Goal: Task Accomplishment & Management: Manage account settings

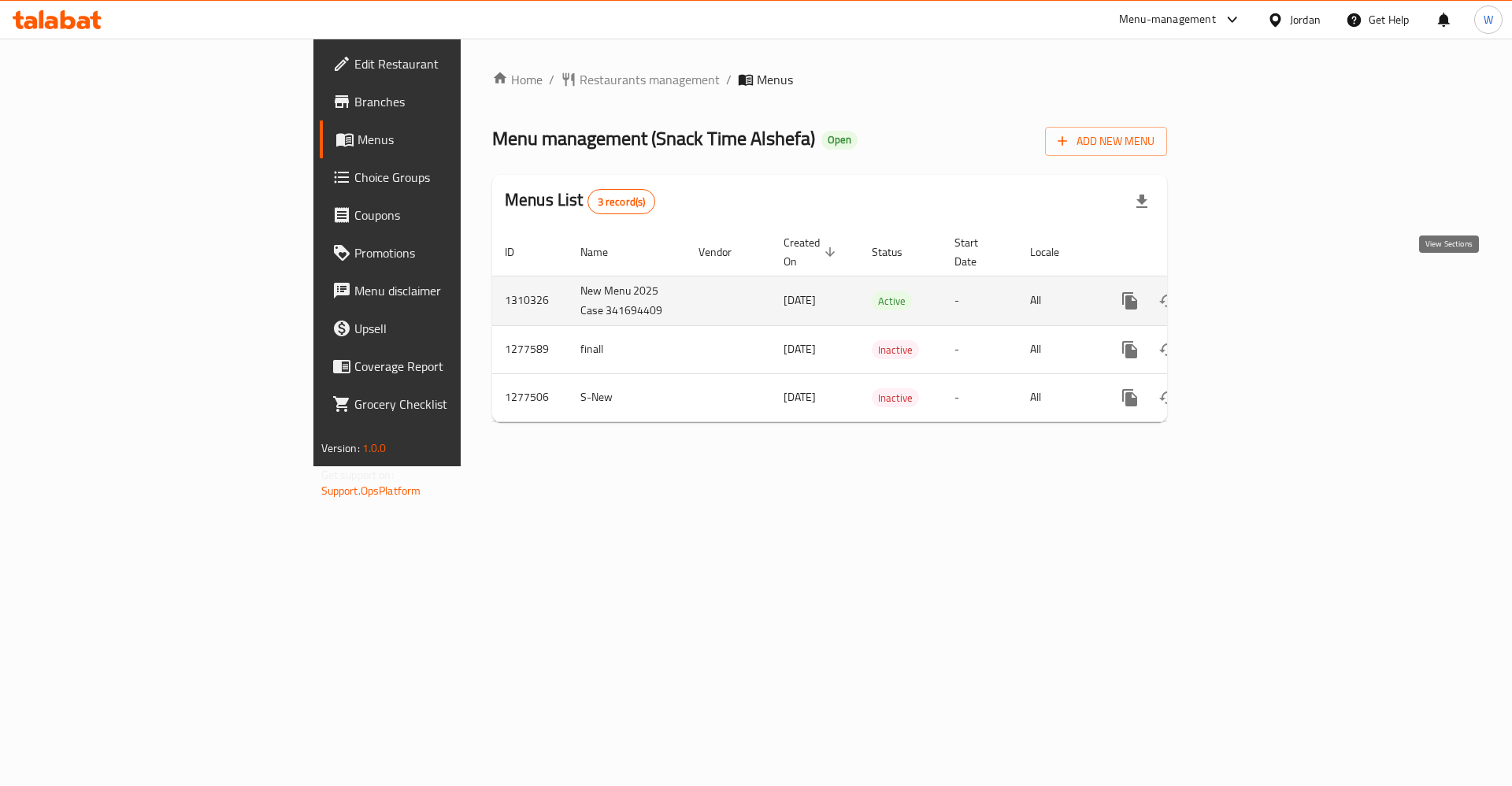
click at [1252, 291] on icon "enhanced table" at bounding box center [1243, 300] width 19 height 19
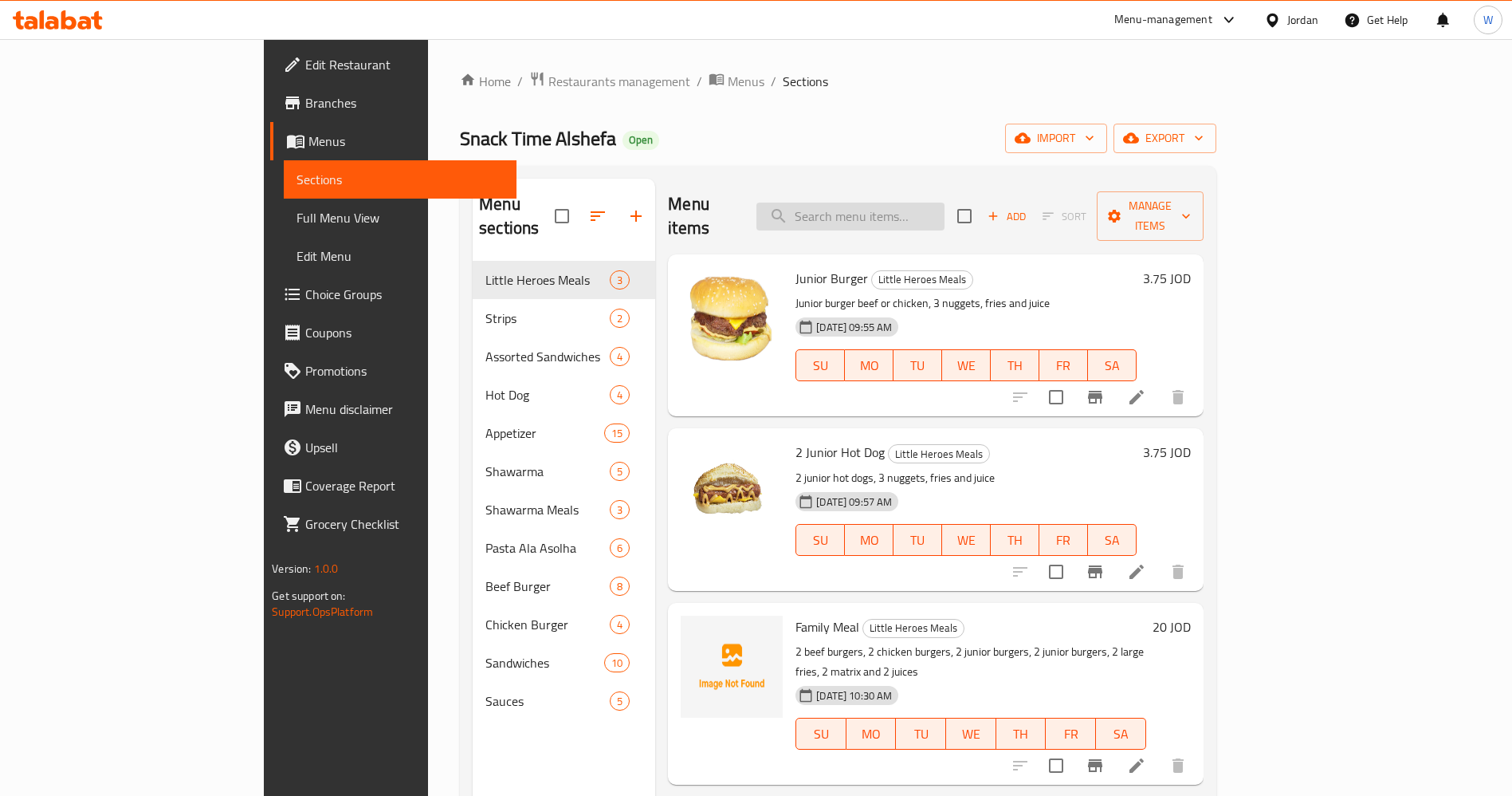
click at [941, 207] on input "search" at bounding box center [850, 217] width 188 height 28
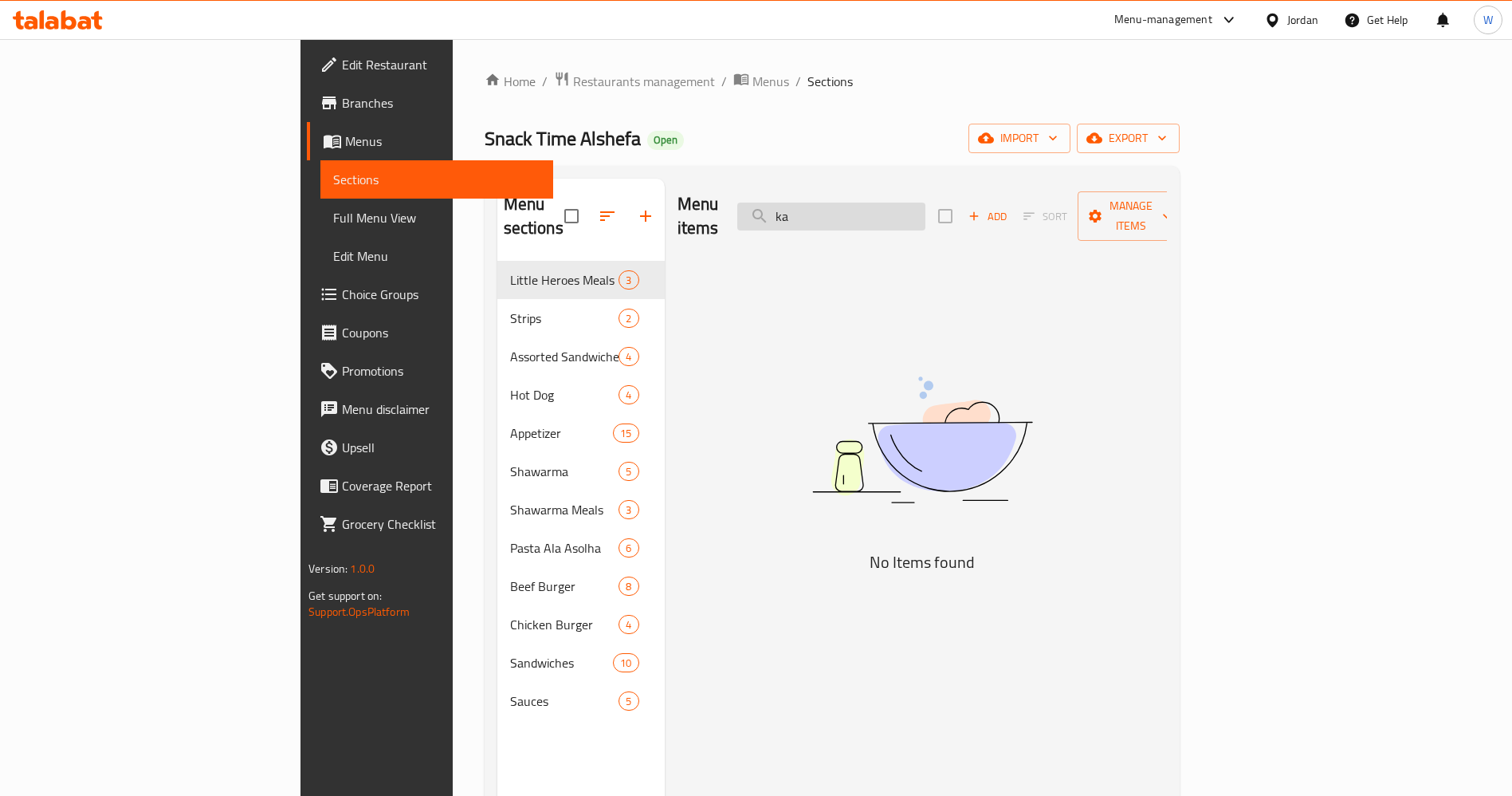
type input "k"
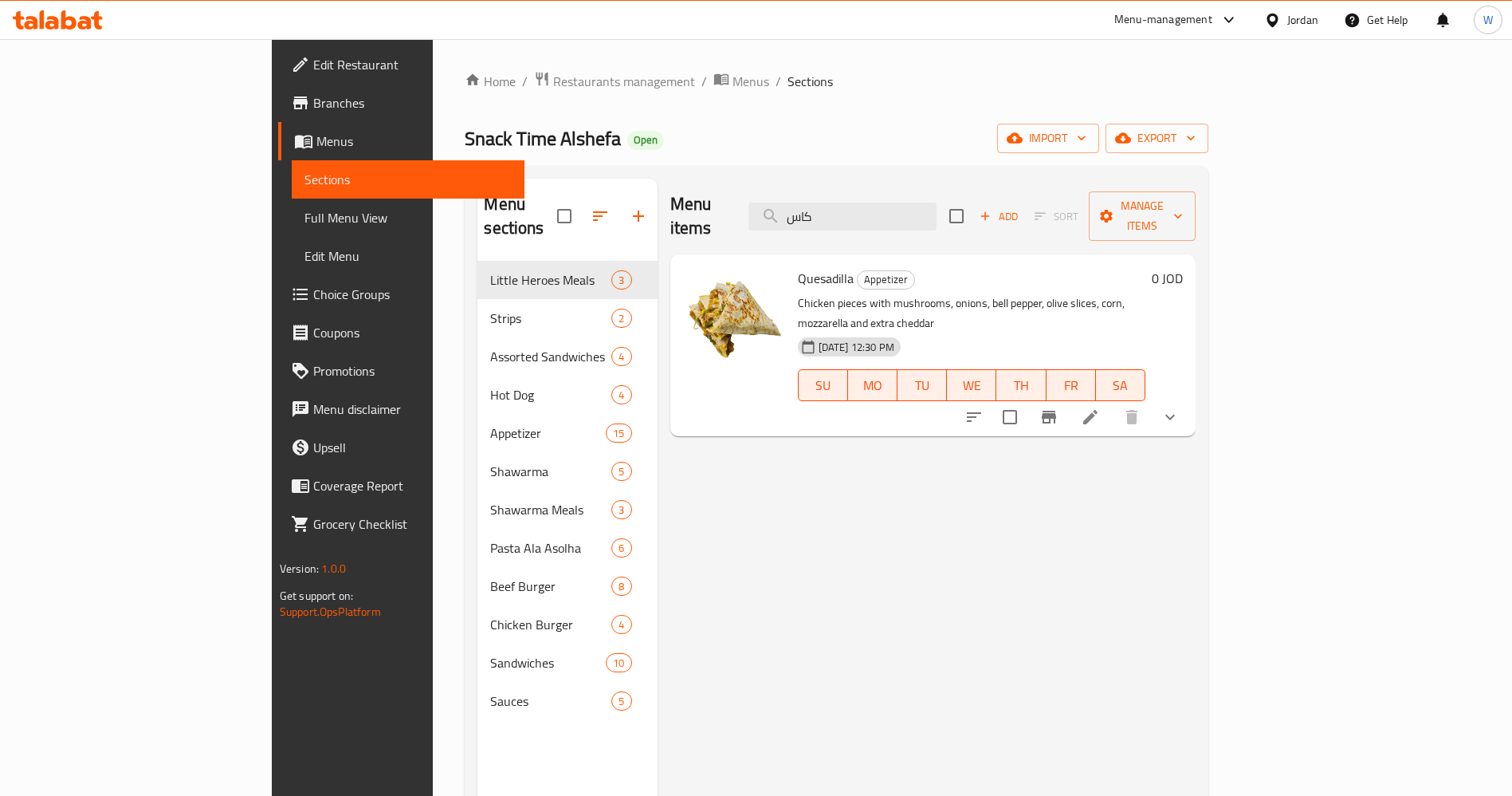
type input "كاس"
click at [924, 626] on div "Menu items كاس Add Sort Manage items Quesadilla Appetizer Chicken pieces with m…" at bounding box center [927, 576] width 539 height 796
click at [1189, 398] on div at bounding box center [1073, 417] width 235 height 38
click at [1056, 410] on icon "Branch-specific-item" at bounding box center [1048, 417] width 14 height 13
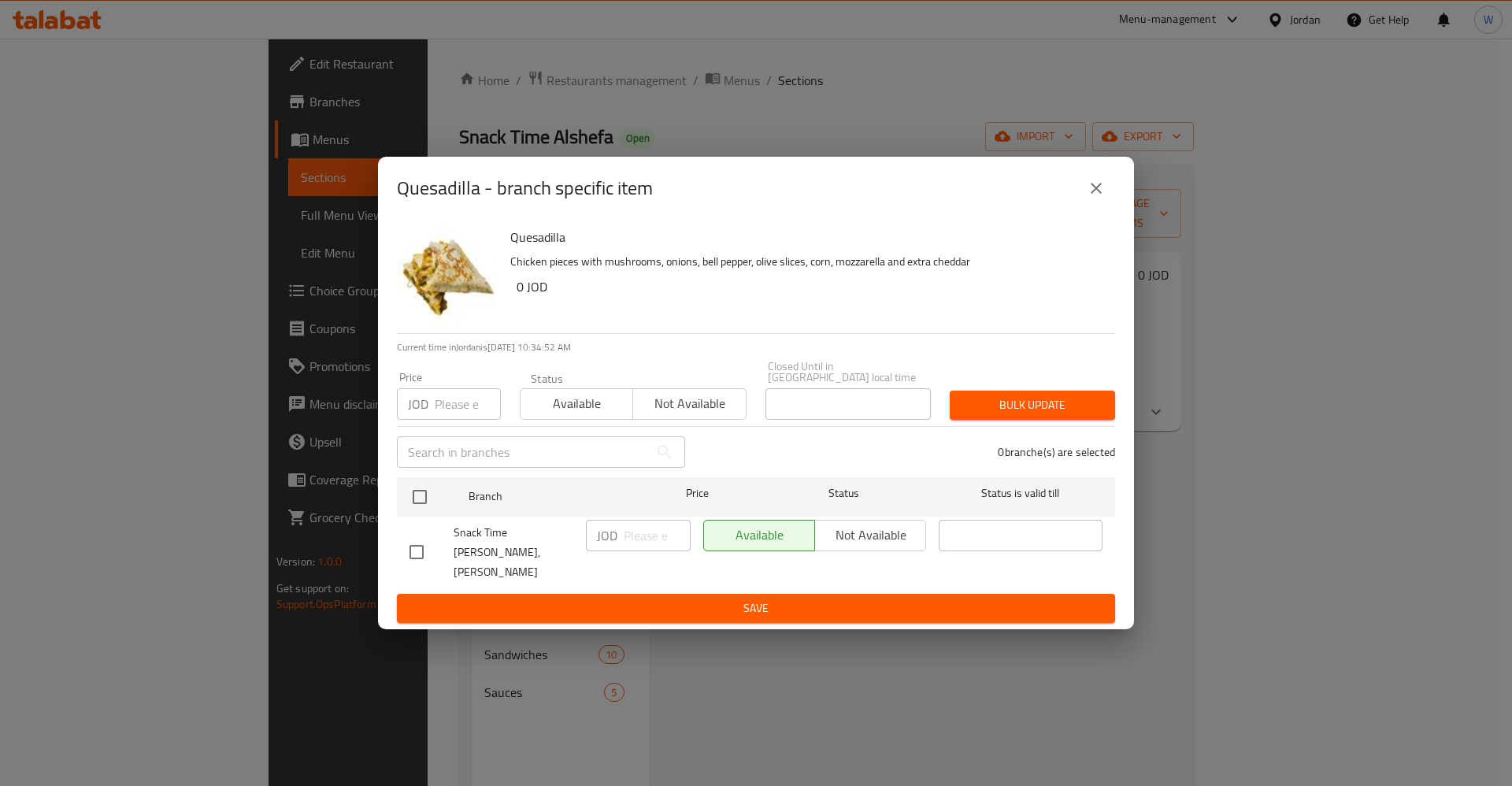
click at [1109, 204] on button "close" at bounding box center [1096, 188] width 38 height 38
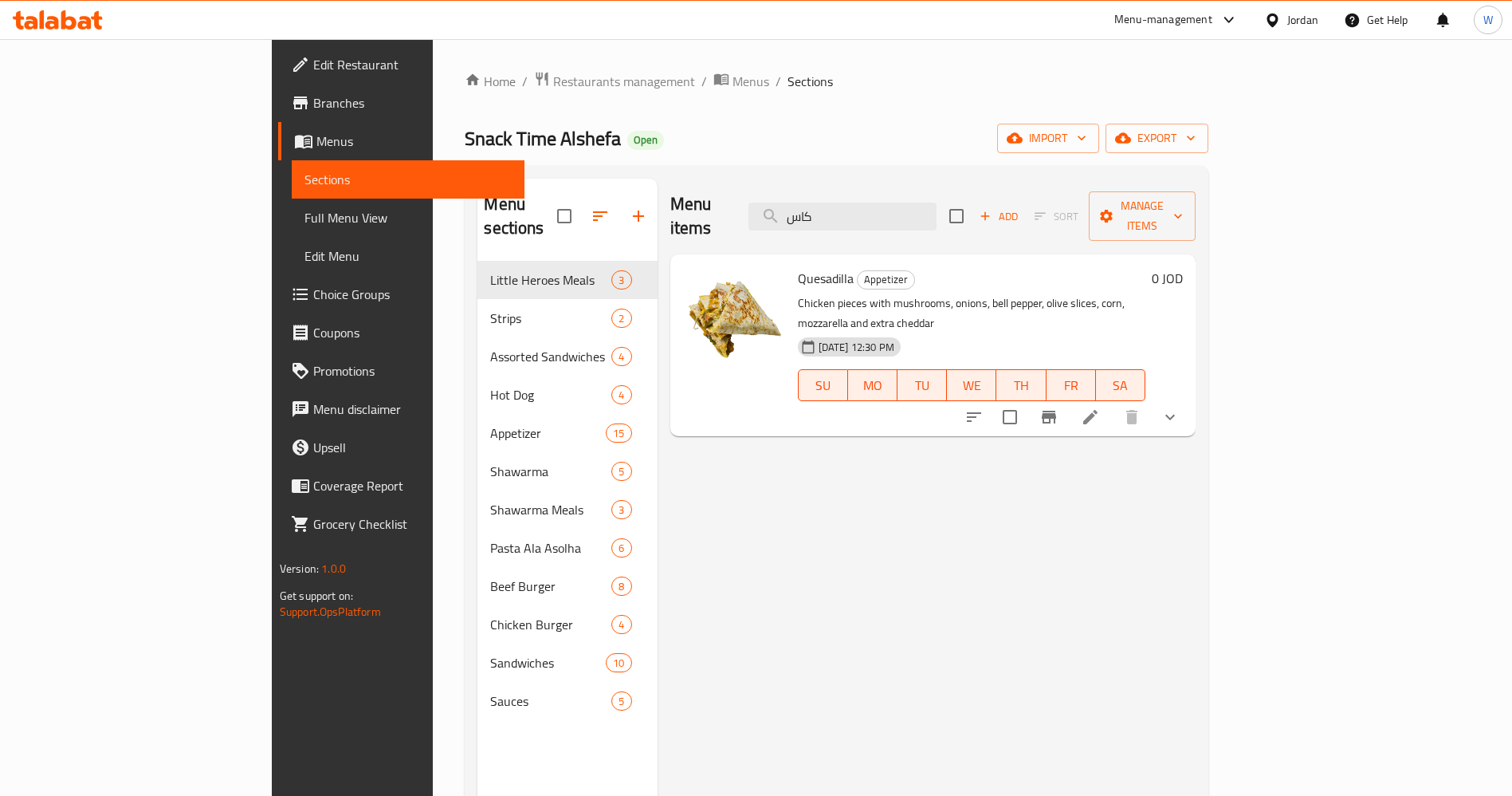
click at [1100, 407] on icon at bounding box center [1091, 417] width 19 height 19
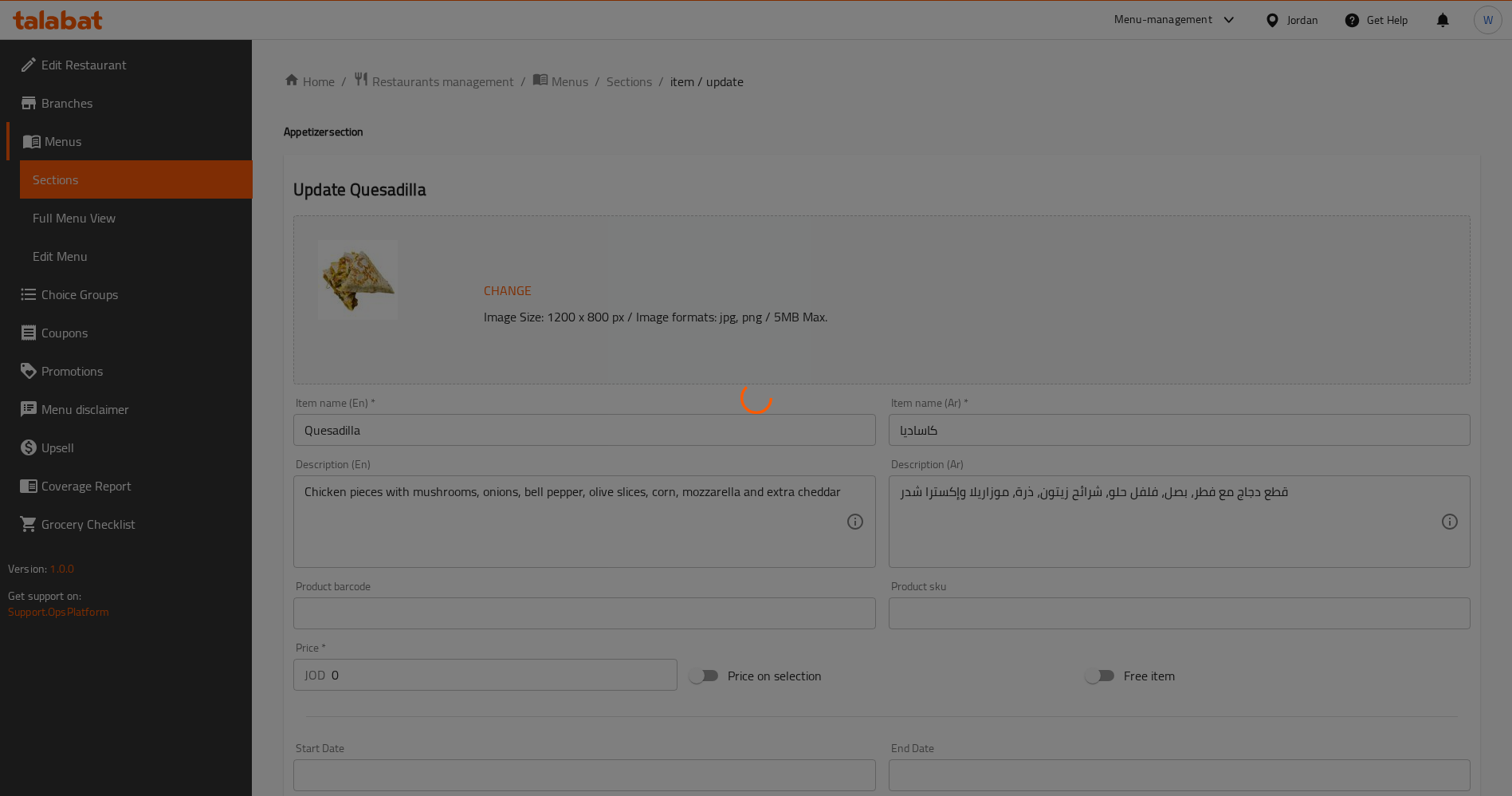
scroll to position [380, 0]
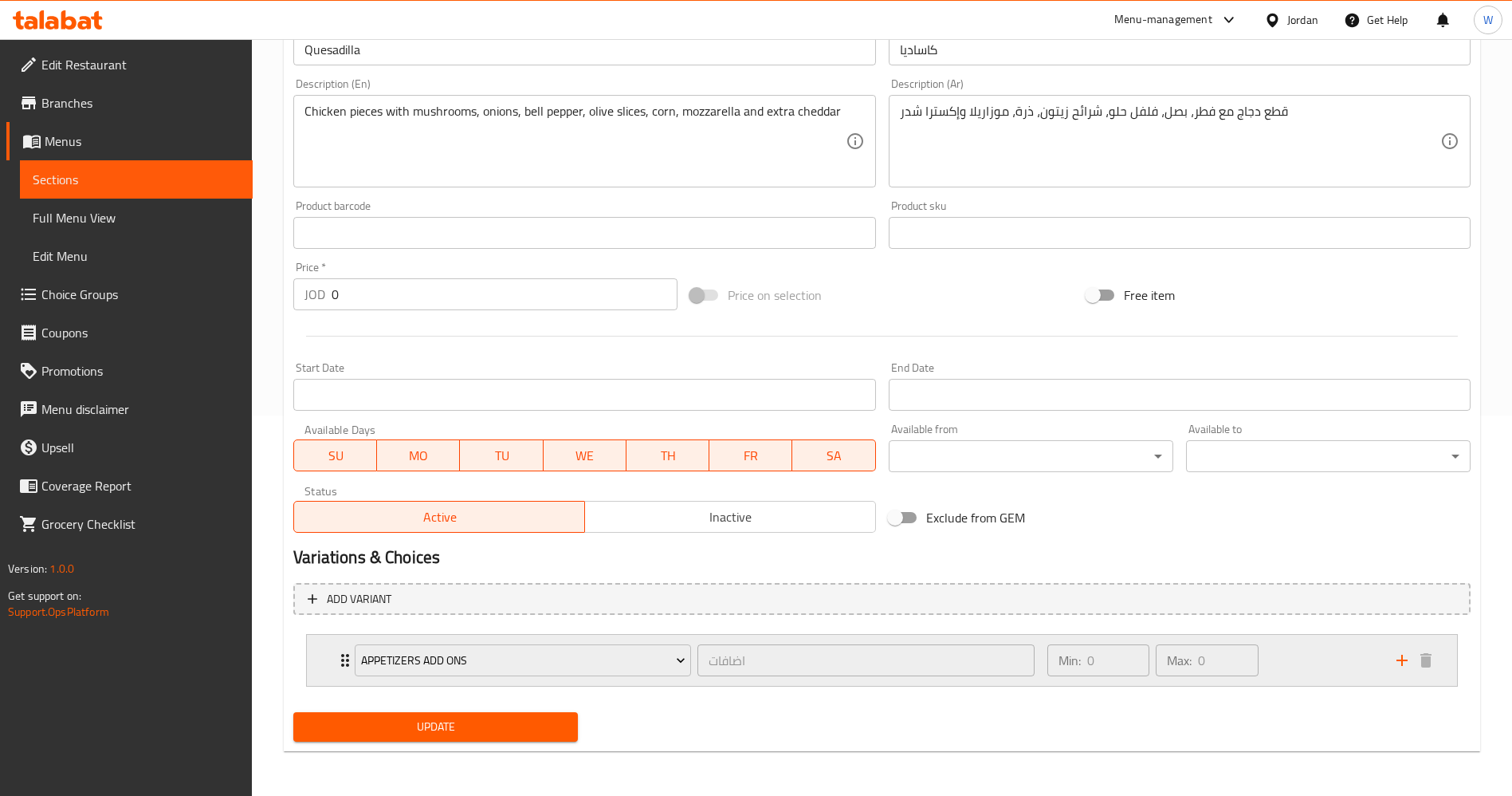
click at [1314, 665] on div "Min: 0 ​ Max: 0 ​" at bounding box center [1213, 660] width 349 height 51
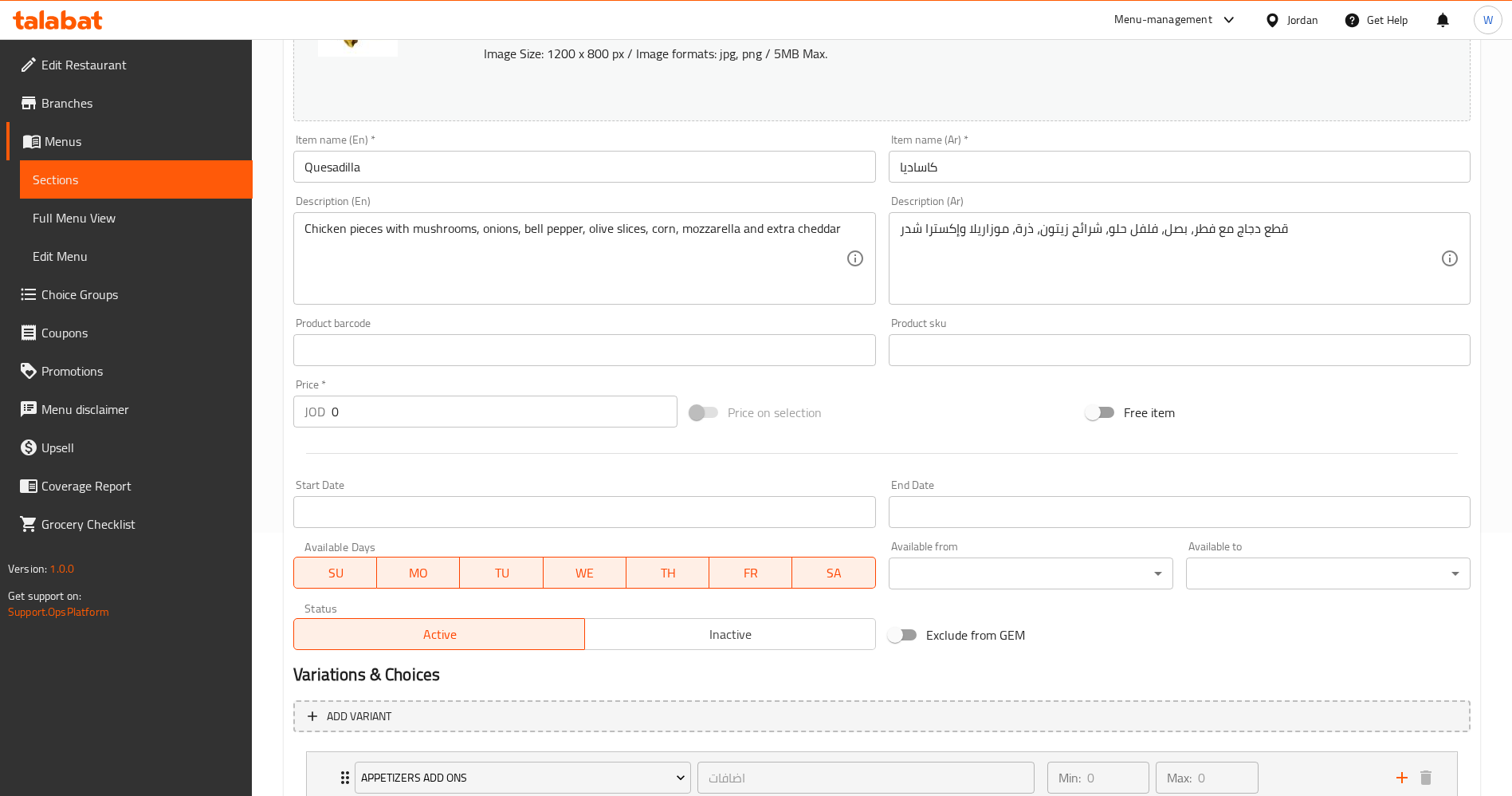
scroll to position [0, 0]
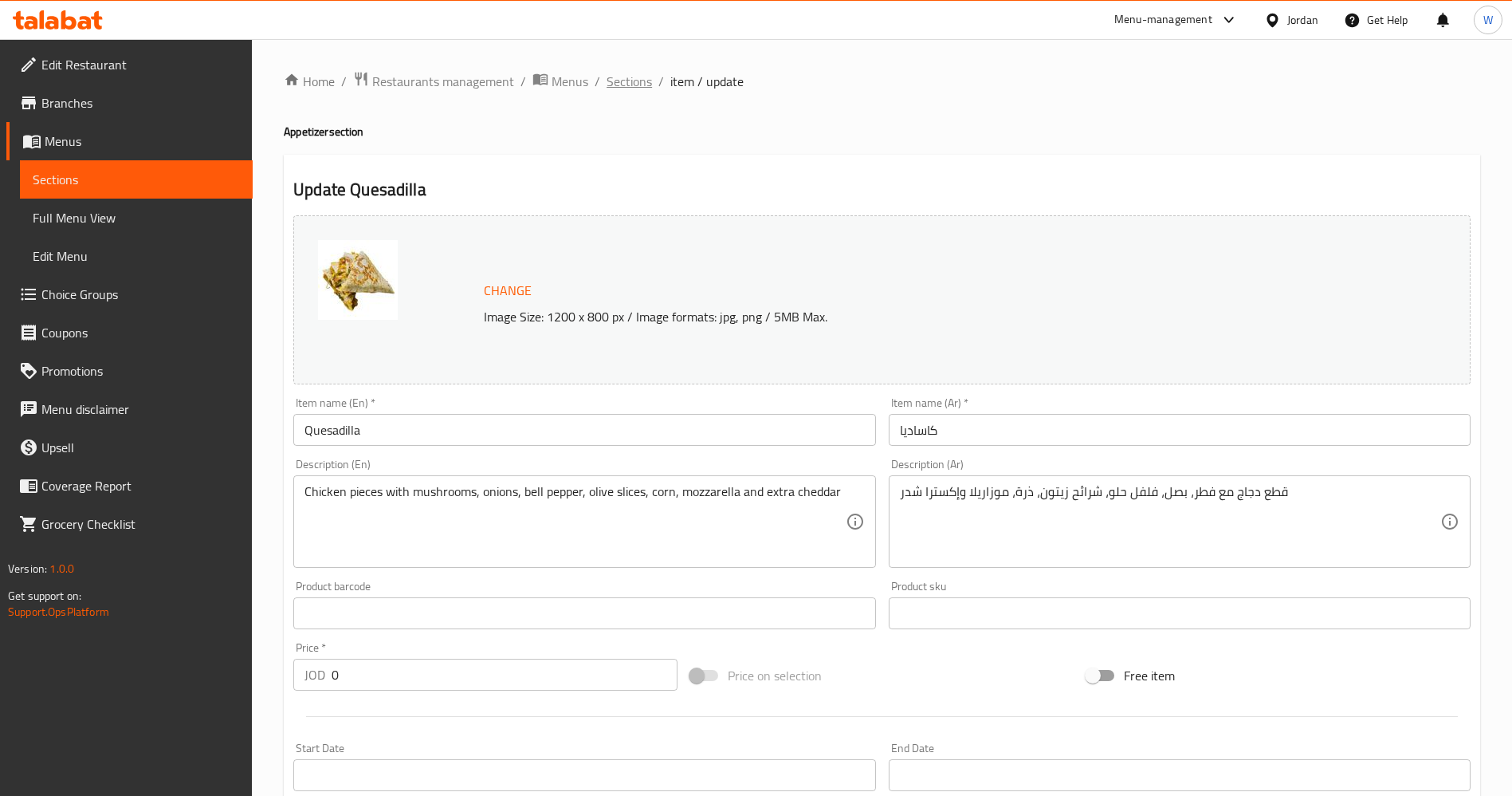
click at [635, 87] on span "Sections" at bounding box center [629, 81] width 45 height 19
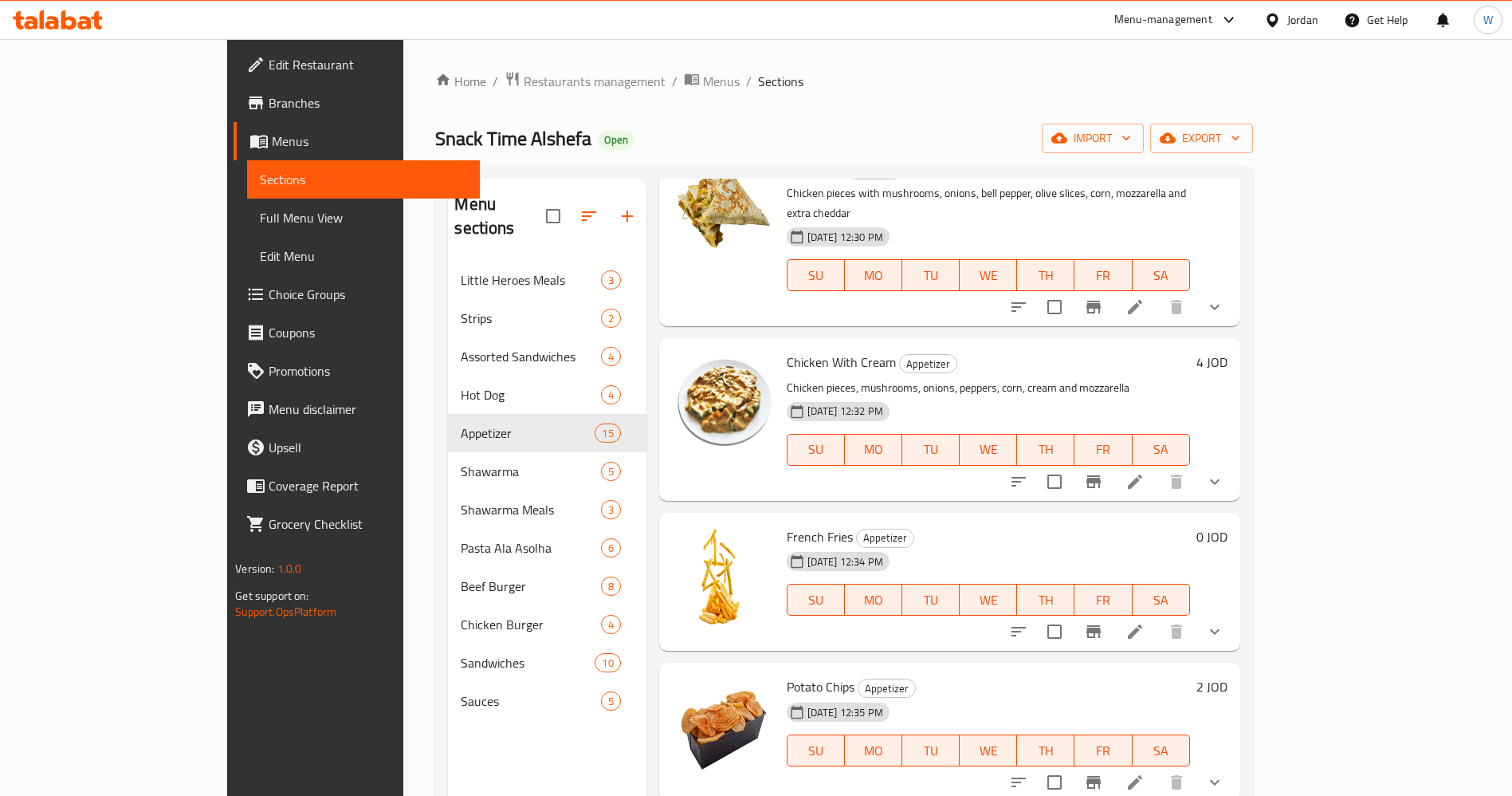
scroll to position [359, 0]
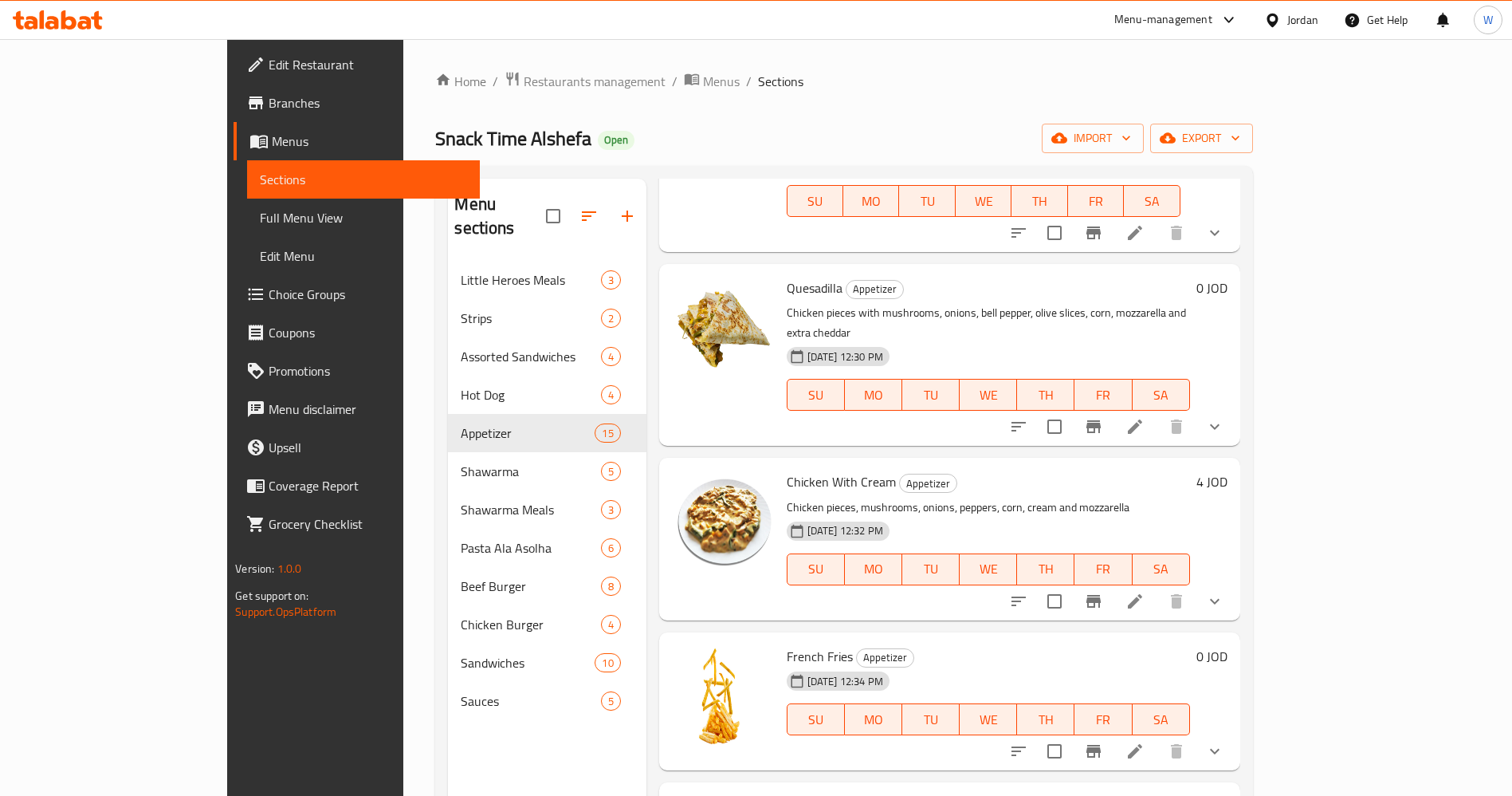
click at [1225, 417] on icon "show more" at bounding box center [1214, 426] width 19 height 19
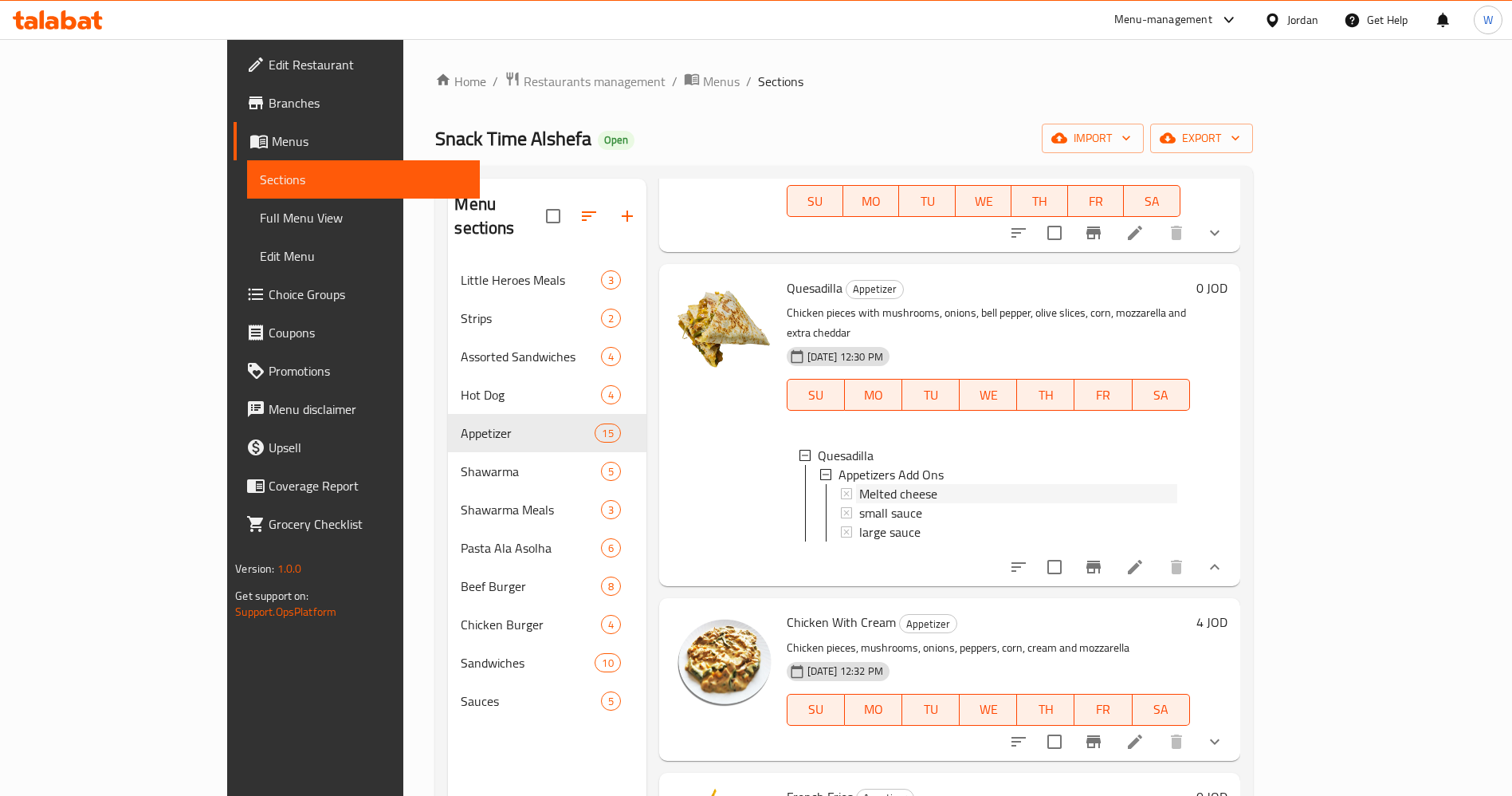
click at [928, 484] on div "Melted cheese" at bounding box center [1018, 494] width 318 height 19
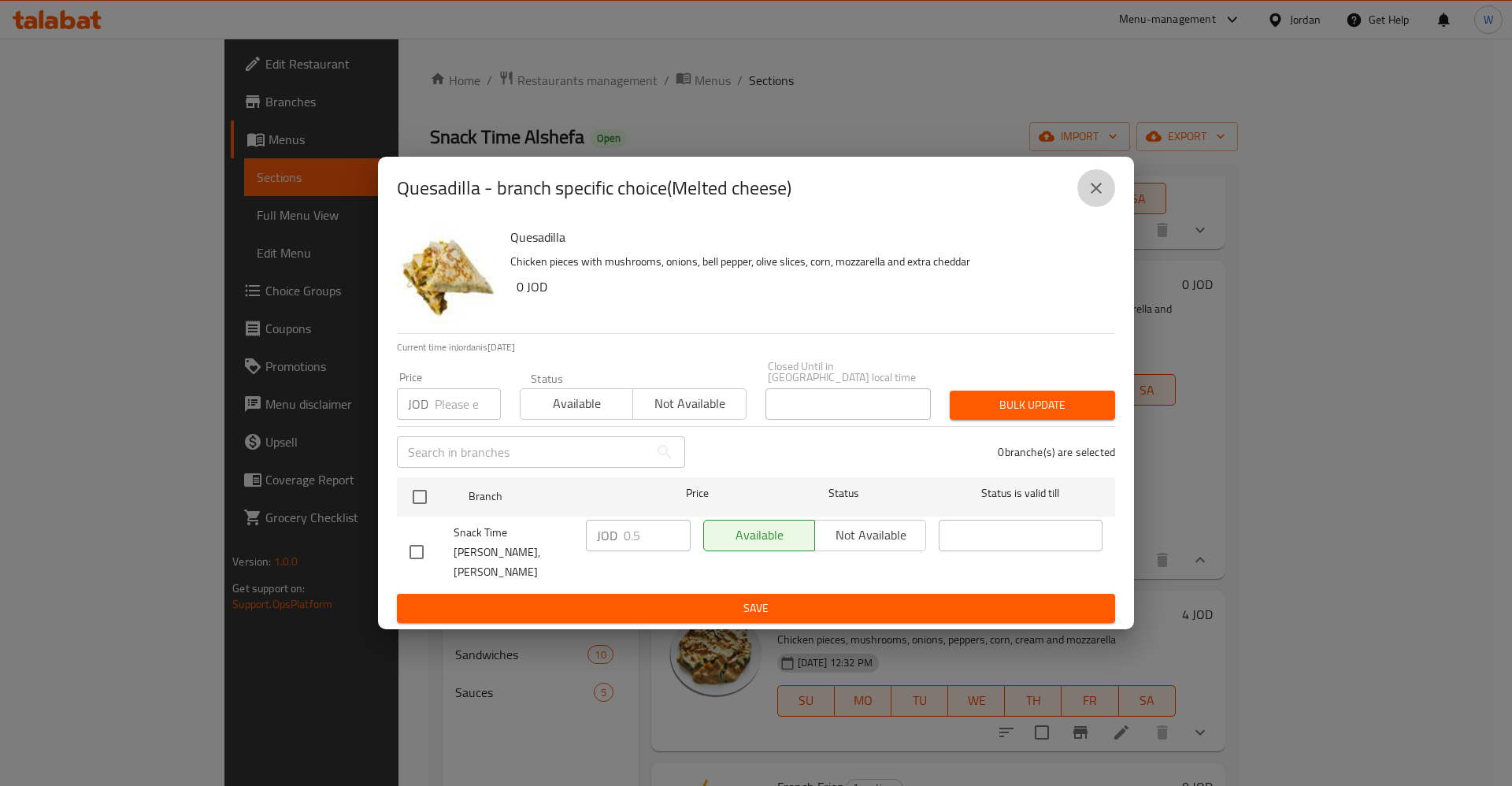
click at [1101, 194] on icon "close" at bounding box center [1096, 188] width 19 height 19
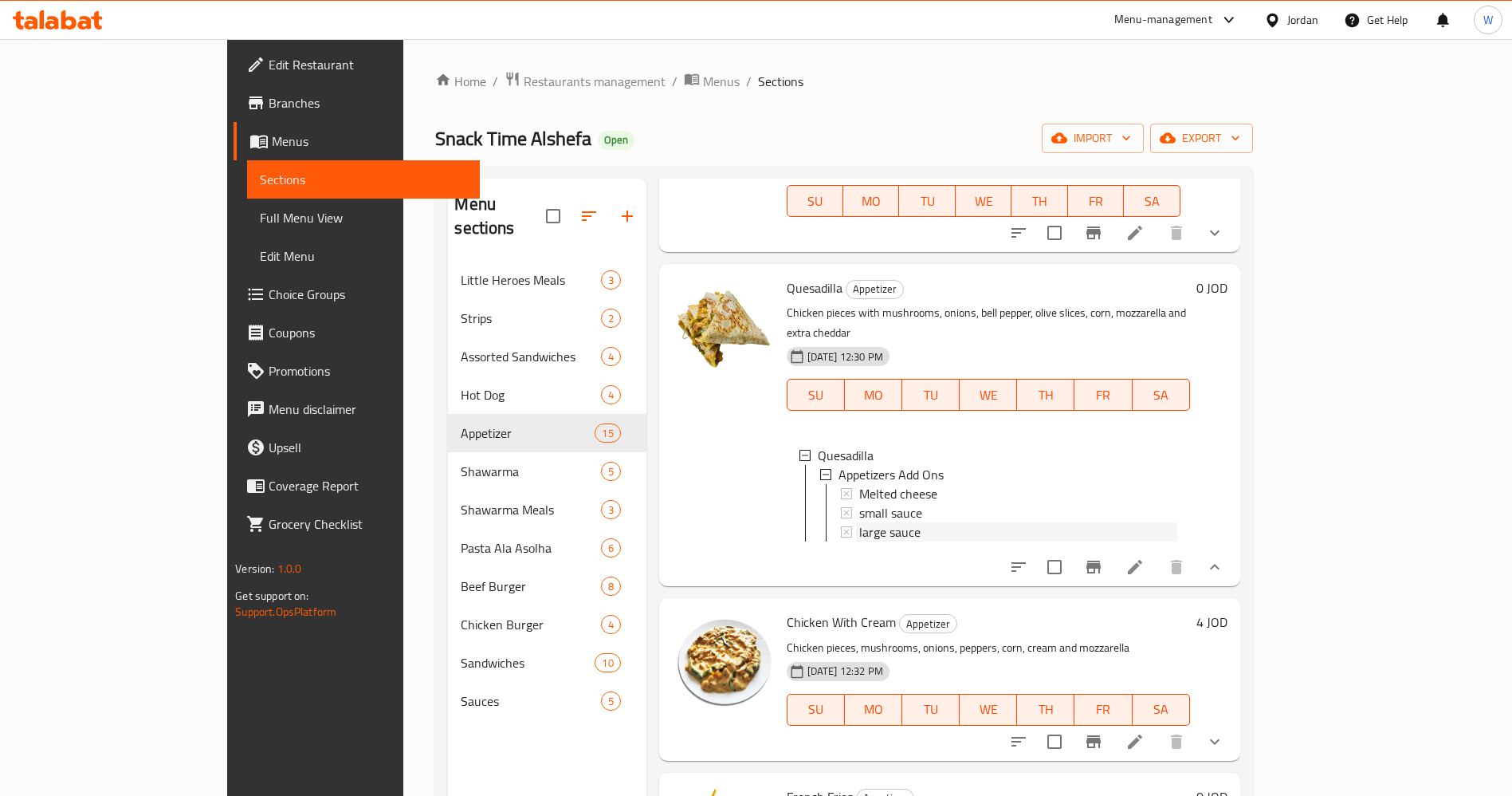
click at [860, 522] on span "large sauce" at bounding box center [890, 531] width 61 height 19
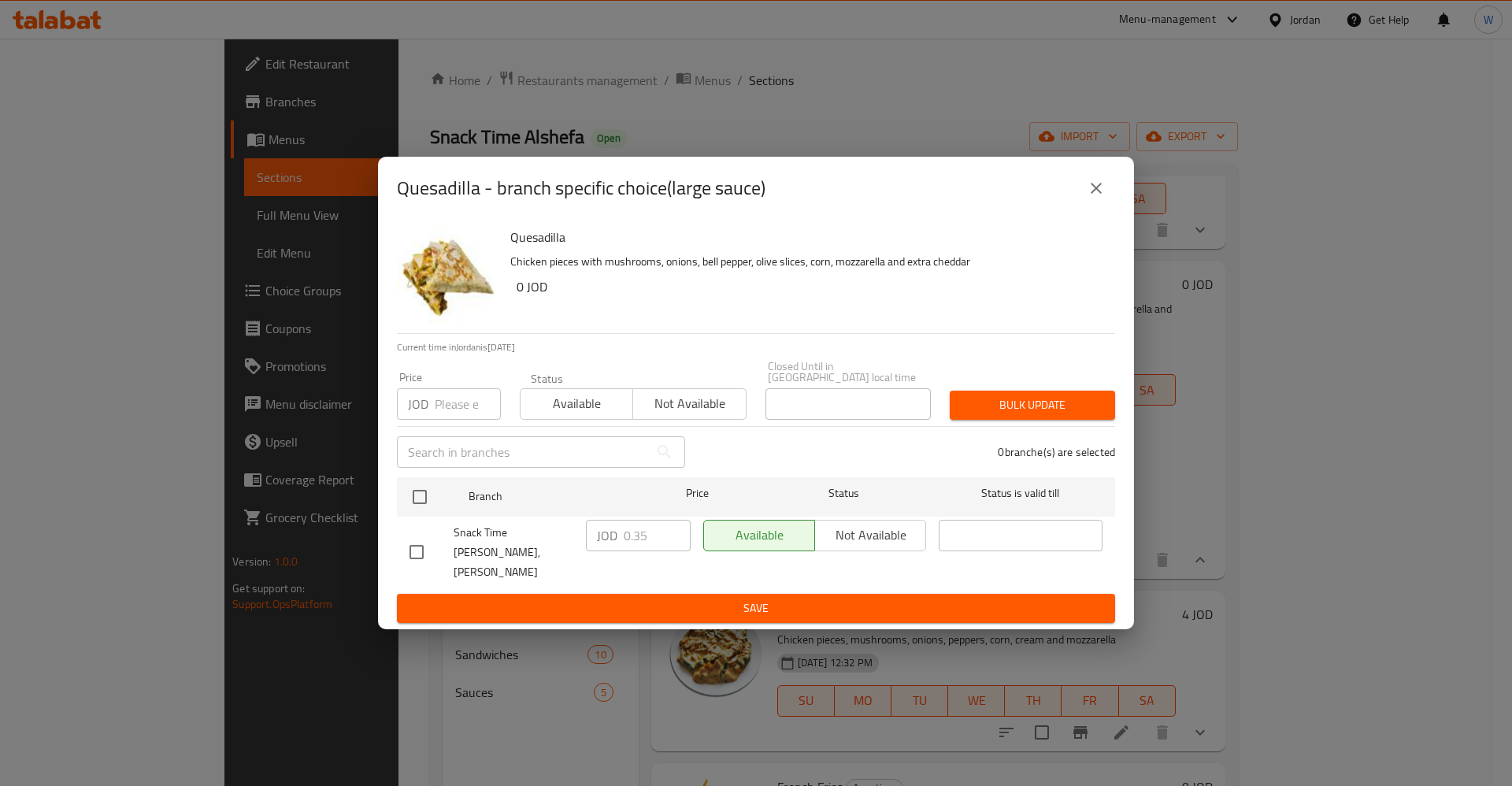
click at [1104, 197] on icon "close" at bounding box center [1096, 188] width 19 height 19
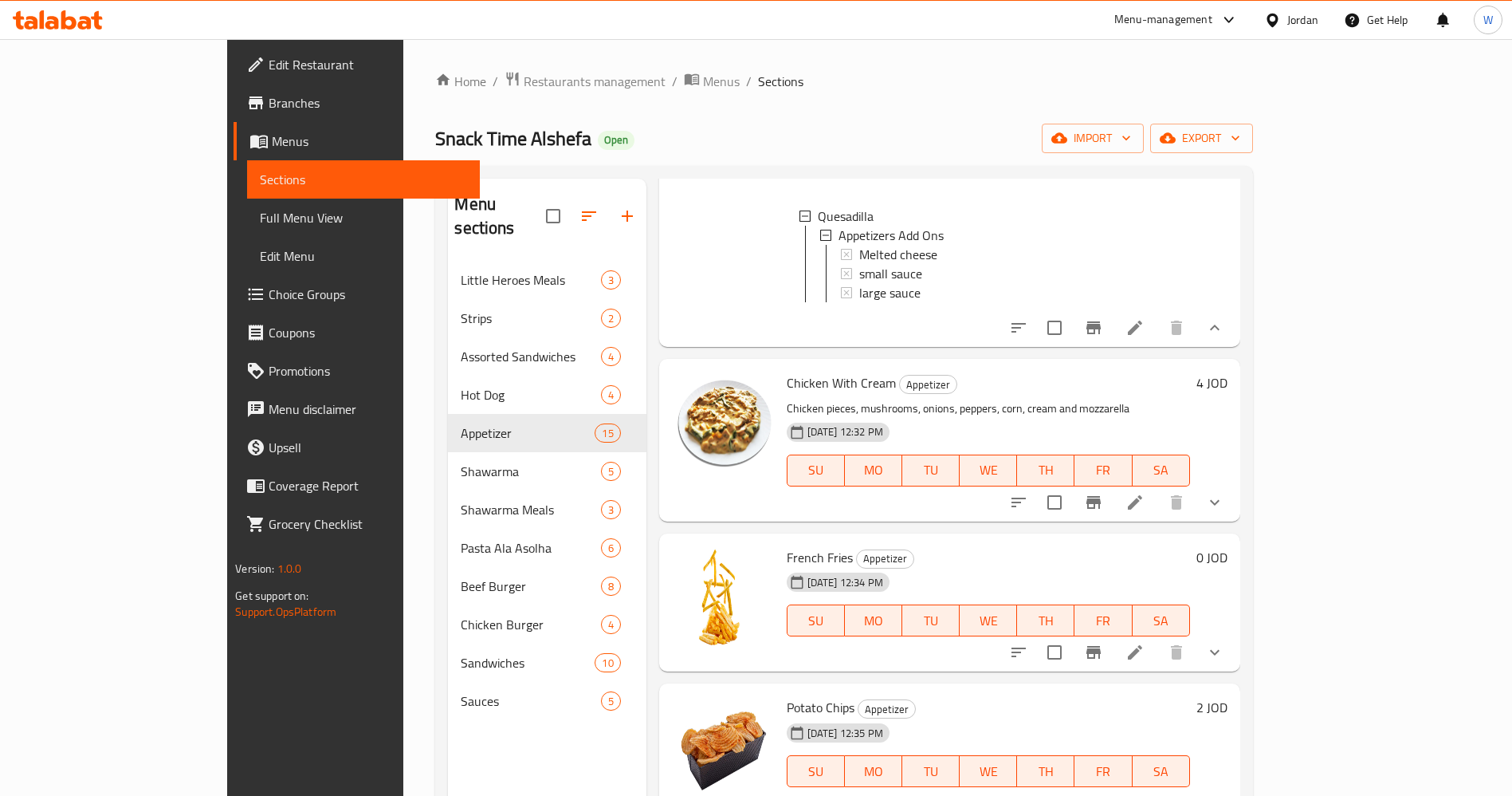
scroll to position [717, 0]
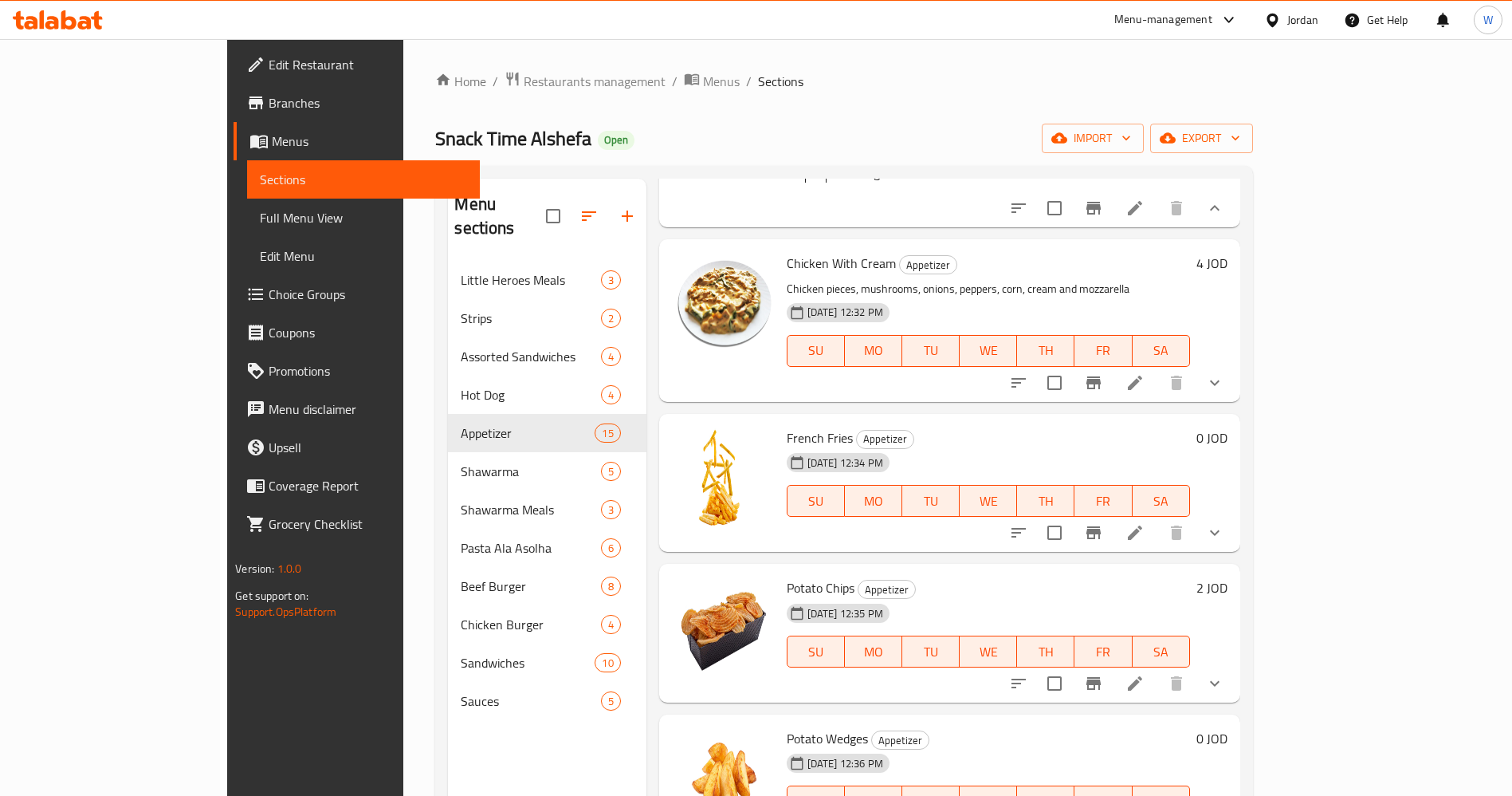
click at [1225, 523] on icon "show more" at bounding box center [1214, 532] width 19 height 19
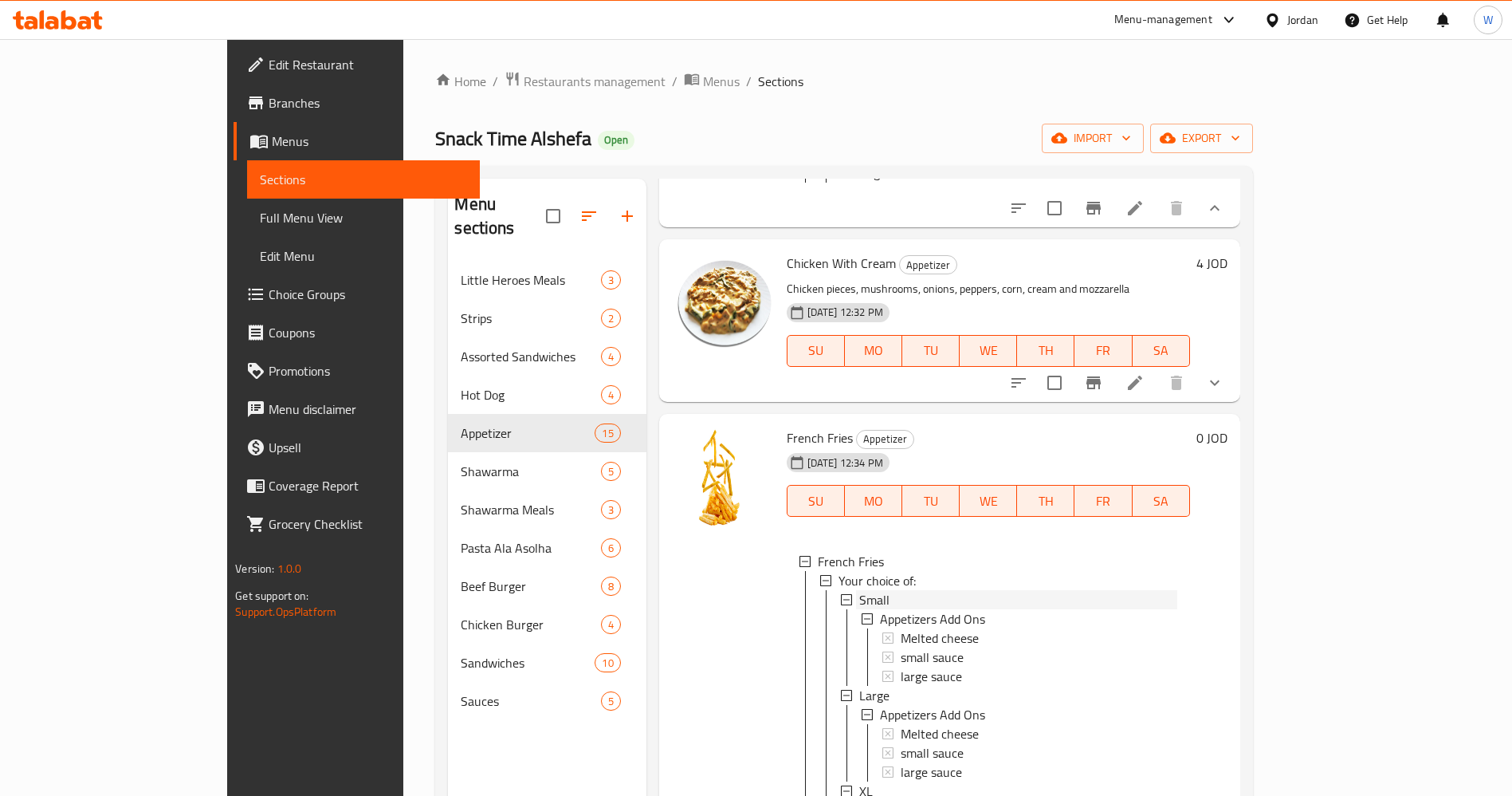
click at [946, 590] on div "Small" at bounding box center [1018, 600] width 318 height 19
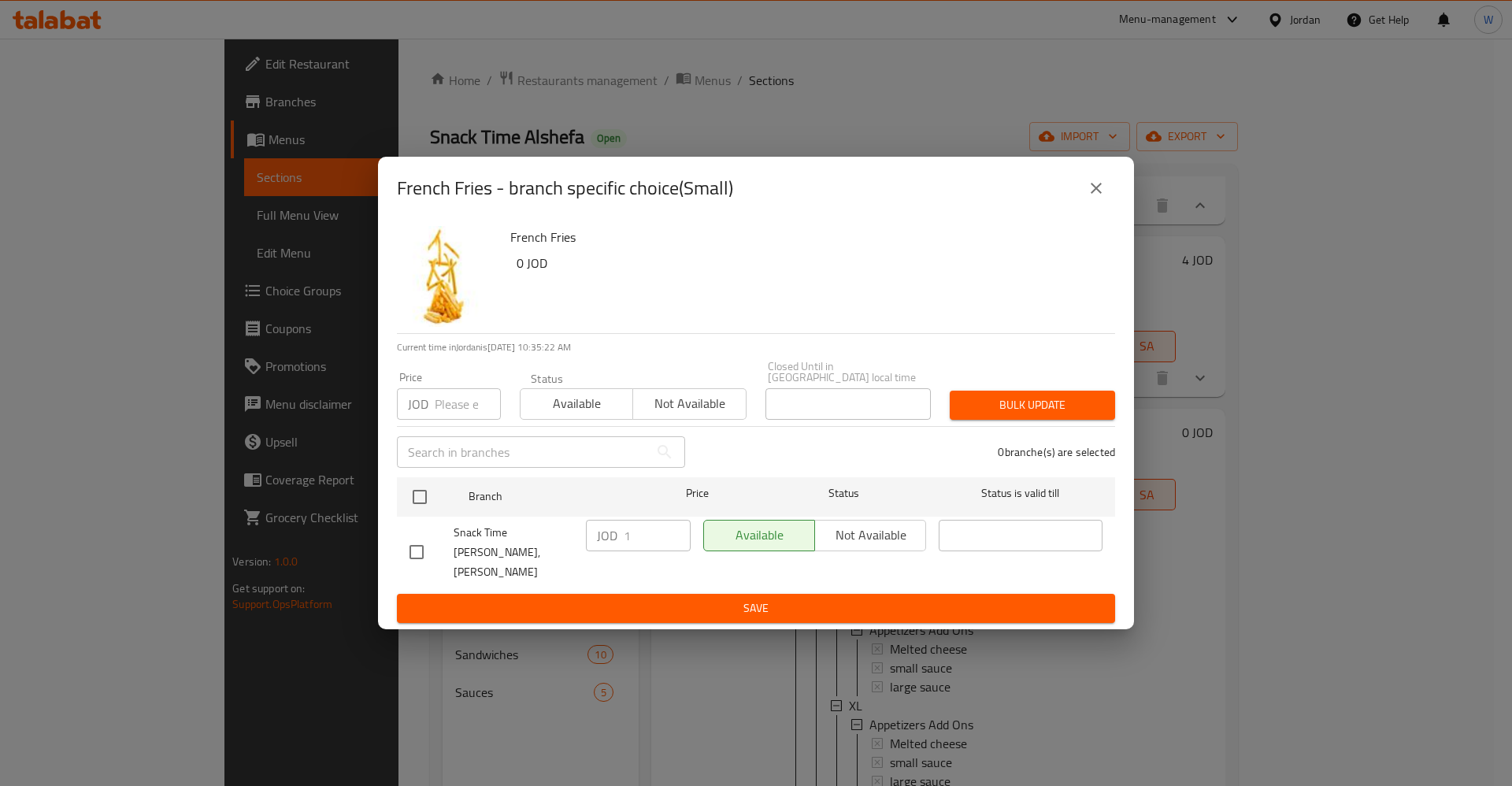
click at [1111, 206] on button "close" at bounding box center [1096, 188] width 38 height 38
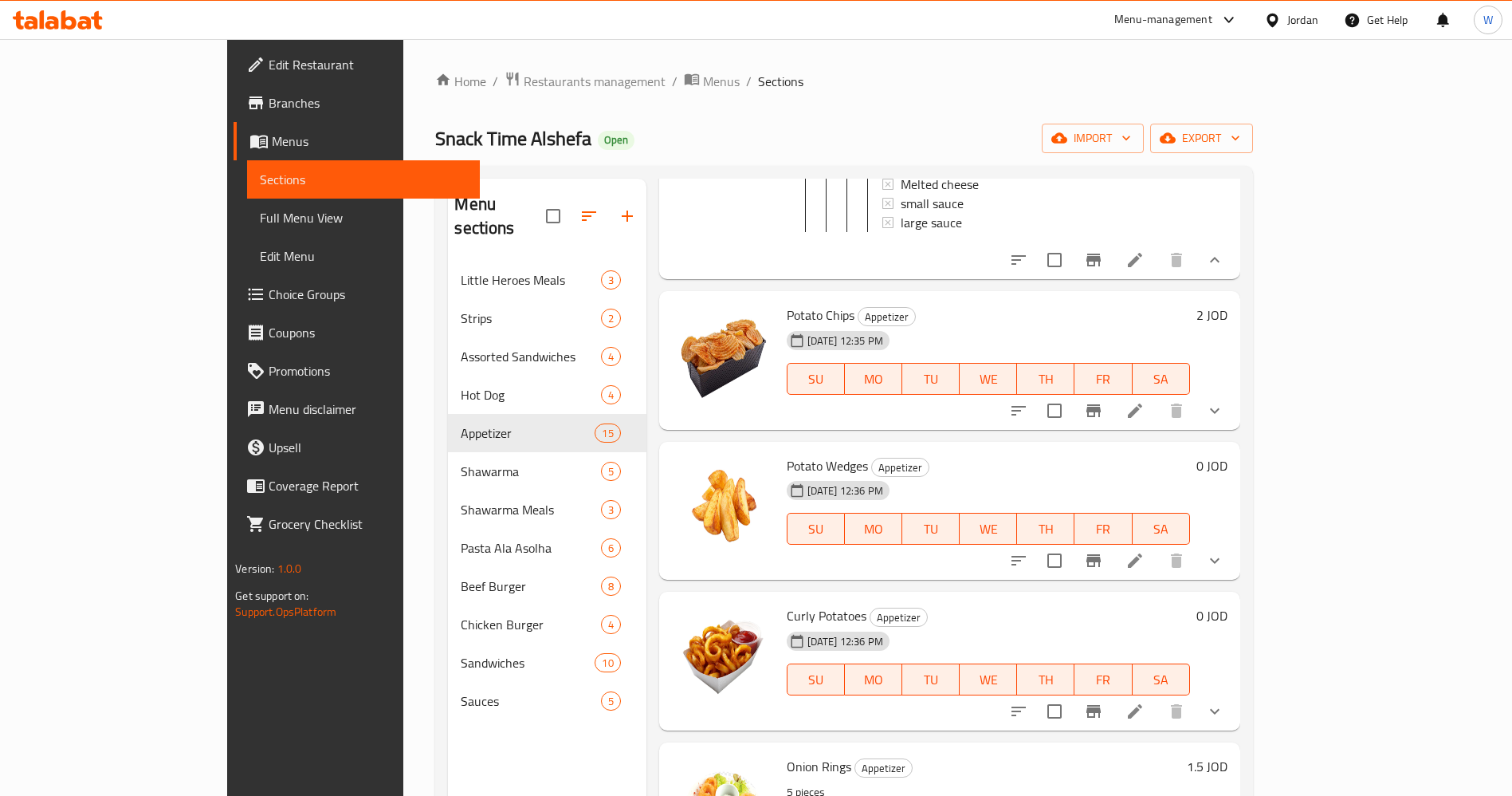
scroll to position [1315, 0]
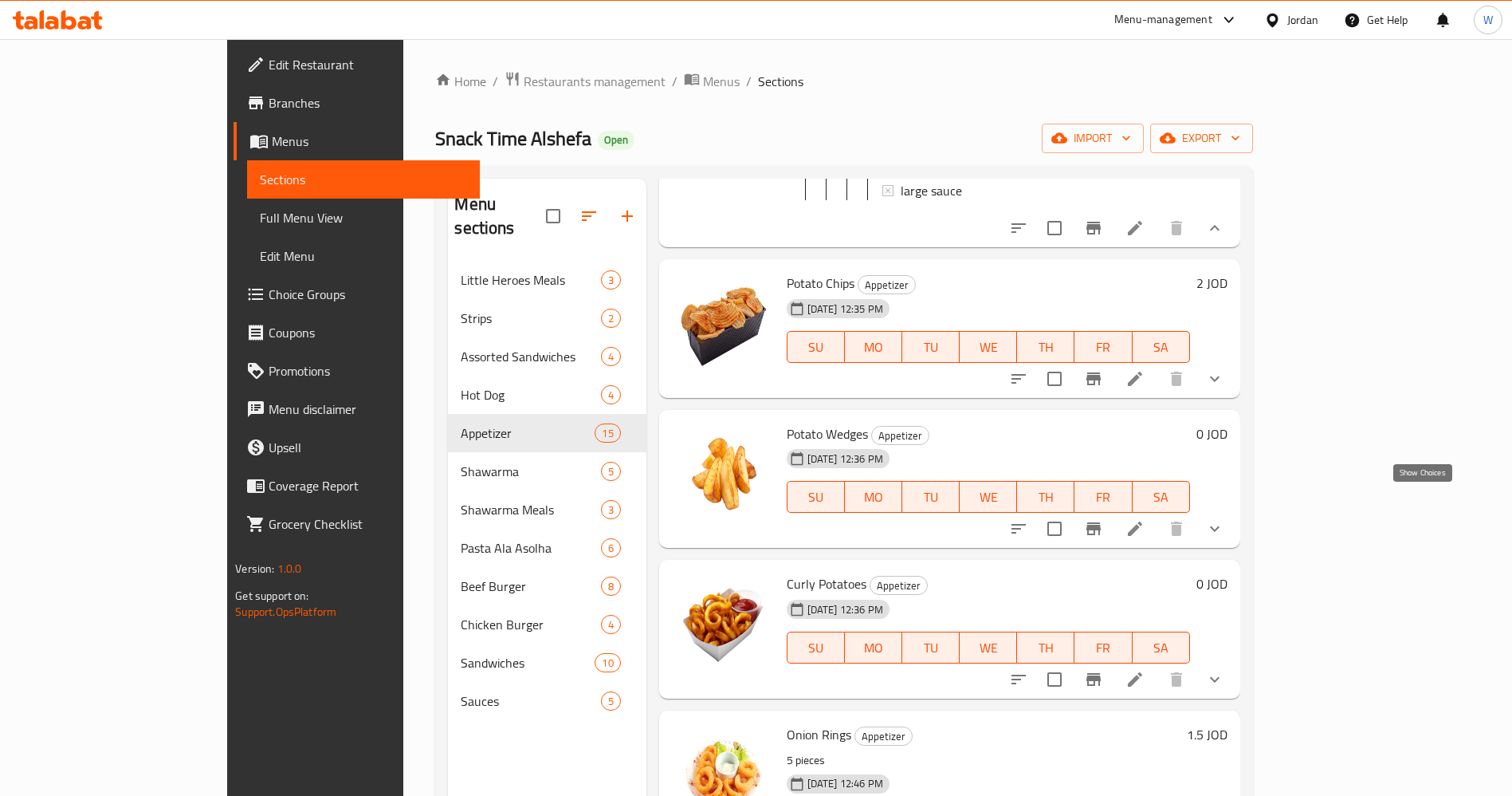
click at [1225, 519] on icon "show more" at bounding box center [1214, 528] width 19 height 19
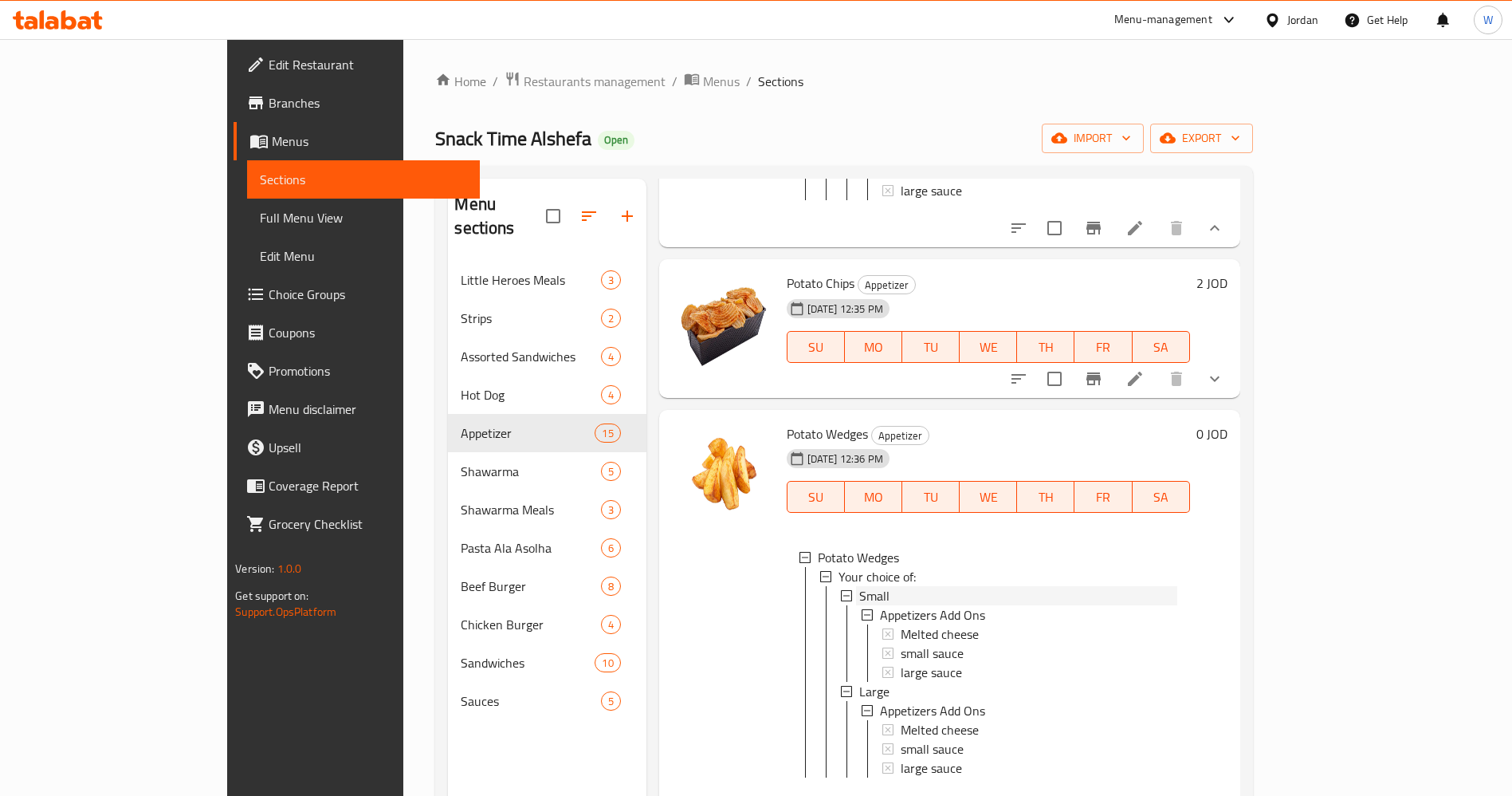
click at [860, 586] on span "Small" at bounding box center [875, 595] width 30 height 19
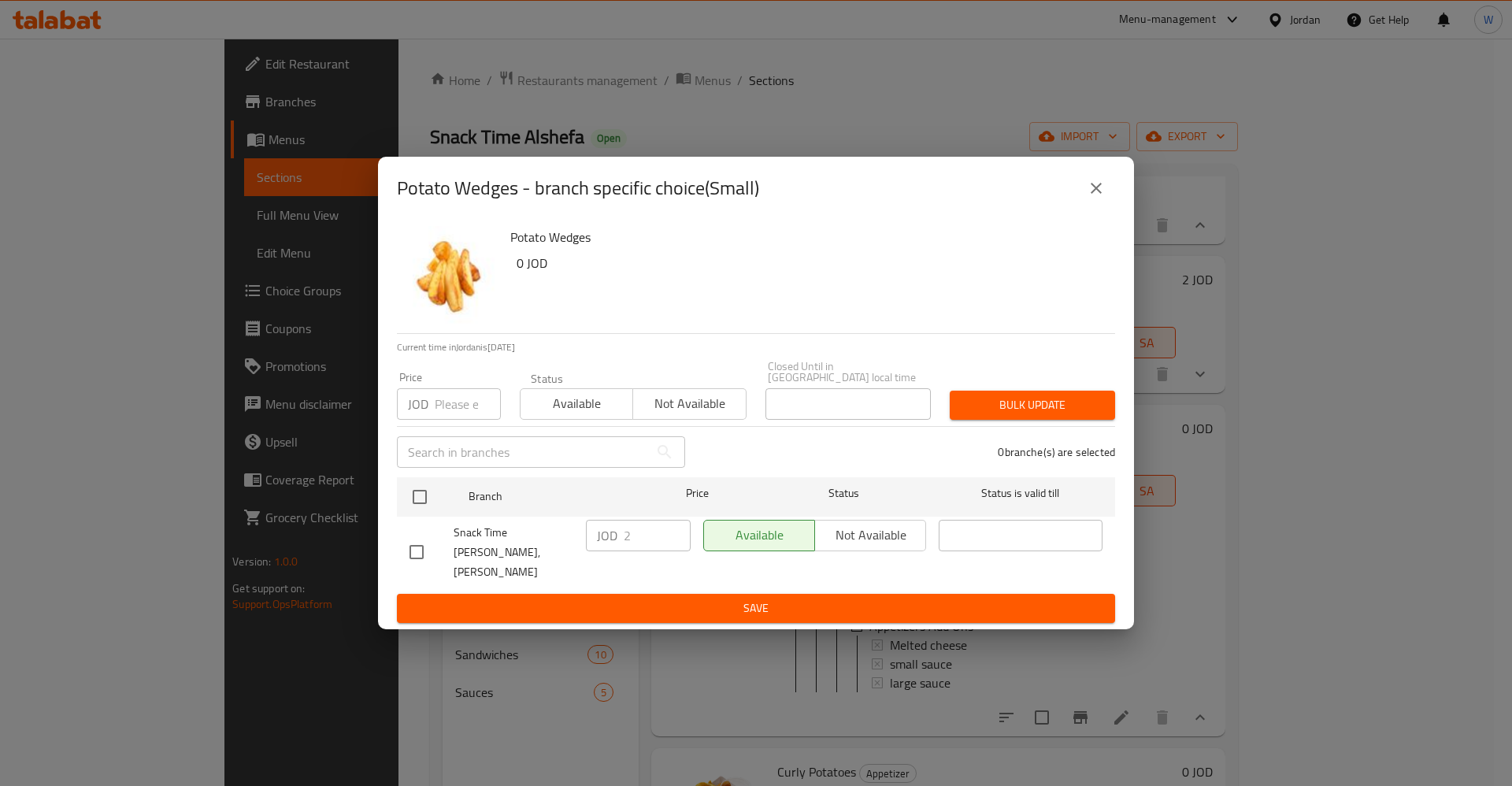
click at [1096, 191] on button "close" at bounding box center [1096, 188] width 38 height 38
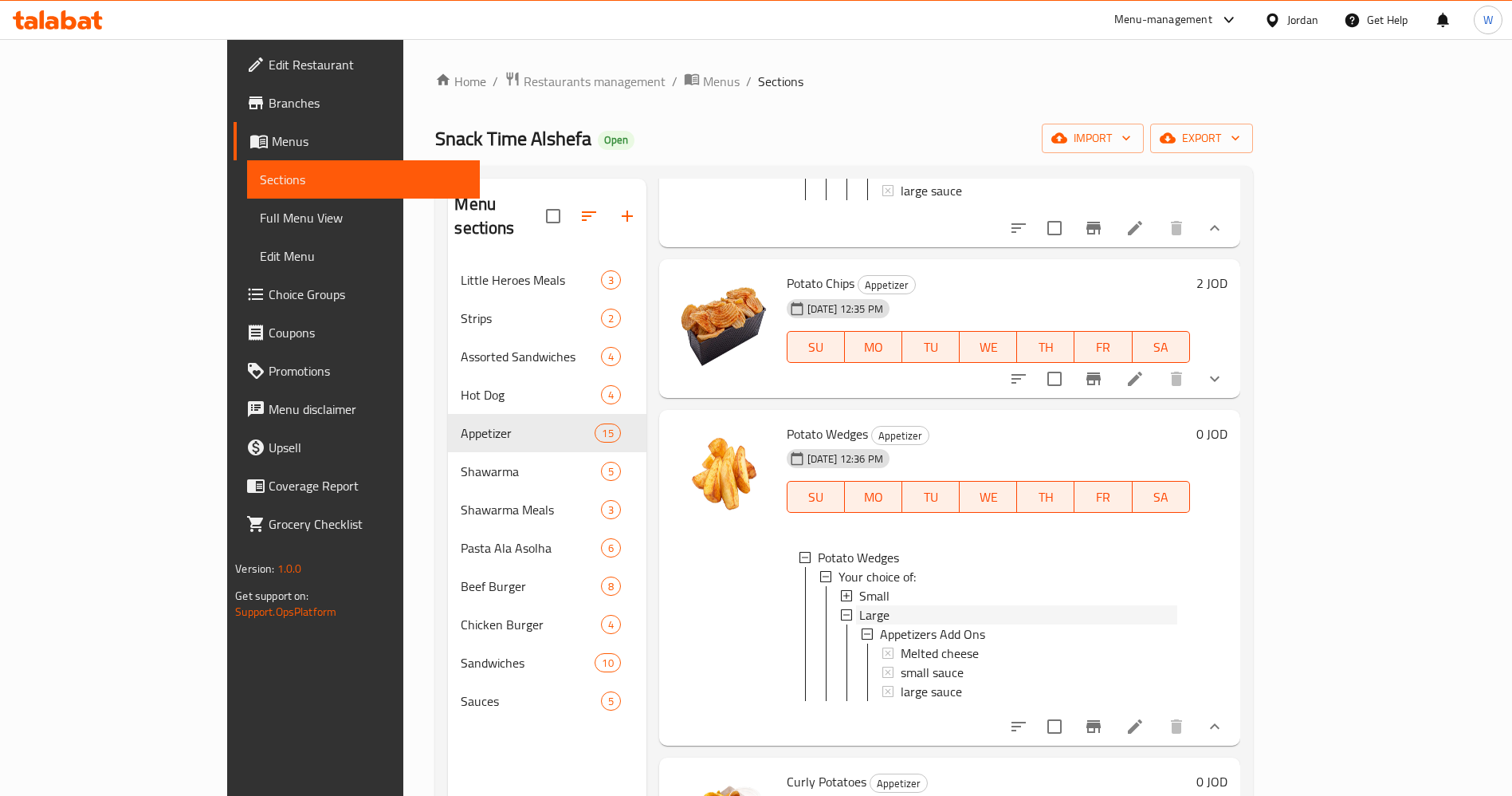
click at [860, 605] on span "Large" at bounding box center [875, 615] width 30 height 19
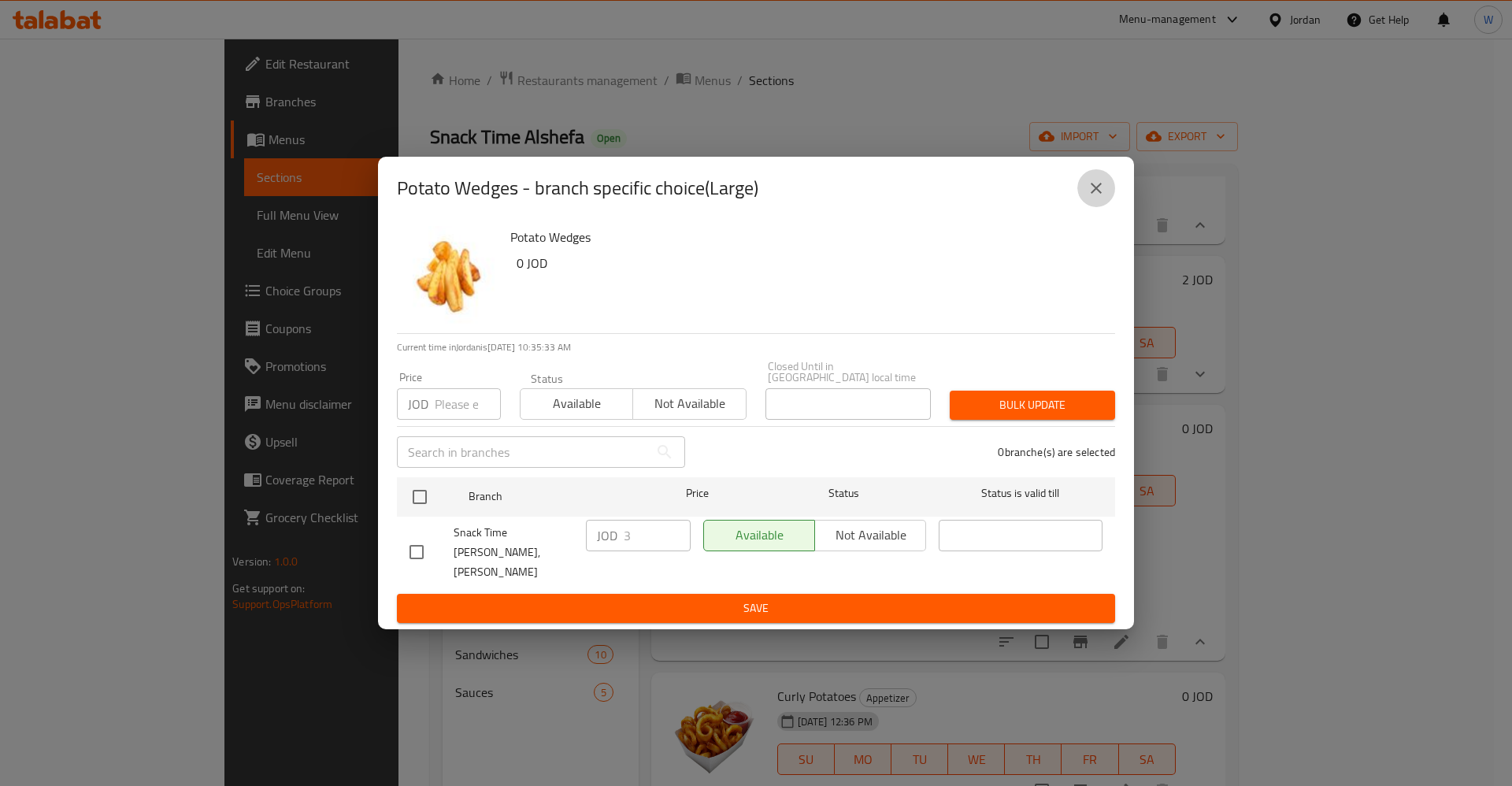
click at [1095, 197] on icon "close" at bounding box center [1096, 188] width 19 height 19
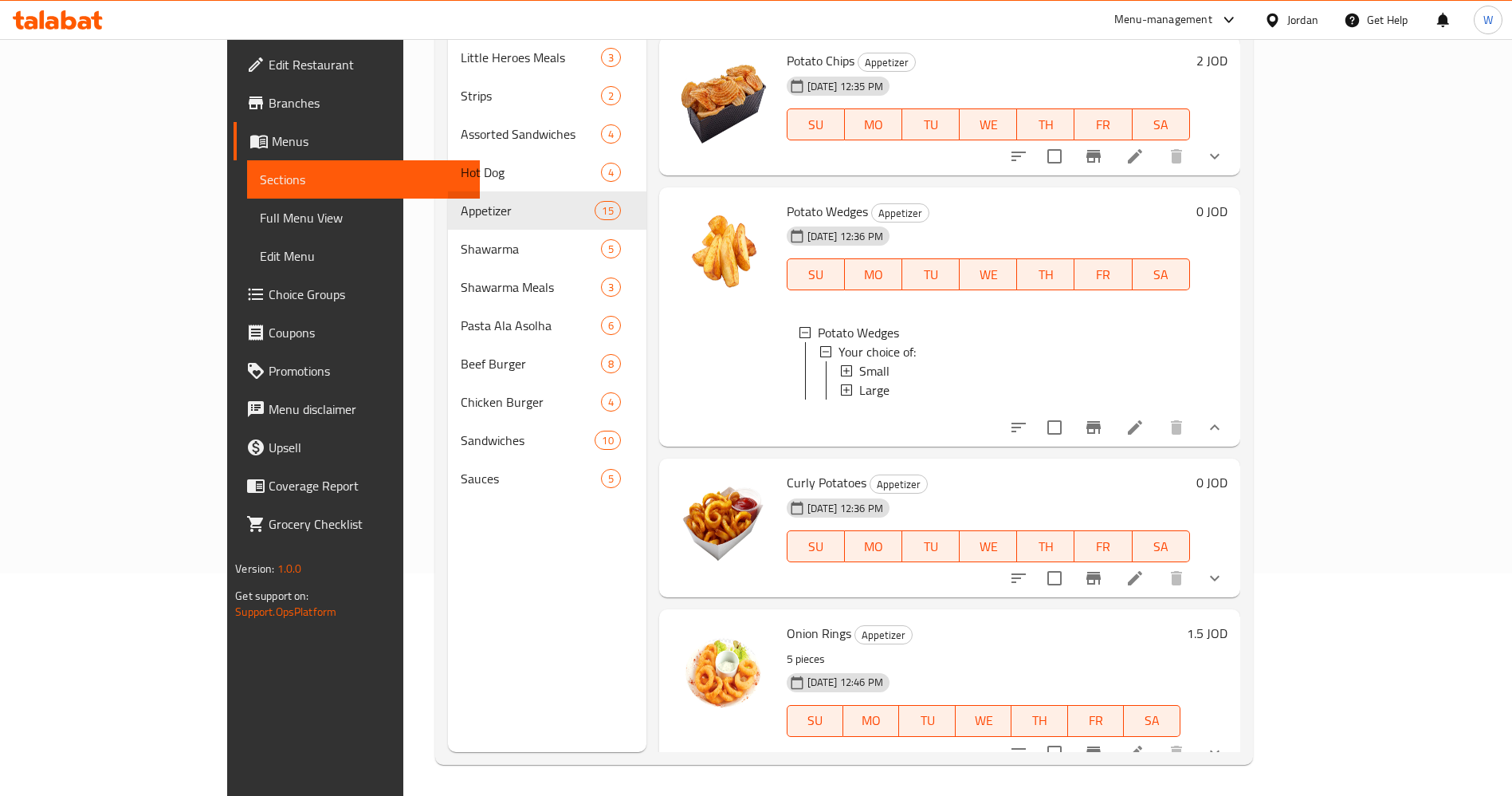
scroll to position [223, 0]
click at [1225, 568] on icon "show more" at bounding box center [1214, 577] width 19 height 19
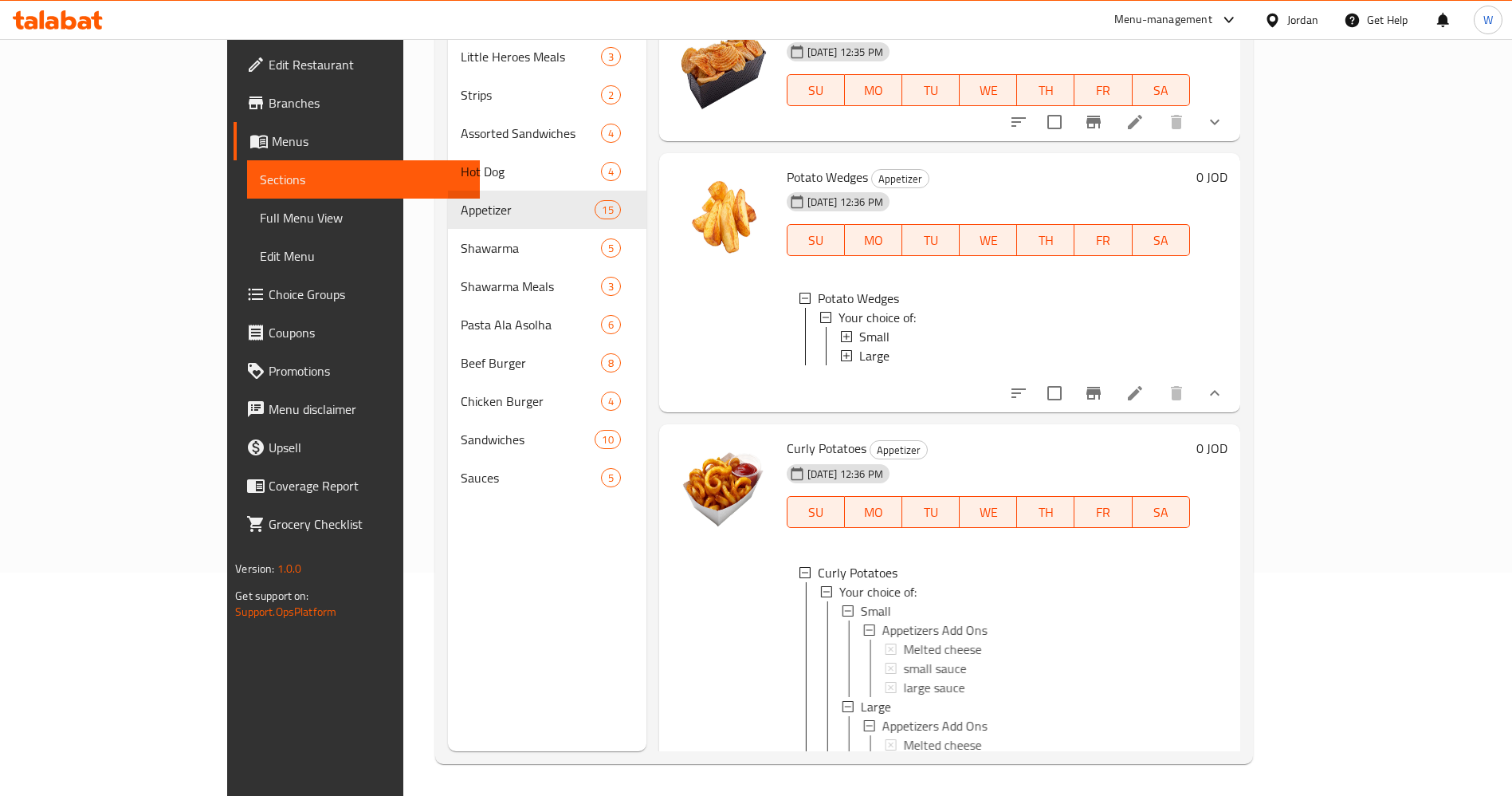
scroll to position [1435, 0]
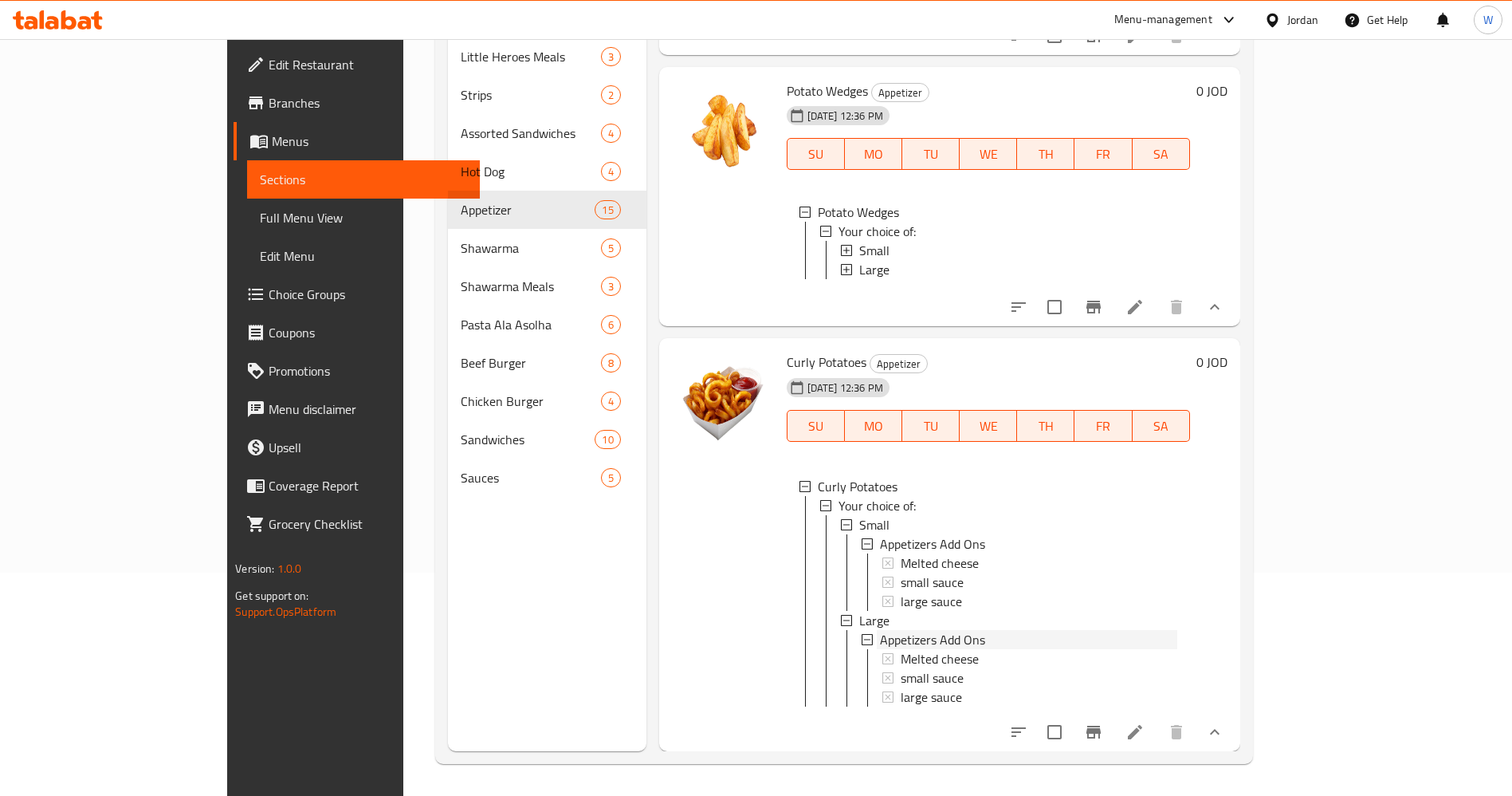
click at [862, 534] on div "Appetizers Add Ons" at bounding box center [1019, 543] width 315 height 19
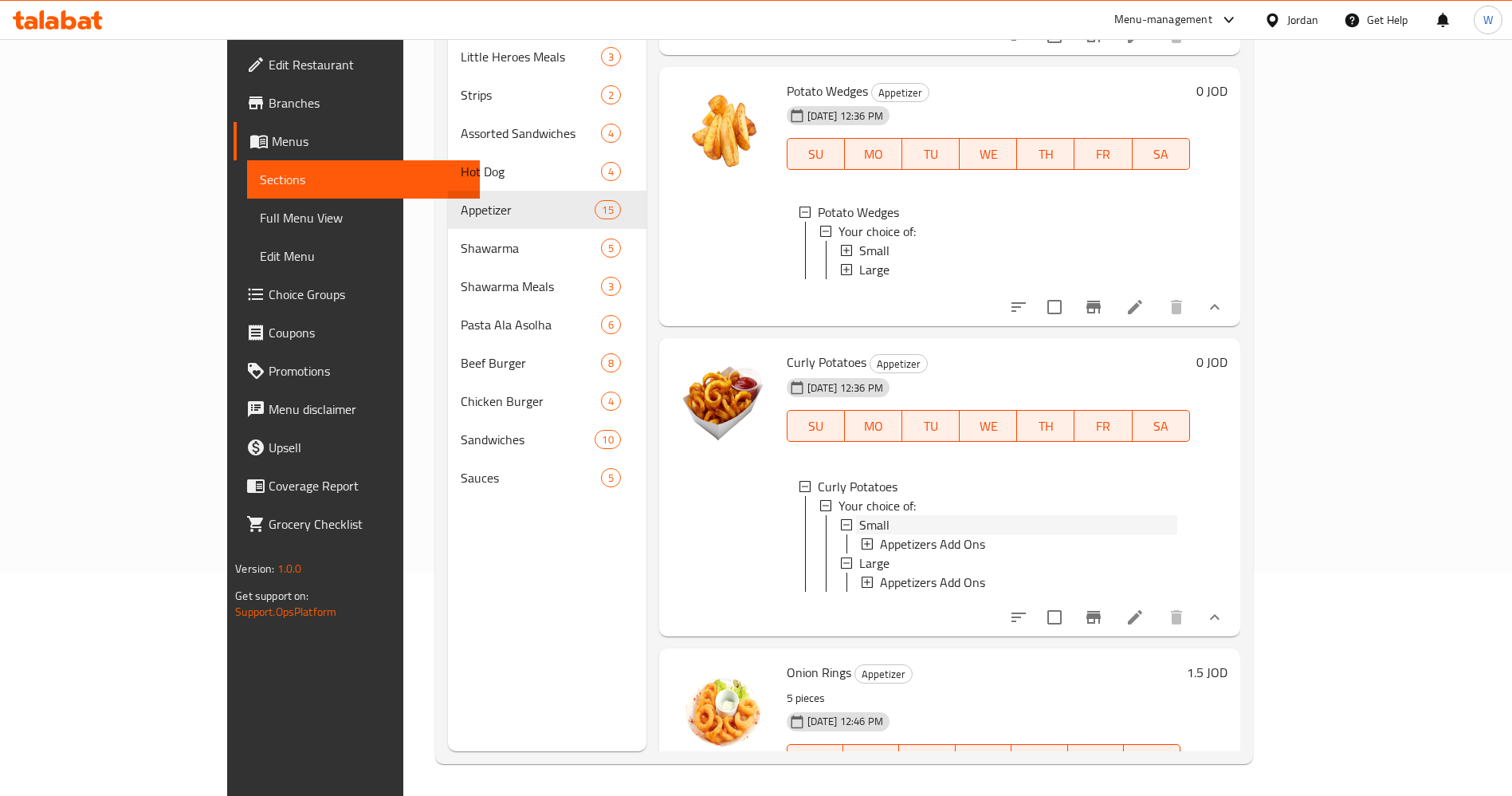
click at [860, 515] on span "Small" at bounding box center [875, 525] width 30 height 19
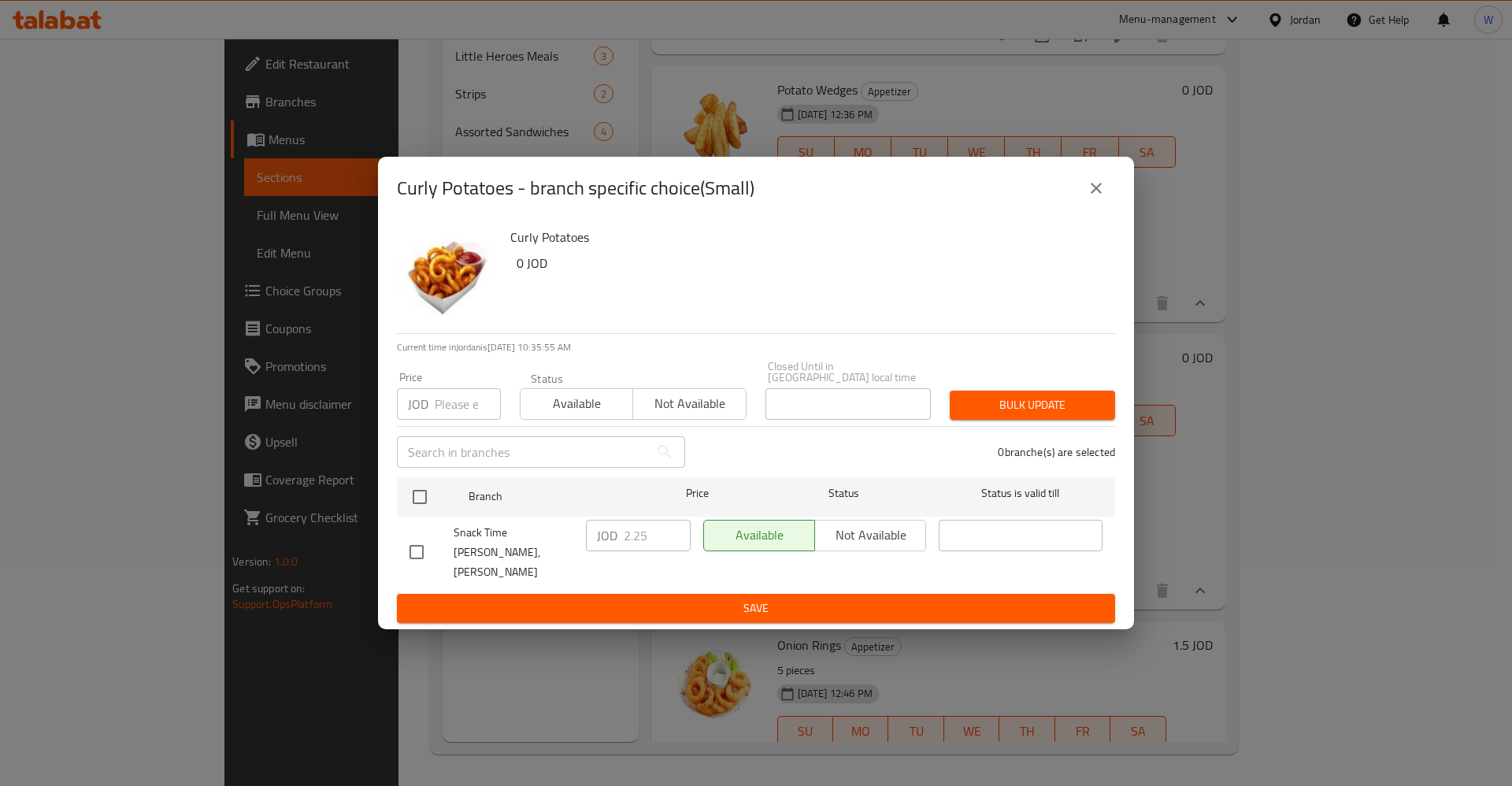
click at [1095, 197] on icon "close" at bounding box center [1096, 188] width 19 height 19
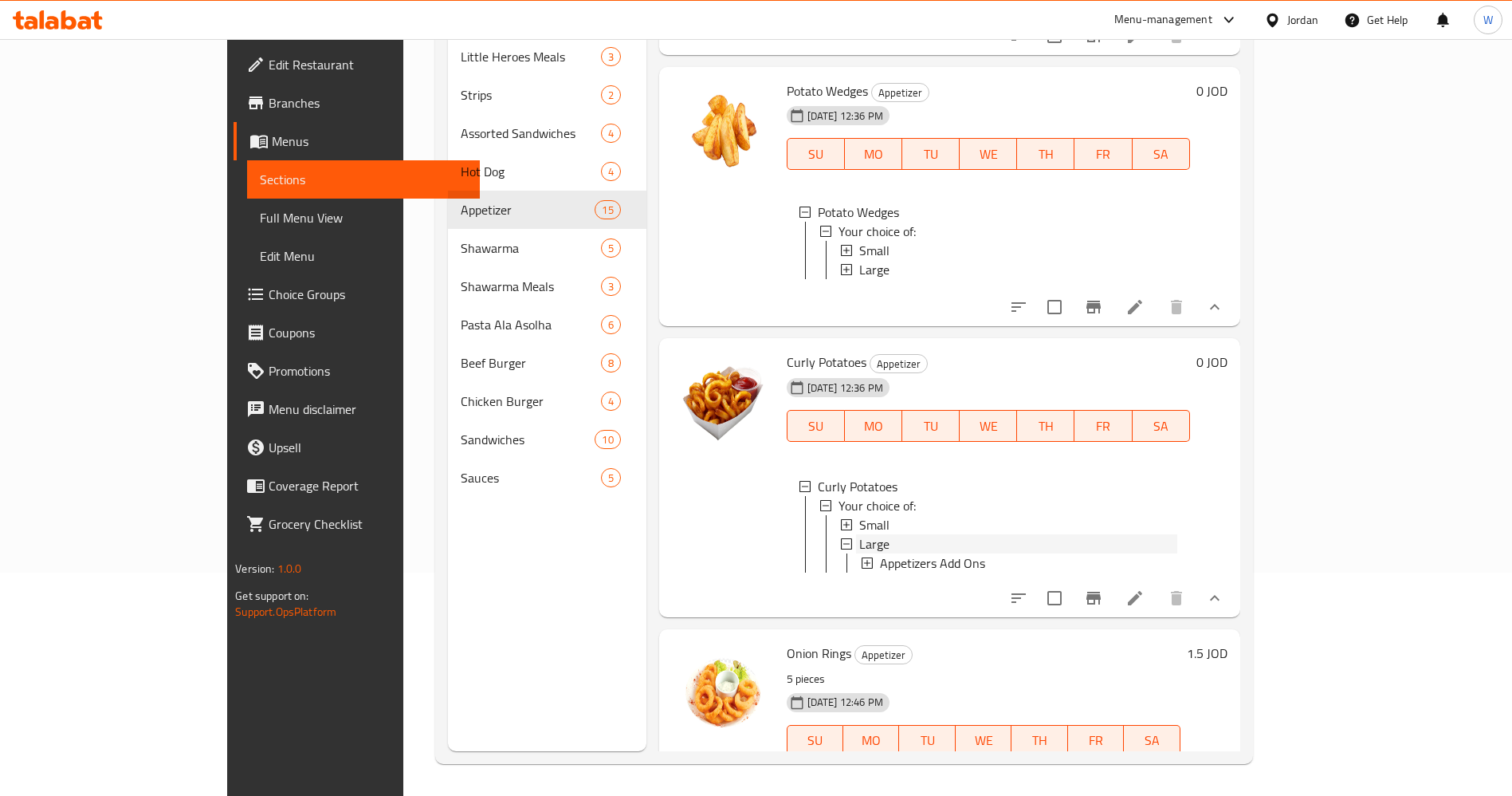
click at [860, 534] on div "Large" at bounding box center [1018, 543] width 318 height 19
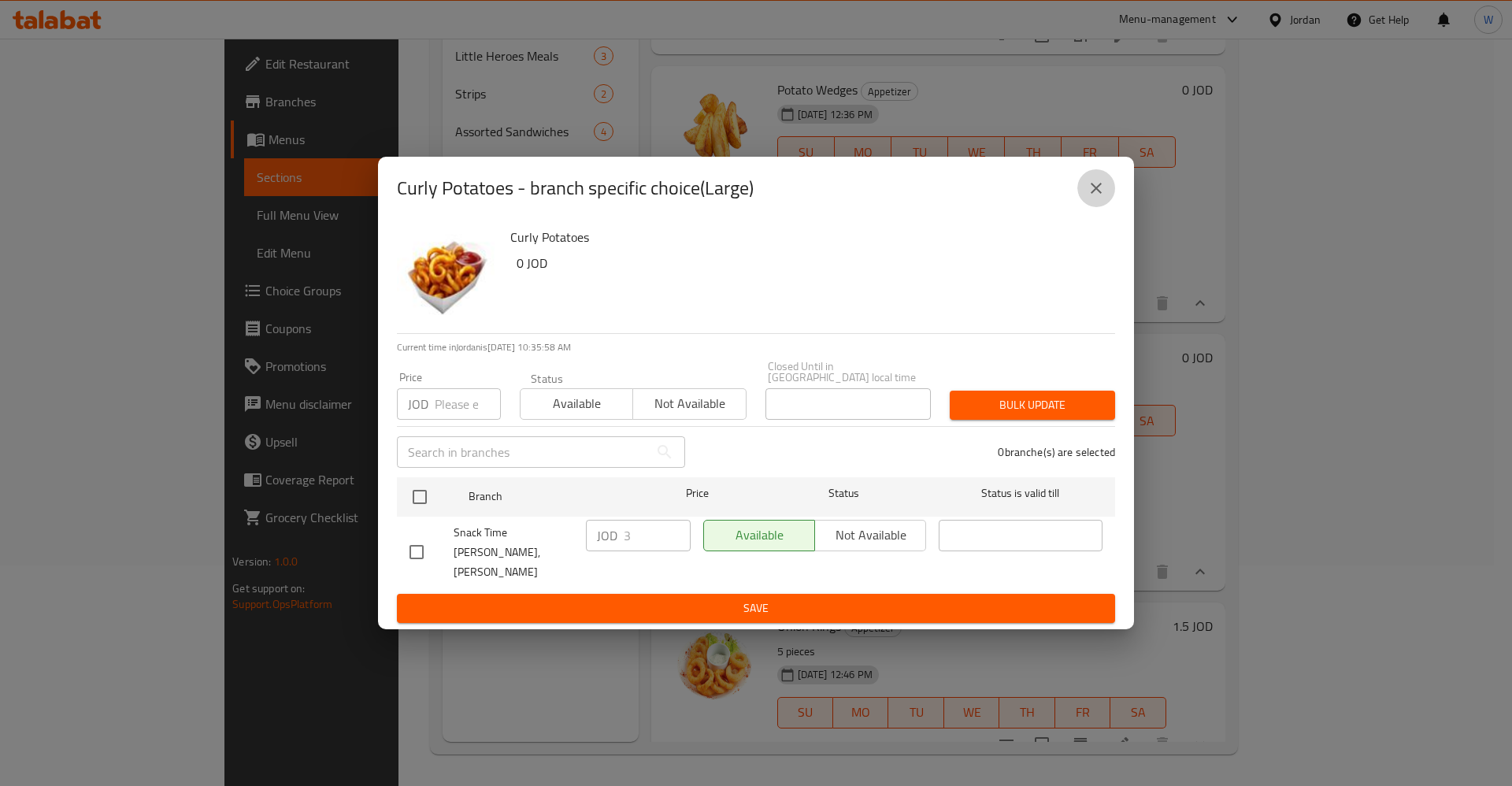
click at [1092, 197] on icon "close" at bounding box center [1096, 188] width 19 height 19
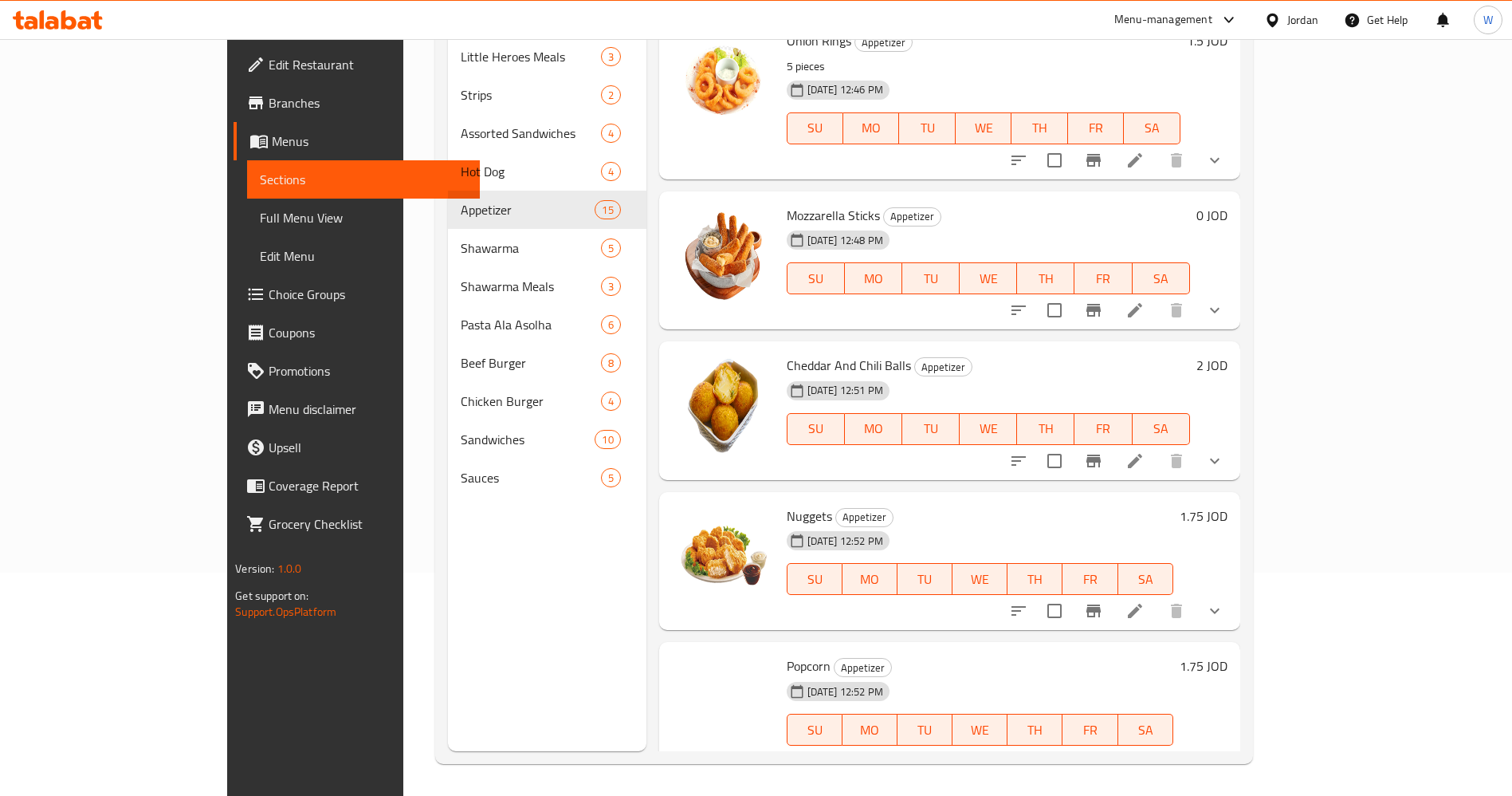
scroll to position [2033, 0]
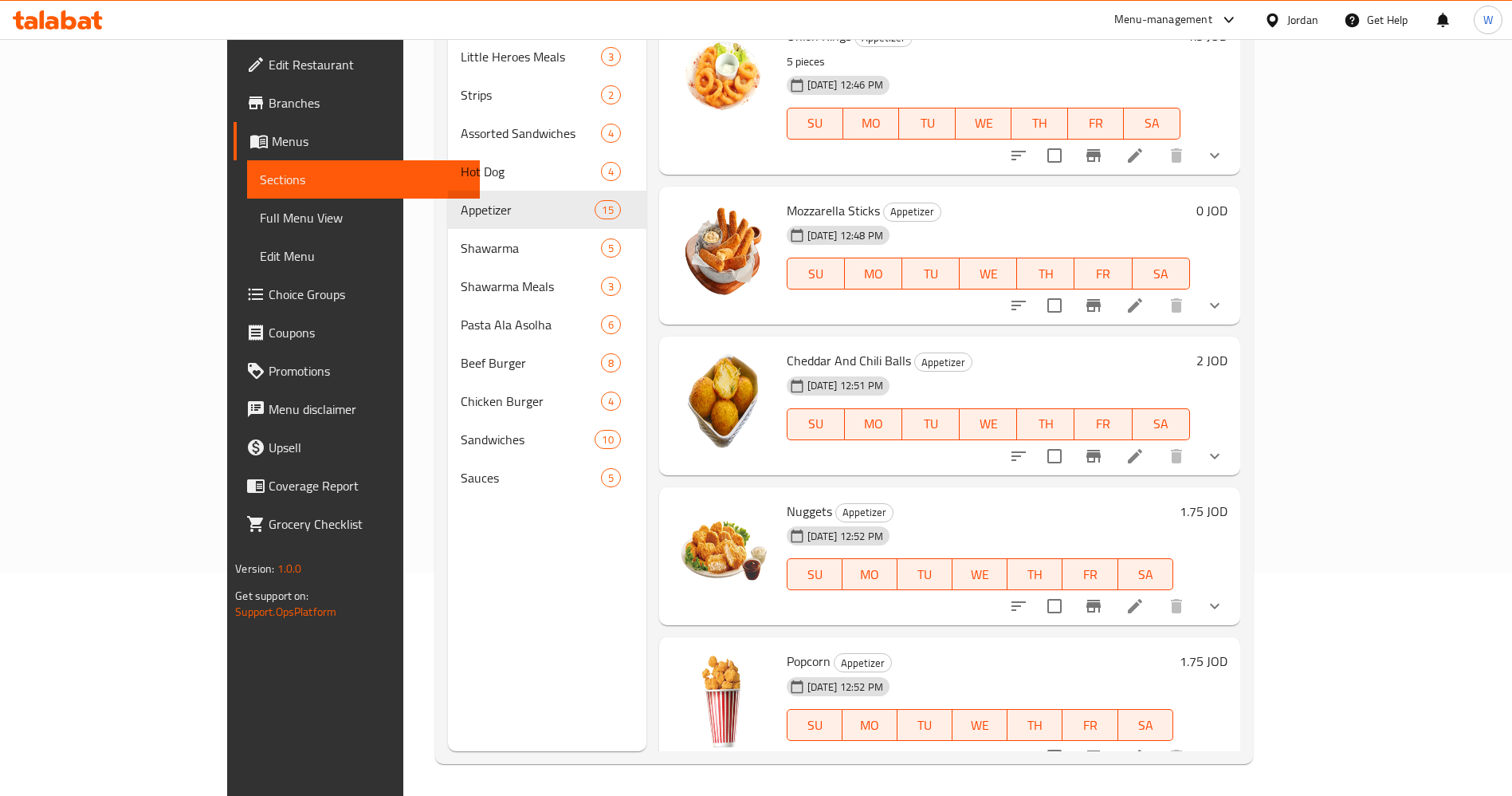
click at [1234, 310] on button "show more" at bounding box center [1214, 305] width 38 height 38
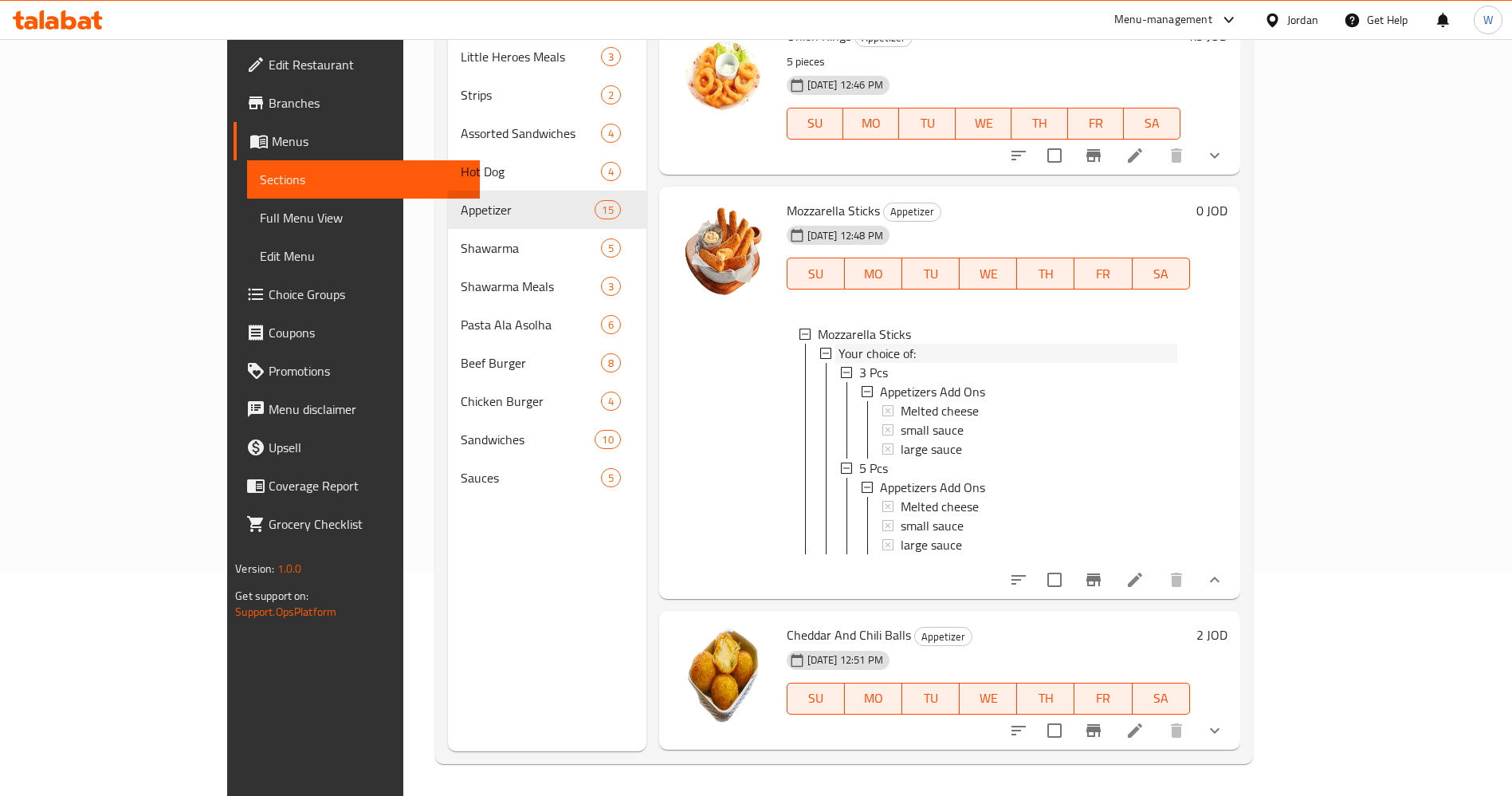
click at [841, 362] on span "Your choice of:" at bounding box center [878, 353] width 77 height 19
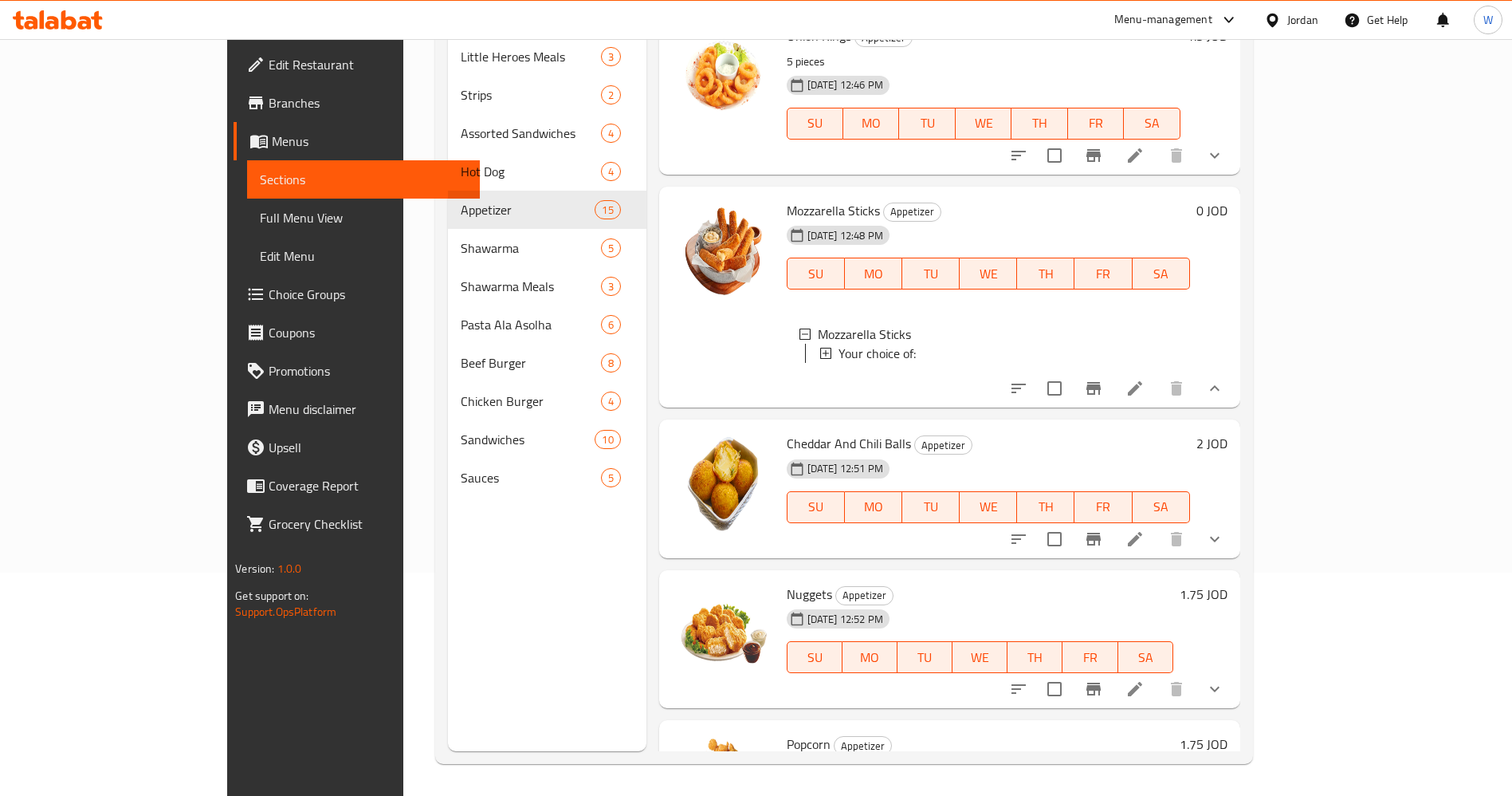
click at [839, 362] on span "Your choice of:" at bounding box center [878, 353] width 77 height 19
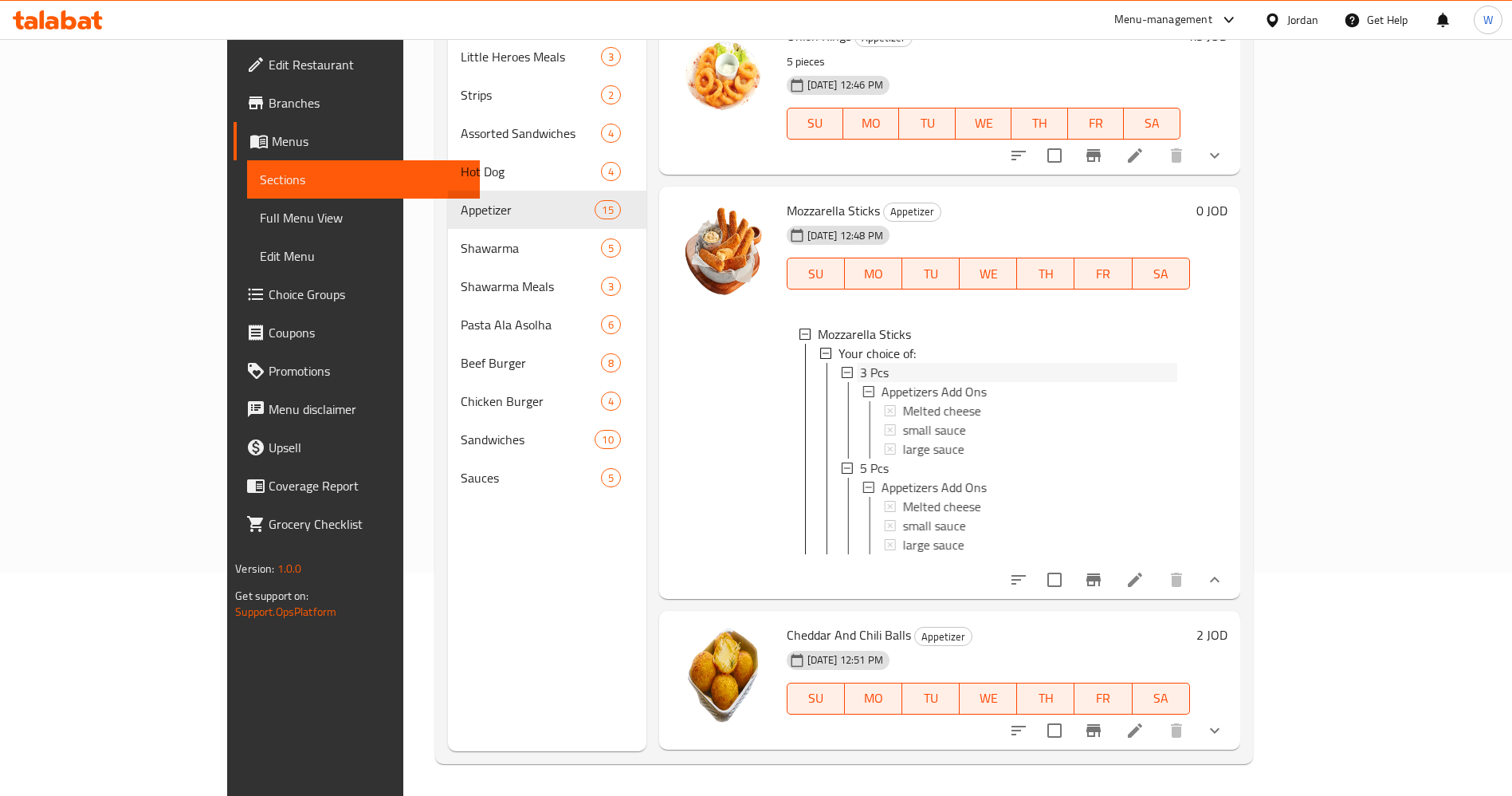
click at [860, 379] on div "3 Pcs" at bounding box center [1018, 372] width 318 height 19
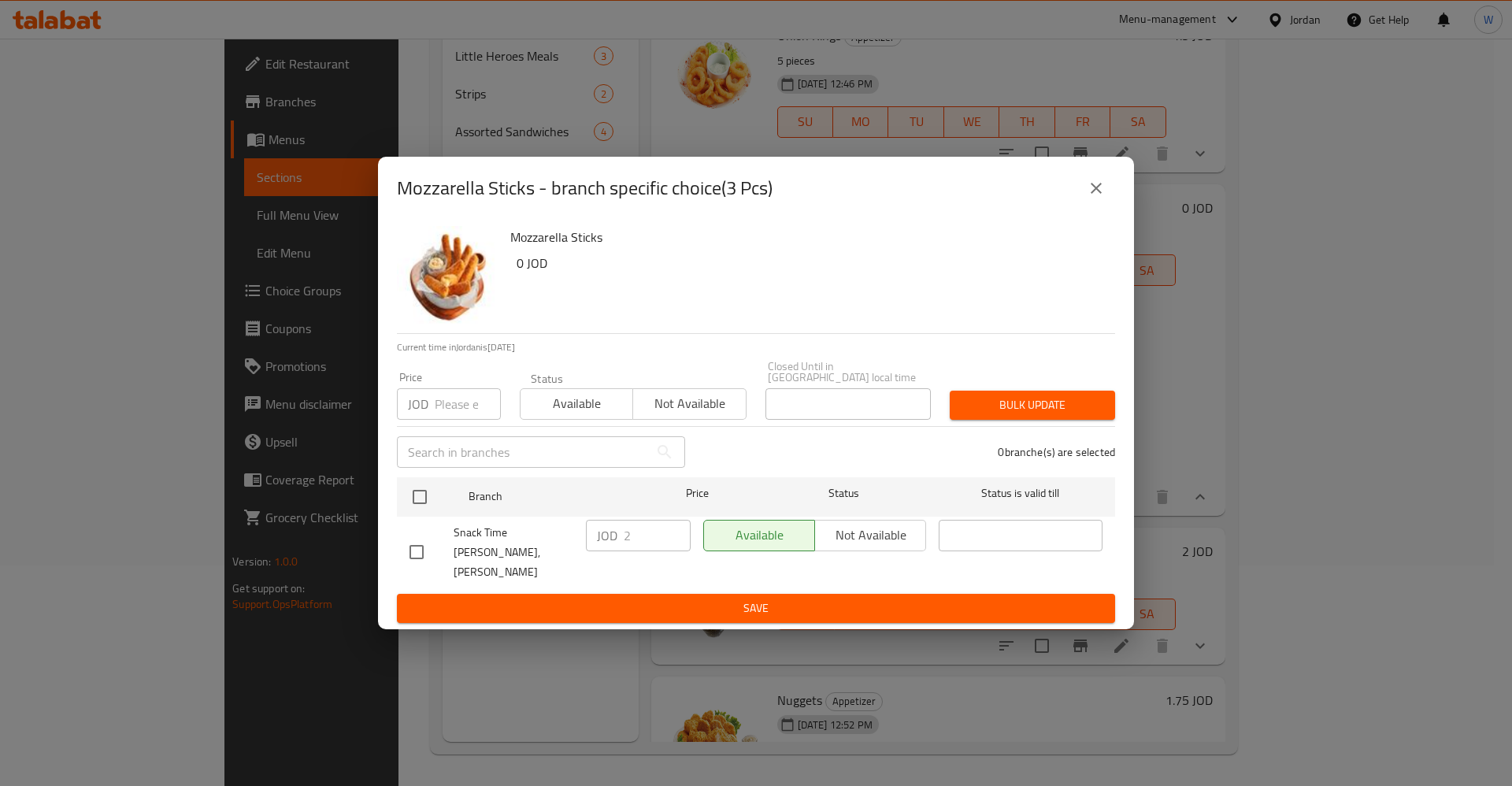
click at [1098, 194] on icon "close" at bounding box center [1096, 188] width 11 height 11
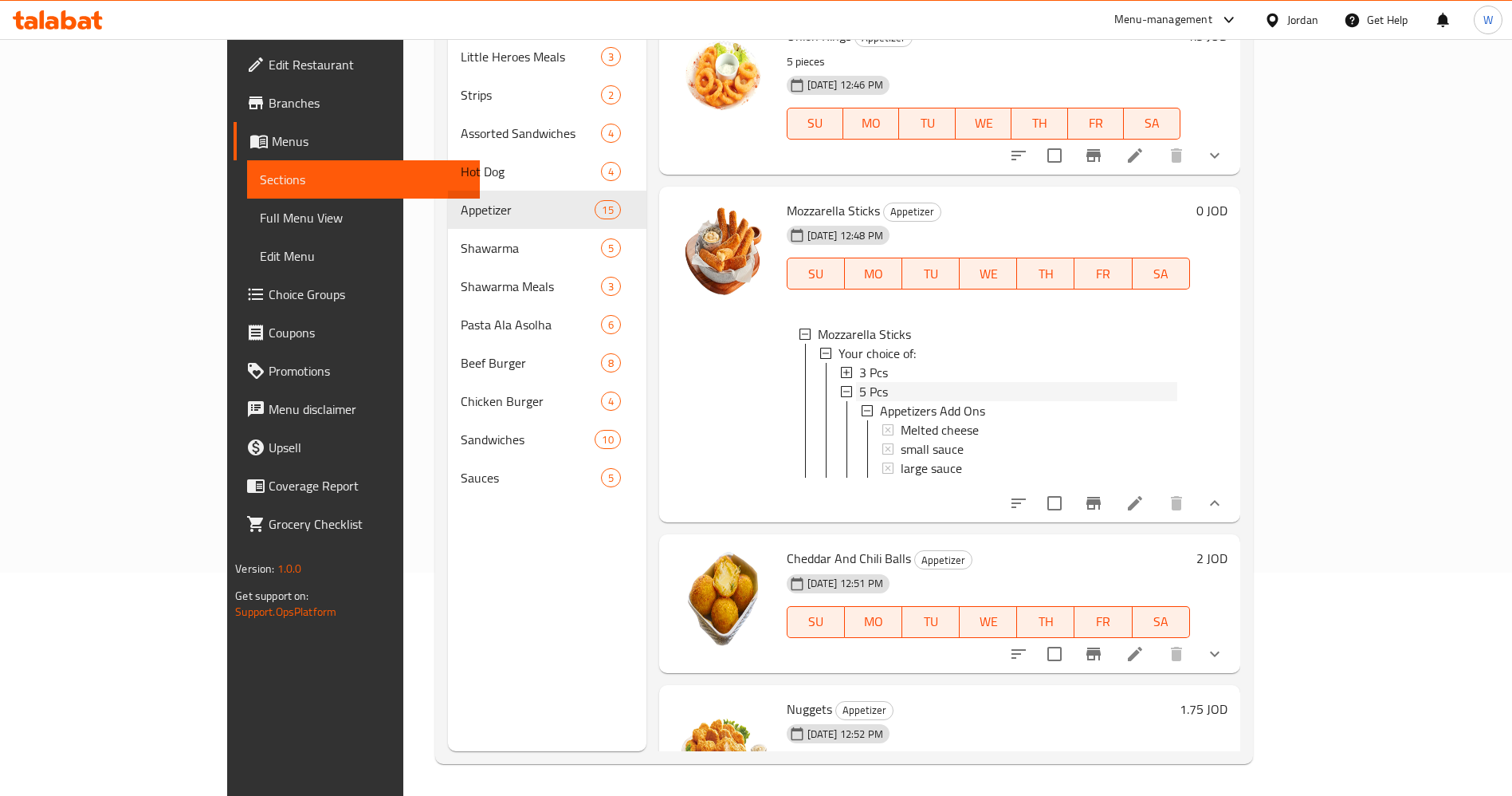
click at [860, 390] on div "5 Pcs" at bounding box center [1018, 391] width 318 height 19
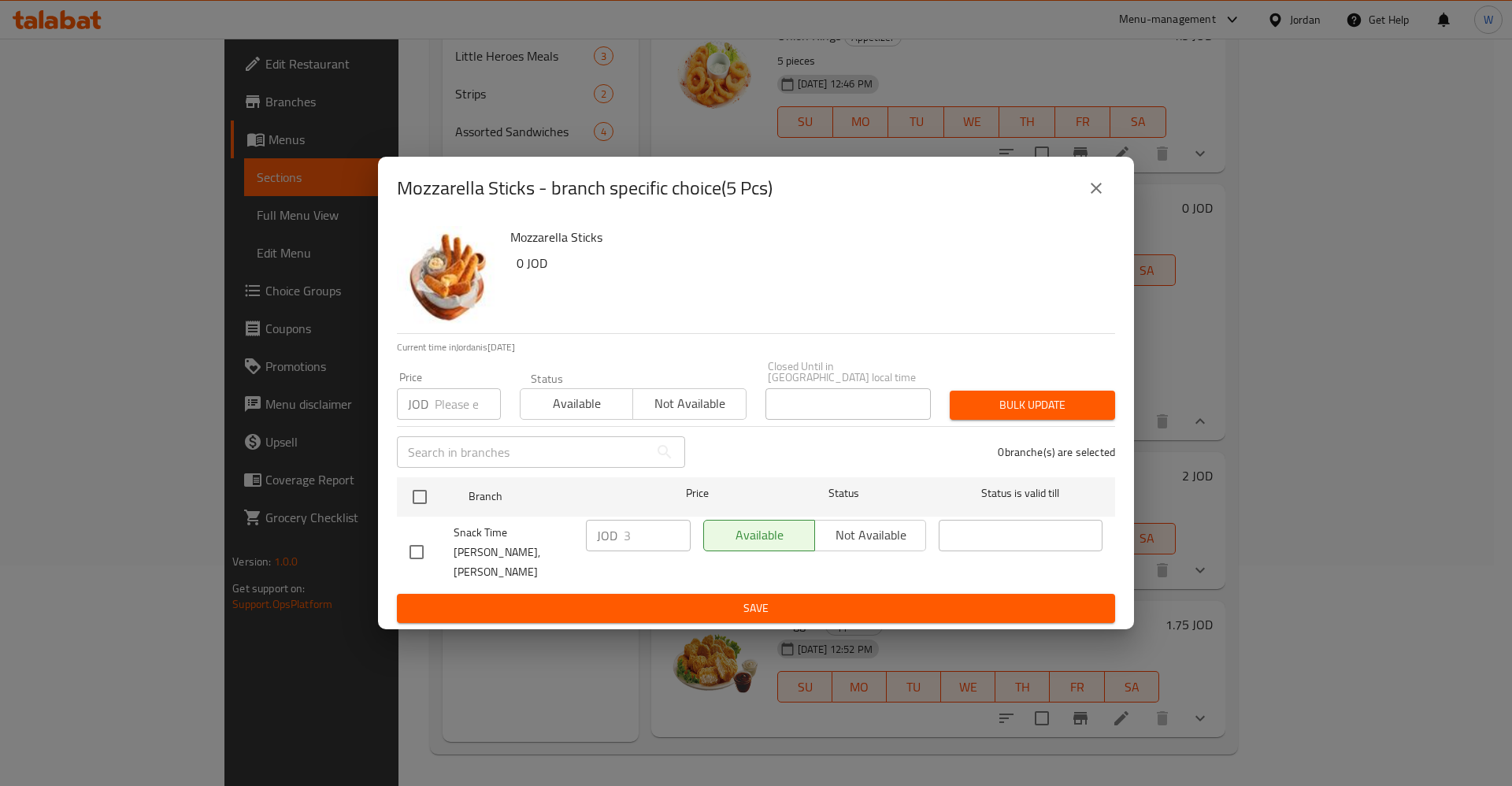
click at [1100, 194] on icon "close" at bounding box center [1096, 188] width 19 height 19
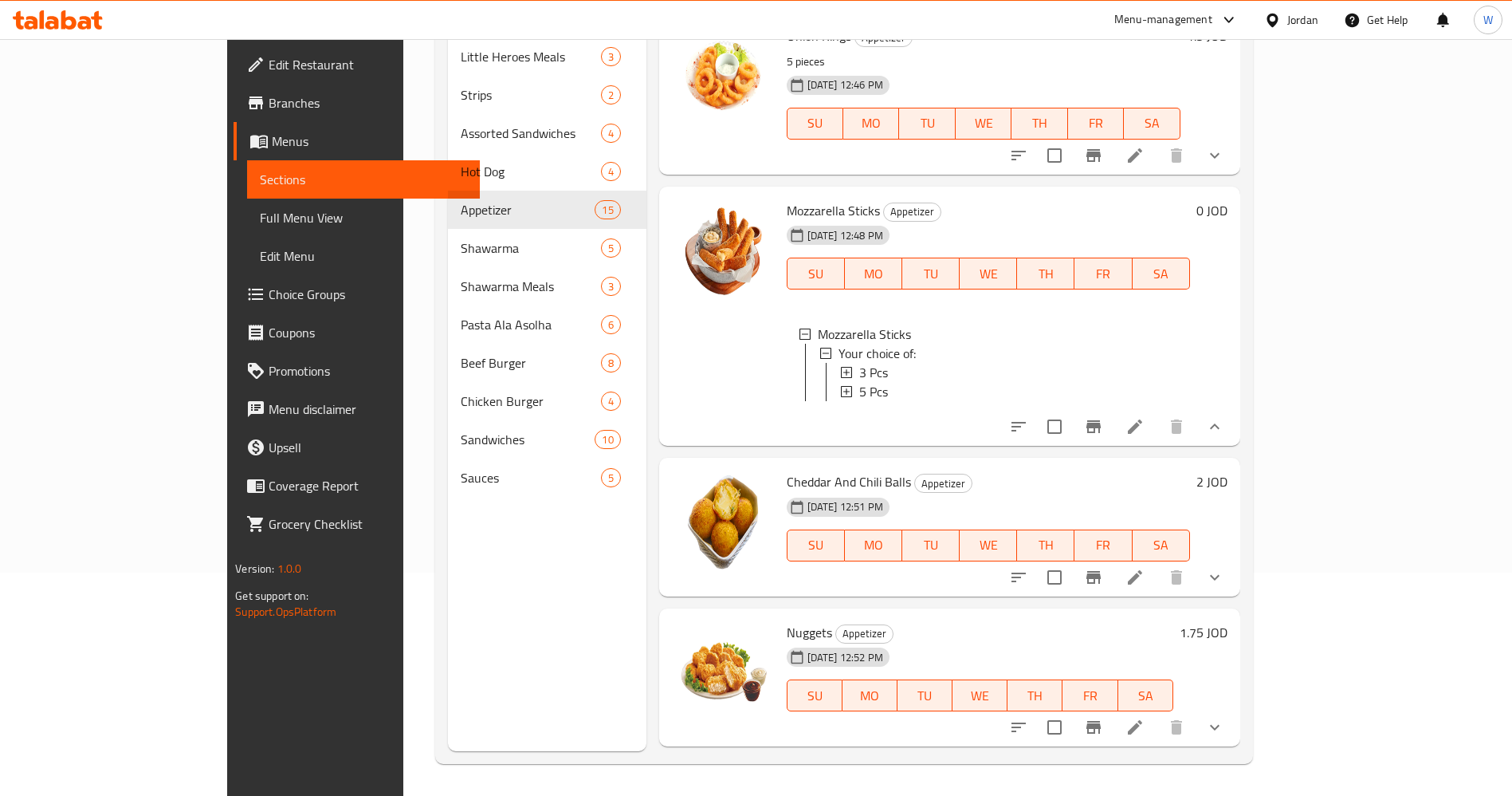
scroll to position [3, 0]
click at [1225, 587] on icon "show more" at bounding box center [1214, 577] width 19 height 19
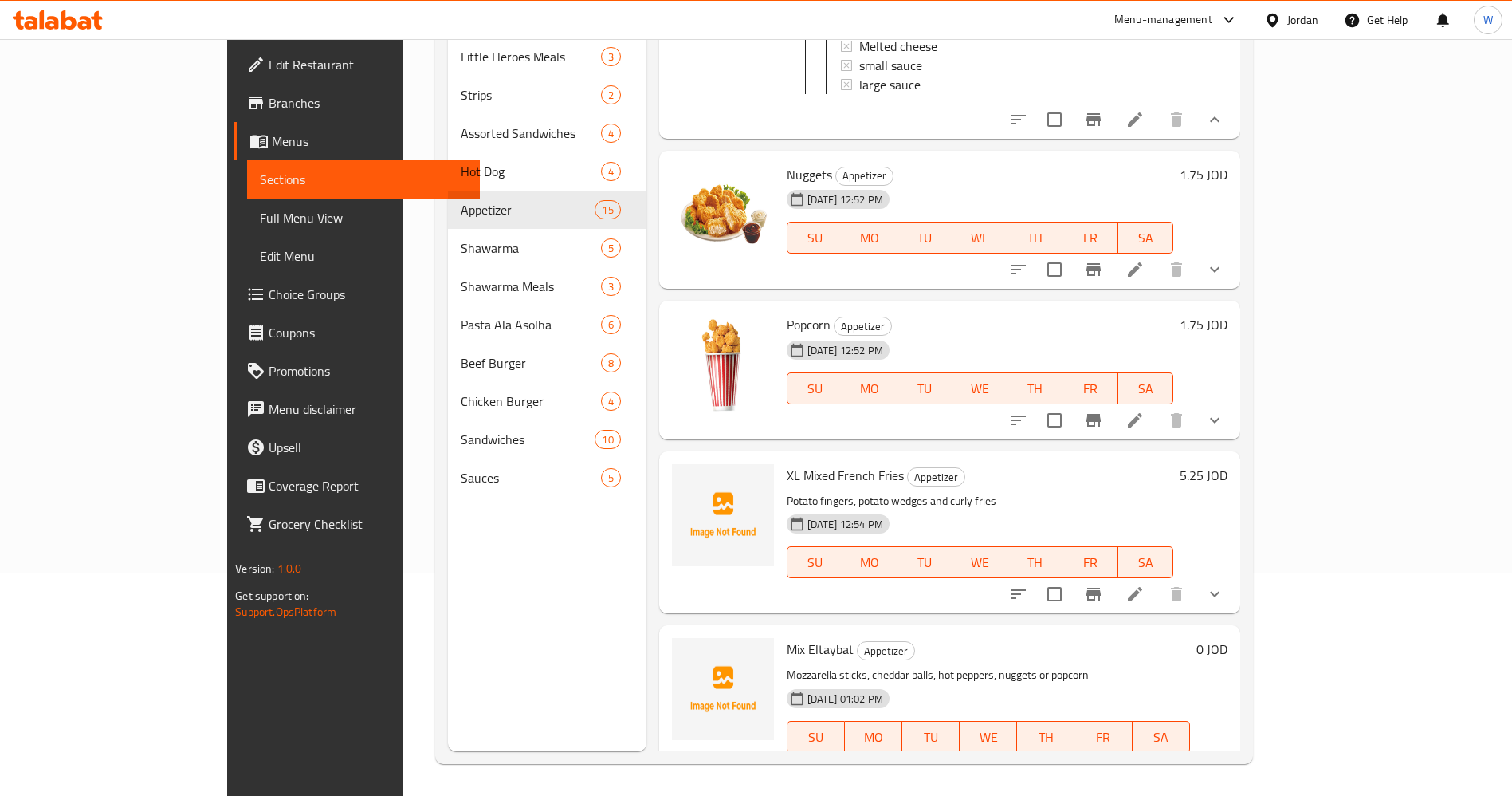
scroll to position [2714, 0]
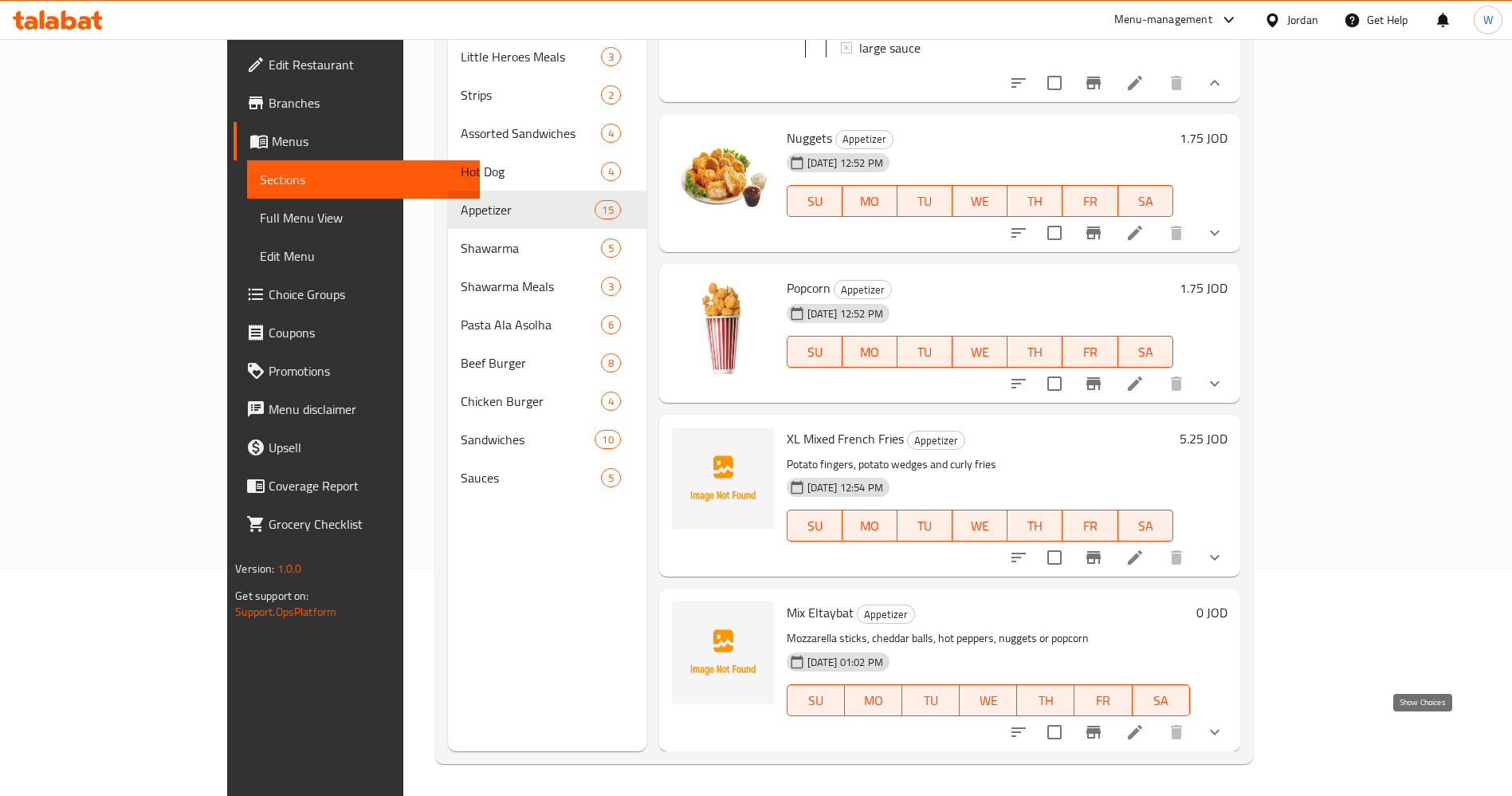
click at [1225, 729] on icon "show more" at bounding box center [1214, 732] width 19 height 19
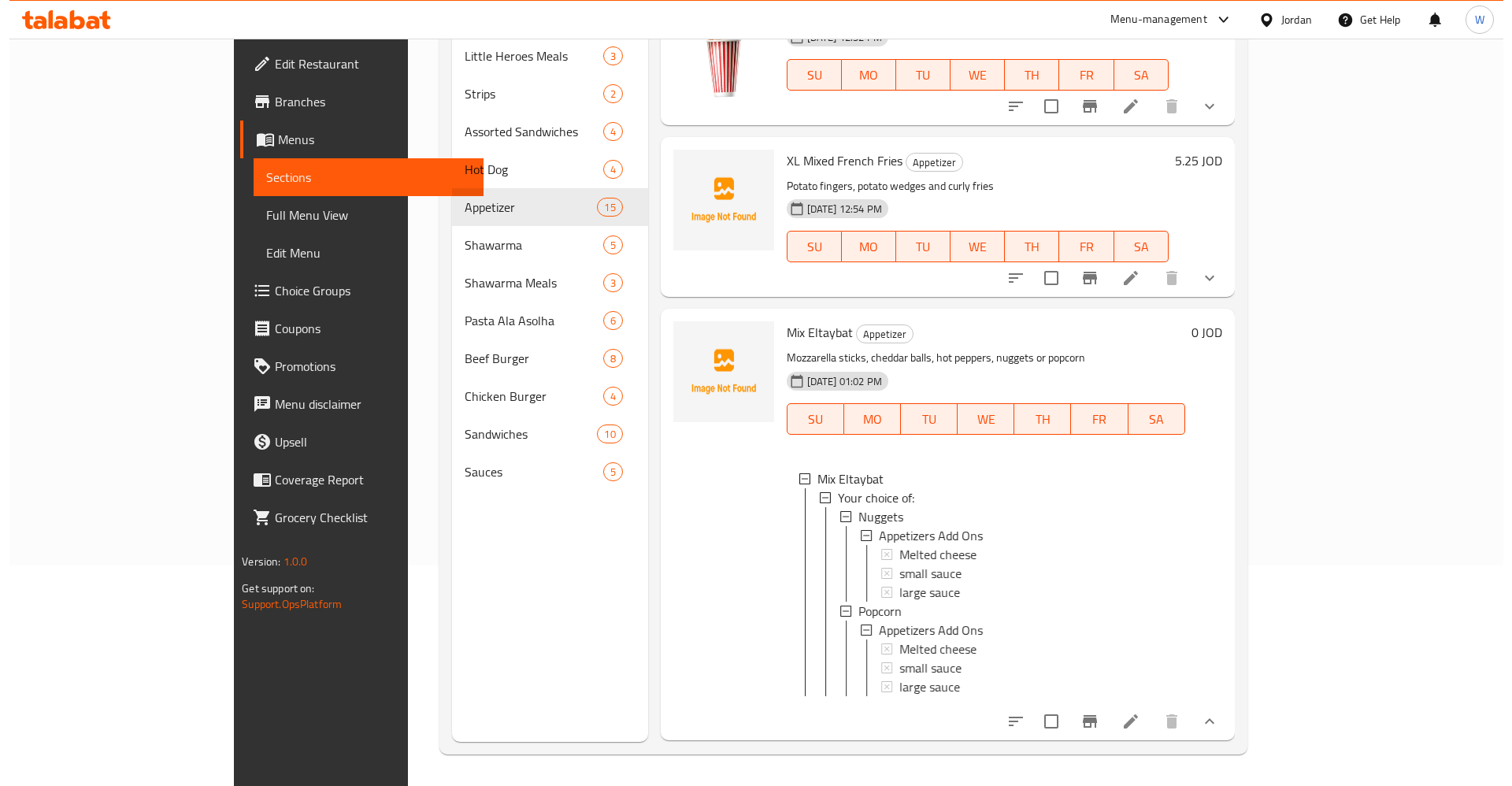
scroll to position [2969, 0]
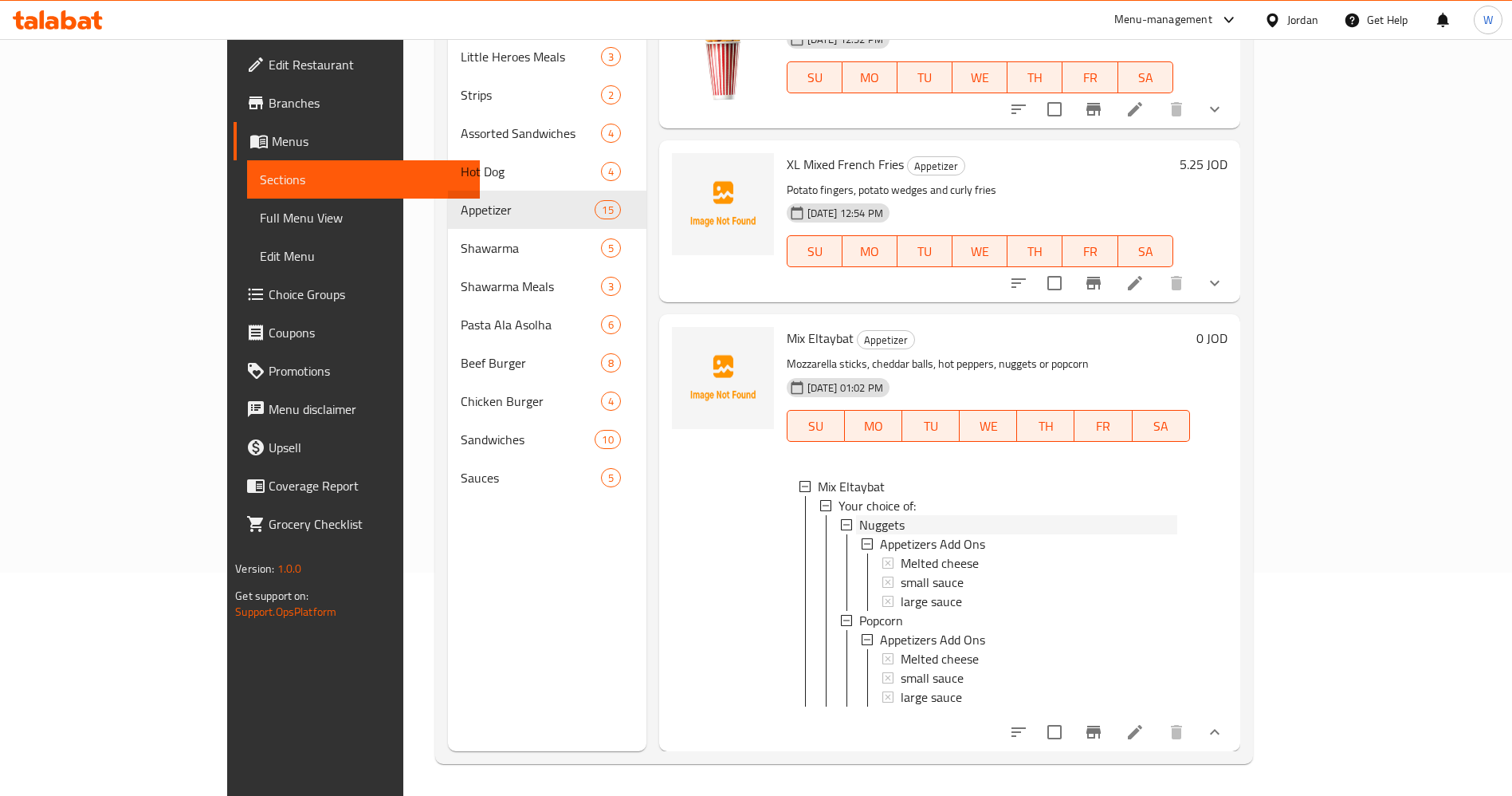
click at [860, 515] on span "Nuggets" at bounding box center [882, 525] width 45 height 19
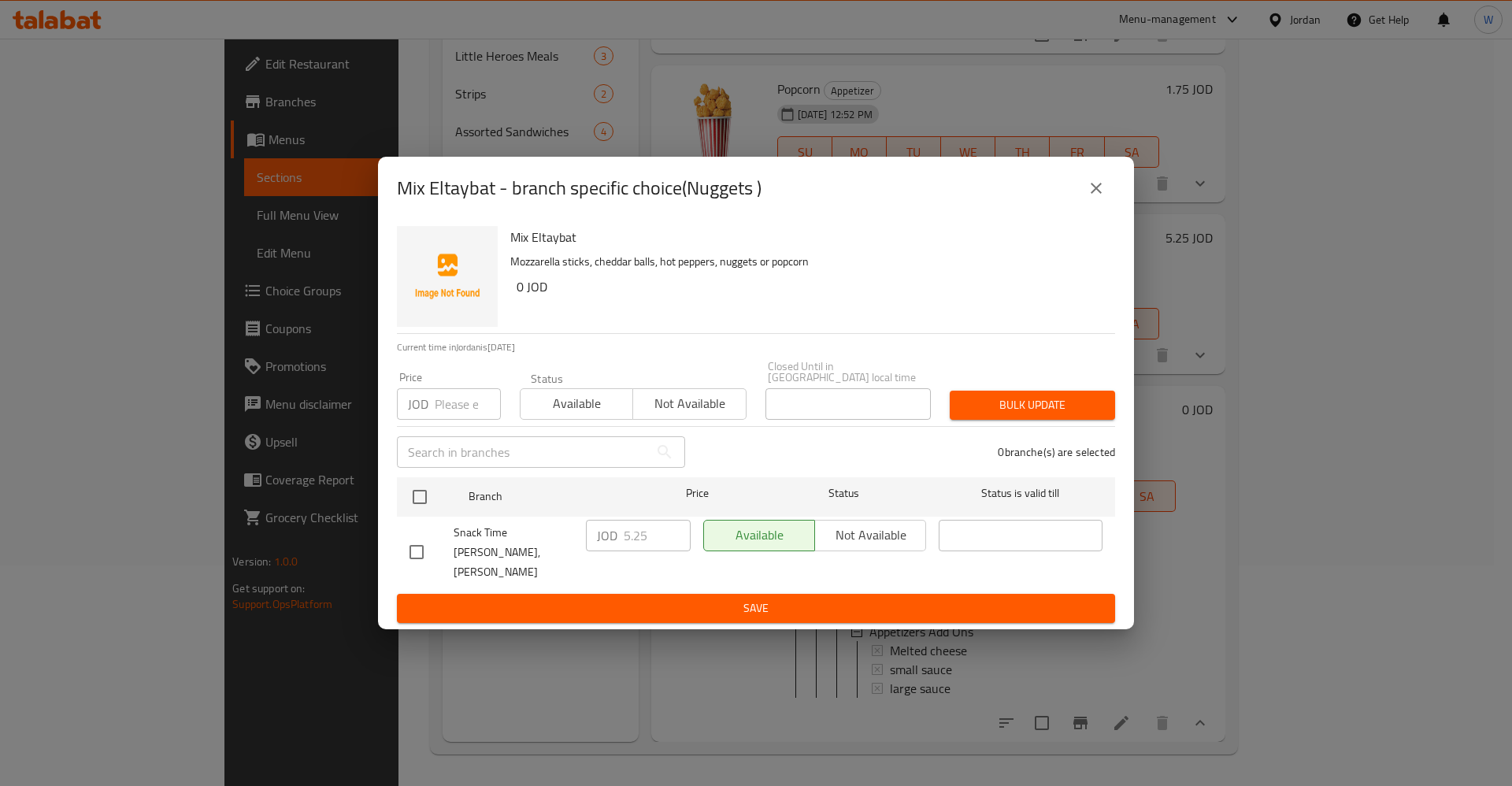
scroll to position [2893, 0]
click at [1089, 197] on icon "close" at bounding box center [1096, 188] width 19 height 19
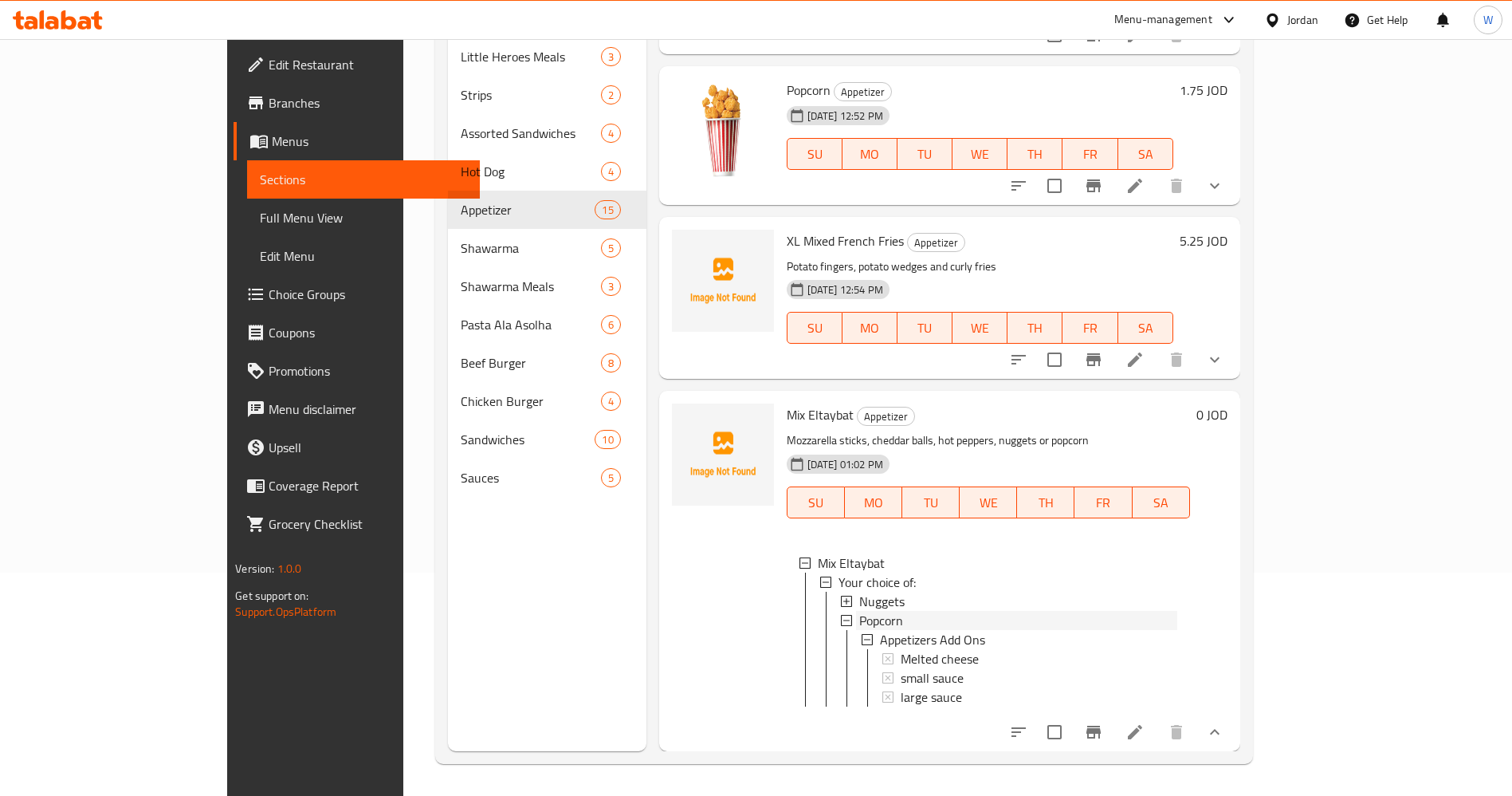
click at [860, 611] on div "Popcorn" at bounding box center [1018, 620] width 318 height 19
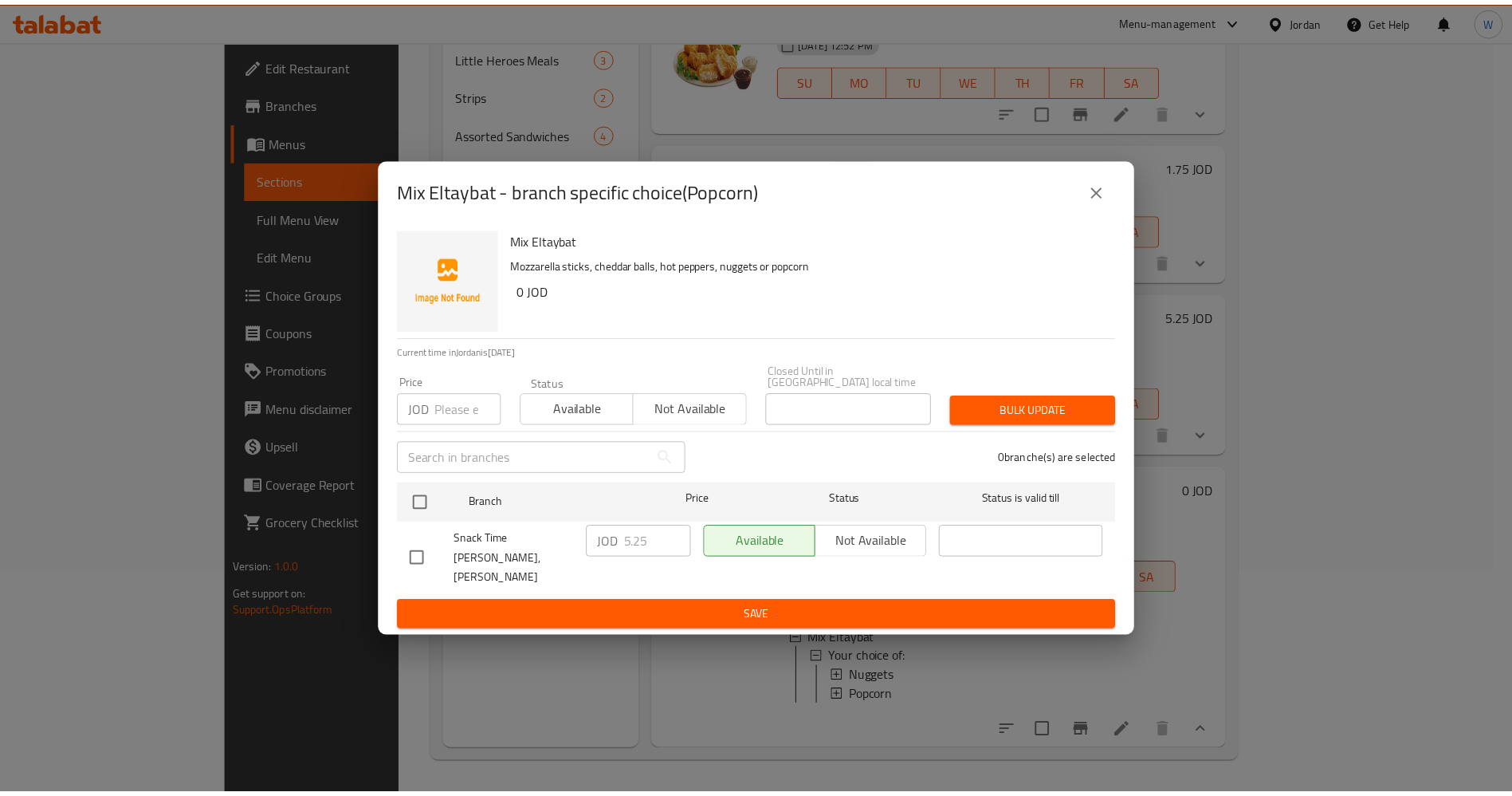
scroll to position [2854, 0]
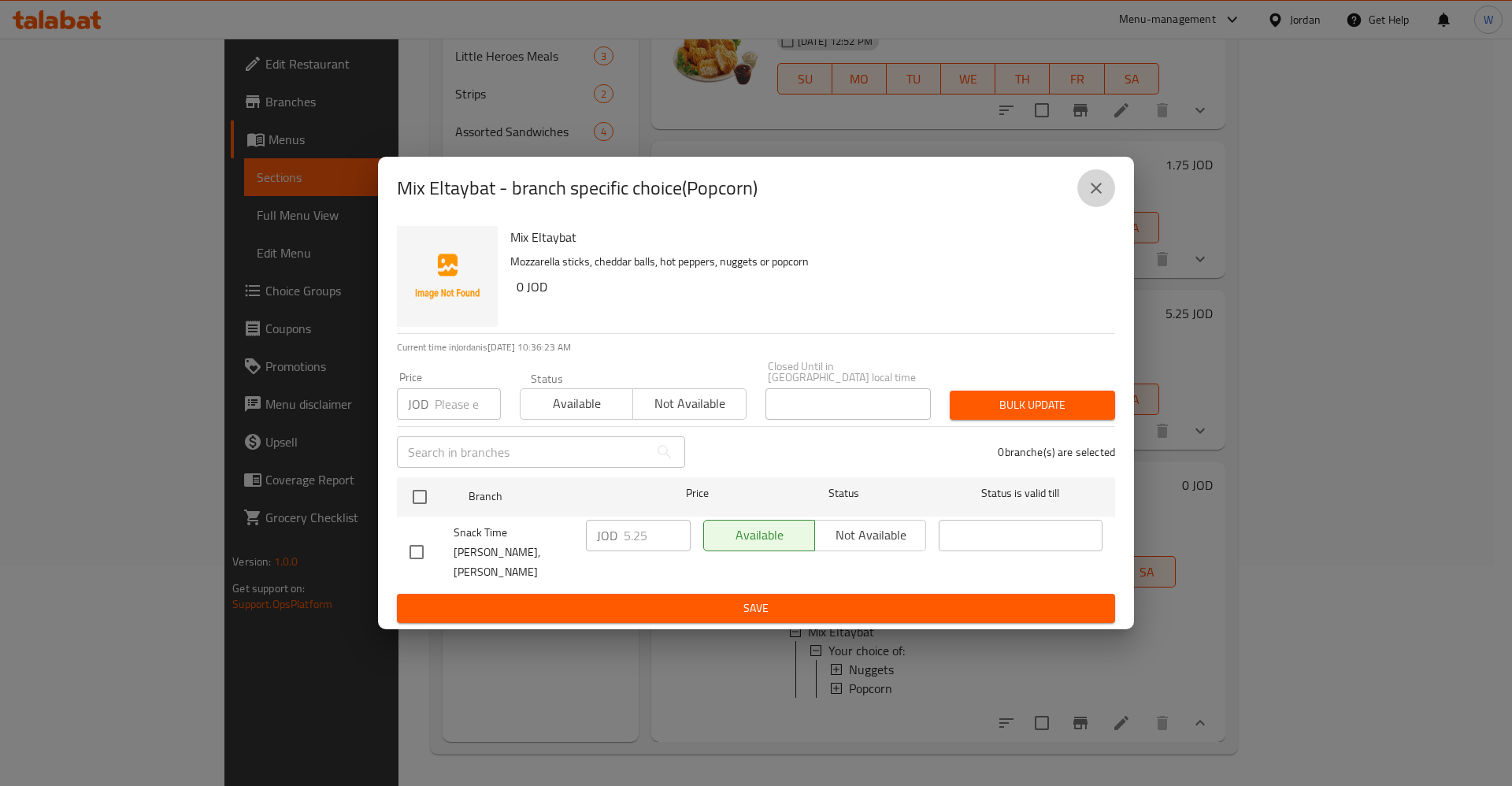
click at [1093, 197] on icon "close" at bounding box center [1096, 188] width 19 height 19
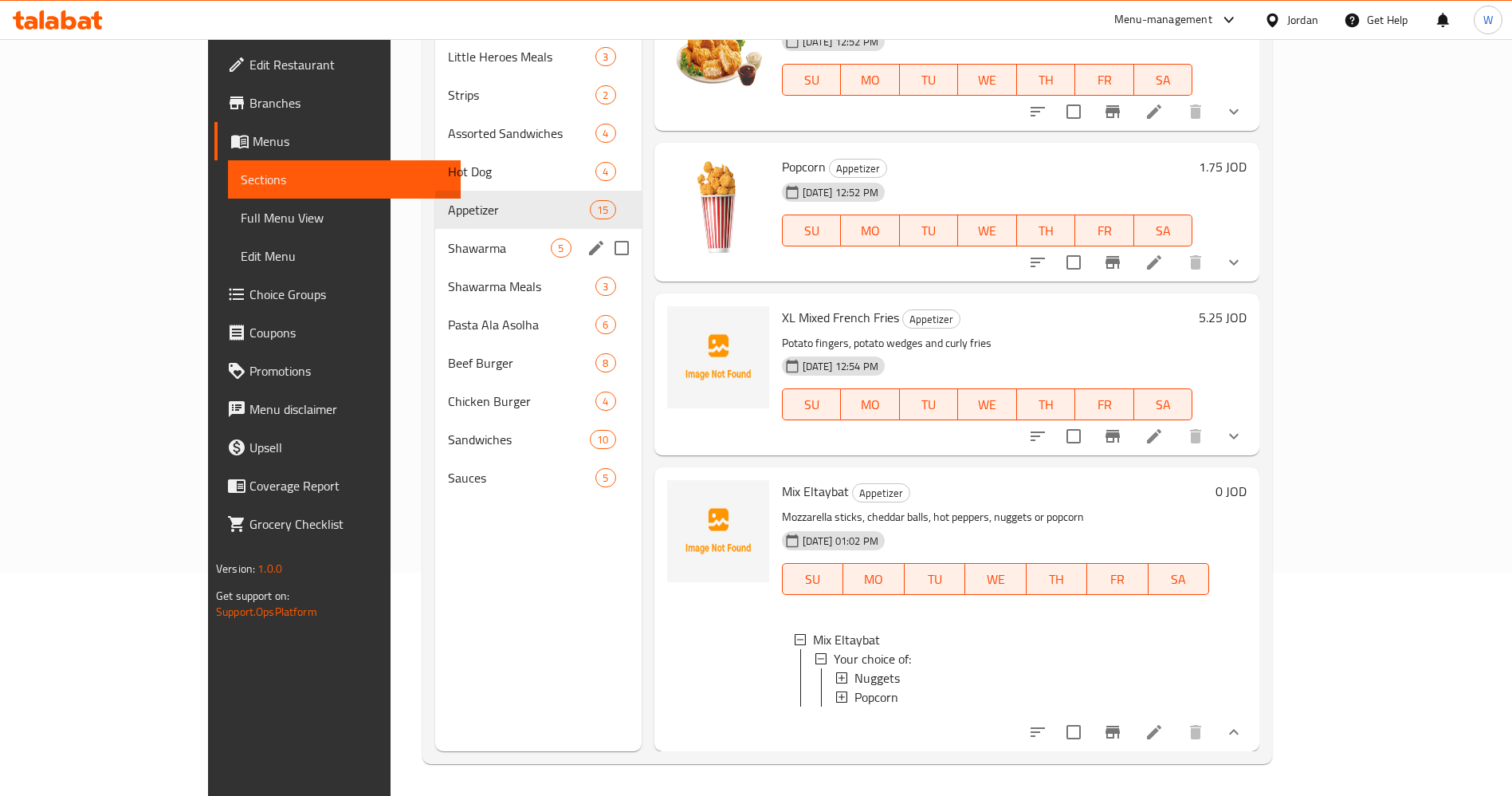
click at [448, 238] on span "Shawarma" at bounding box center [499, 248] width 103 height 19
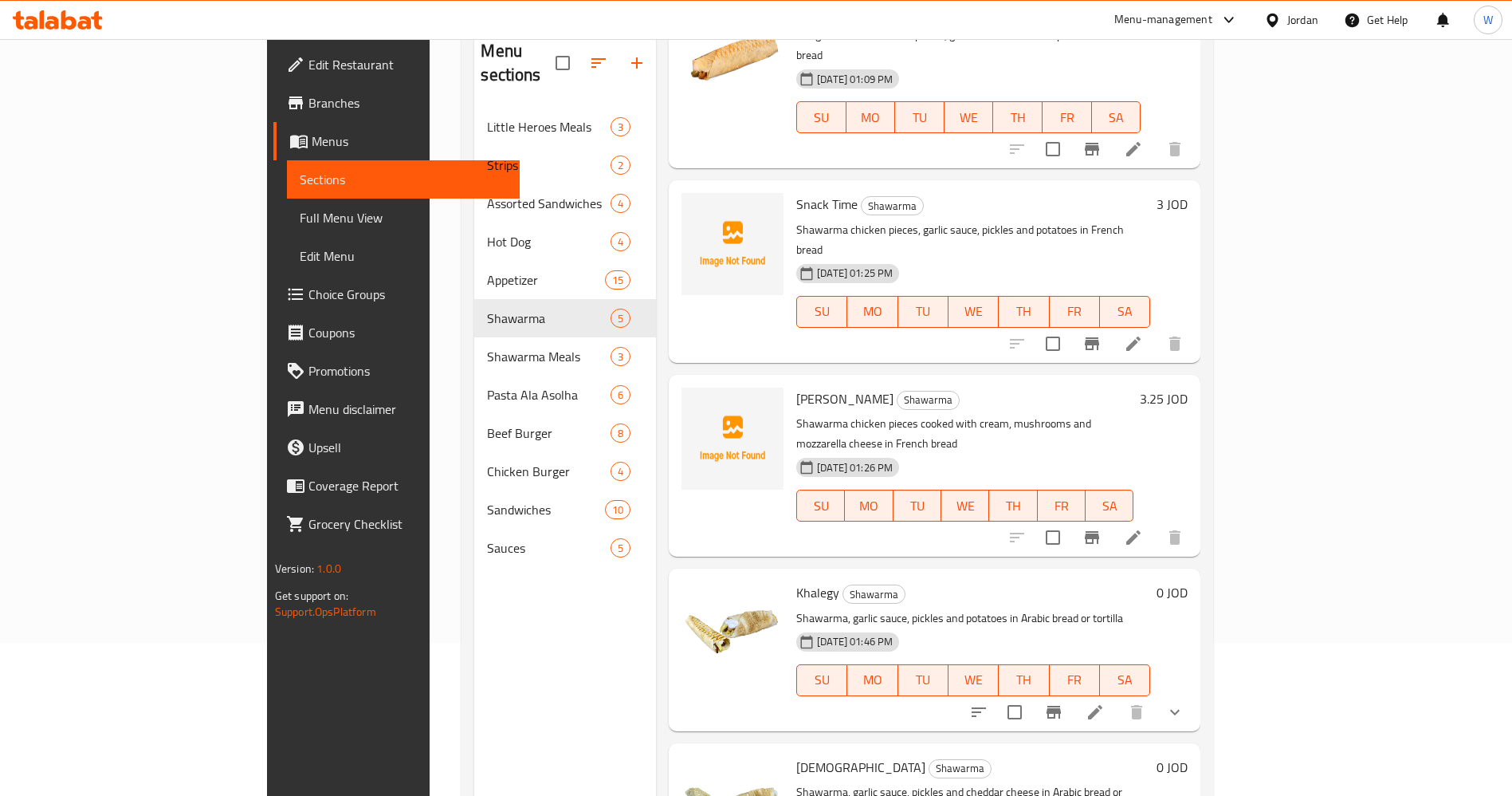
scroll to position [223, 0]
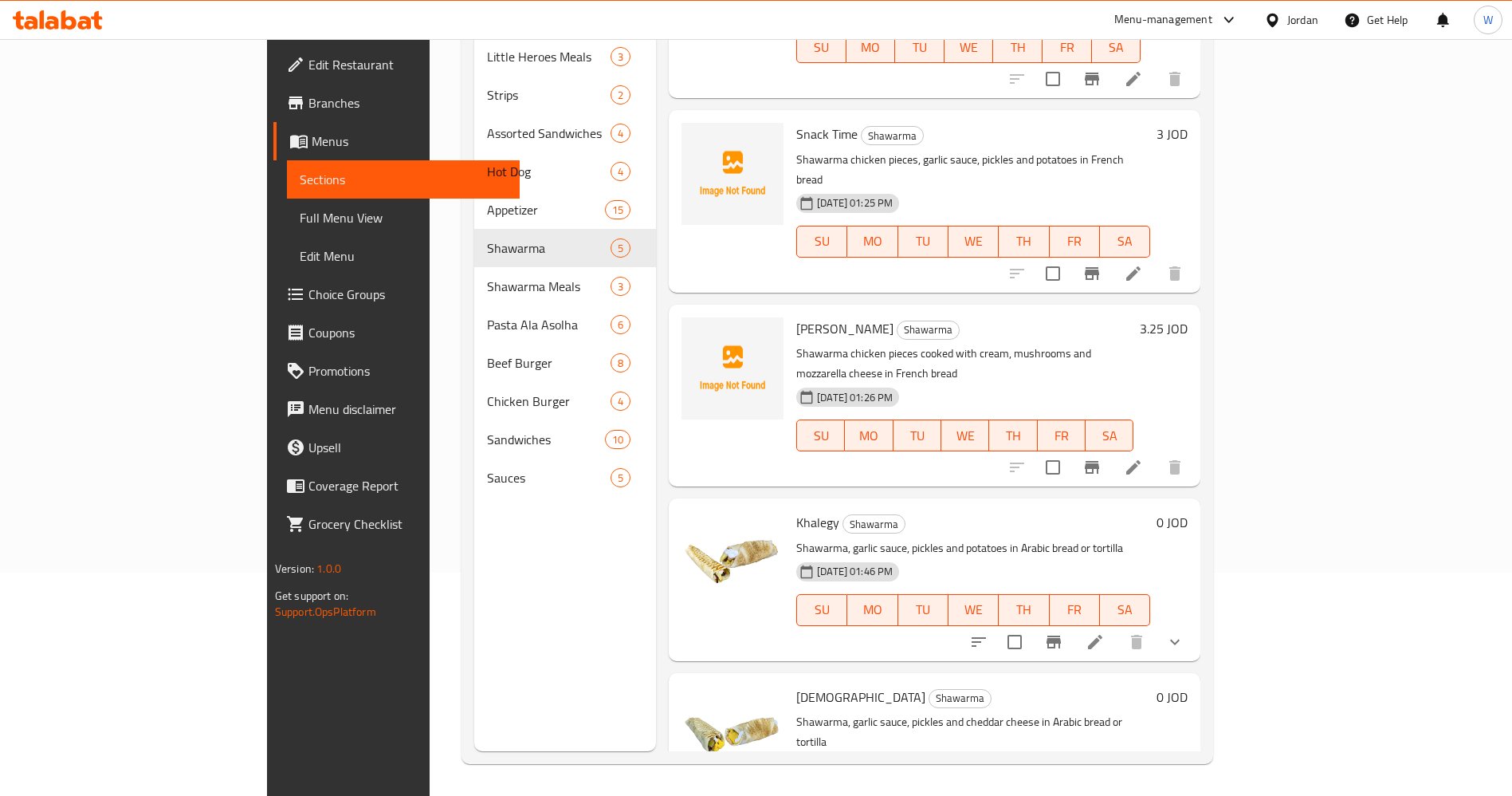
click at [1184, 633] on icon "show more" at bounding box center [1175, 642] width 19 height 19
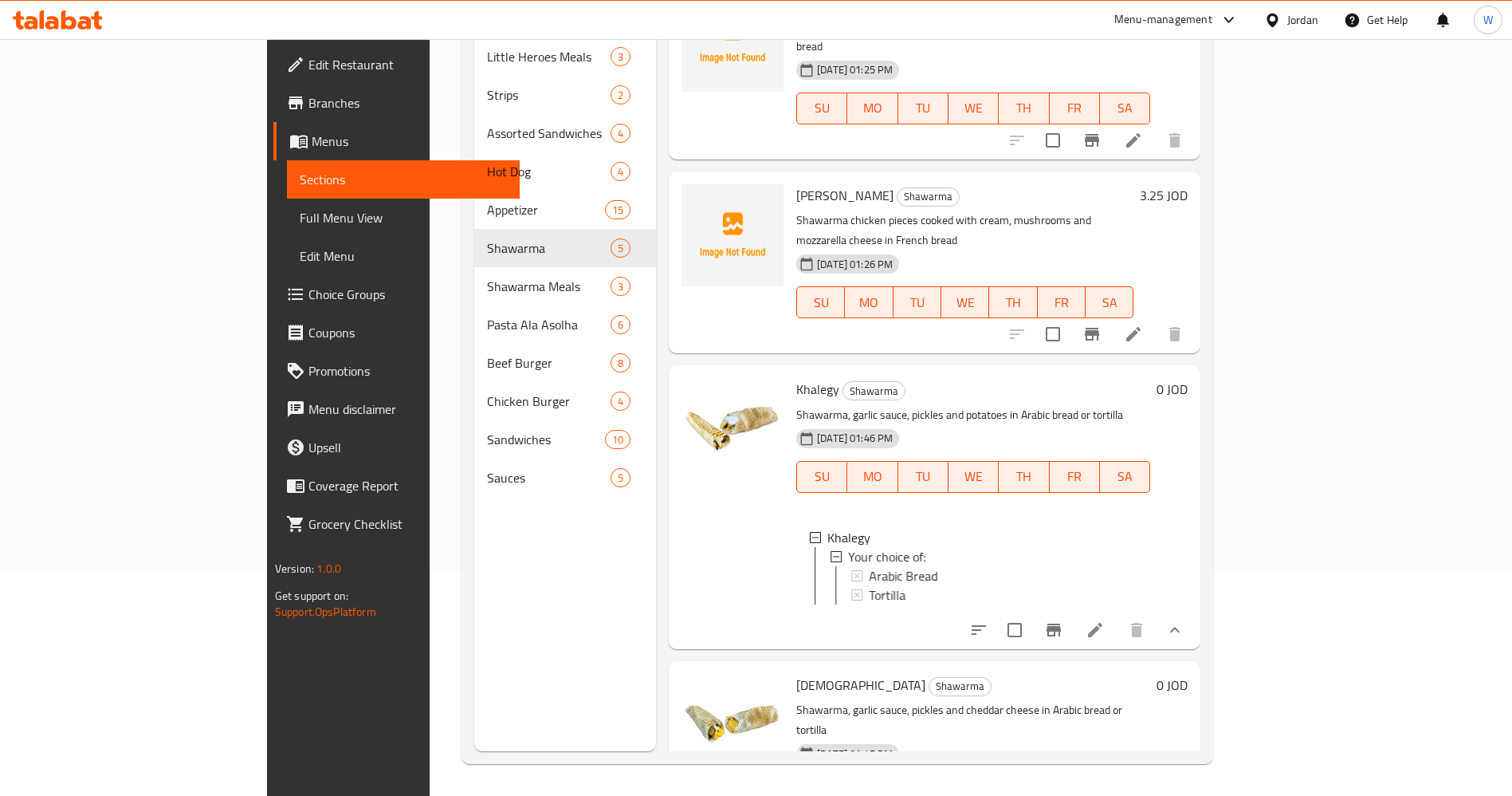
scroll to position [254, 0]
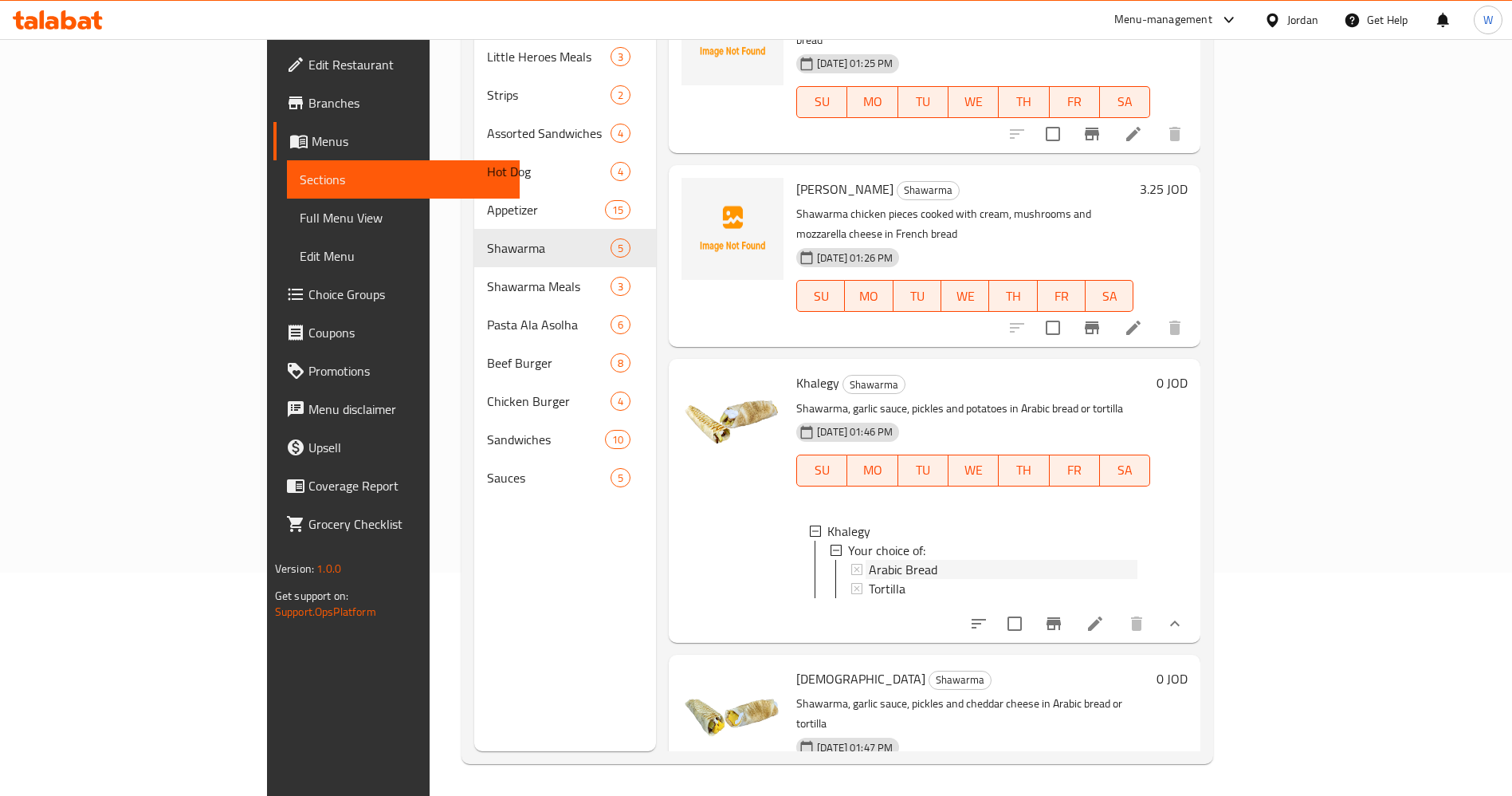
click at [876, 559] on div "Arabic Bread" at bounding box center [1003, 569] width 268 height 19
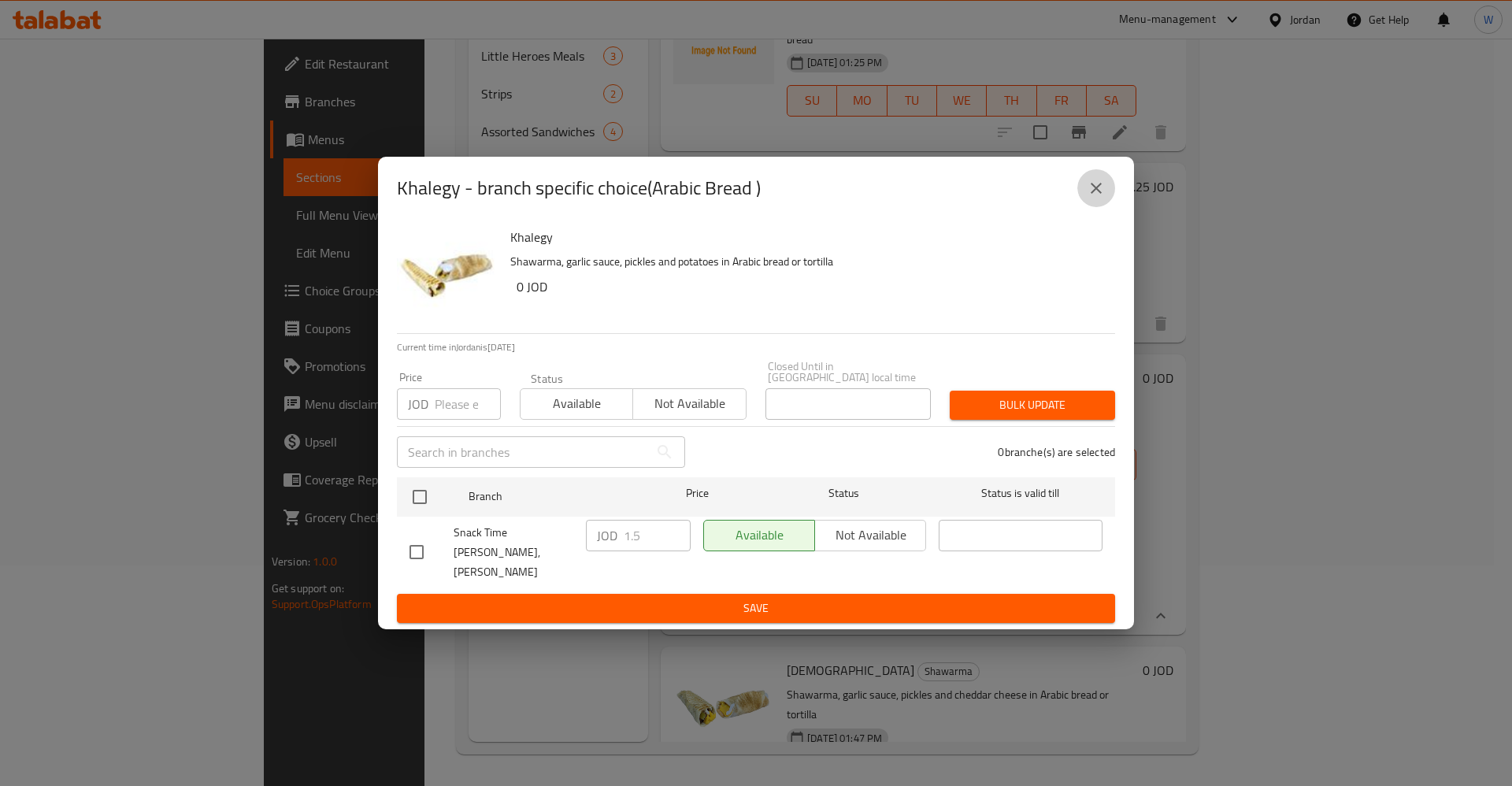
click at [1100, 197] on icon "close" at bounding box center [1096, 188] width 19 height 19
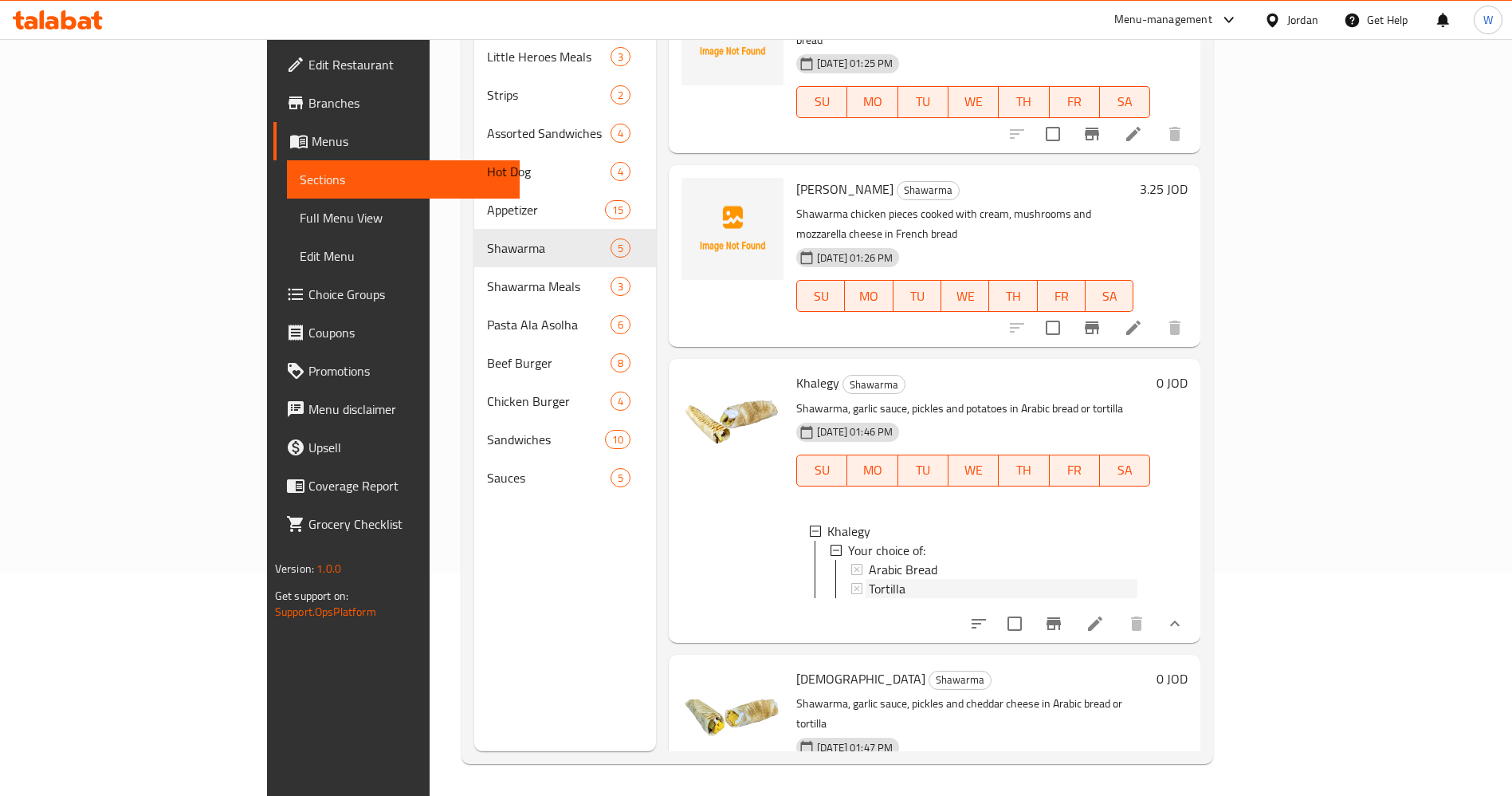
click at [869, 579] on span "Tortilla" at bounding box center [887, 589] width 37 height 19
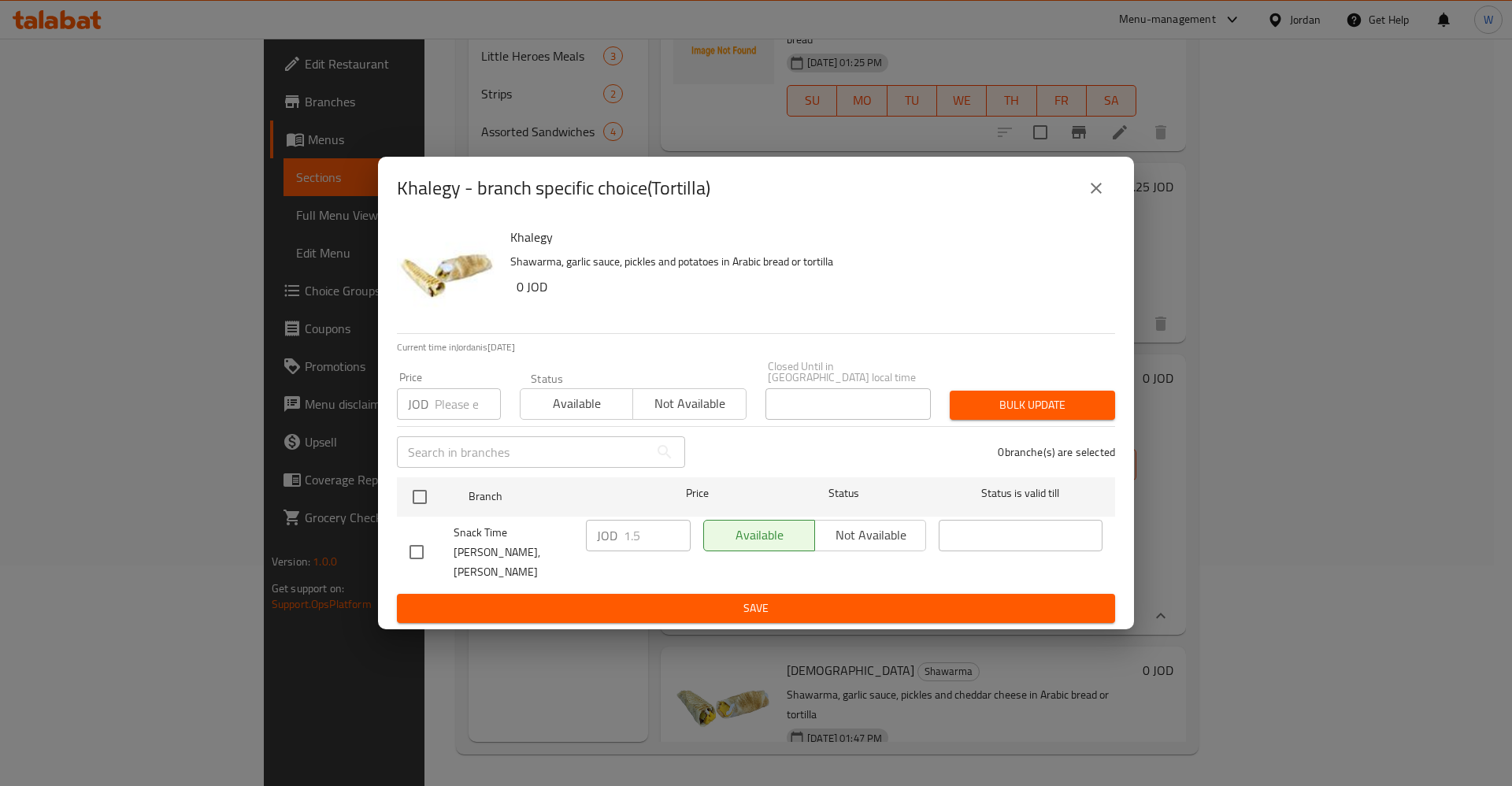
click at [1096, 197] on icon "close" at bounding box center [1096, 188] width 19 height 19
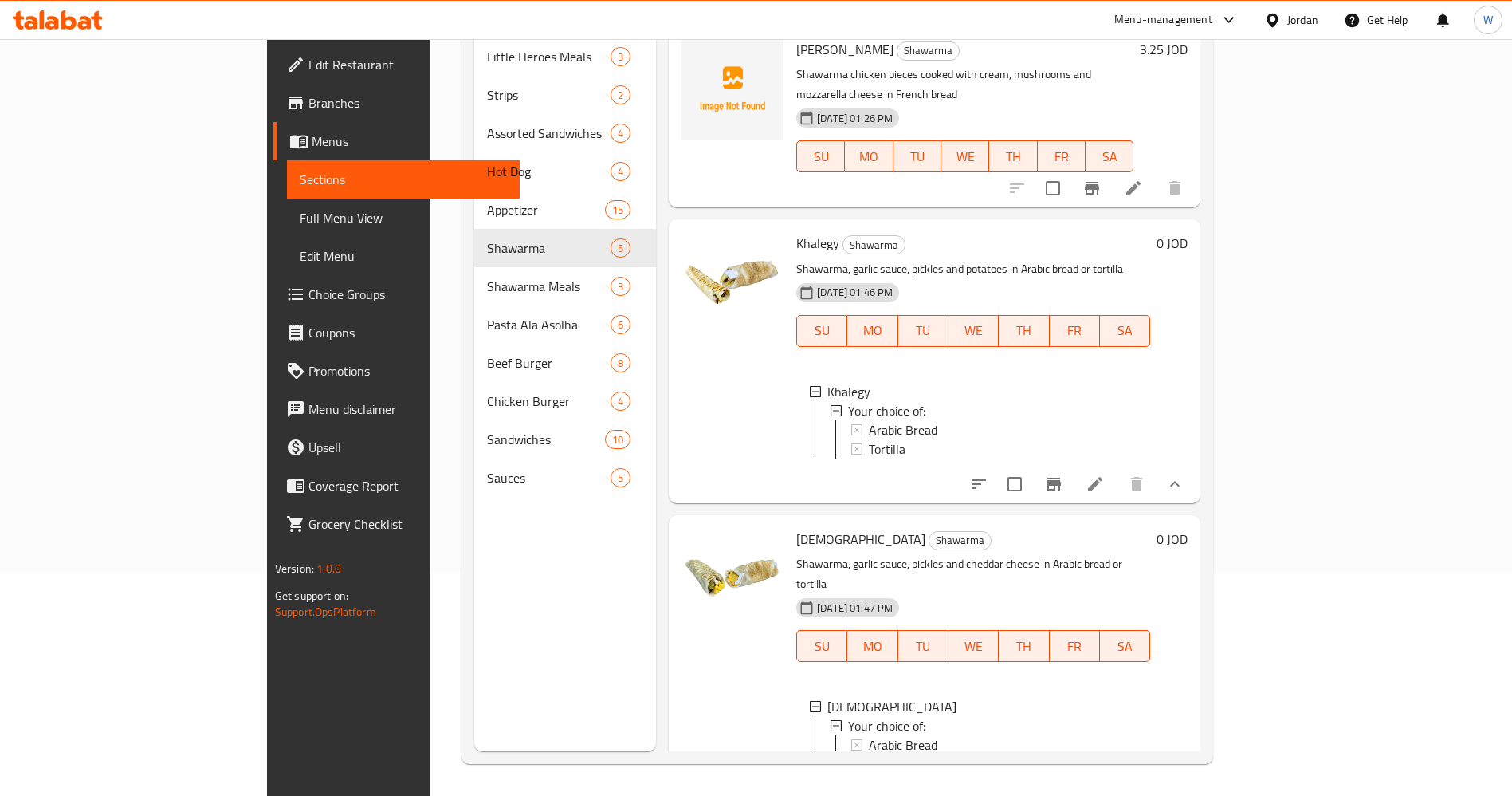
scroll to position [3, 0]
click at [869, 733] on span "Arabic Bread" at bounding box center [903, 742] width 69 height 19
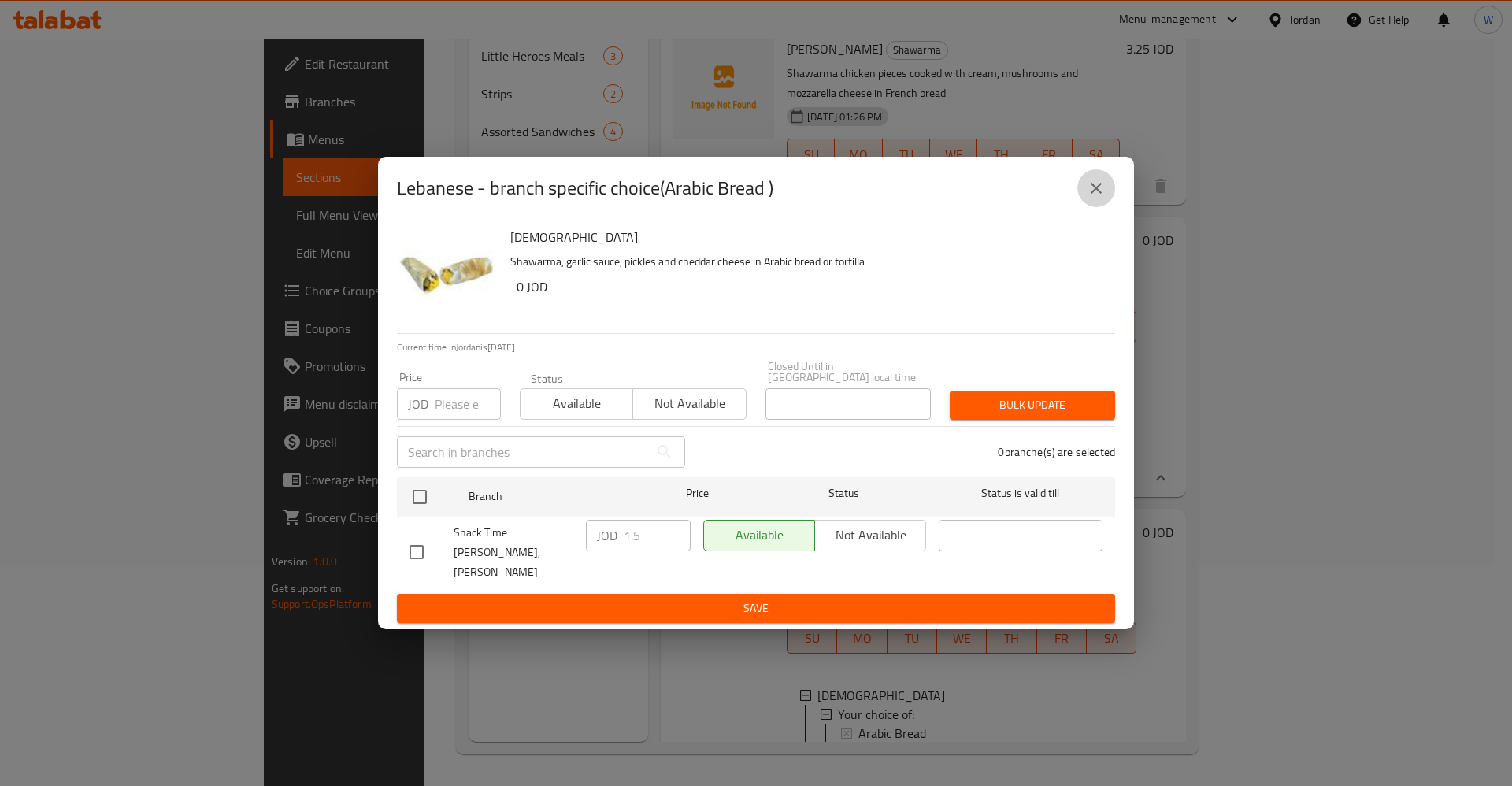
click at [1096, 207] on button "close" at bounding box center [1096, 188] width 38 height 38
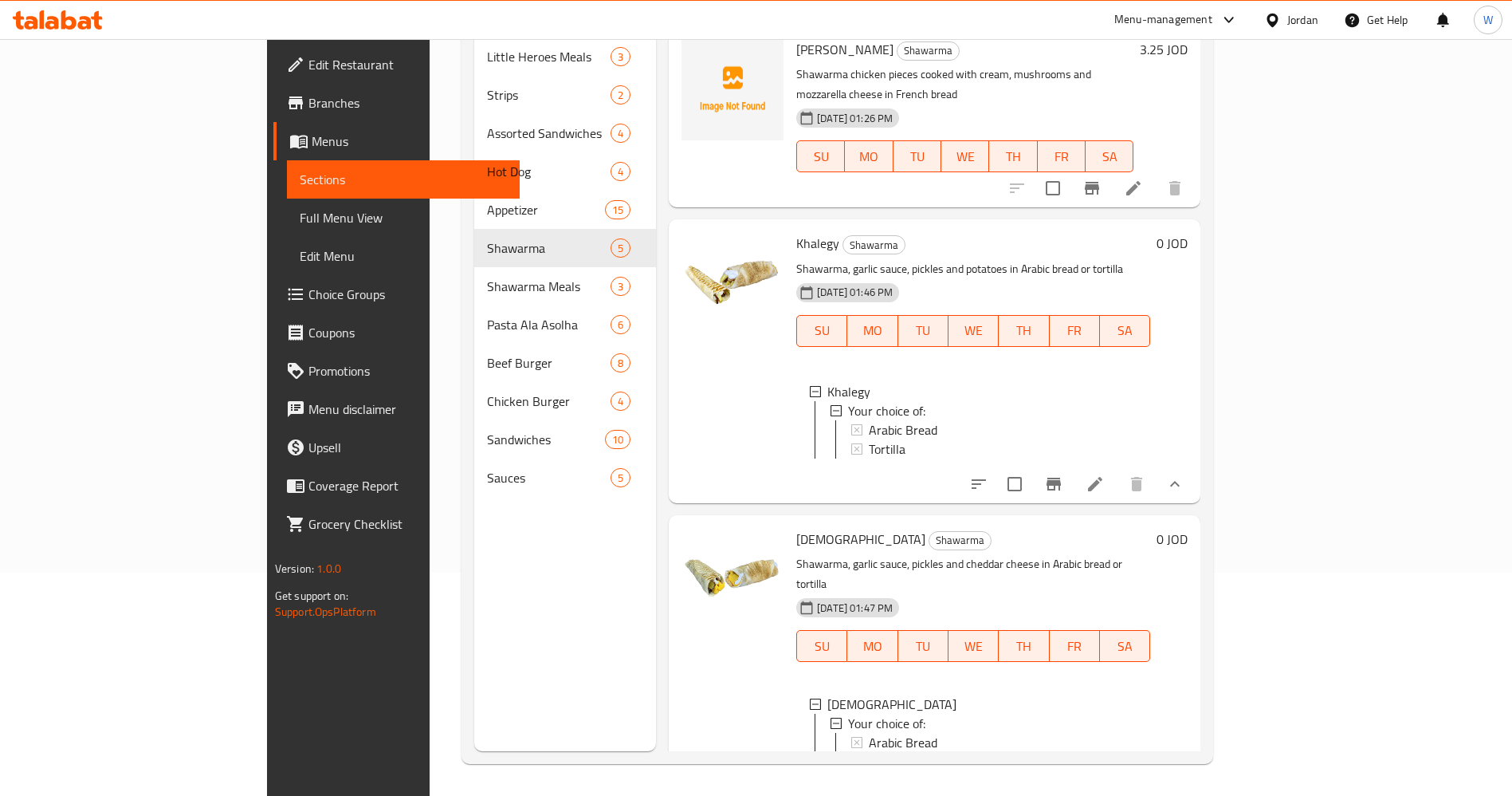
click at [869, 752] on span "Tortilla" at bounding box center [887, 761] width 37 height 19
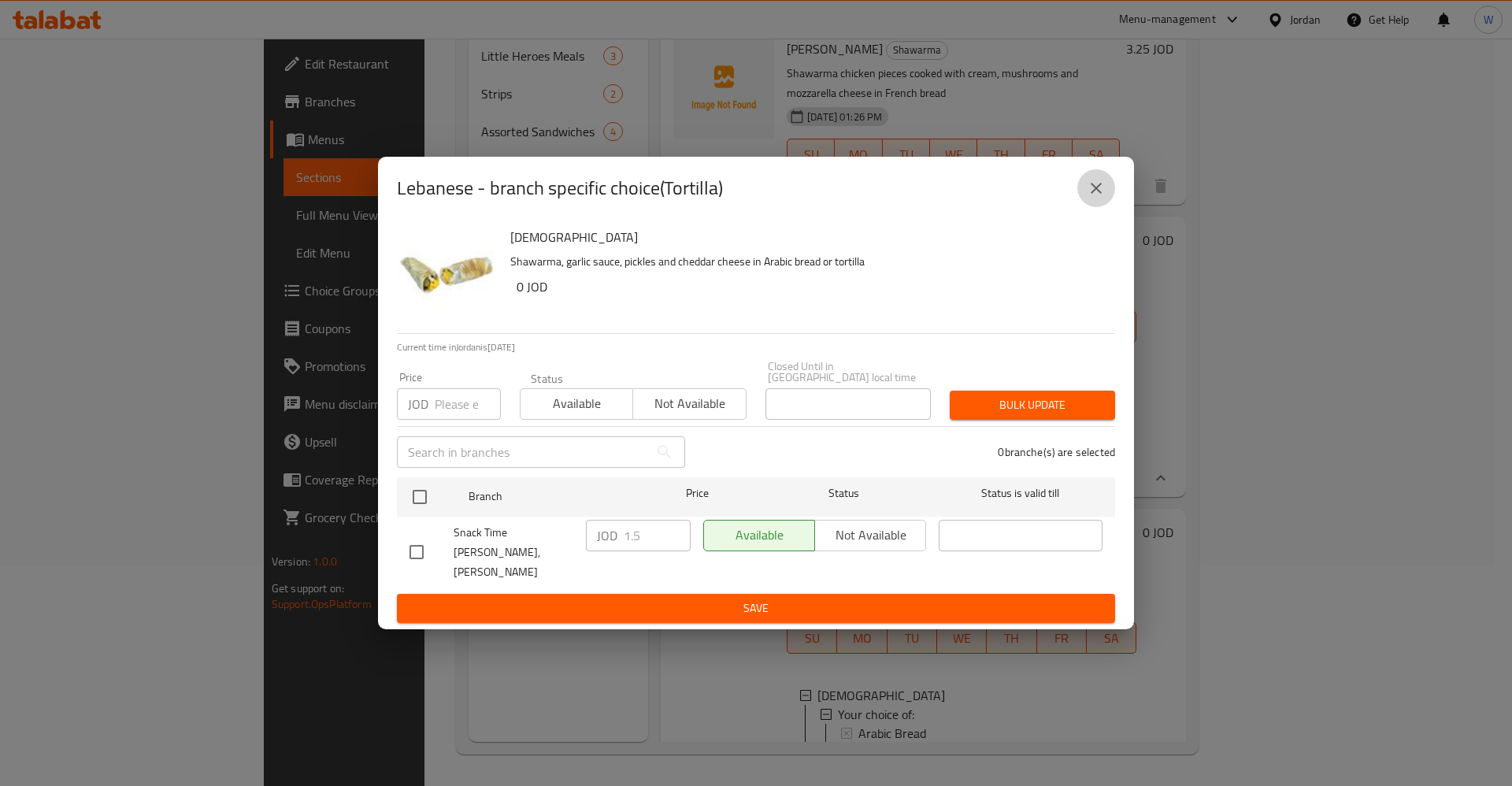
click at [1094, 207] on button "close" at bounding box center [1096, 188] width 38 height 38
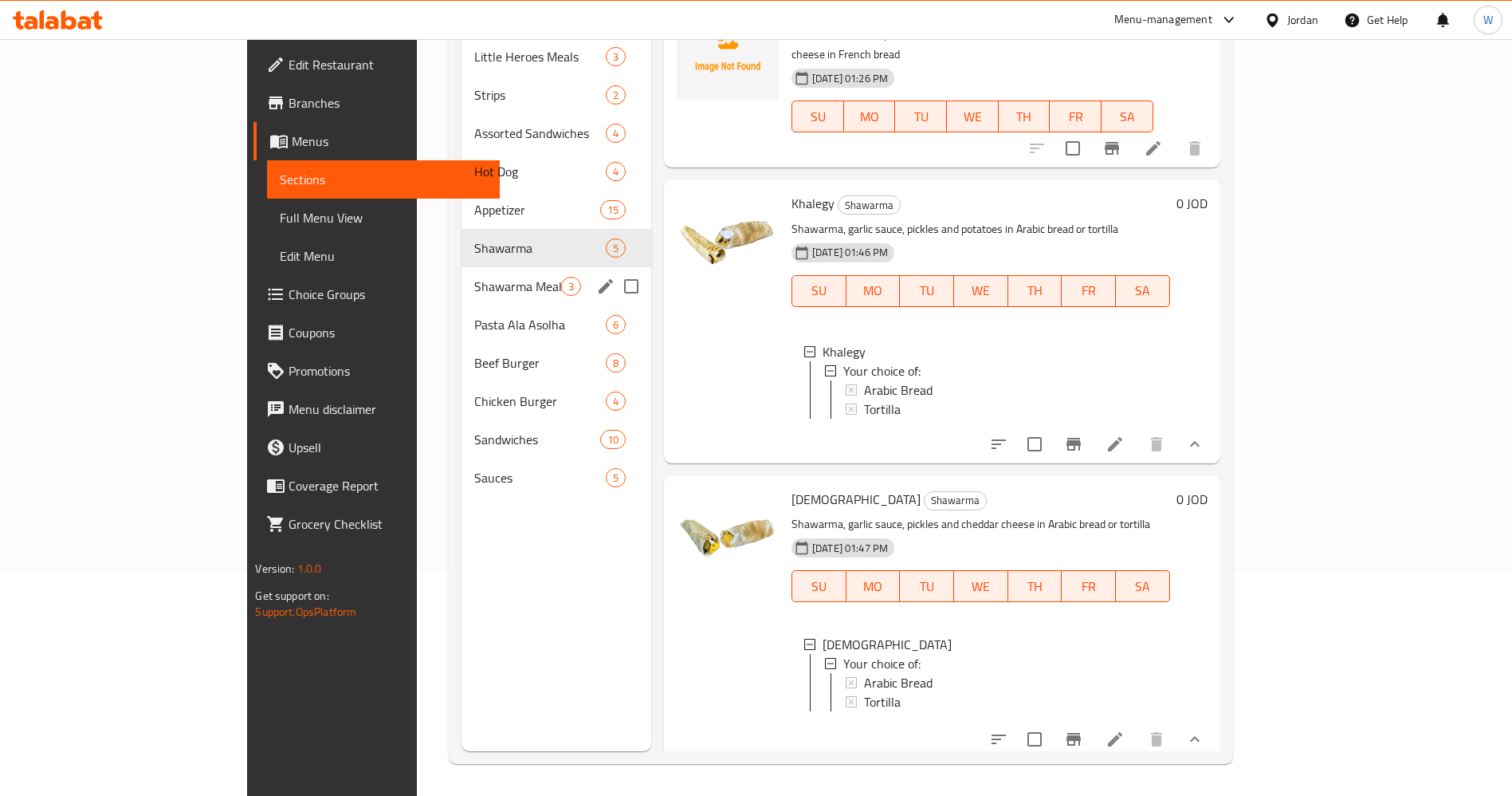
click at [462, 268] on div "Shawarma Meals 3" at bounding box center [557, 286] width 190 height 38
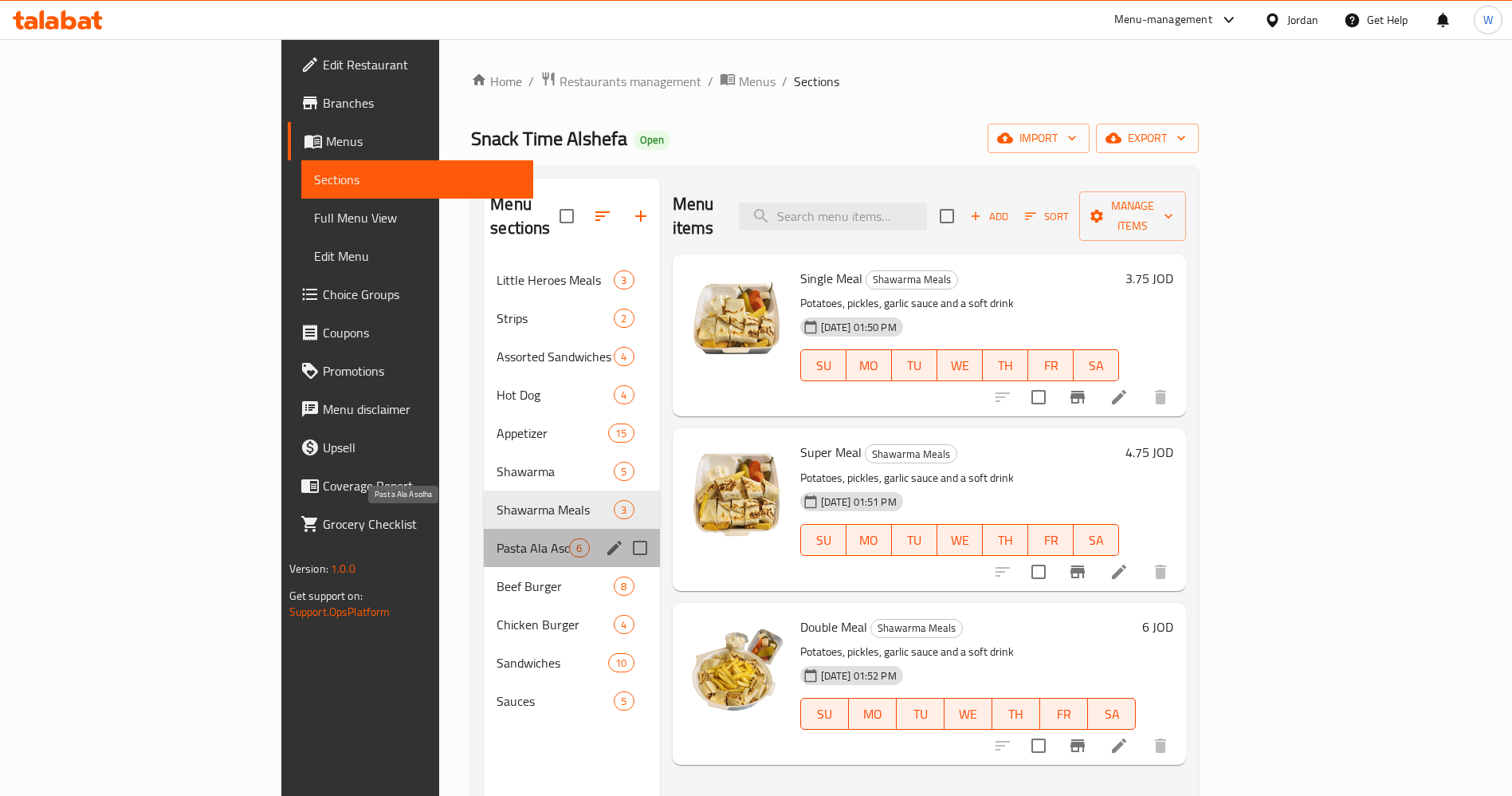
click at [496, 538] on span "Pasta Ala Asolha" at bounding box center [532, 547] width 72 height 19
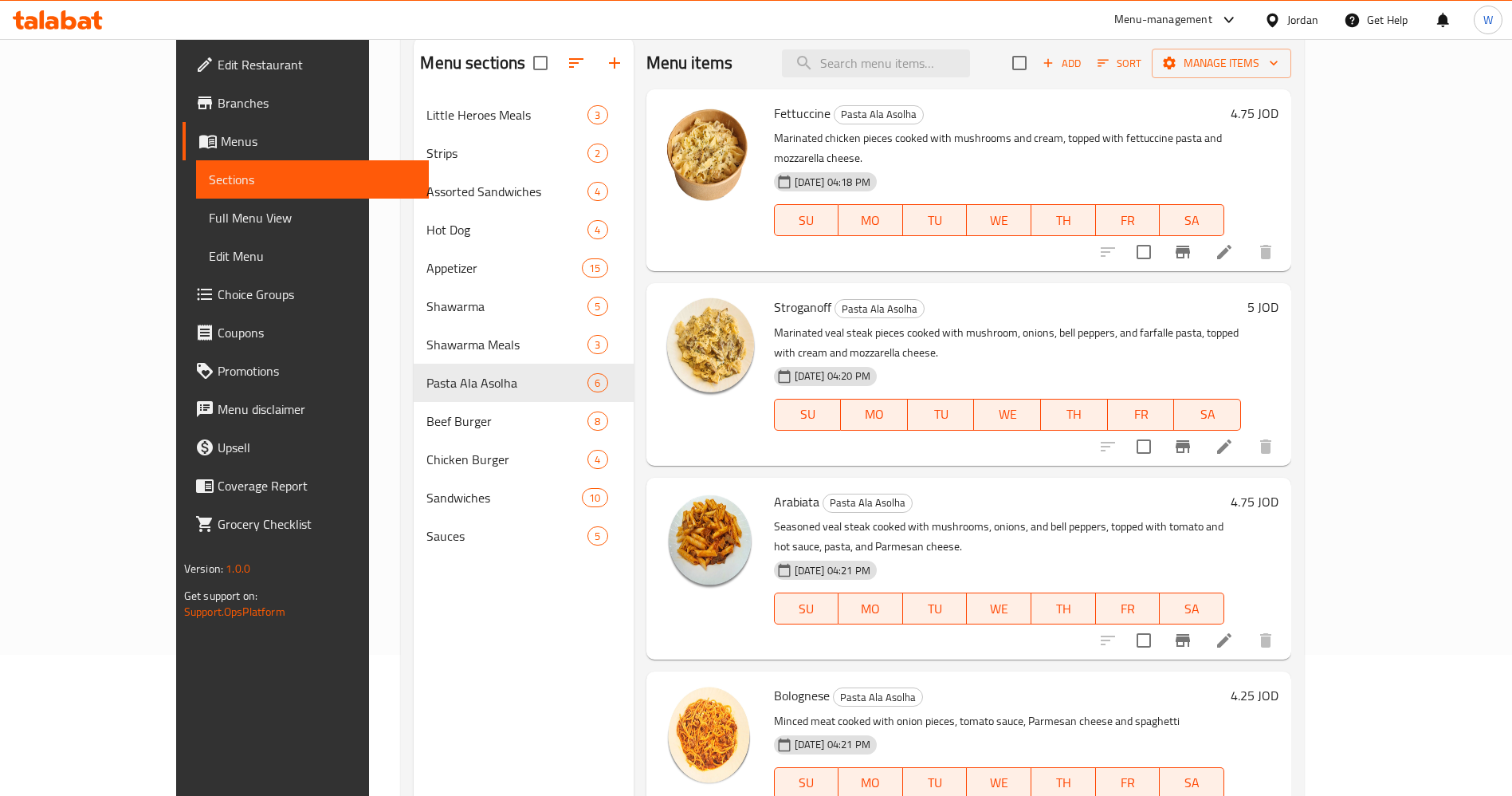
scroll to position [103, 0]
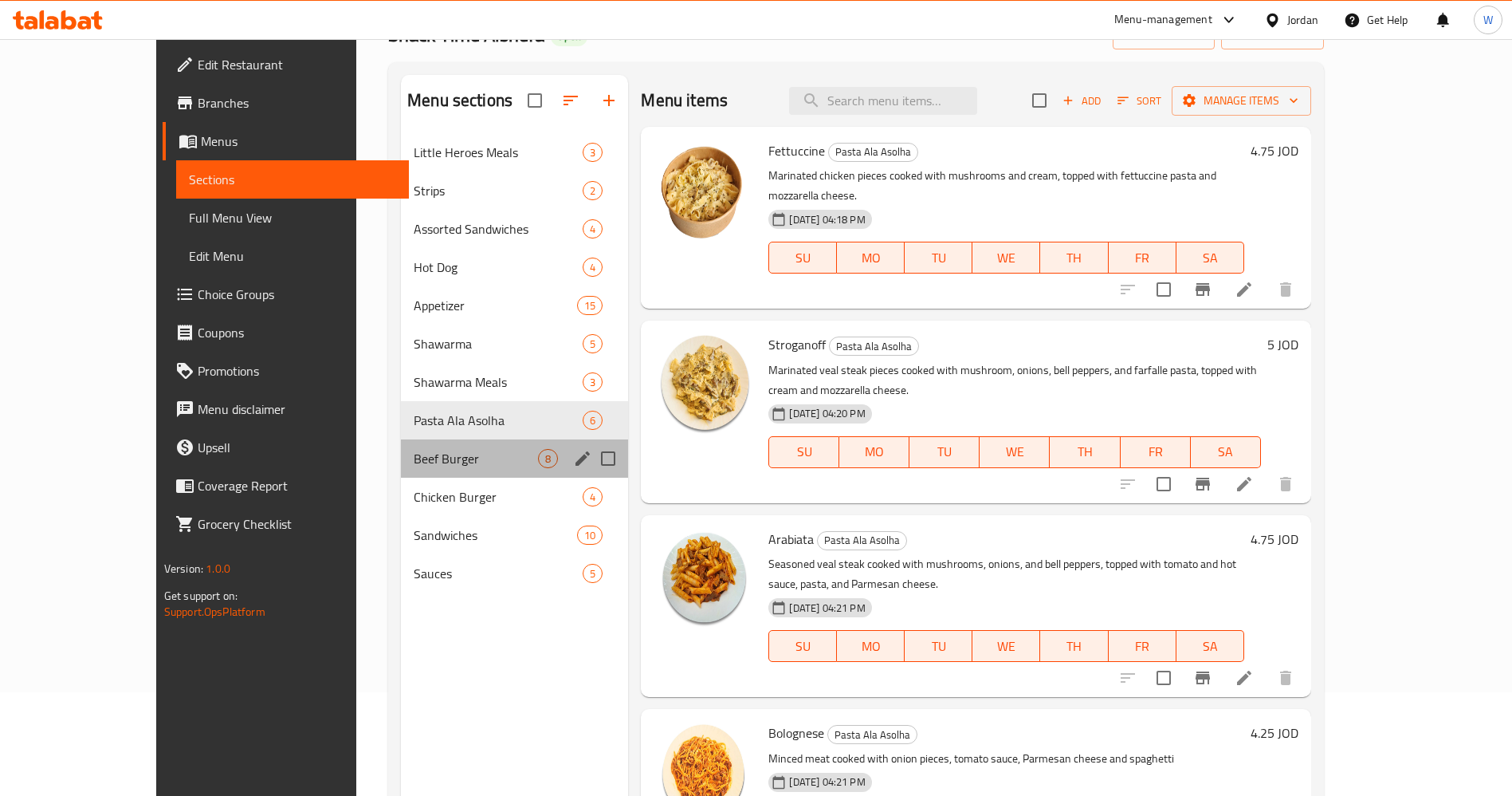
click at [401, 474] on div "Beef Burger 8" at bounding box center [514, 458] width 227 height 38
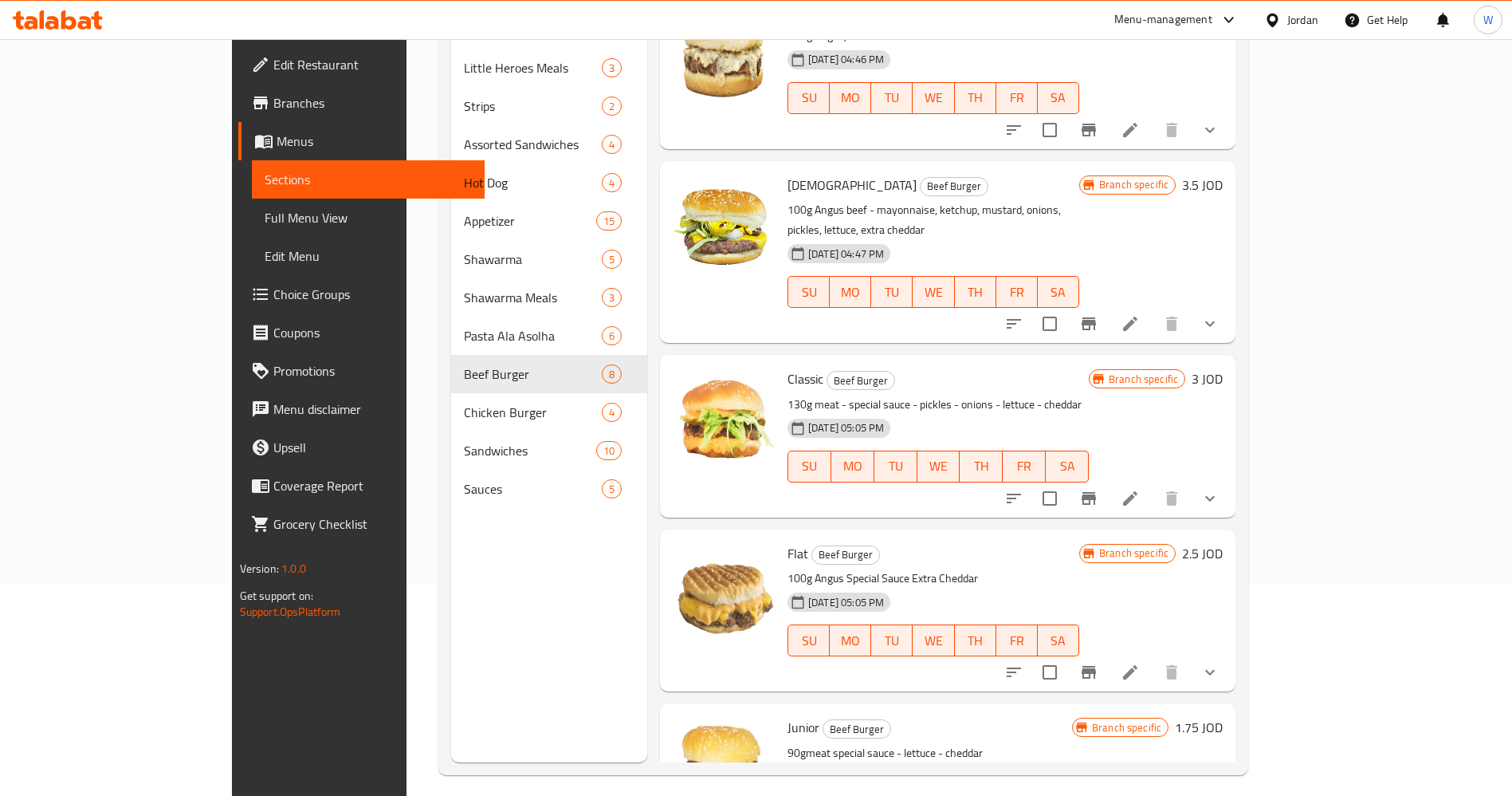
scroll to position [223, 0]
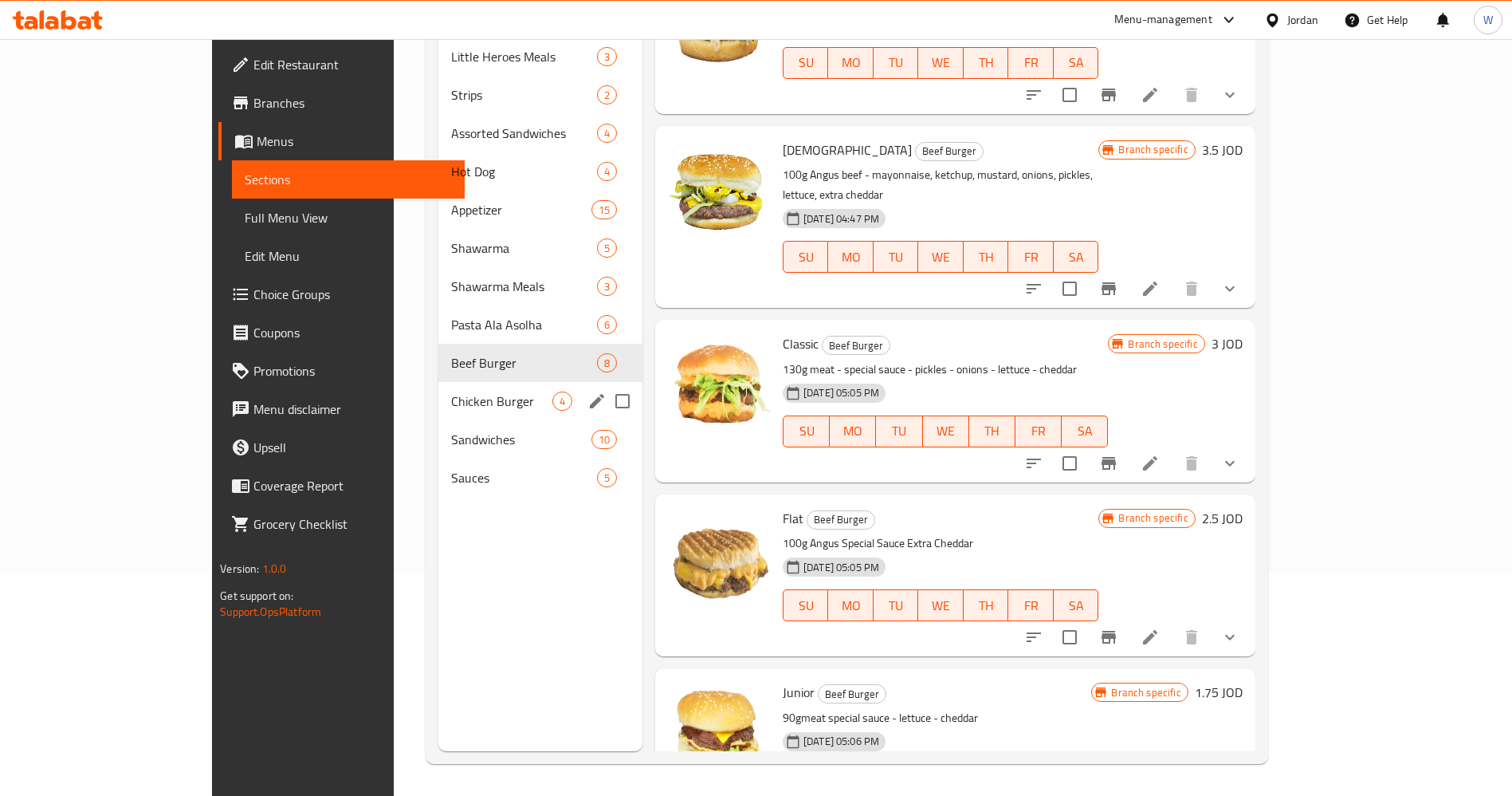
click at [451, 391] on span "Chicken Burger" at bounding box center [502, 401] width 101 height 19
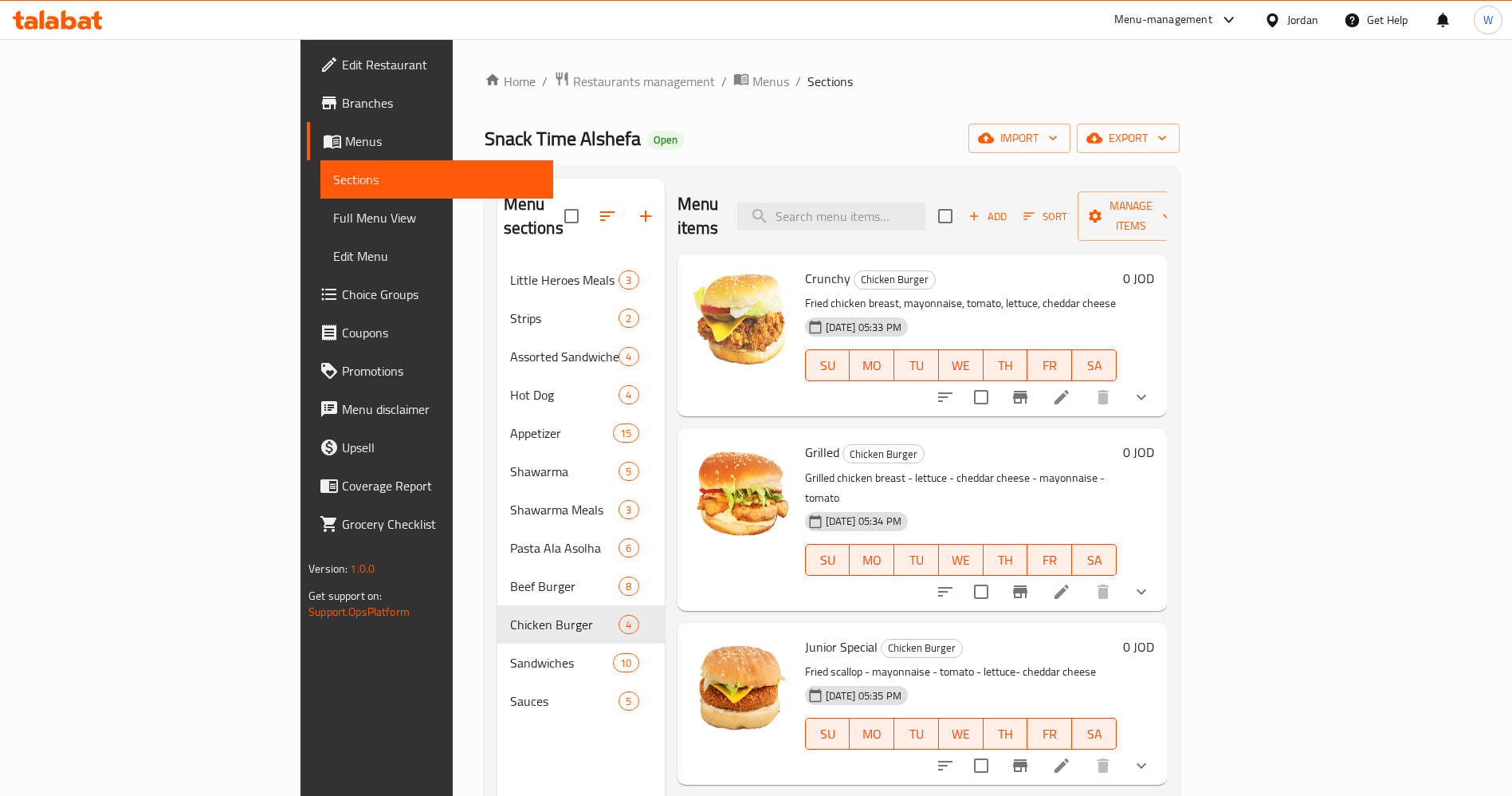
click at [1151, 388] on icon "show more" at bounding box center [1141, 397] width 19 height 19
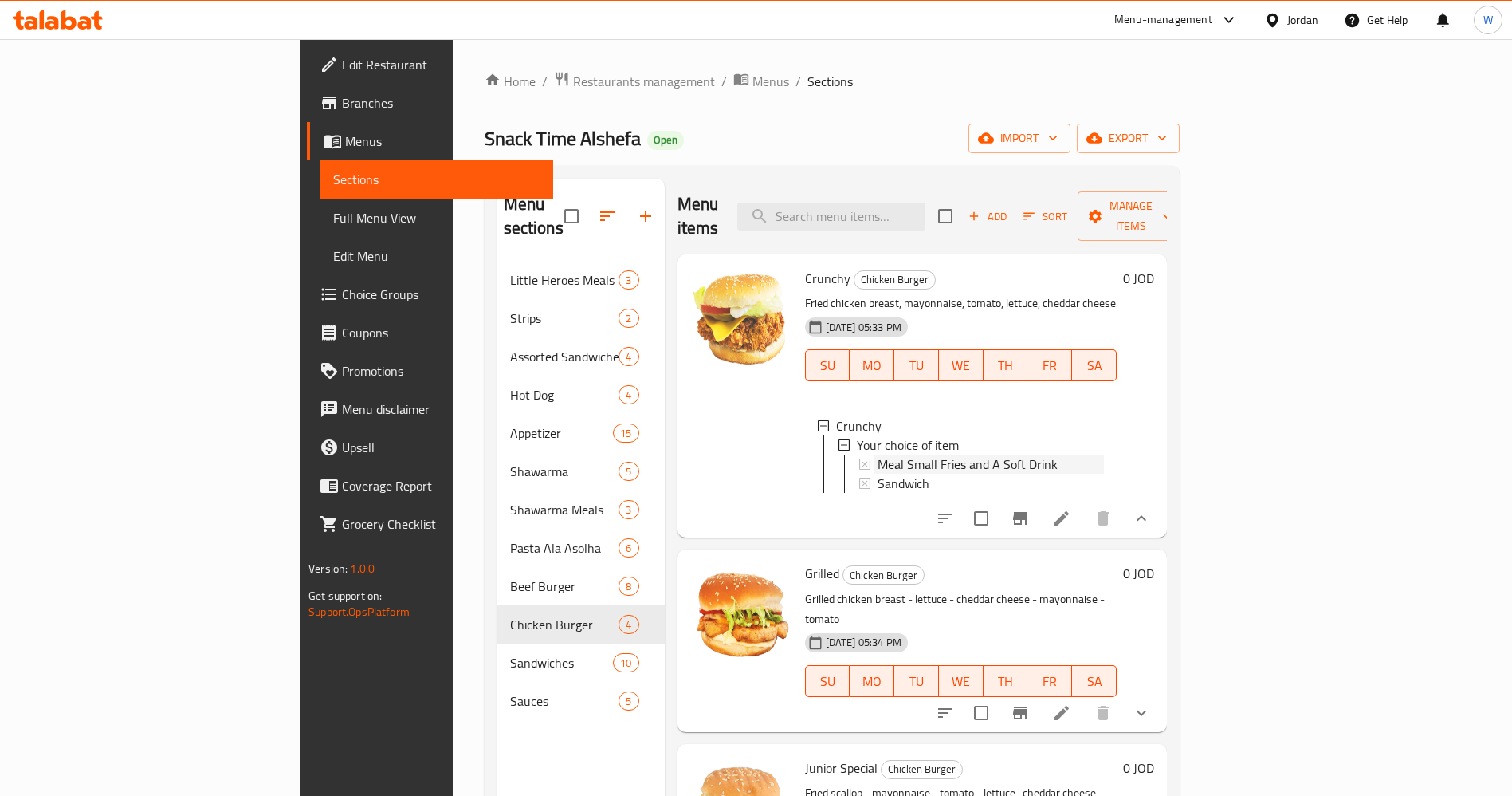
click at [893, 454] on span "Meal Small Fries and A Soft Drink" at bounding box center [968, 464] width 180 height 19
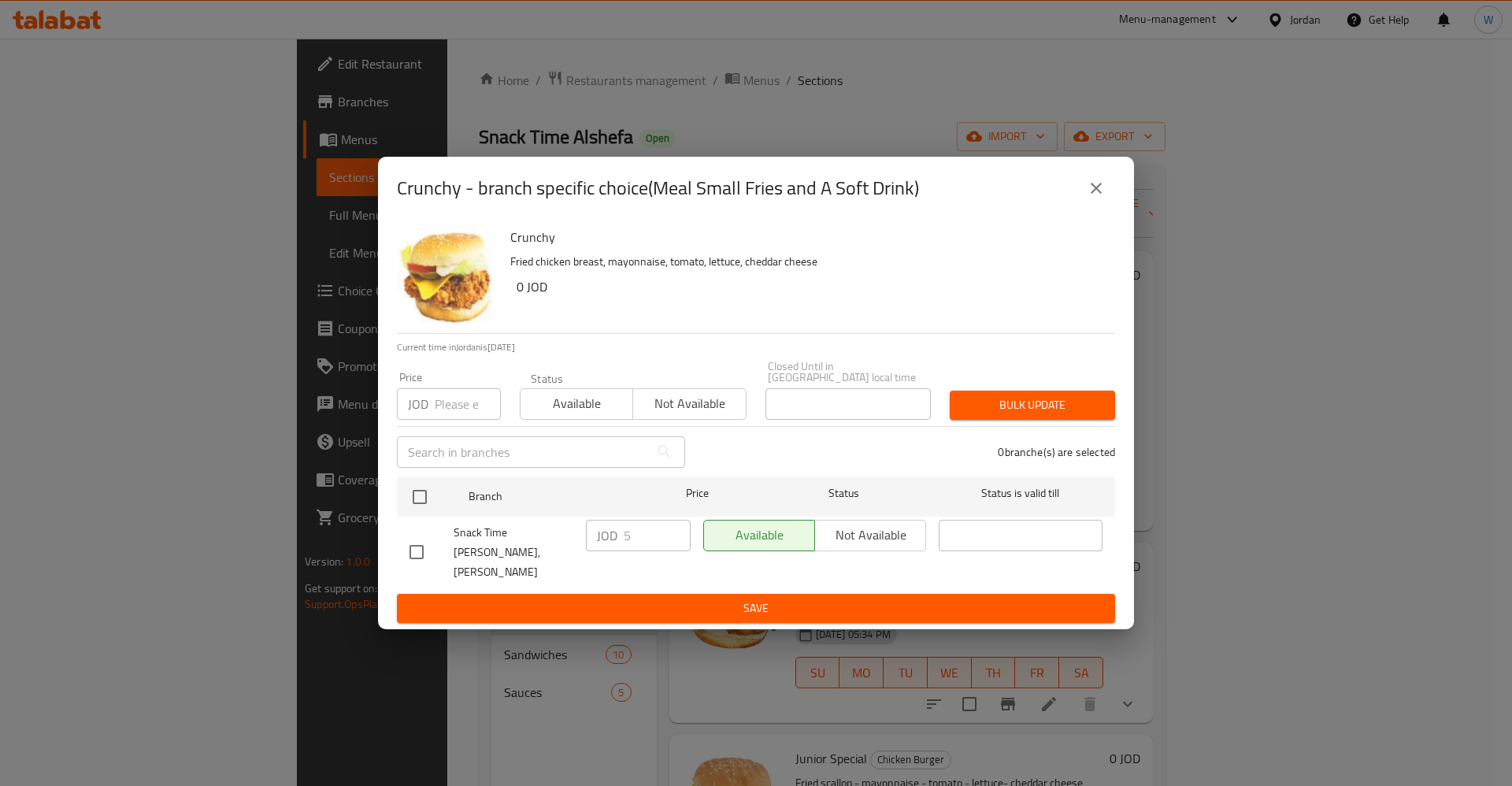
click at [1088, 207] on button "close" at bounding box center [1096, 188] width 38 height 38
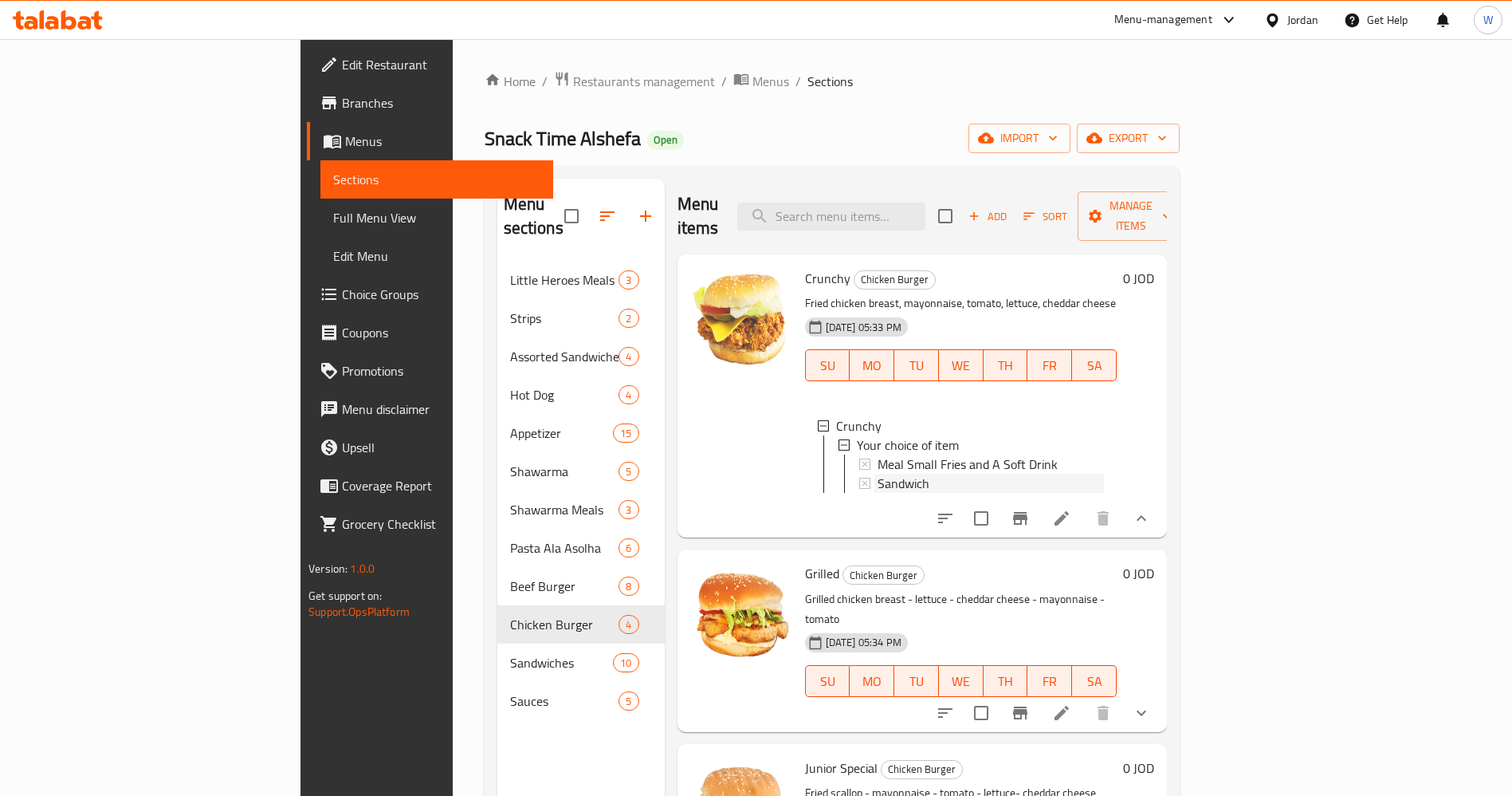
click at [878, 474] on div "Sandwich" at bounding box center [990, 483] width 226 height 19
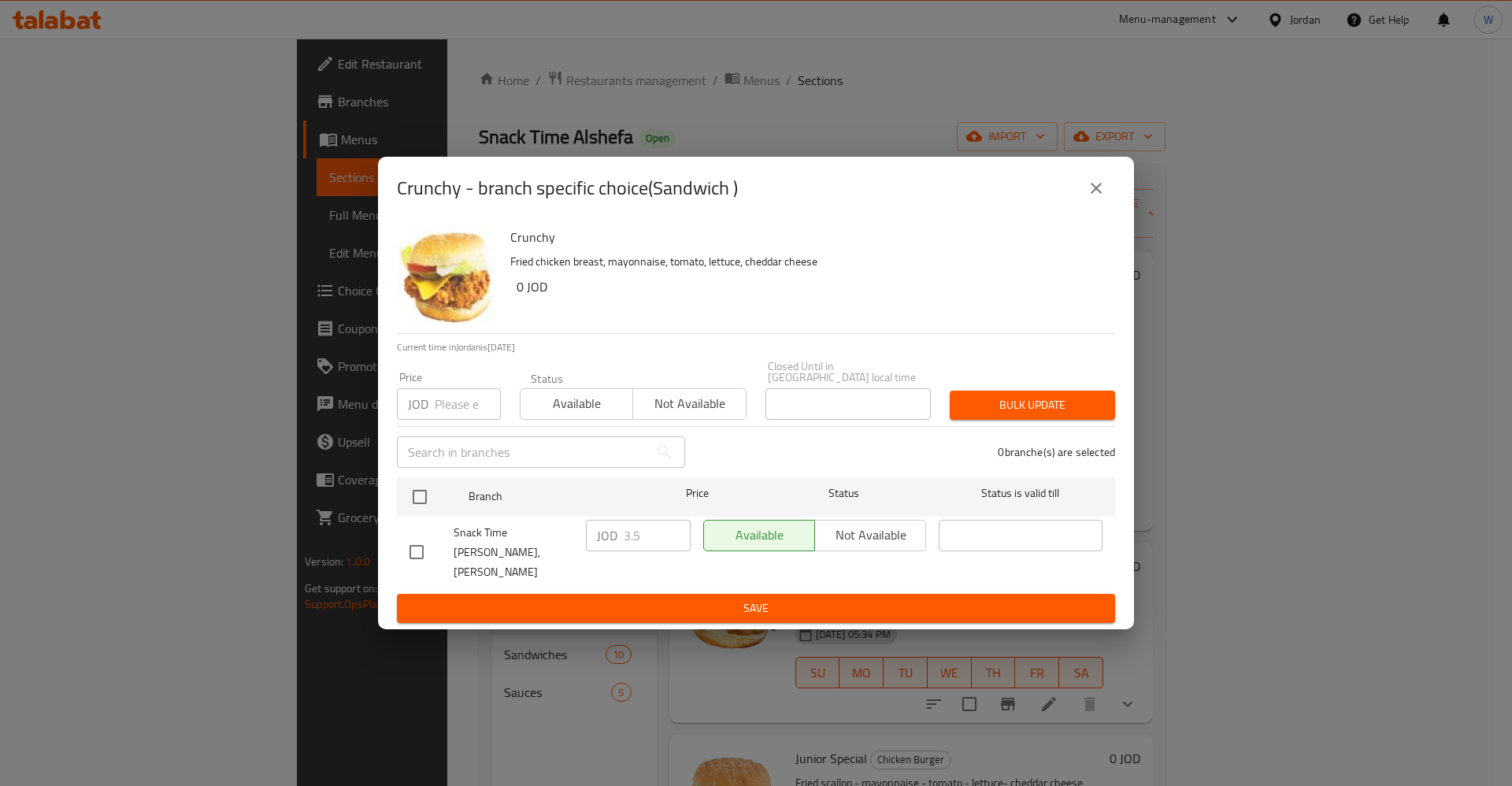
click at [1080, 204] on button "close" at bounding box center [1096, 188] width 38 height 38
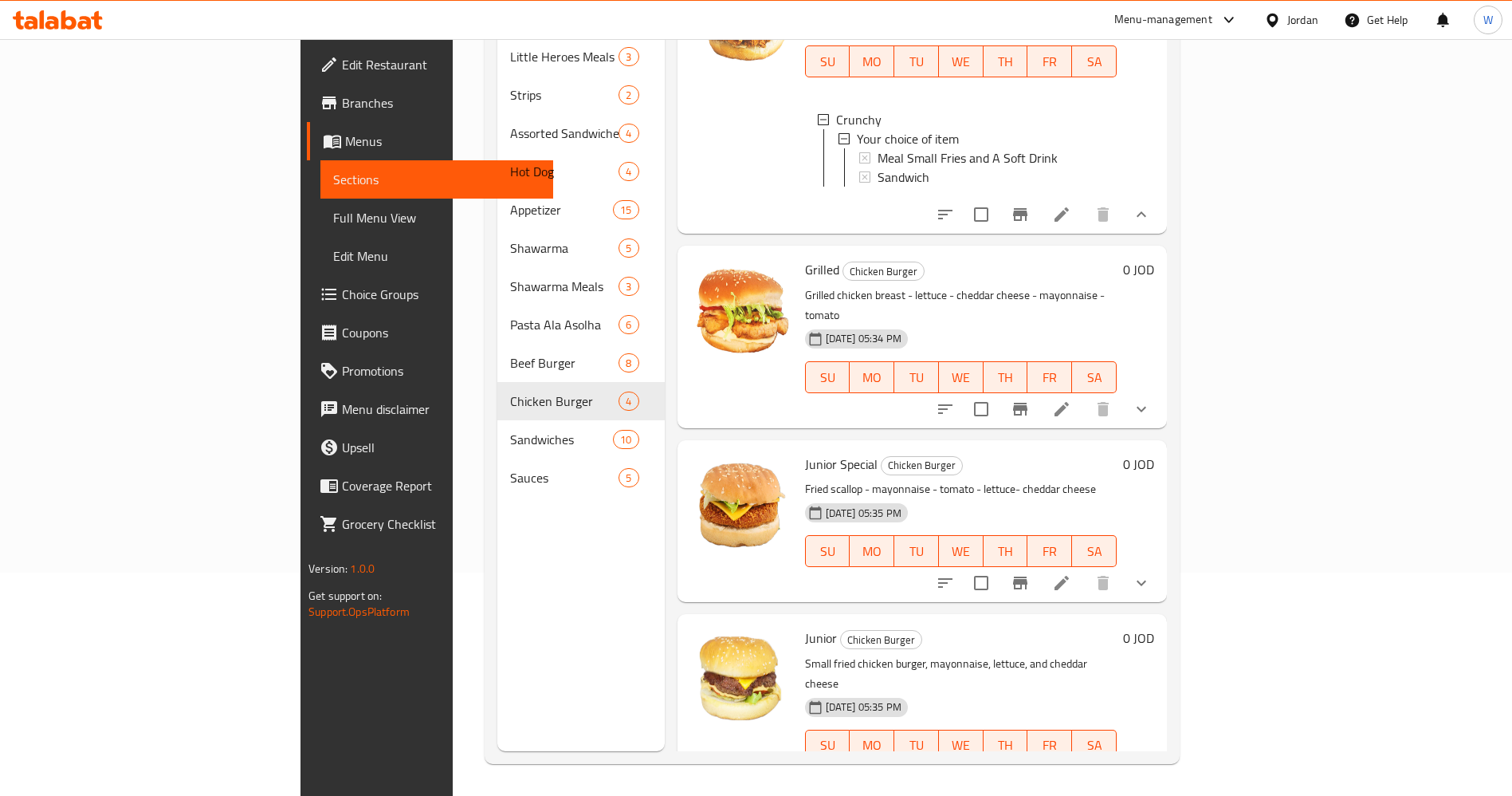
click at [1151, 400] on icon "show more" at bounding box center [1141, 409] width 19 height 19
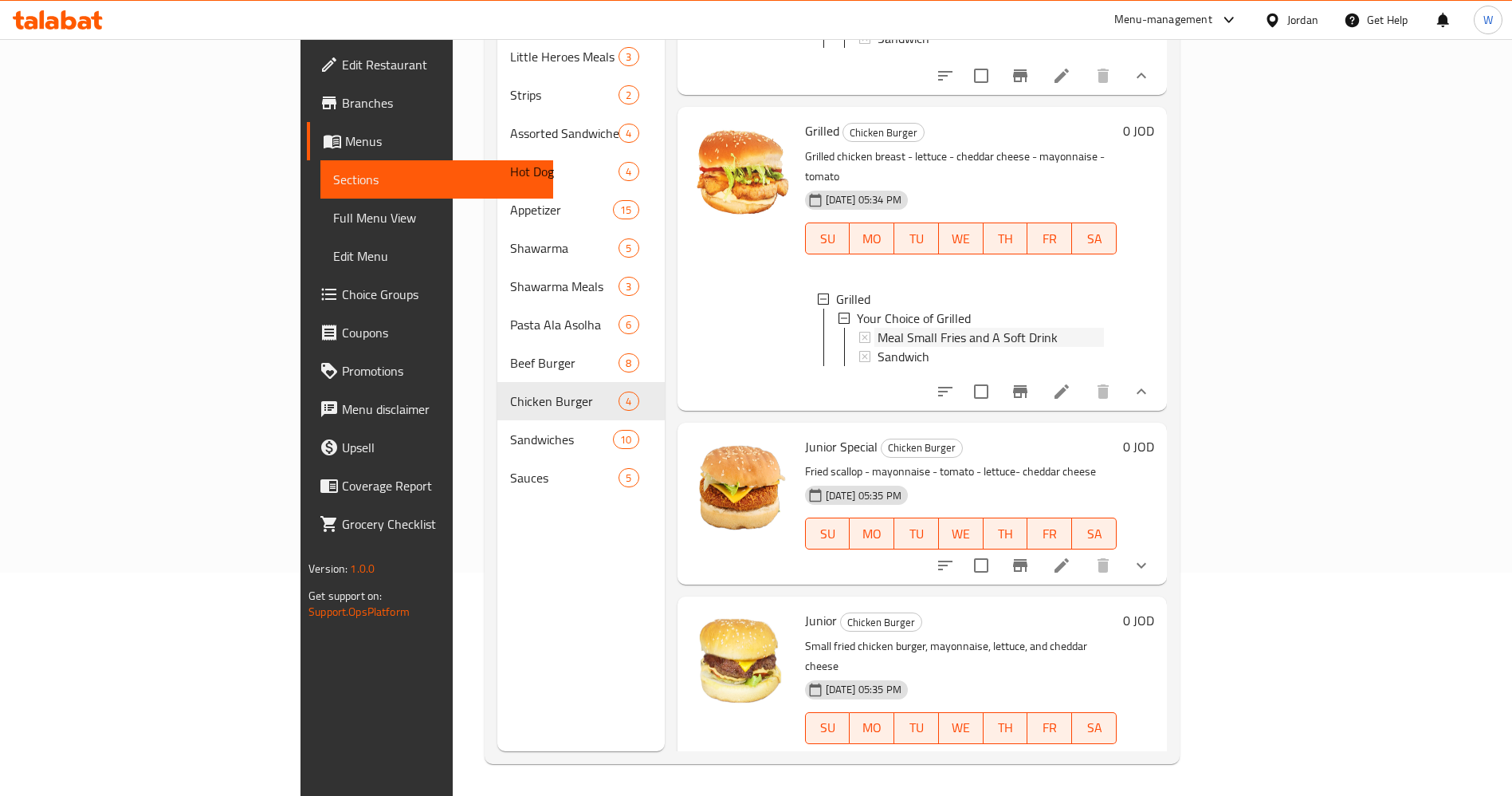
click at [878, 328] on span "Meal Small Fries and A Soft Drink" at bounding box center [968, 337] width 180 height 19
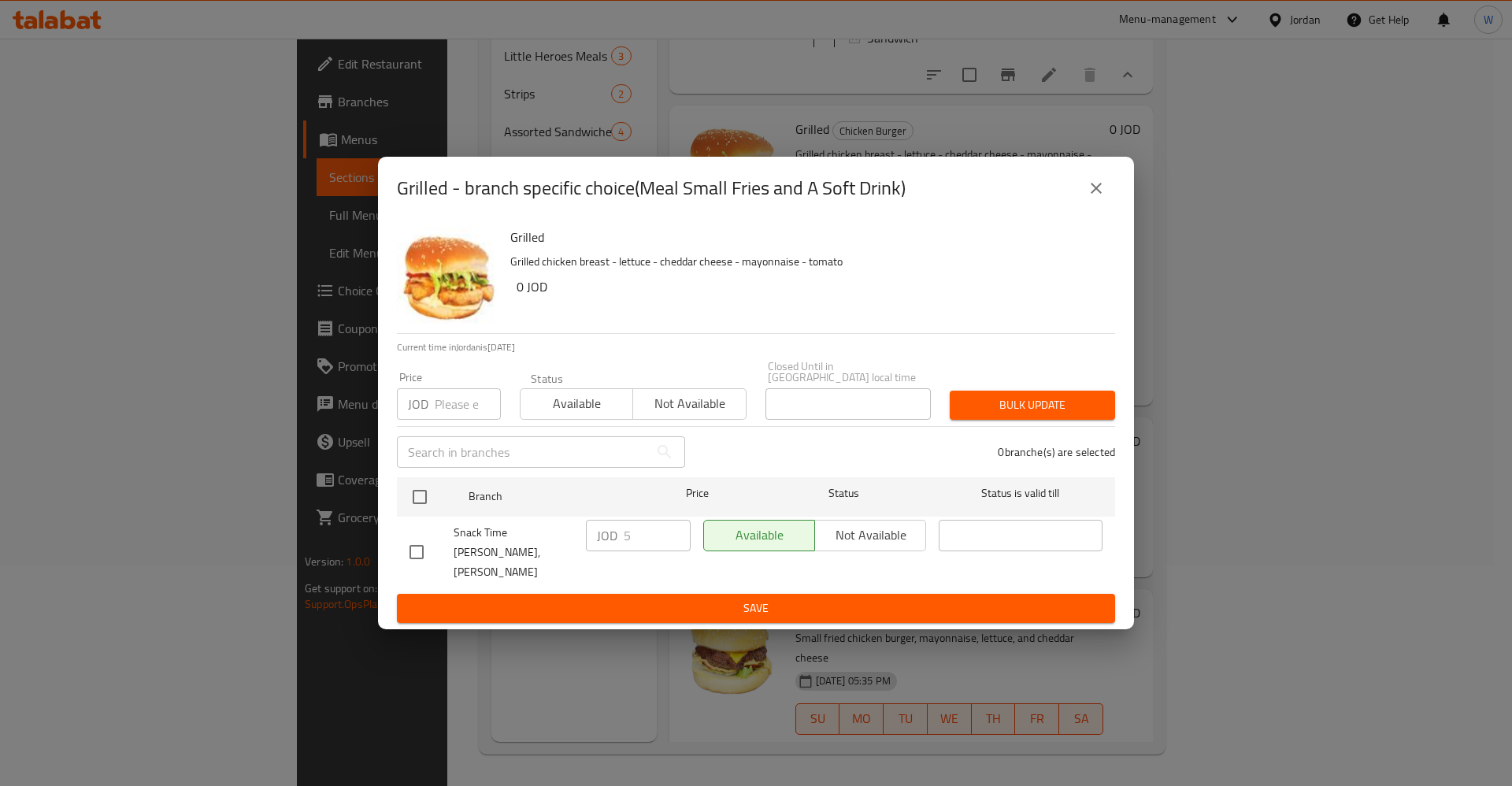
click at [1093, 195] on icon "close" at bounding box center [1096, 188] width 19 height 19
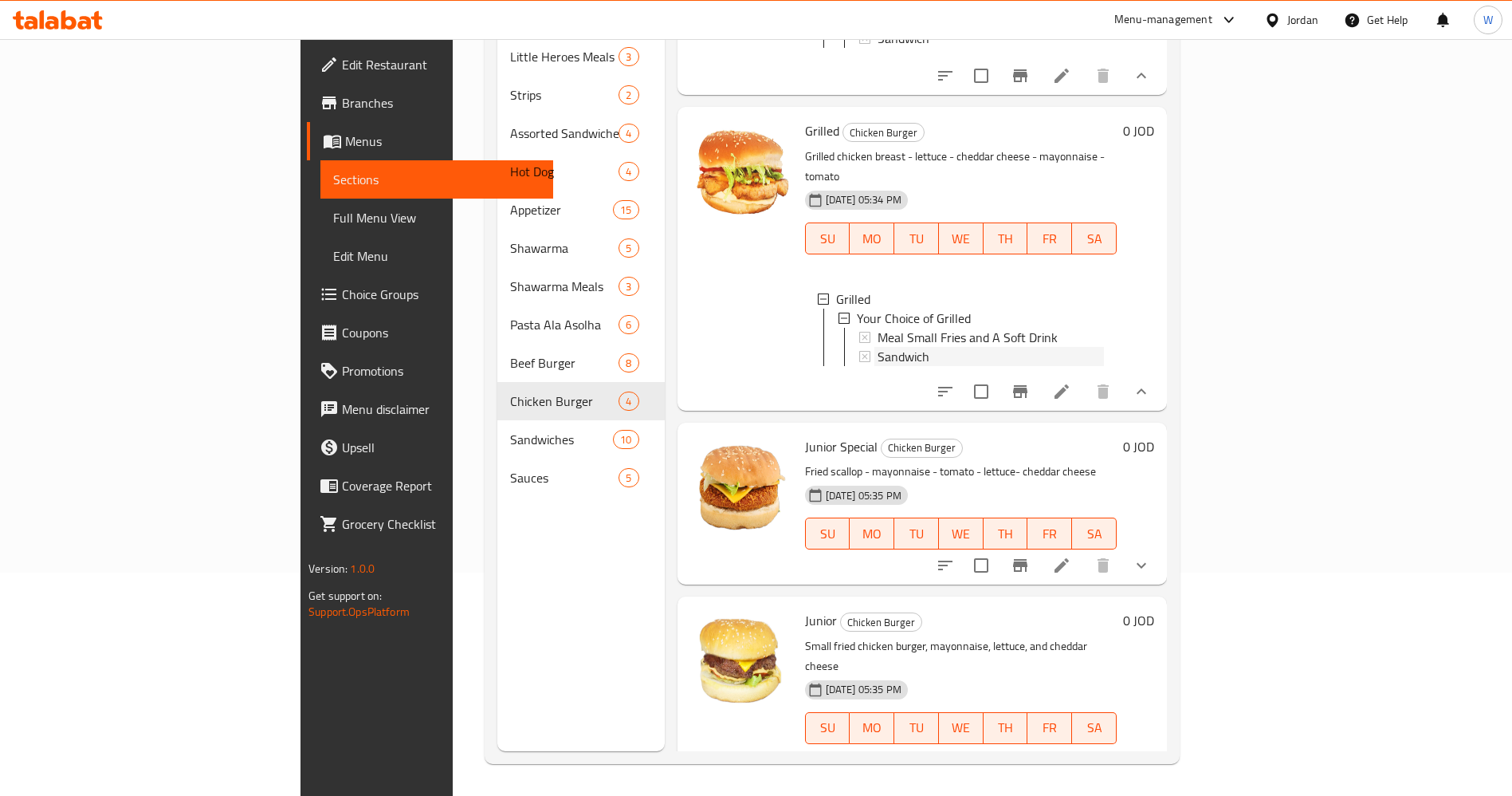
click at [878, 346] on div "Sandwich" at bounding box center [990, 356] width 226 height 19
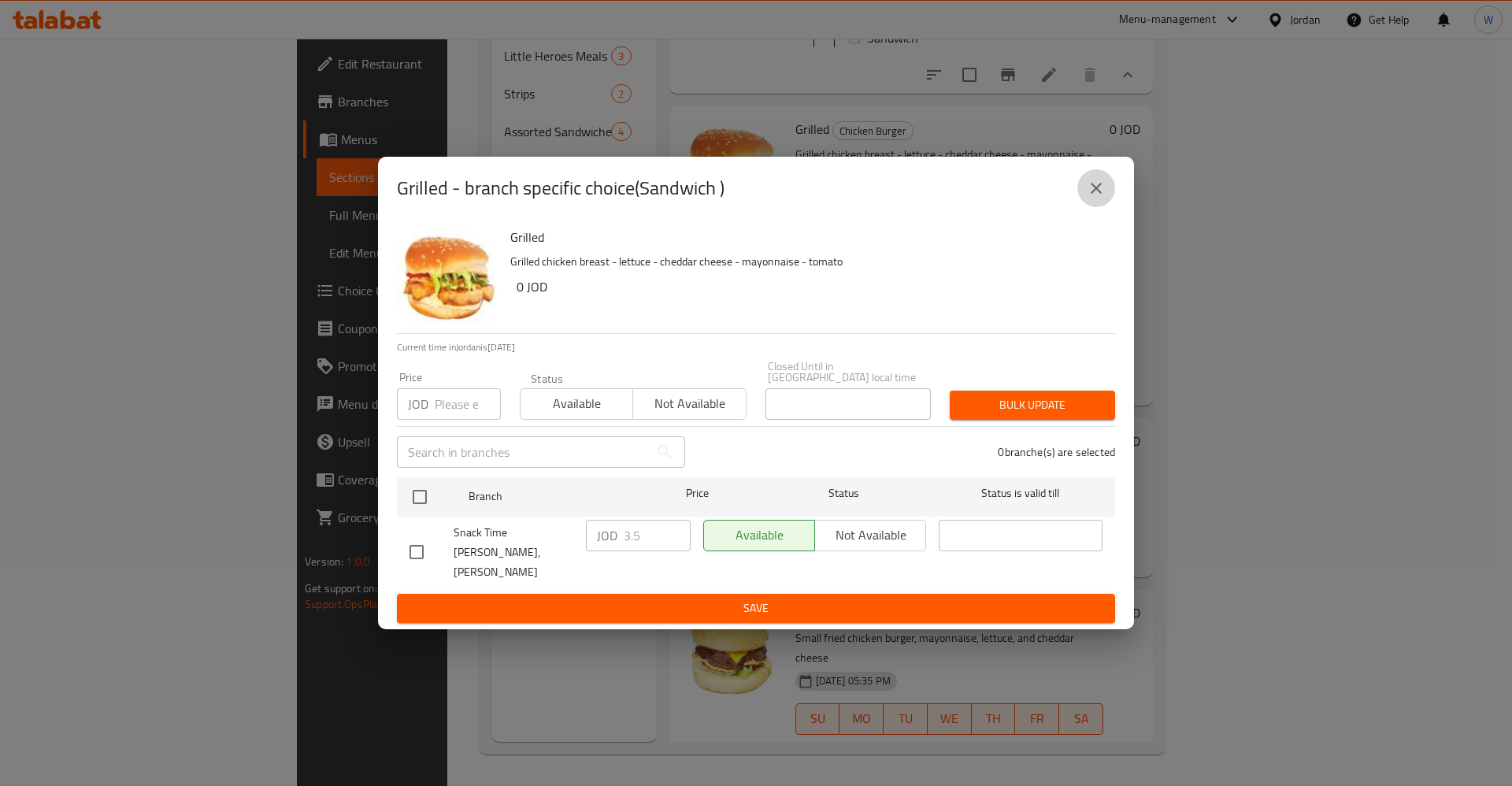
click at [1098, 197] on icon "close" at bounding box center [1096, 188] width 19 height 19
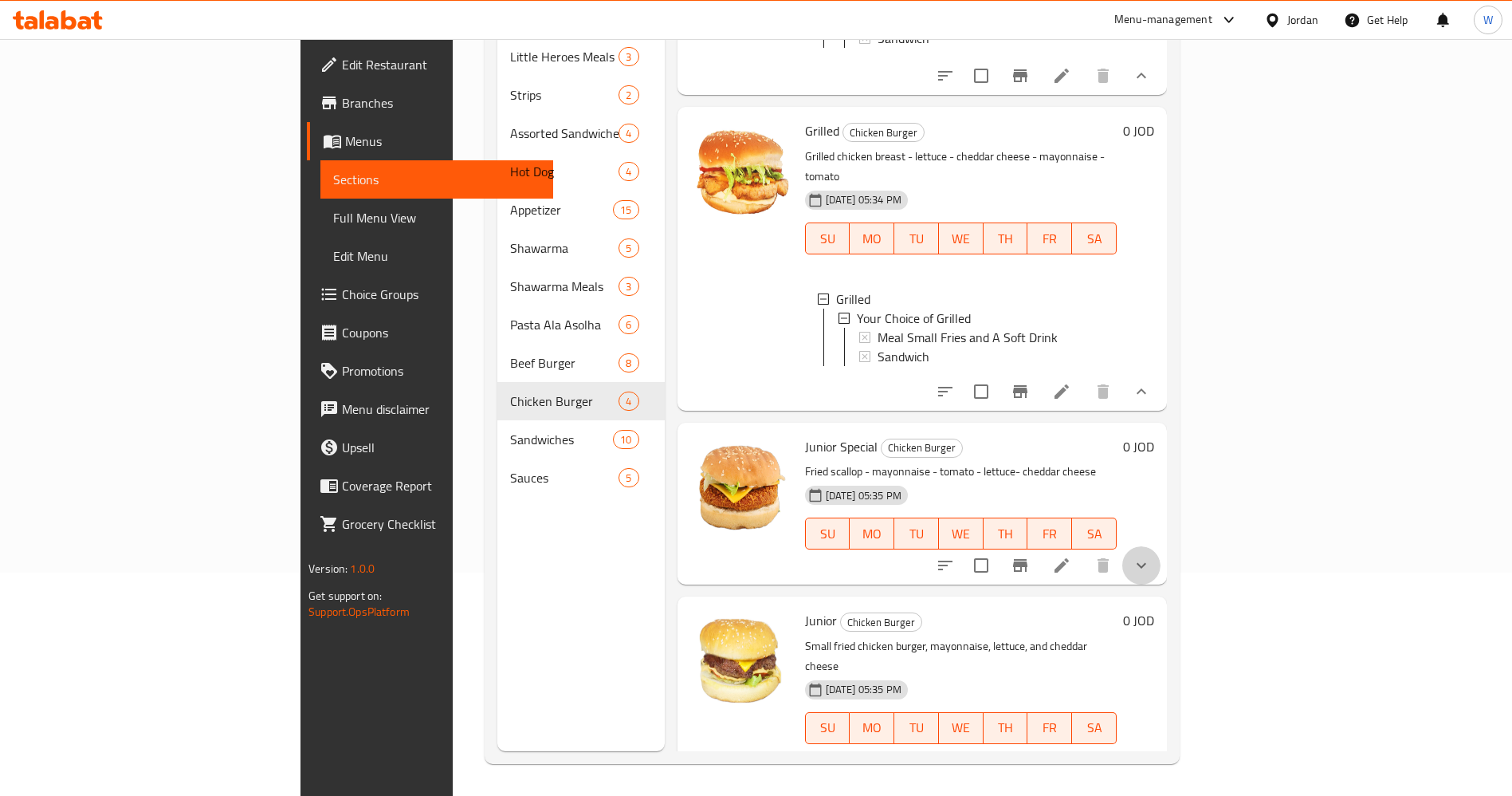
click at [1161, 568] on button "show more" at bounding box center [1141, 565] width 38 height 38
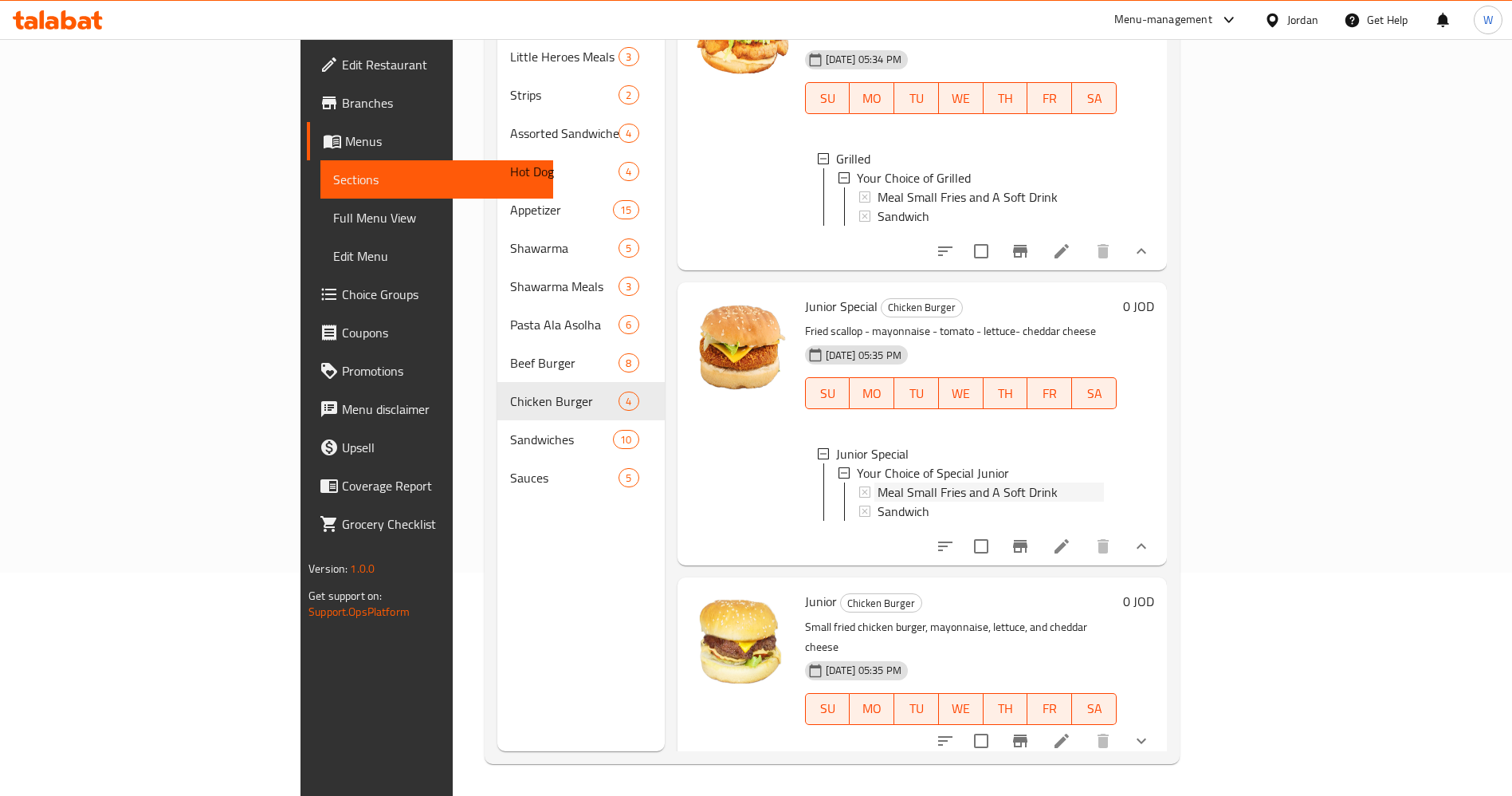
click at [942, 482] on span "Meal Small Fries and A Soft Drink" at bounding box center [968, 492] width 180 height 19
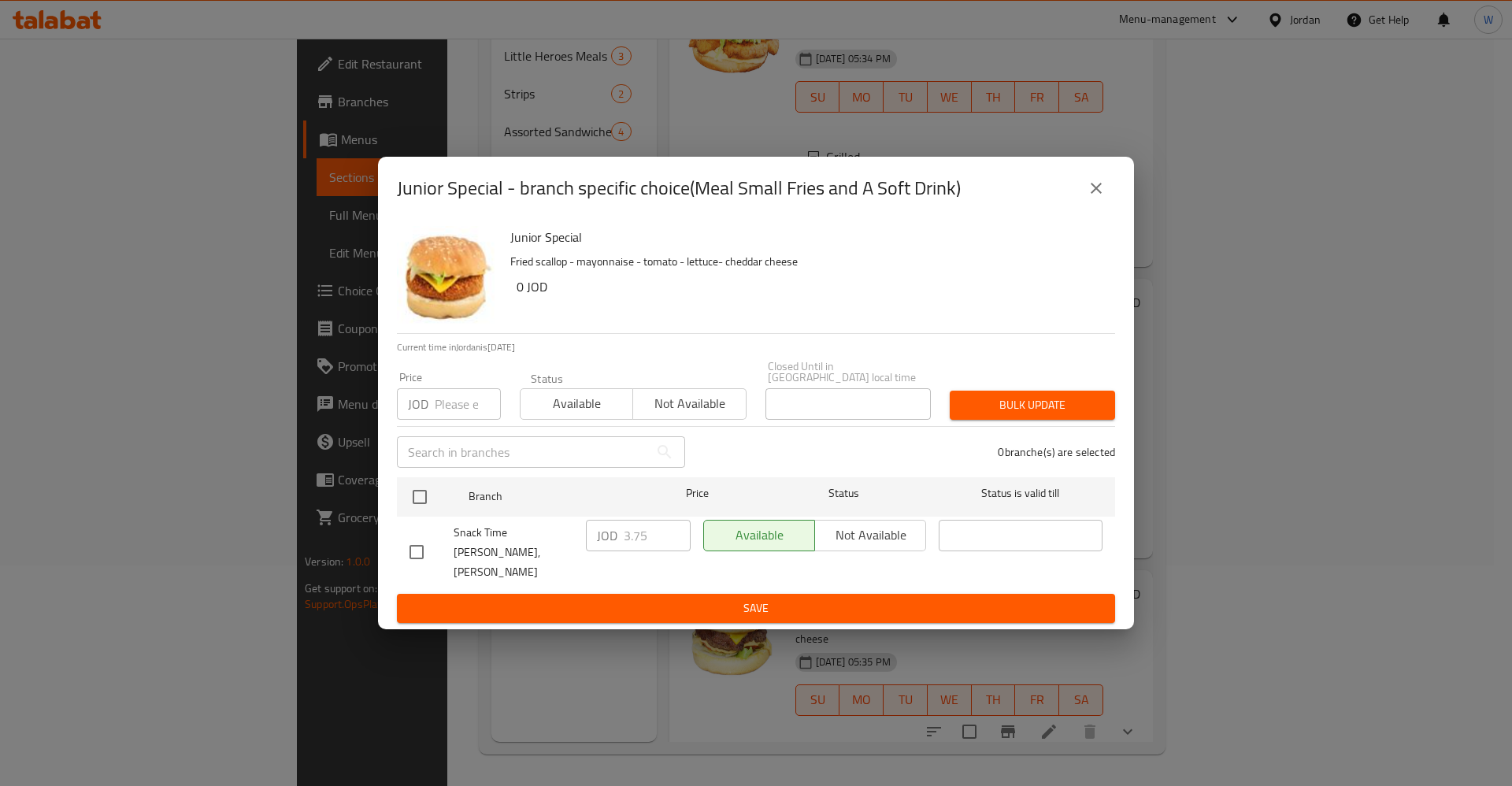
click at [1099, 197] on icon "close" at bounding box center [1096, 188] width 19 height 19
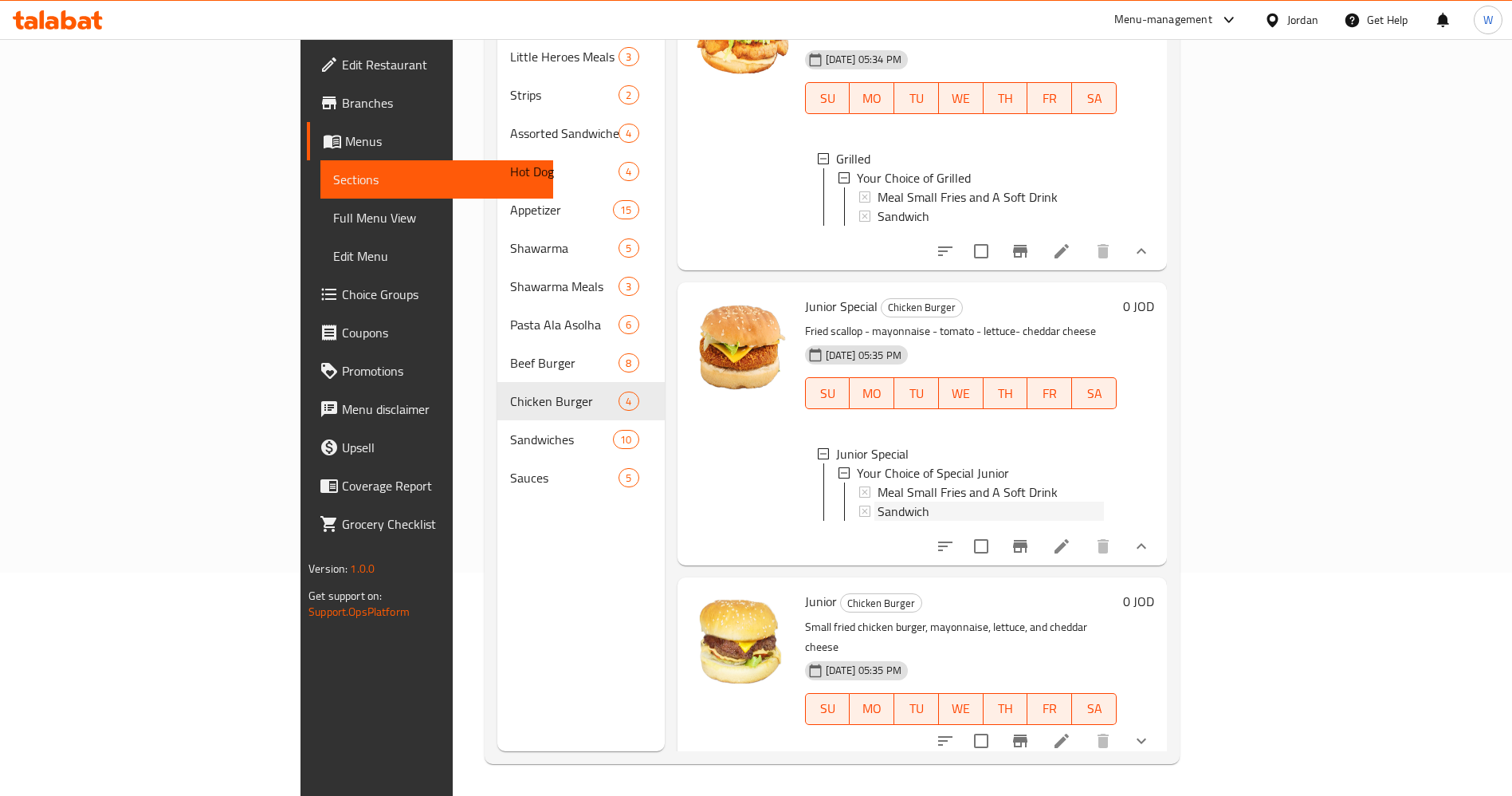
click at [878, 506] on span "Sandwich" at bounding box center [903, 511] width 52 height 19
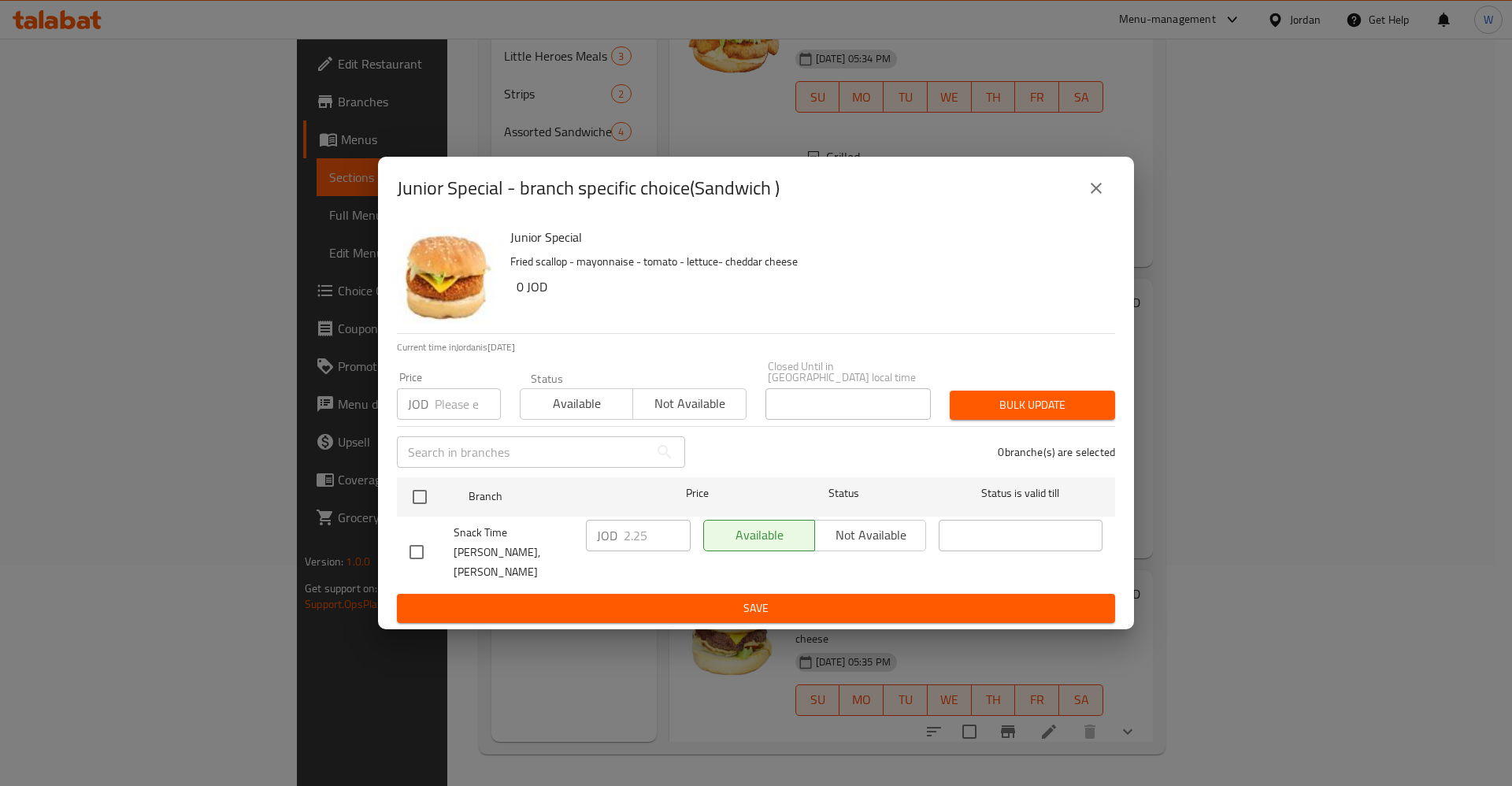
click at [1099, 197] on icon "close" at bounding box center [1096, 188] width 19 height 19
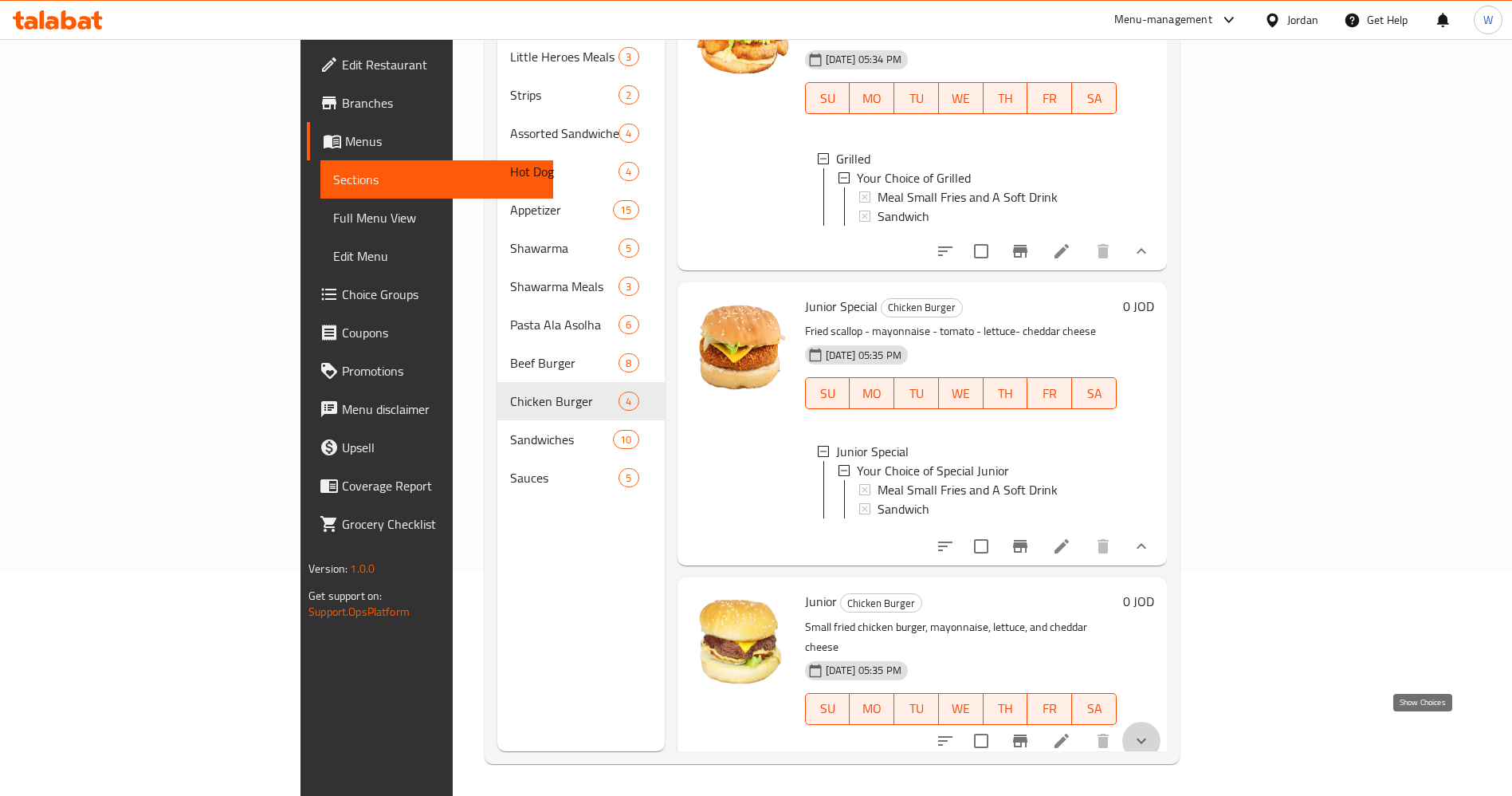
click at [1151, 736] on icon "show more" at bounding box center [1141, 741] width 19 height 19
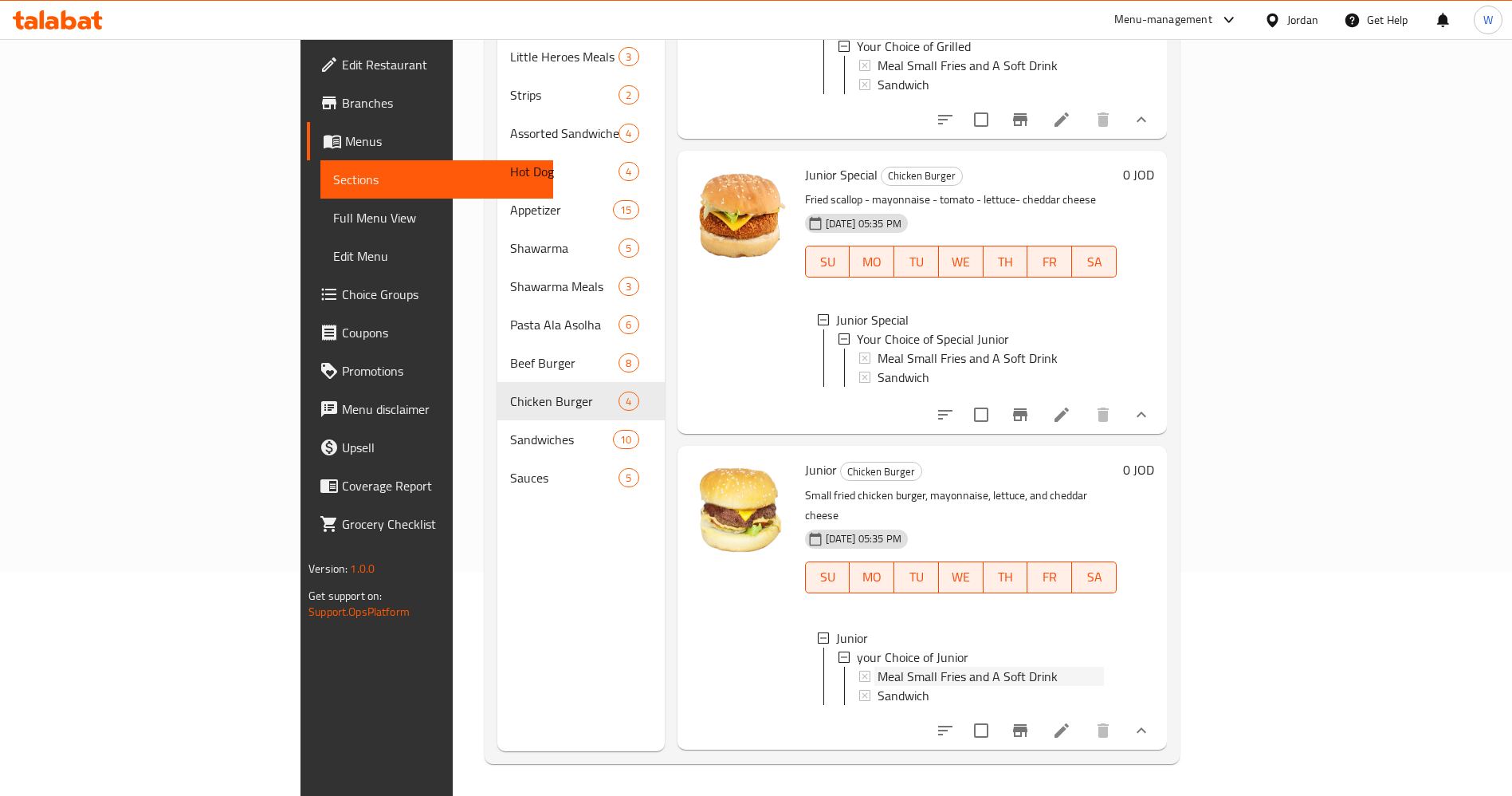
click at [878, 668] on span "Meal Small Fries and A Soft Drink" at bounding box center [968, 678] width 180 height 19
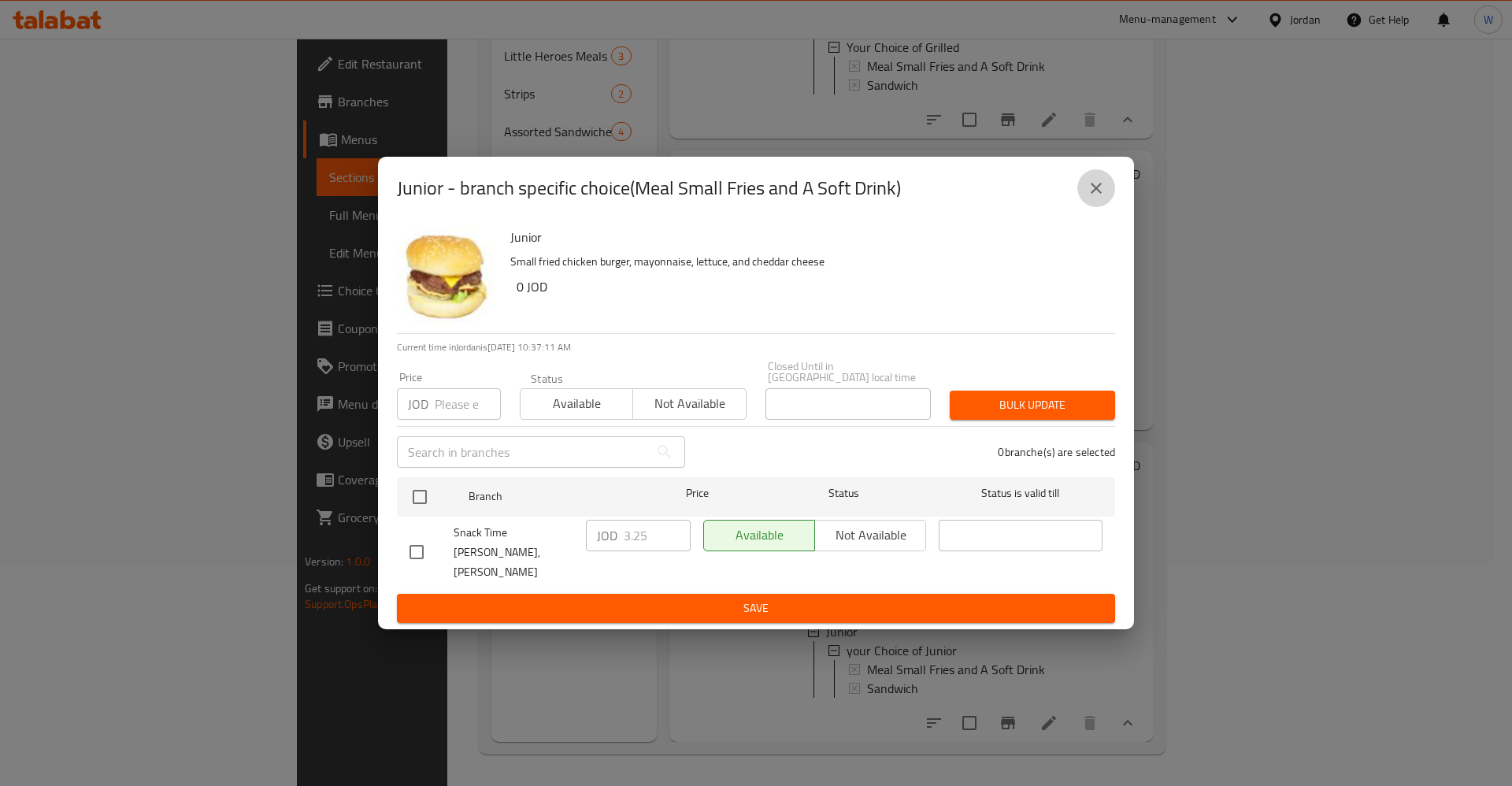
click at [1085, 205] on button "close" at bounding box center [1096, 188] width 38 height 38
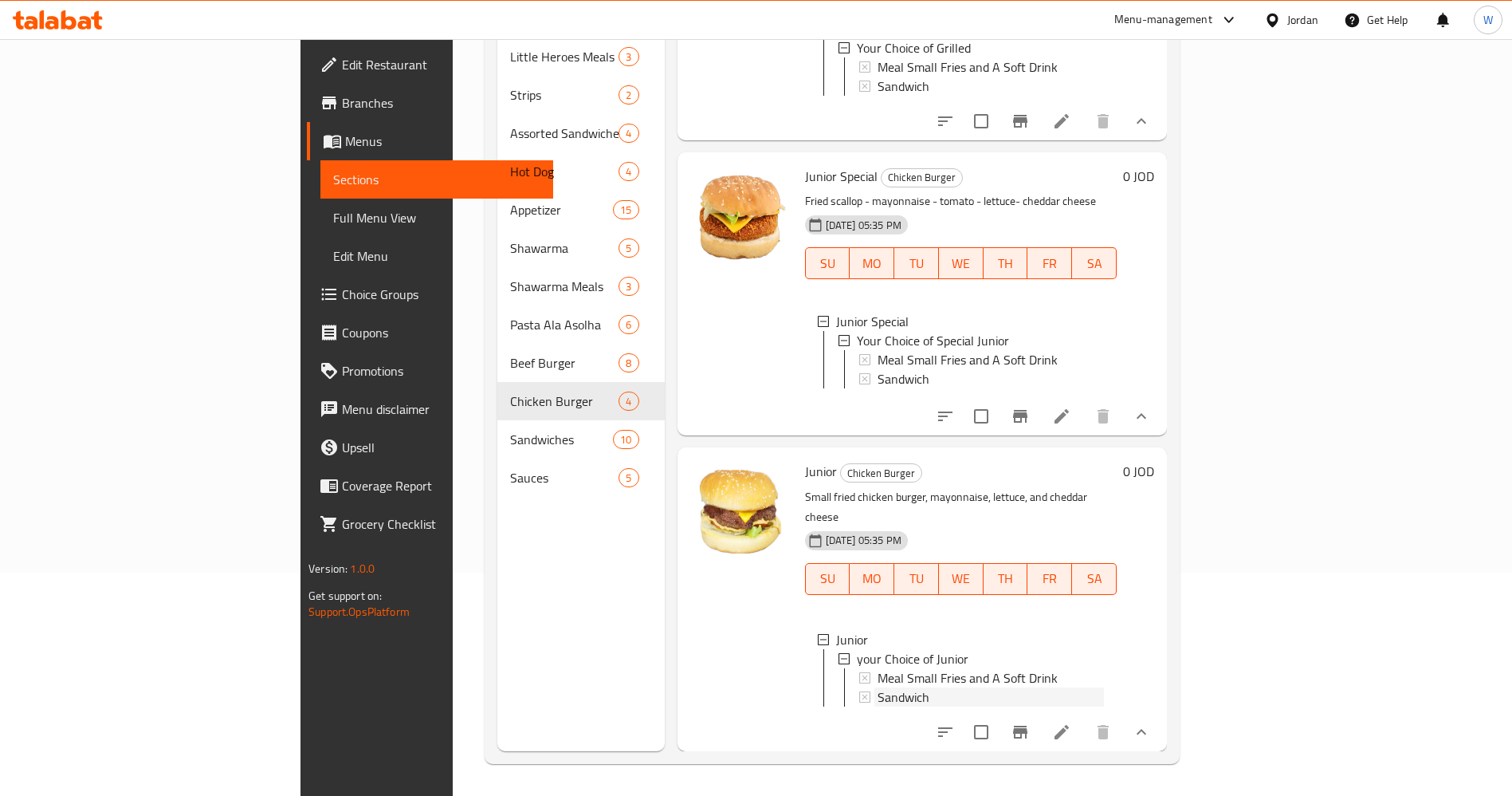
click at [878, 687] on span "Sandwich" at bounding box center [903, 696] width 52 height 19
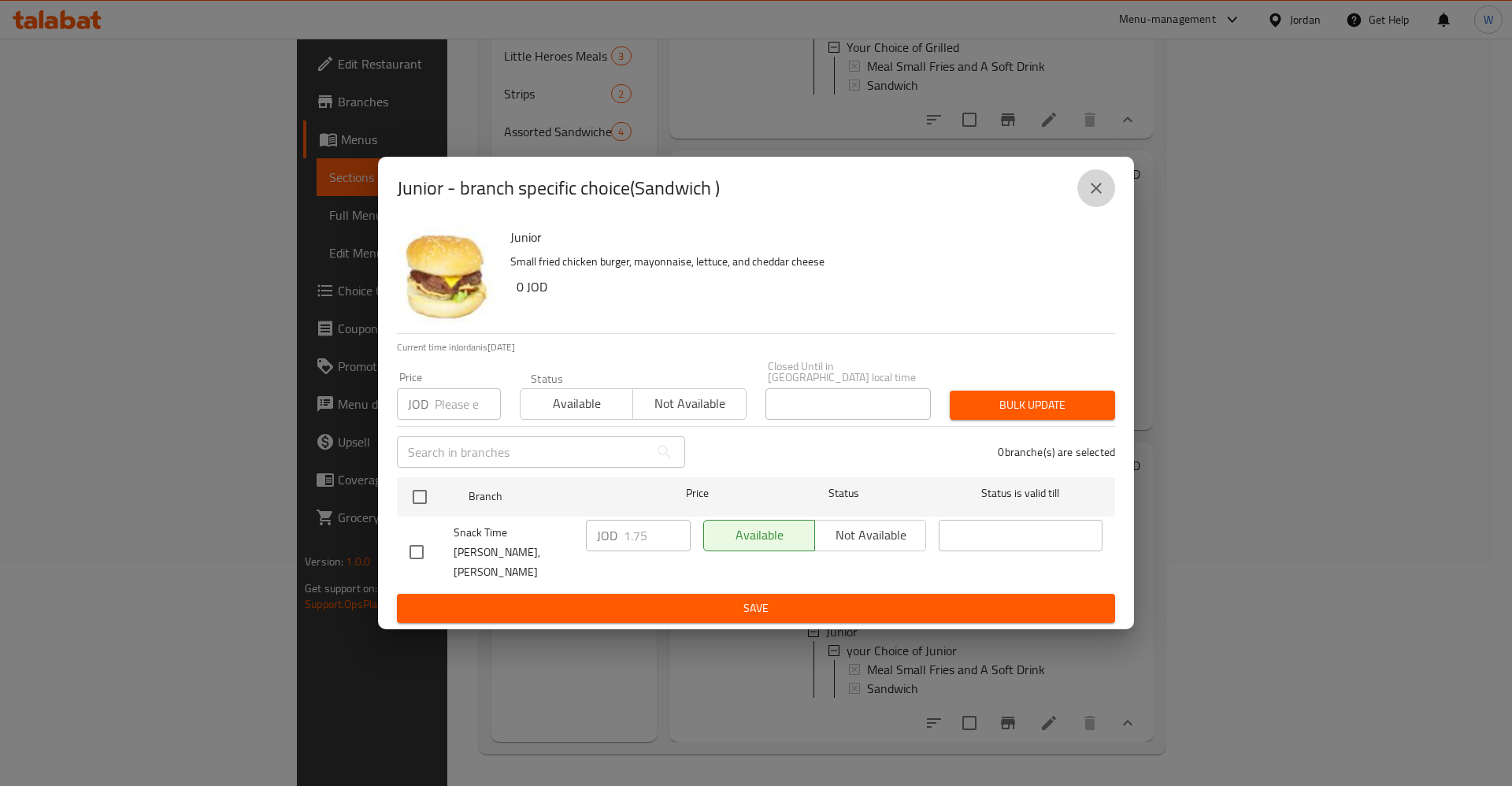
click at [1100, 197] on icon "close" at bounding box center [1096, 188] width 19 height 19
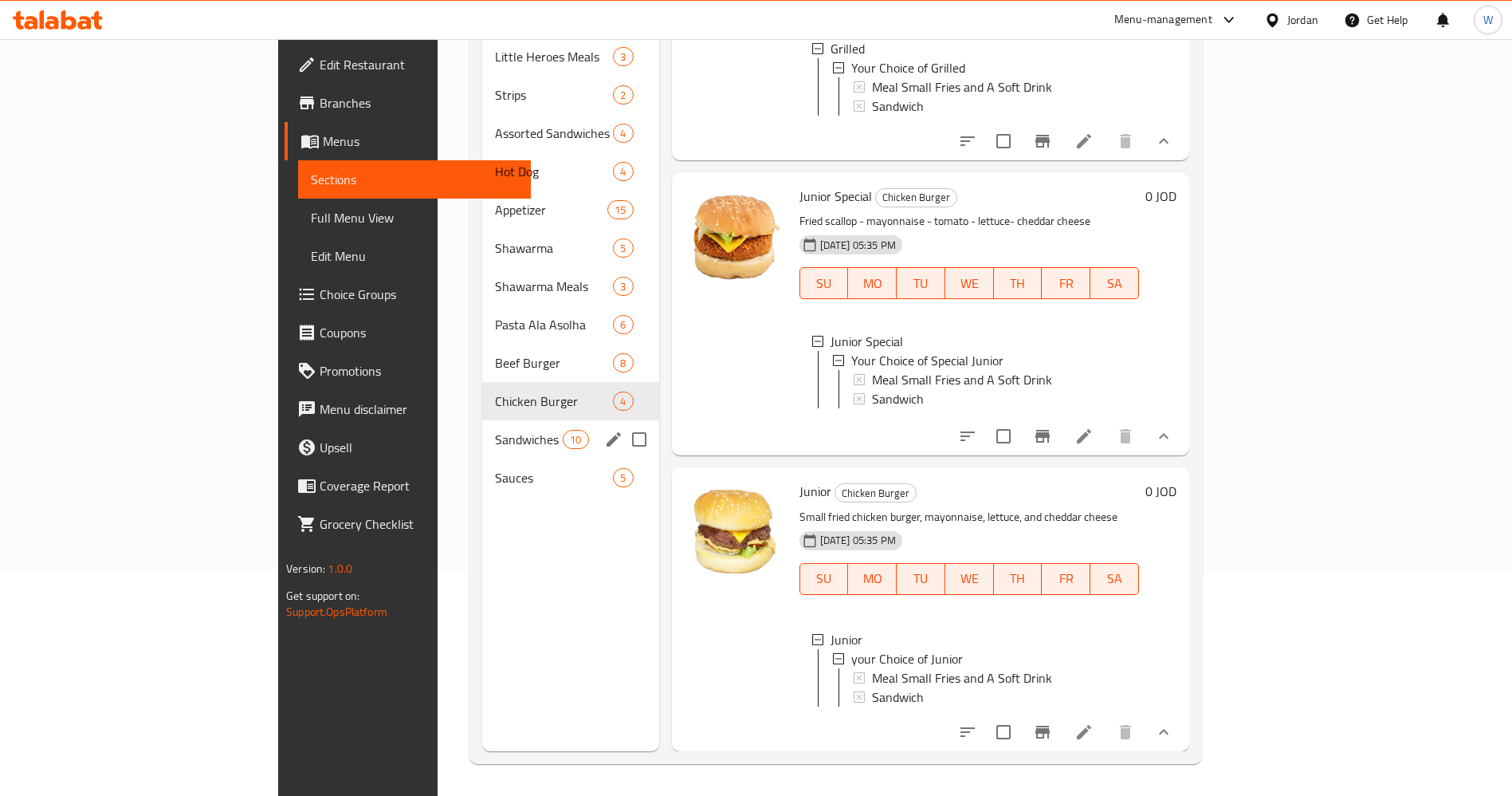
click at [482, 421] on div "Sandwiches 10" at bounding box center [571, 439] width 177 height 38
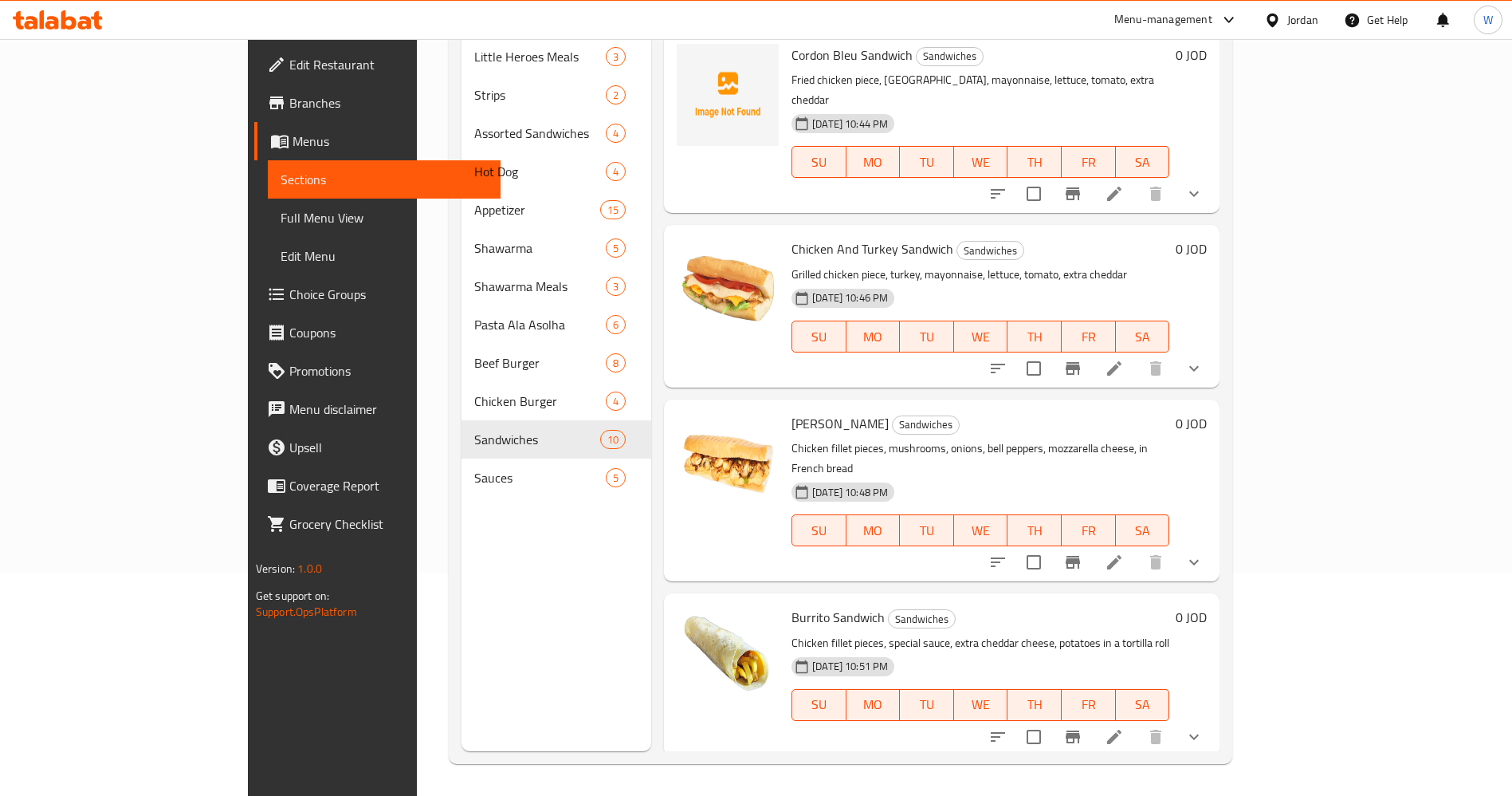
click at [1204, 359] on icon "show more" at bounding box center [1194, 368] width 19 height 19
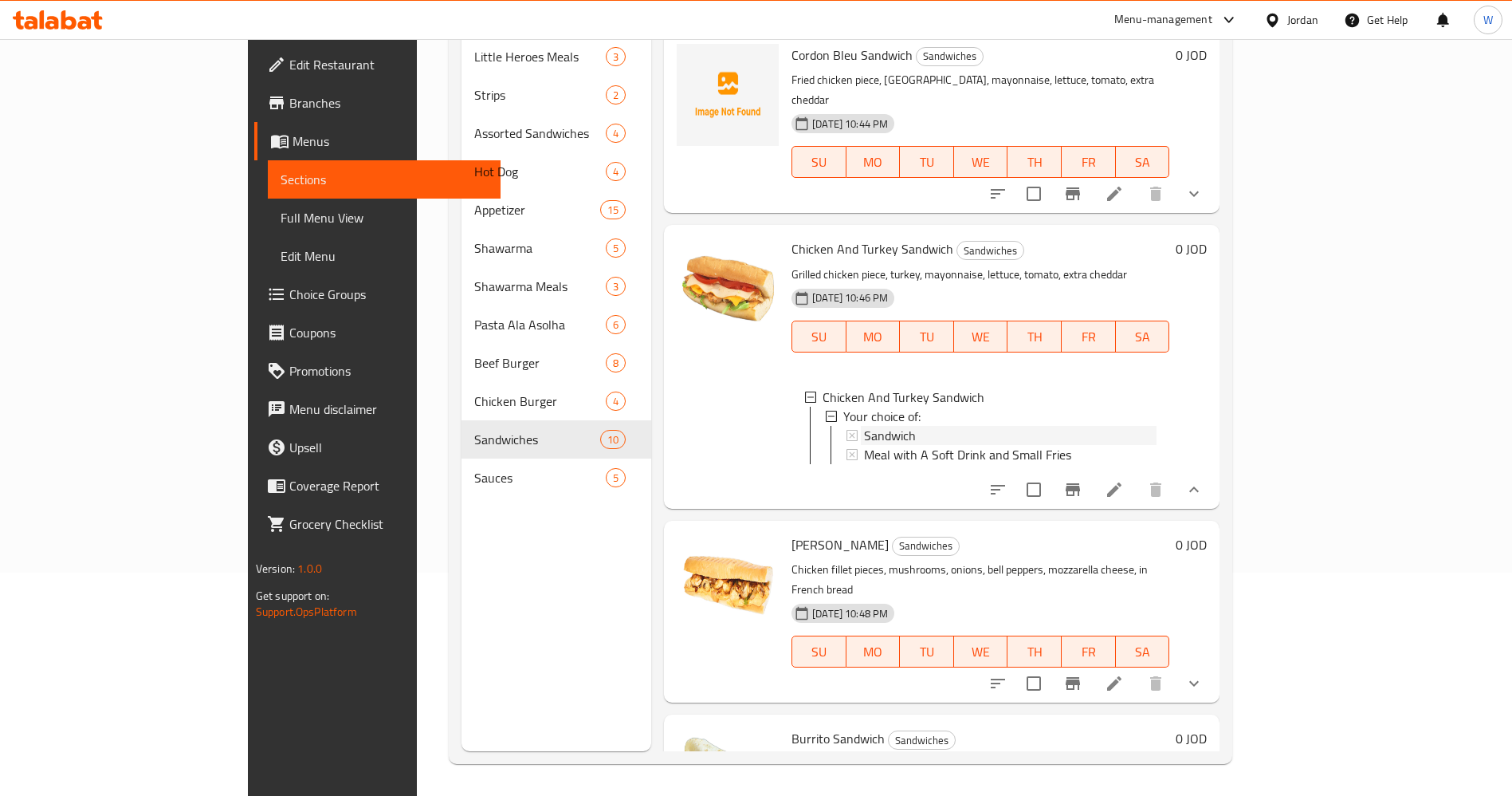
click at [864, 426] on span "Sandwich" at bounding box center [890, 436] width 52 height 19
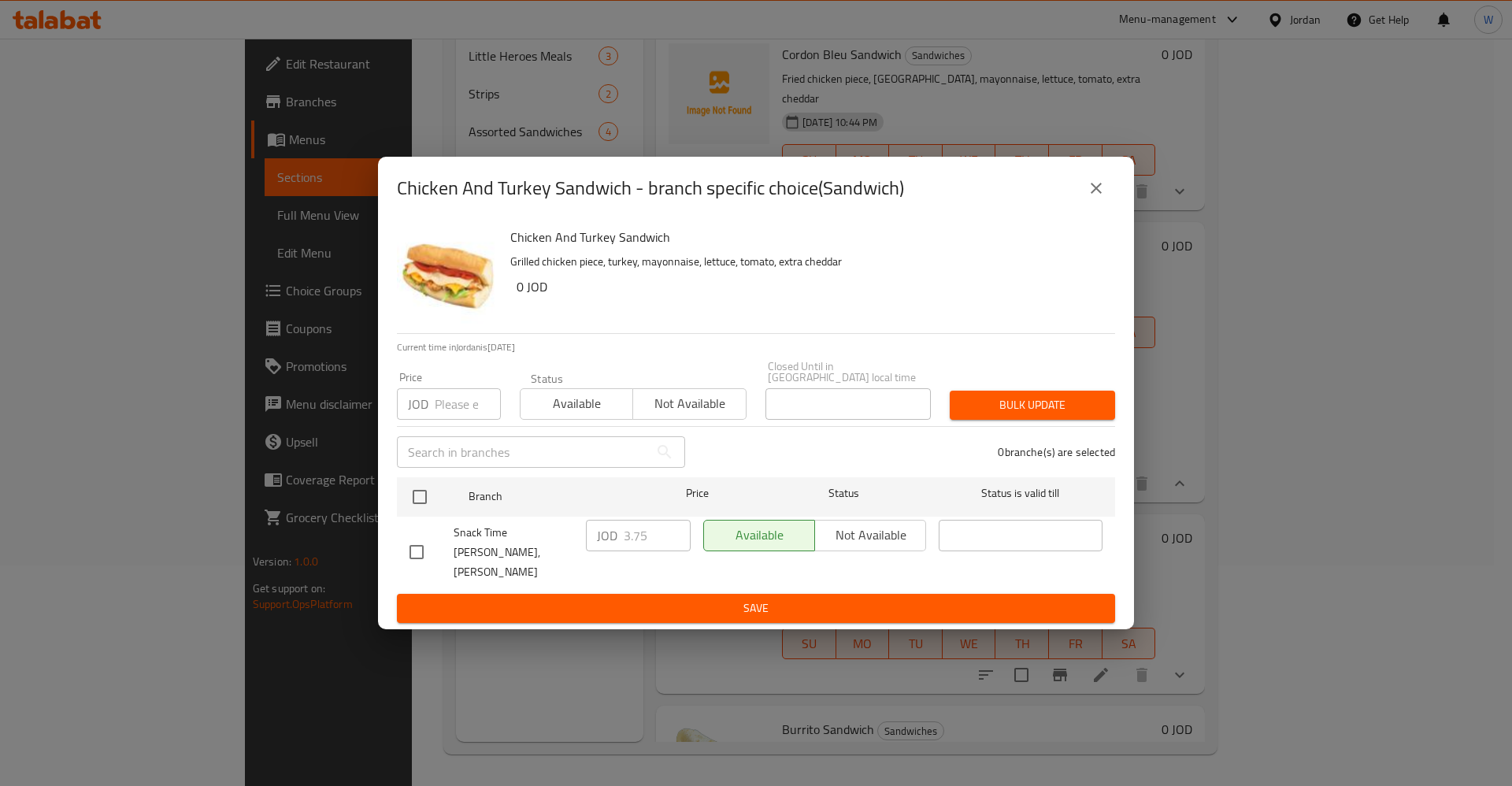
click at [1096, 207] on button "close" at bounding box center [1096, 188] width 38 height 38
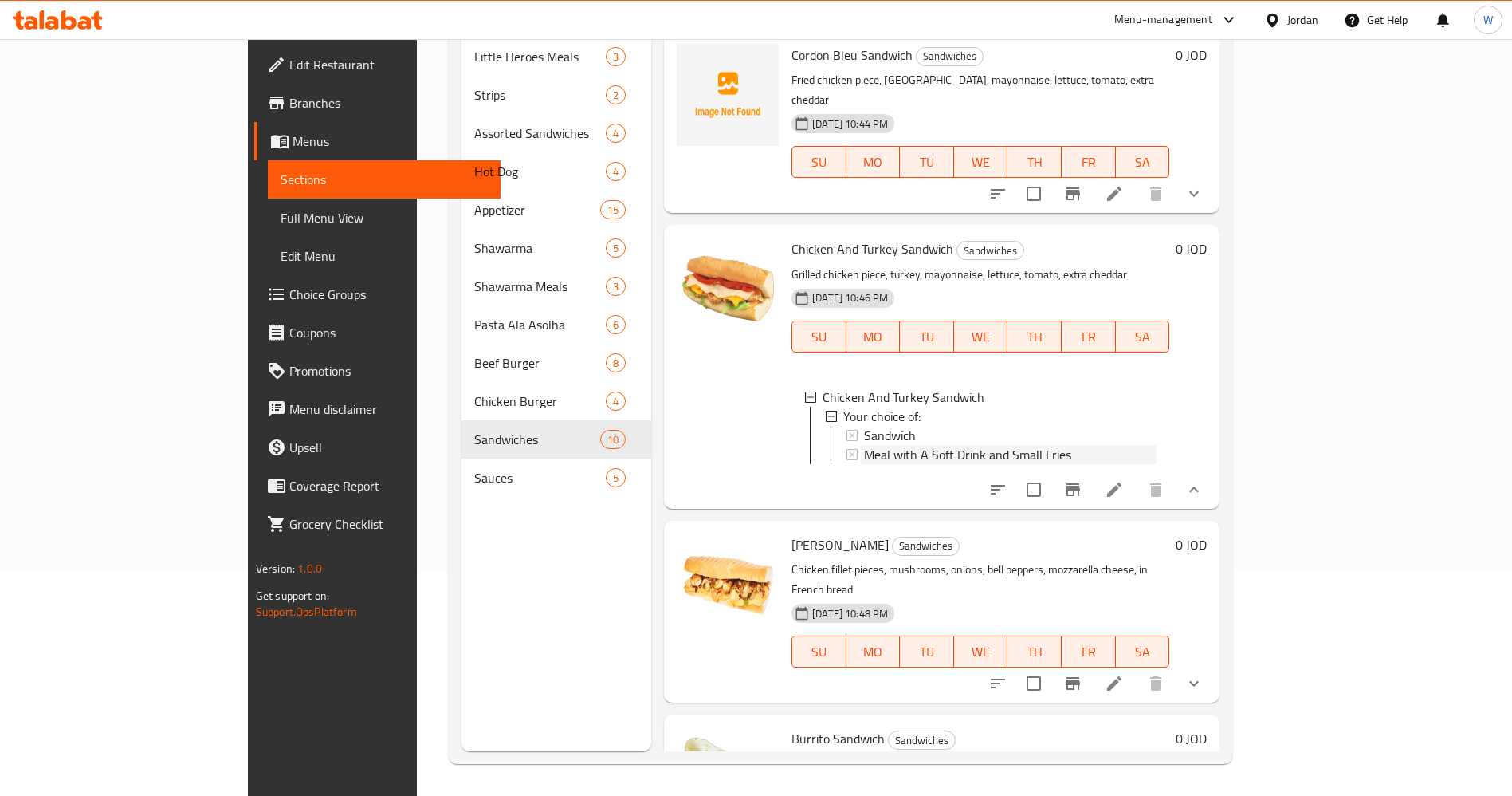
click at [941, 445] on span "Meal with A Soft Drink and Small Fries" at bounding box center [968, 454] width 207 height 19
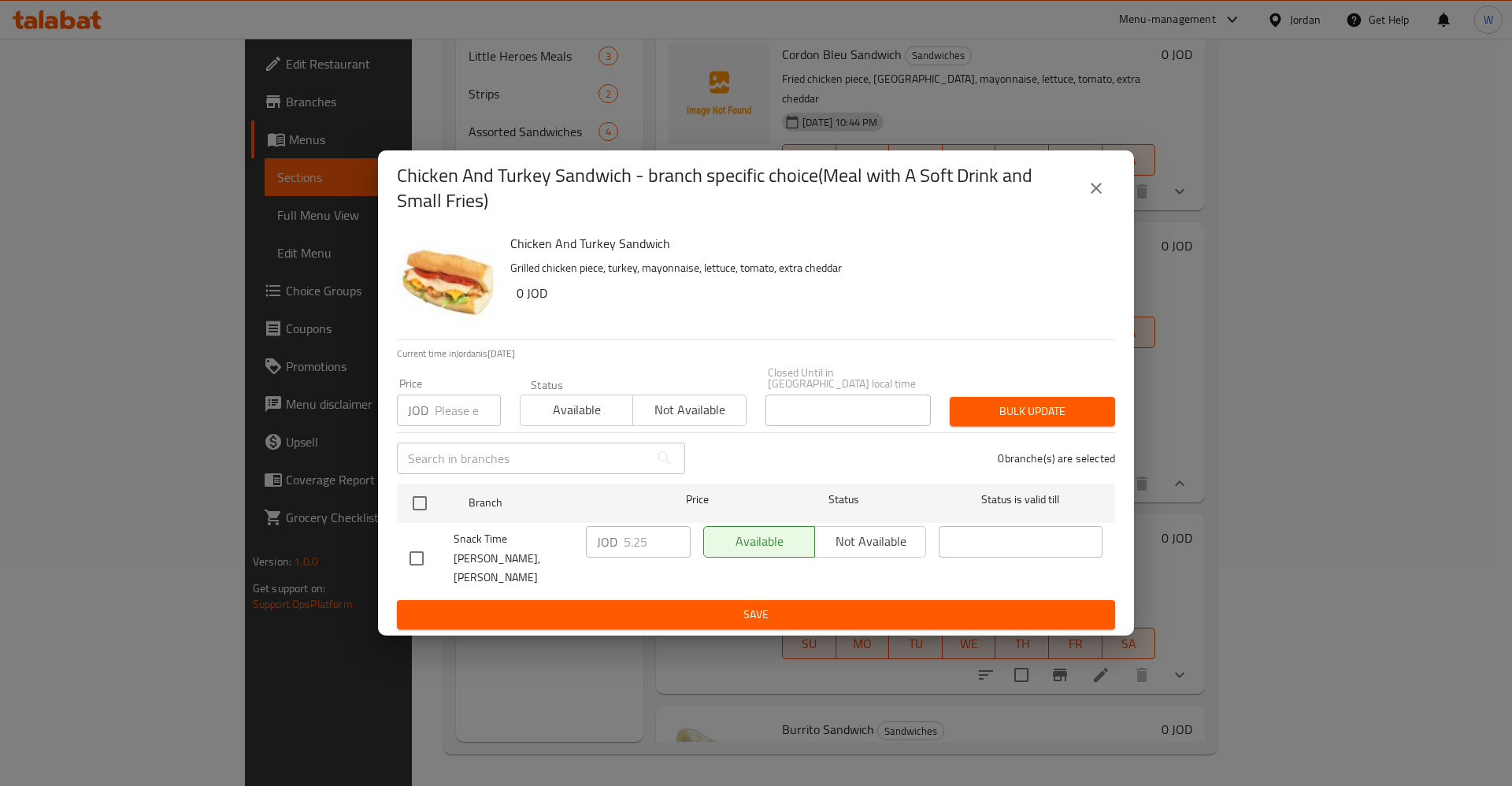
click at [1087, 197] on icon "close" at bounding box center [1096, 188] width 19 height 19
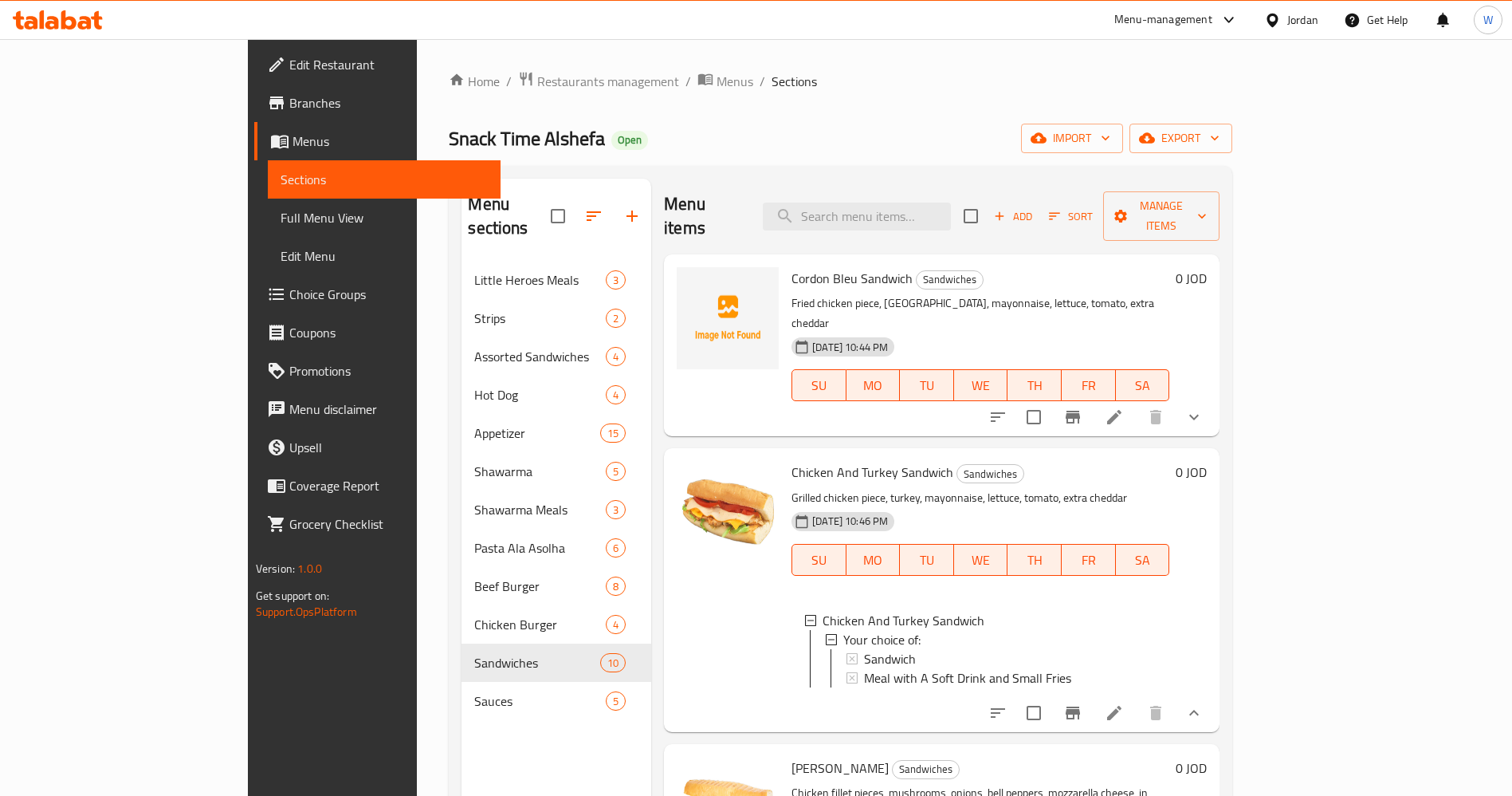
click at [1204, 407] on icon "show more" at bounding box center [1194, 417] width 19 height 19
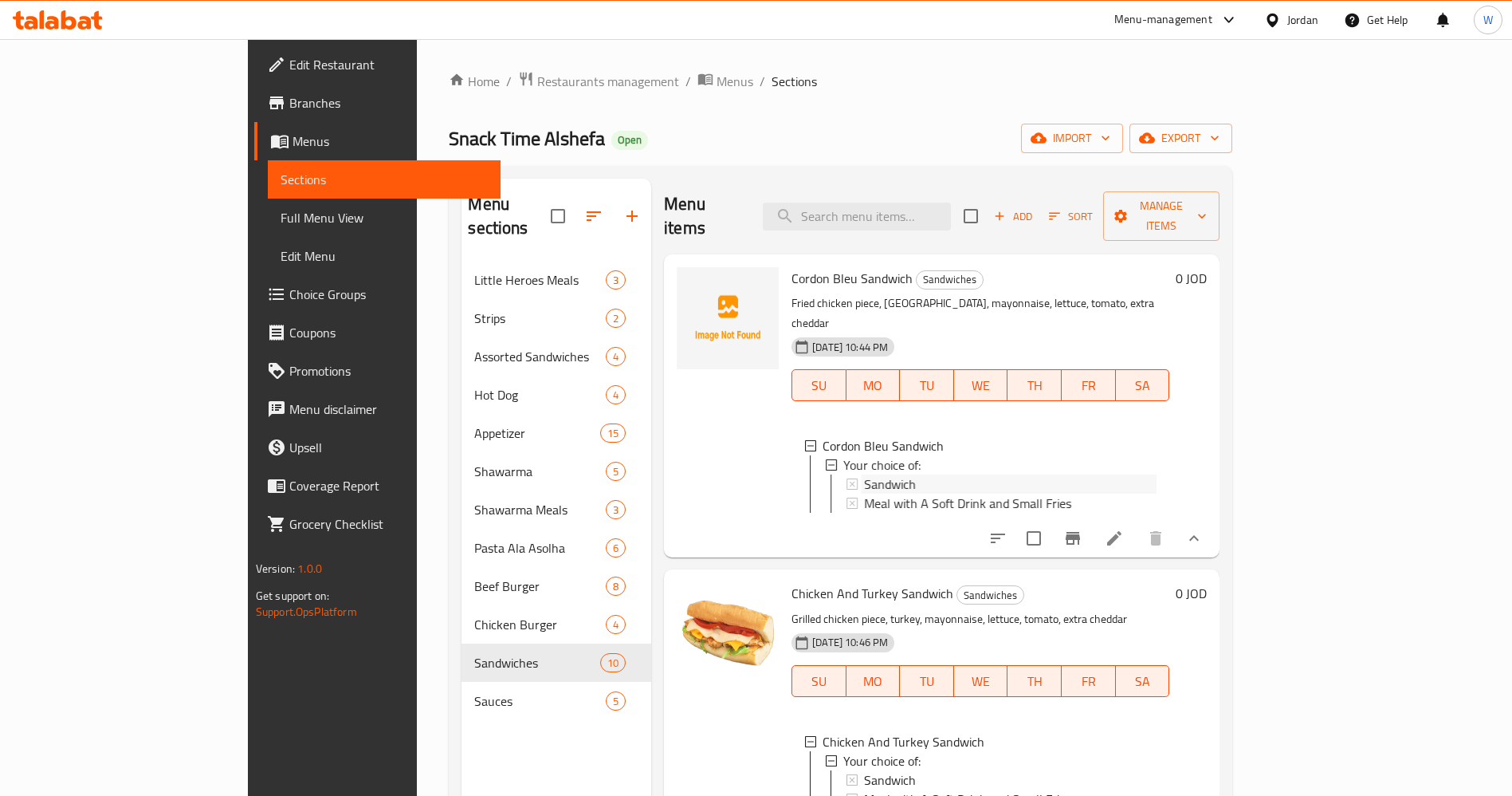
click at [864, 474] on span "Sandwich" at bounding box center [890, 483] width 52 height 19
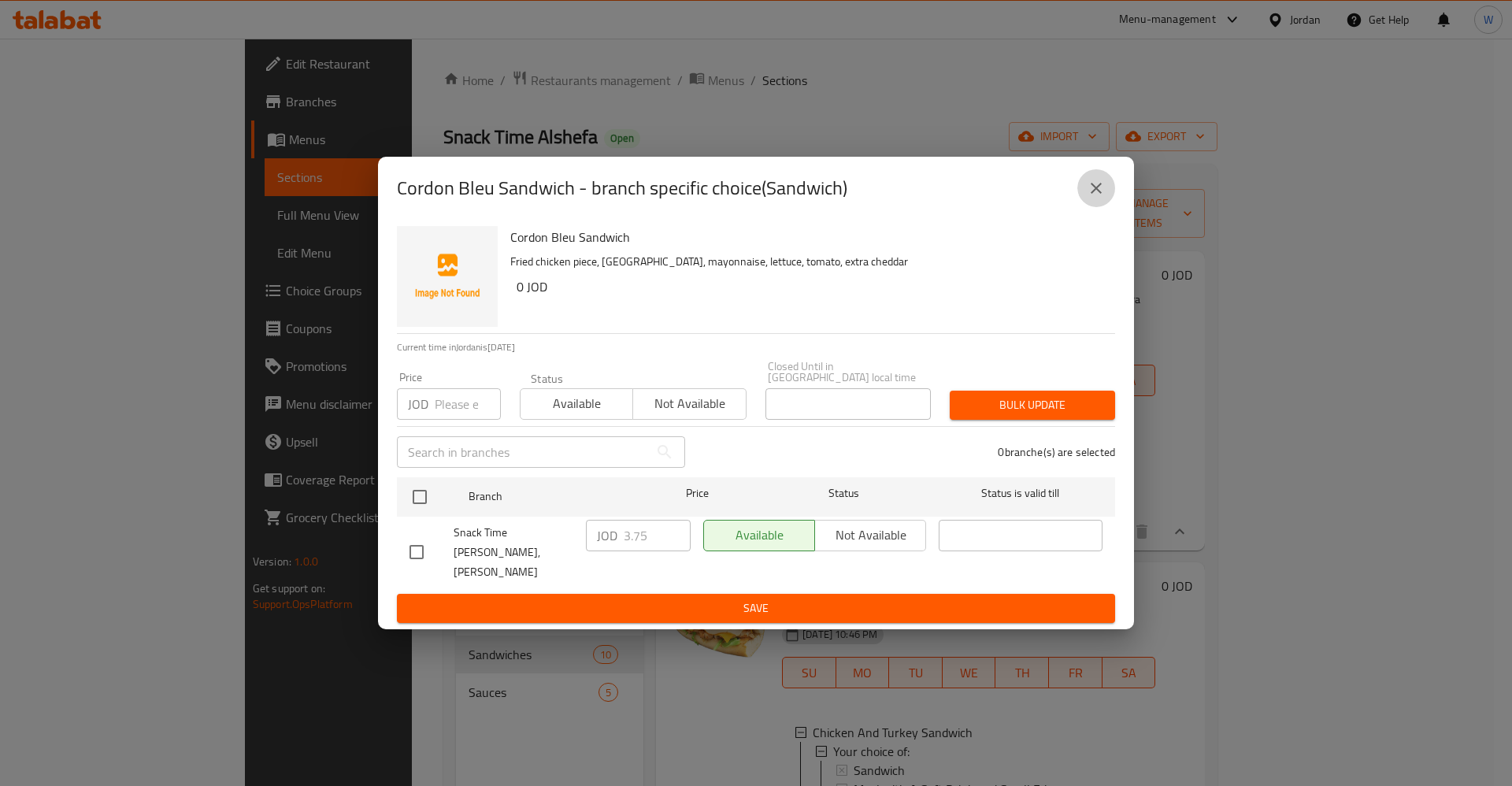
click at [1104, 197] on icon "close" at bounding box center [1096, 188] width 19 height 19
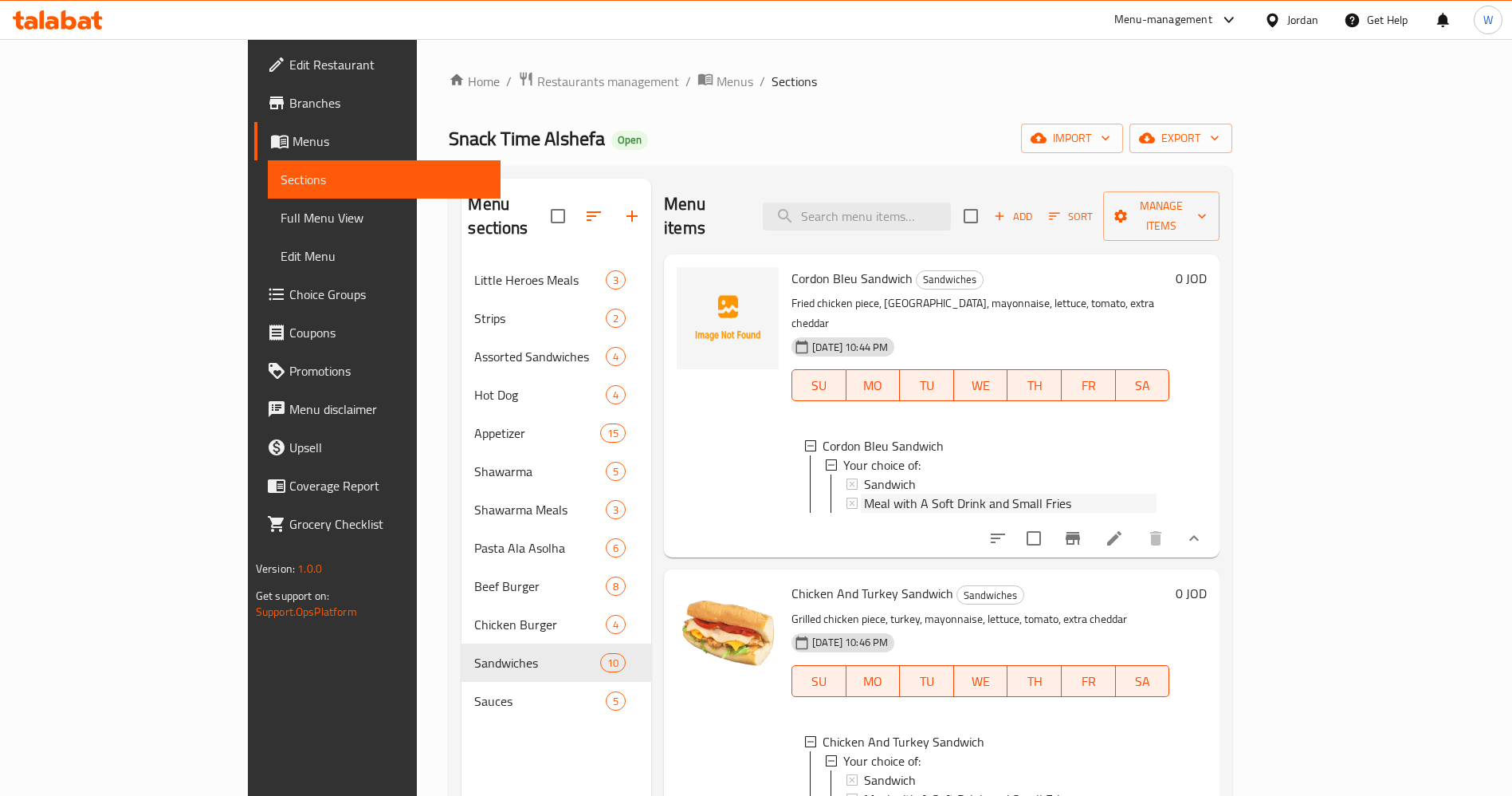
click at [904, 494] on span "Meal with A Soft Drink and Small Fries" at bounding box center [968, 503] width 207 height 19
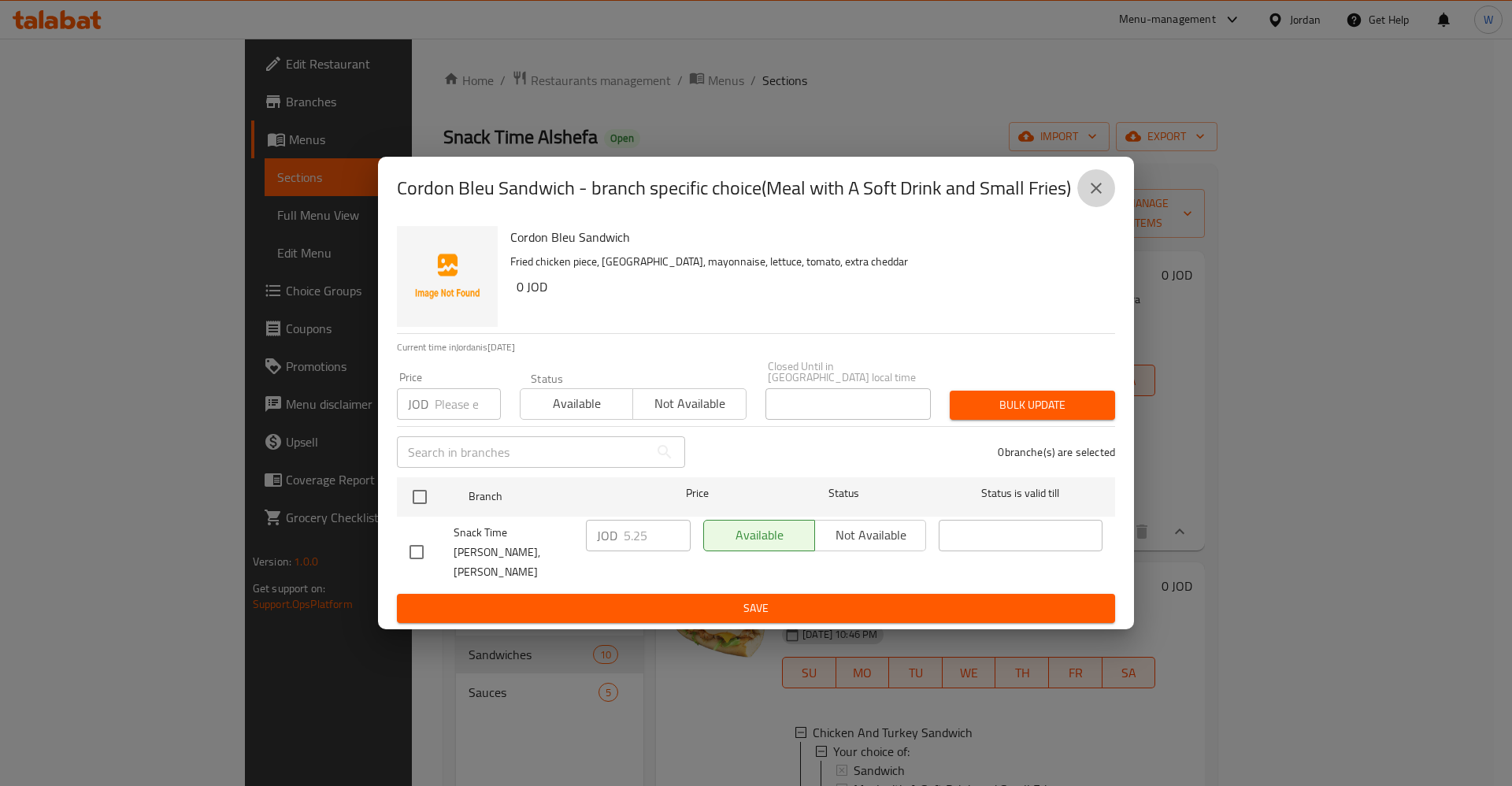
click at [1100, 195] on icon "close" at bounding box center [1096, 188] width 19 height 19
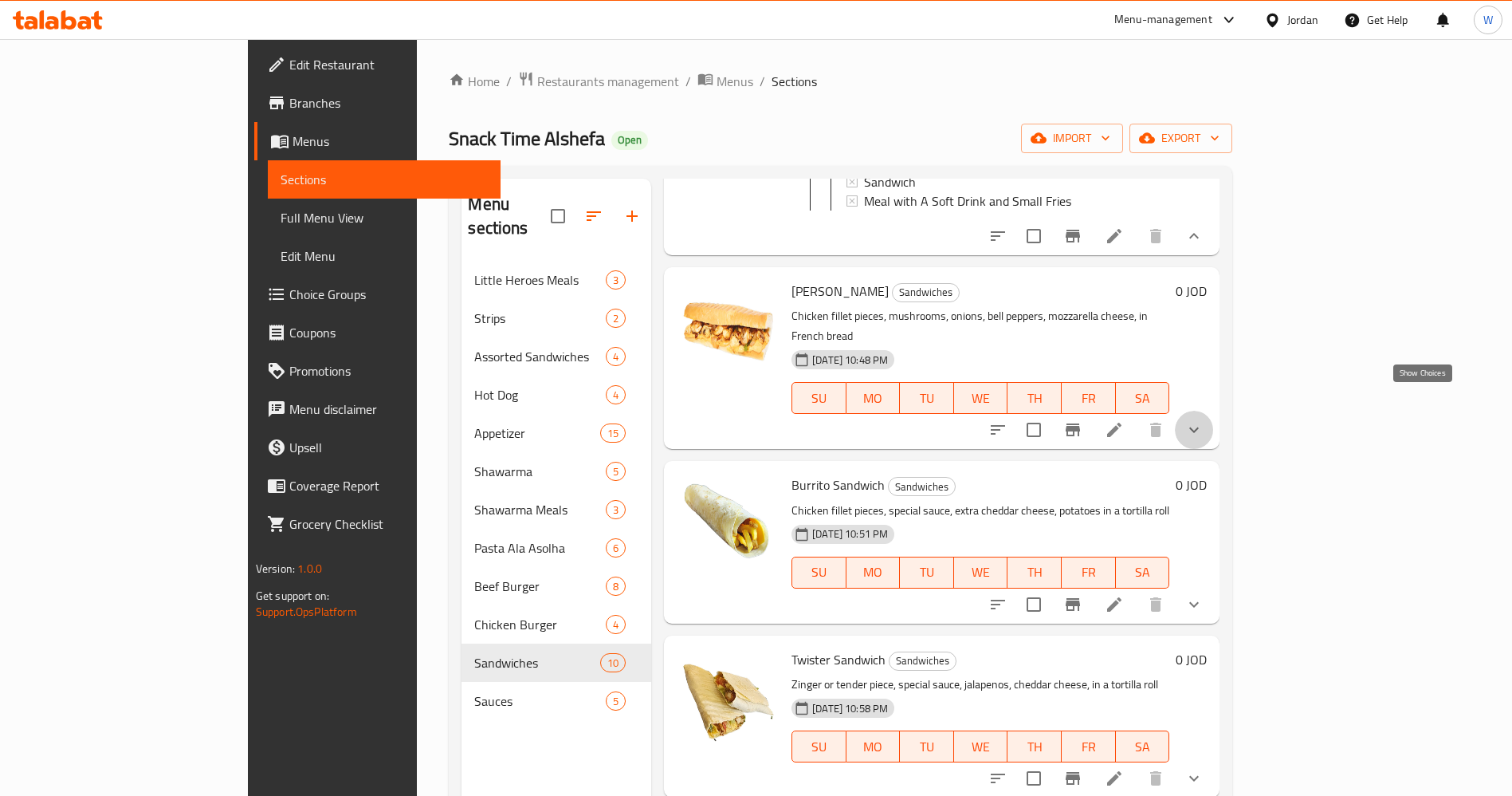
click at [1204, 421] on icon "show more" at bounding box center [1194, 430] width 19 height 19
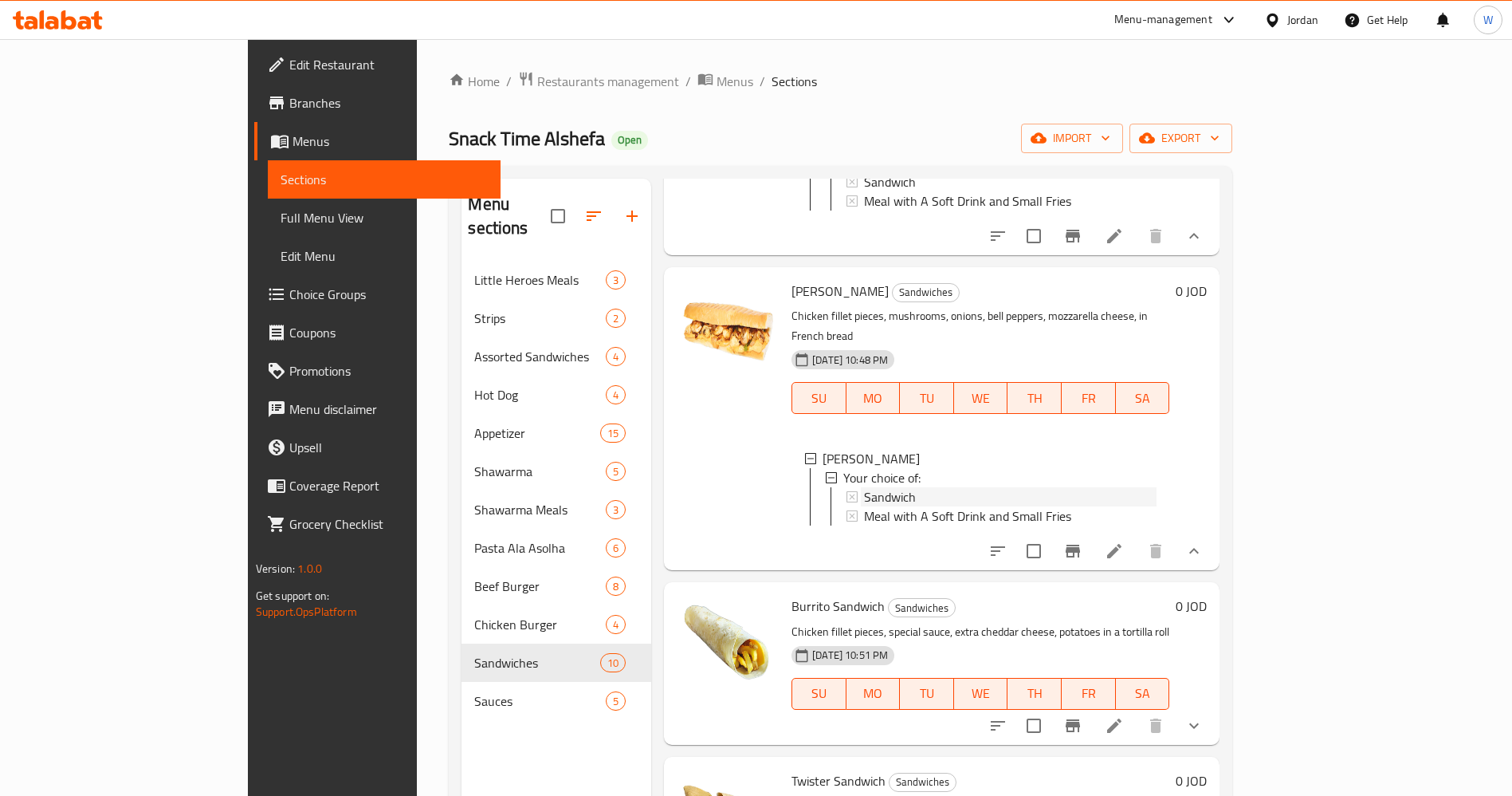
click at [864, 487] on span "Sandwich" at bounding box center [890, 497] width 52 height 19
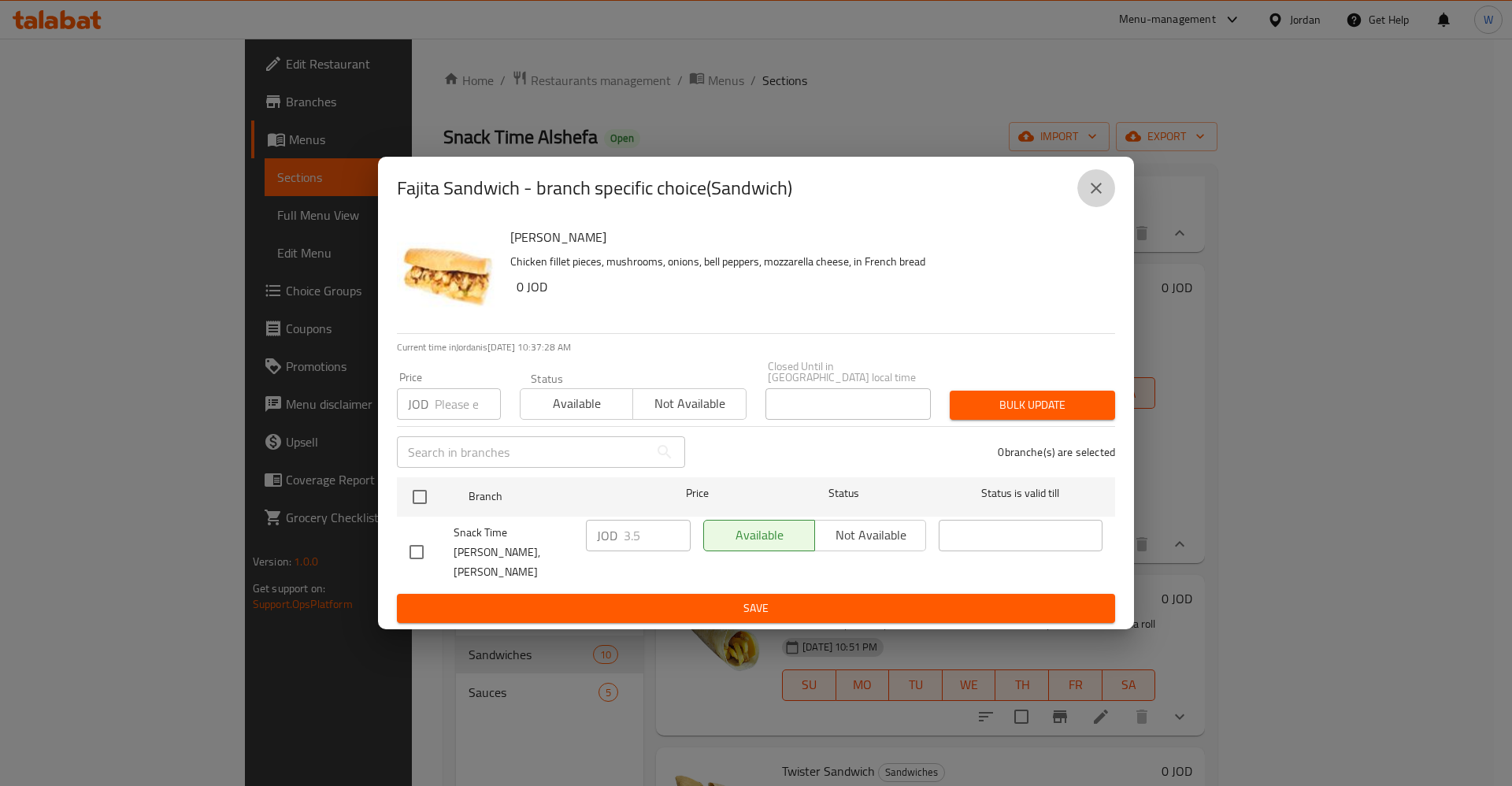
drag, startPoint x: 1100, startPoint y: 211, endPoint x: 935, endPoint y: 477, distance: 313.0
click at [1100, 197] on icon "close" at bounding box center [1096, 188] width 19 height 19
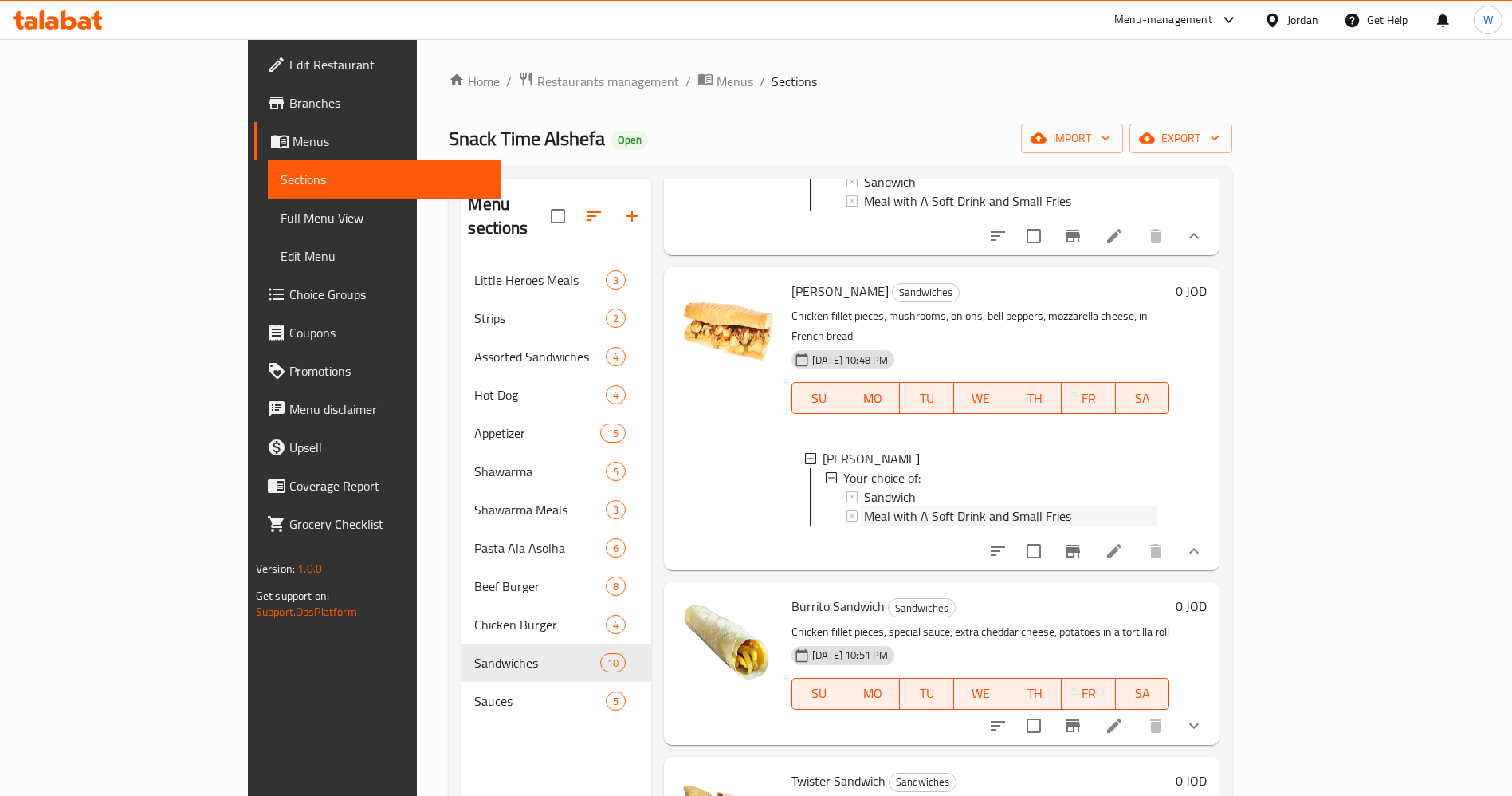
click at [874, 506] on span "Meal with A Soft Drink and Small Fries" at bounding box center [968, 515] width 207 height 19
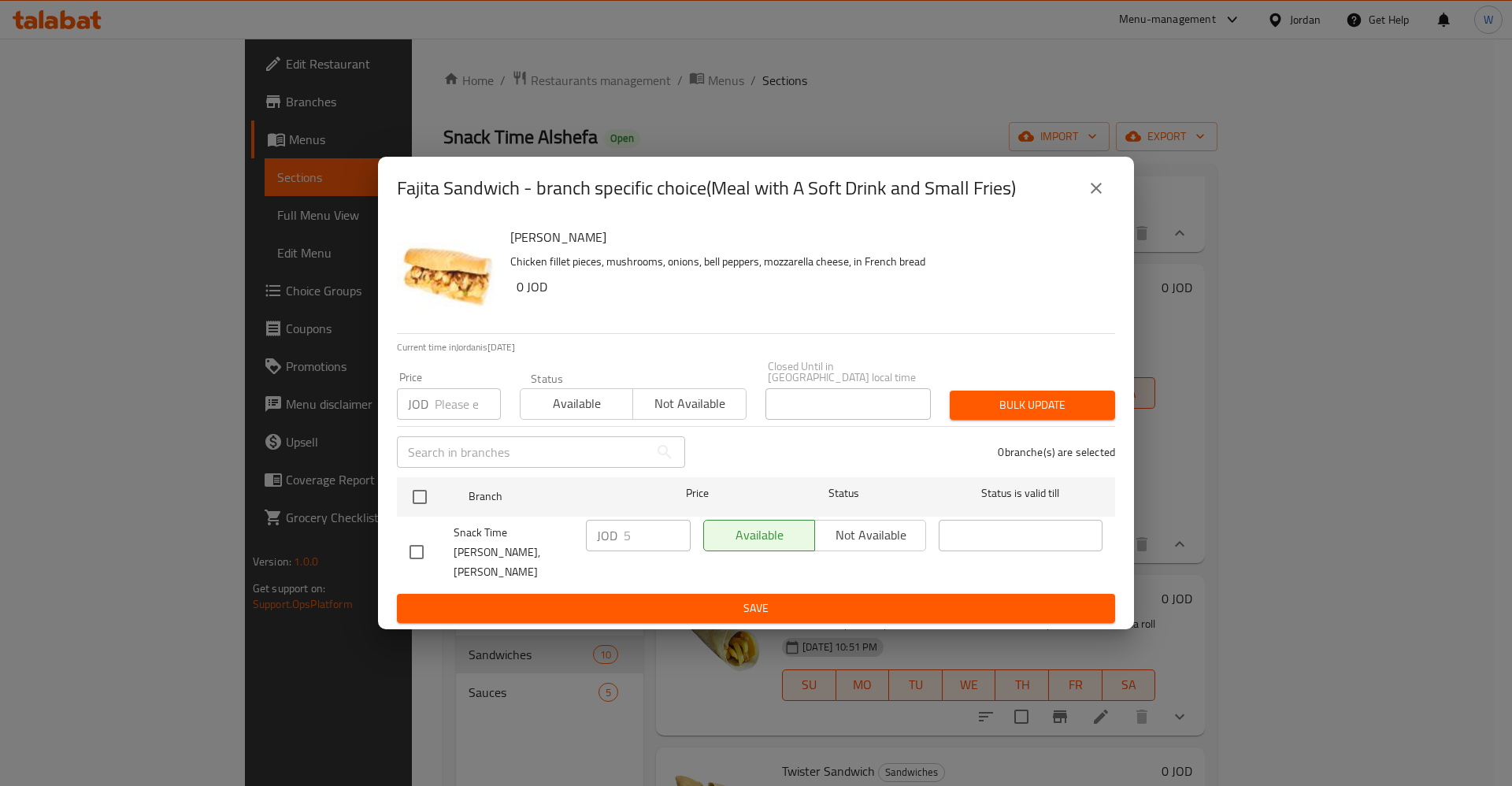
click at [1089, 197] on icon "close" at bounding box center [1096, 188] width 19 height 19
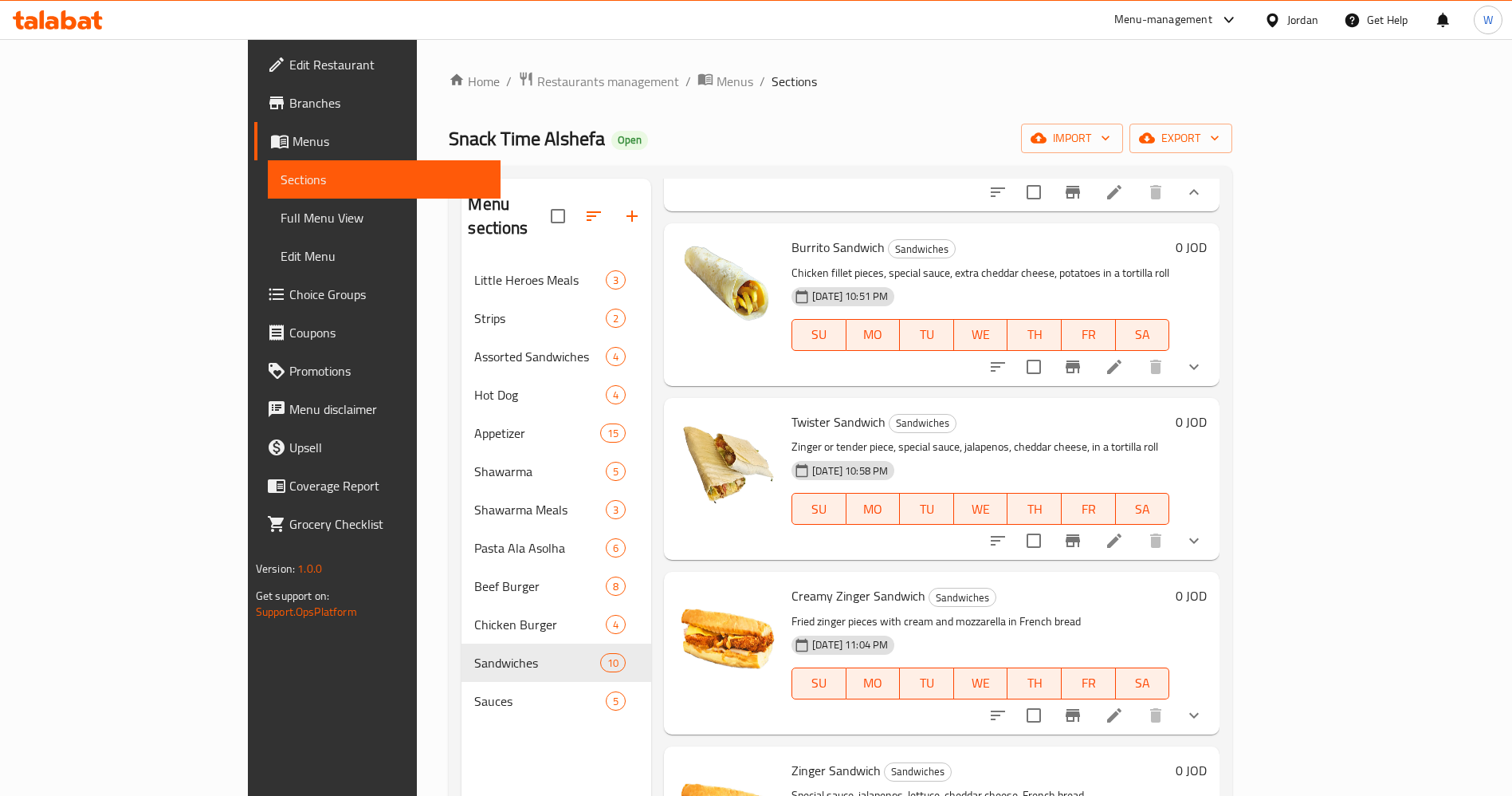
scroll to position [837, 0]
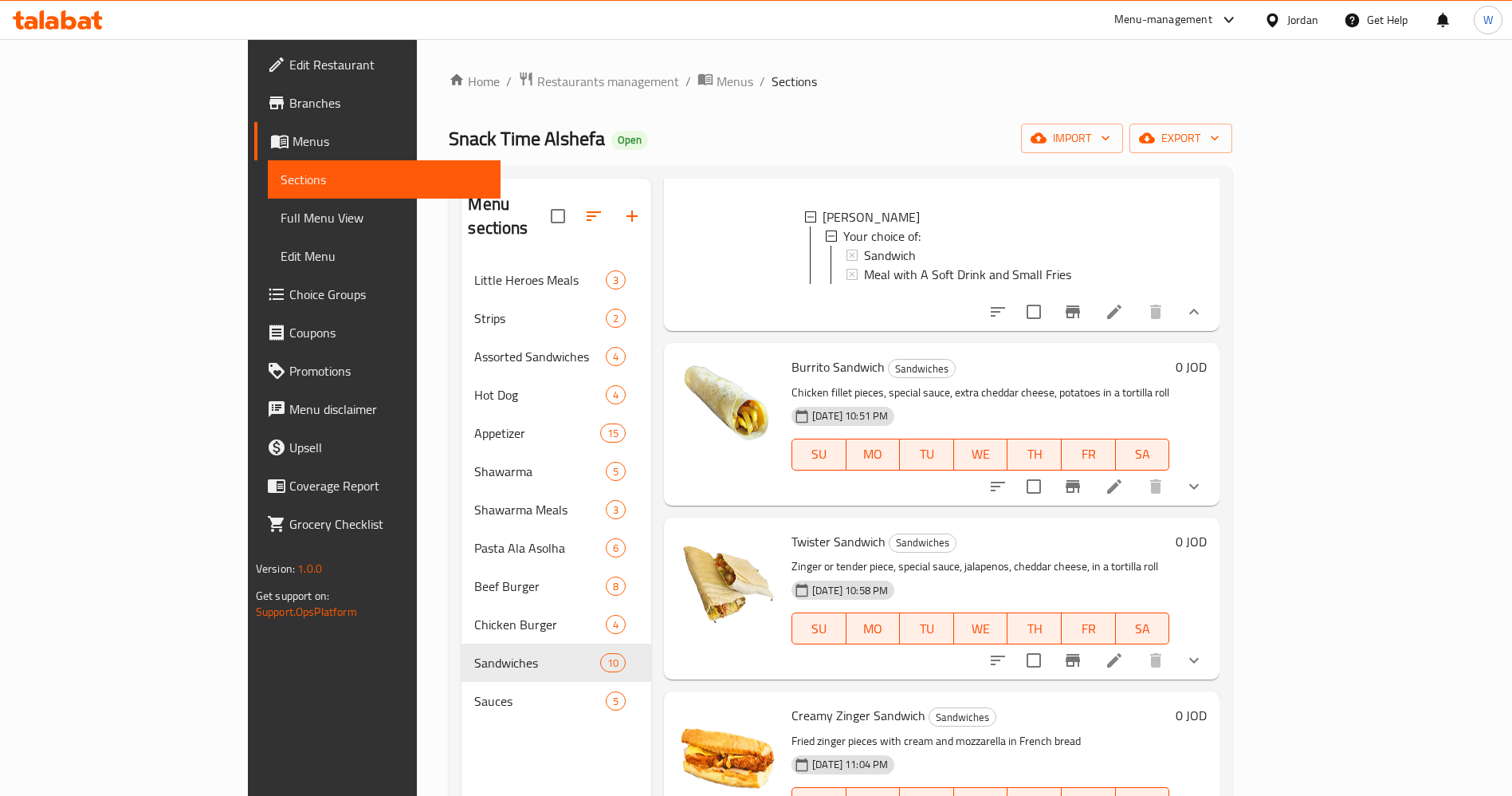
click at [1214, 467] on button "show more" at bounding box center [1194, 486] width 38 height 38
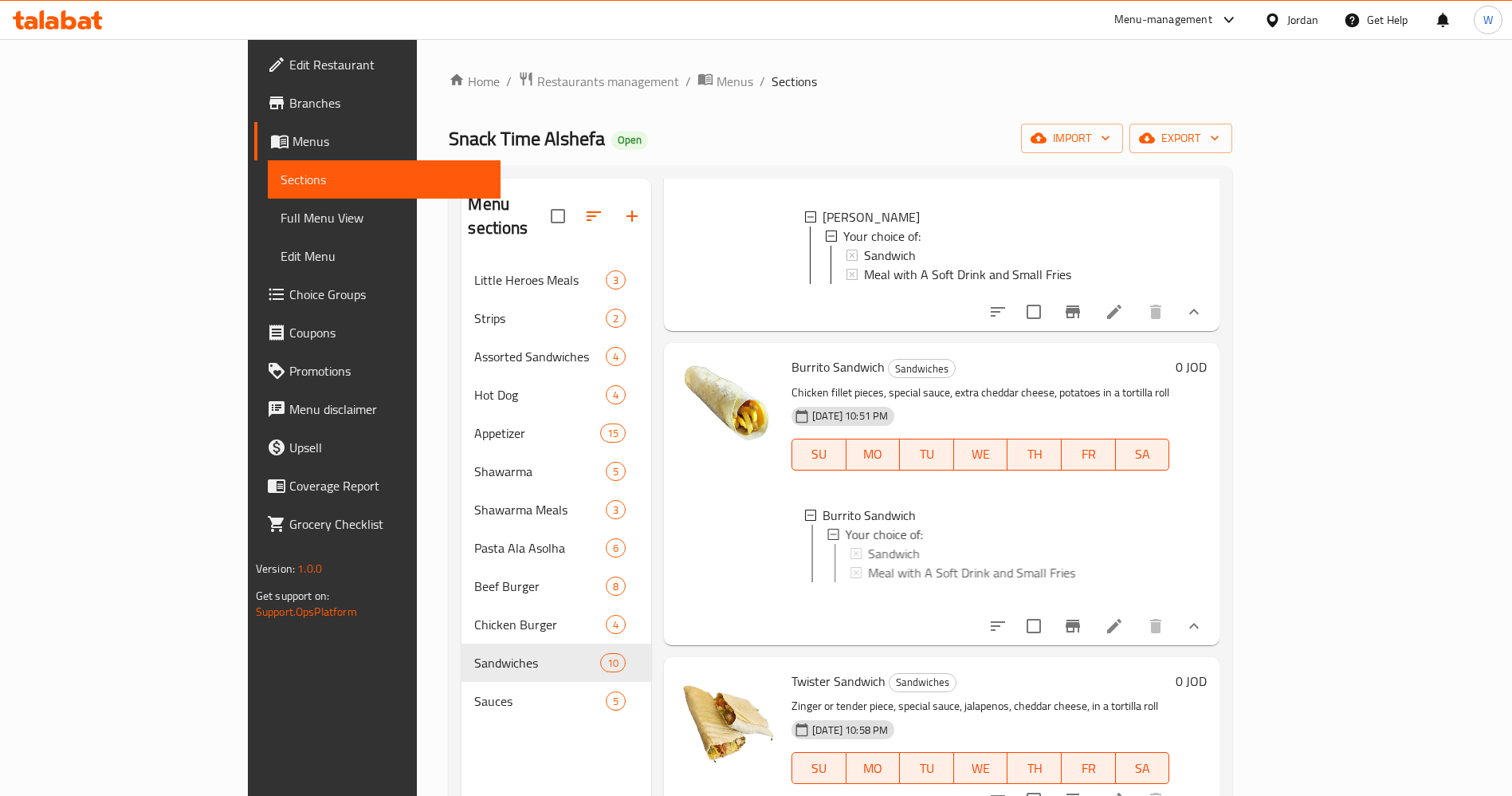
scroll to position [3, 0]
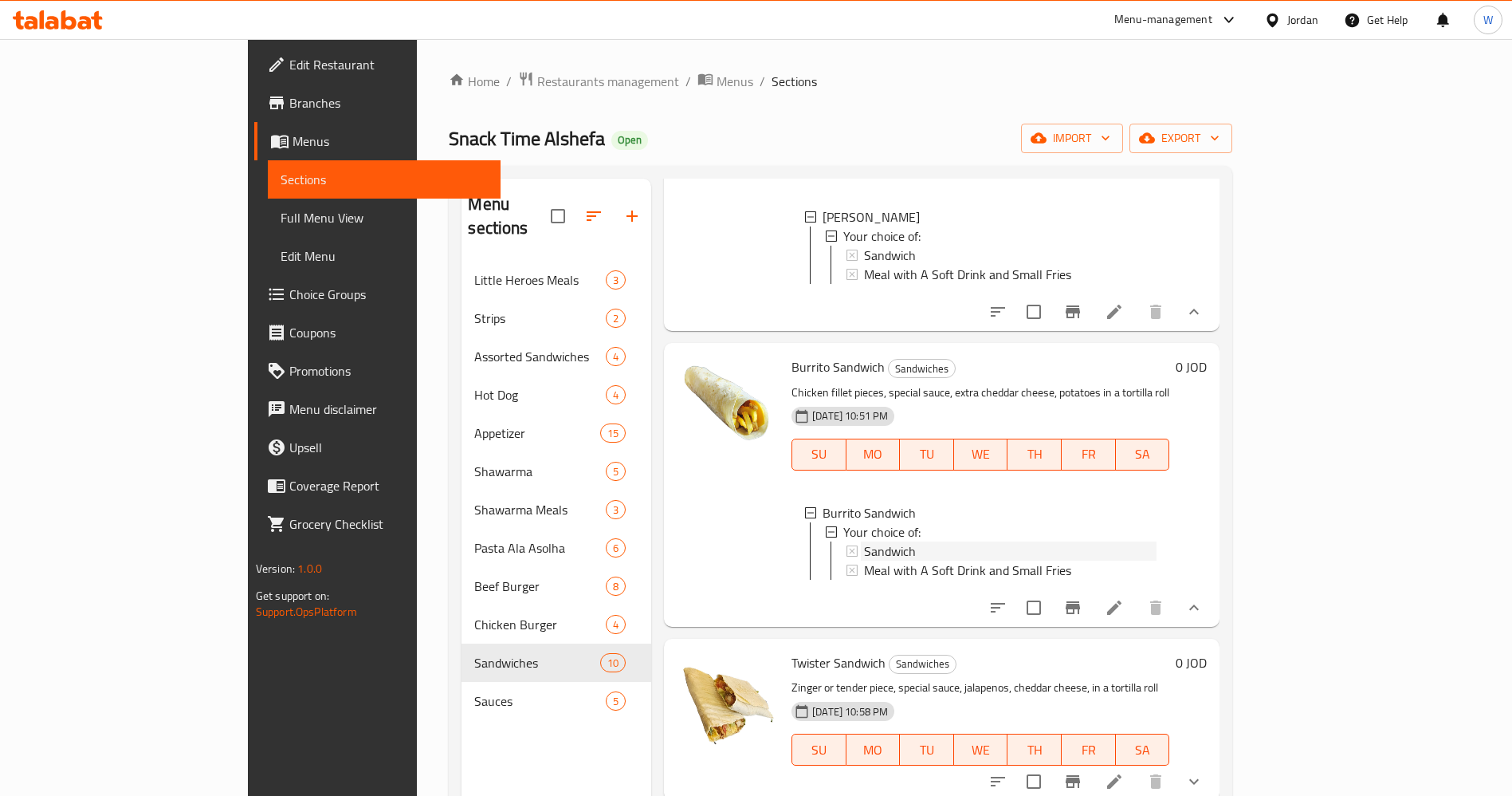
click at [867, 543] on div "Sandwich" at bounding box center [1011, 551] width 293 height 19
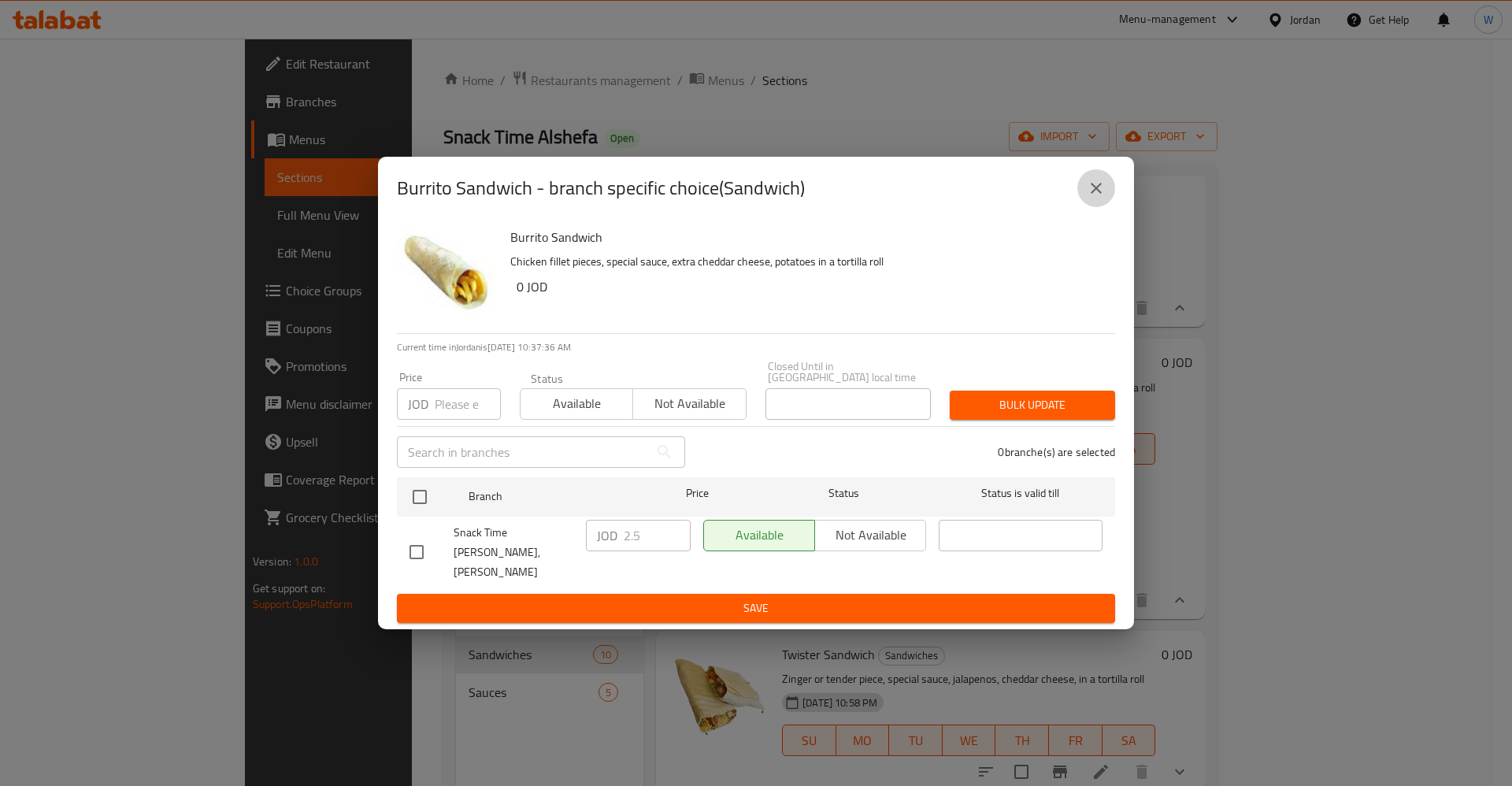
click at [1086, 197] on icon "close" at bounding box center [1096, 188] width 19 height 19
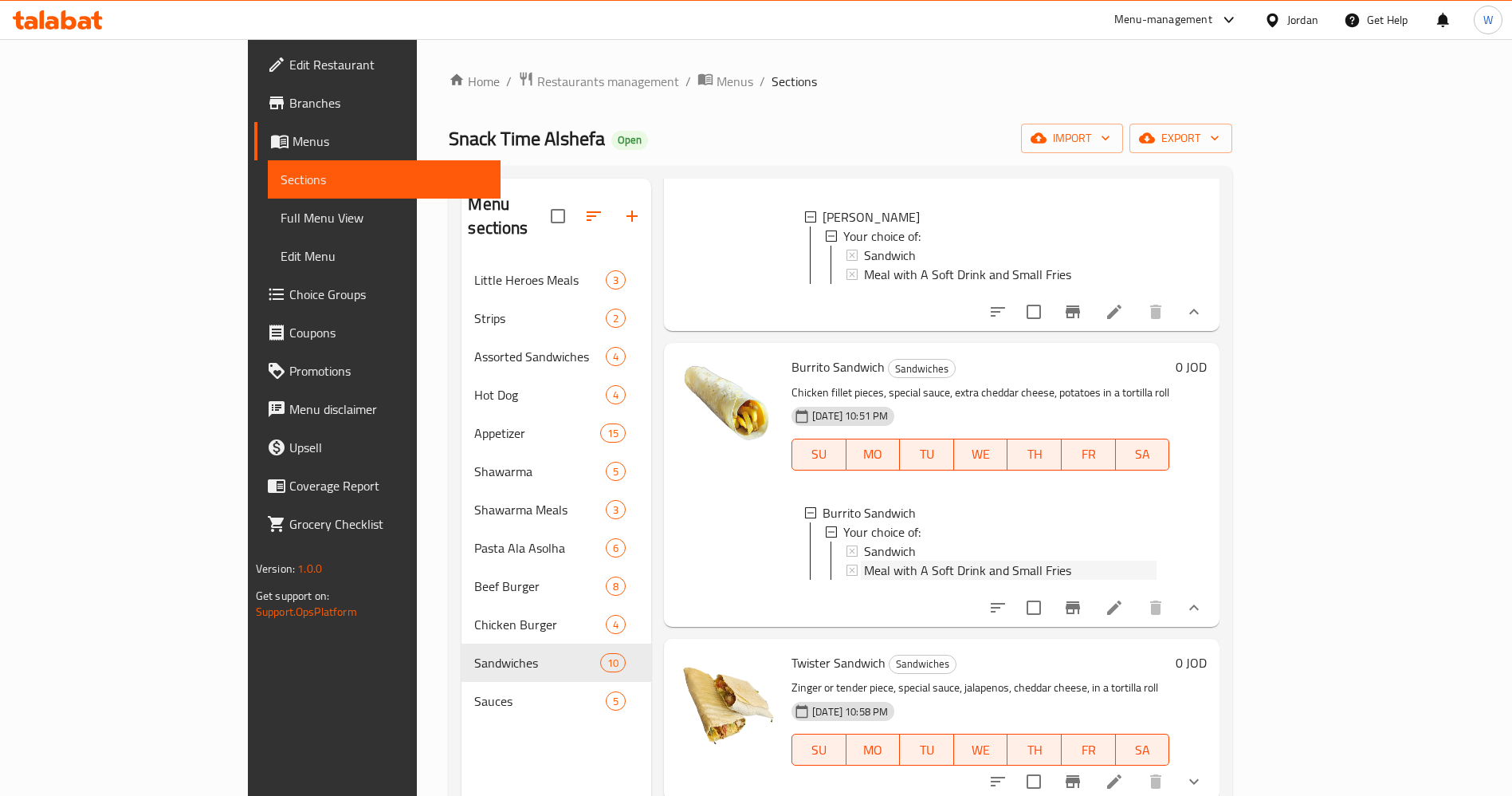
click at [955, 560] on span "Meal with A Soft Drink and Small Fries" at bounding box center [968, 570] width 207 height 19
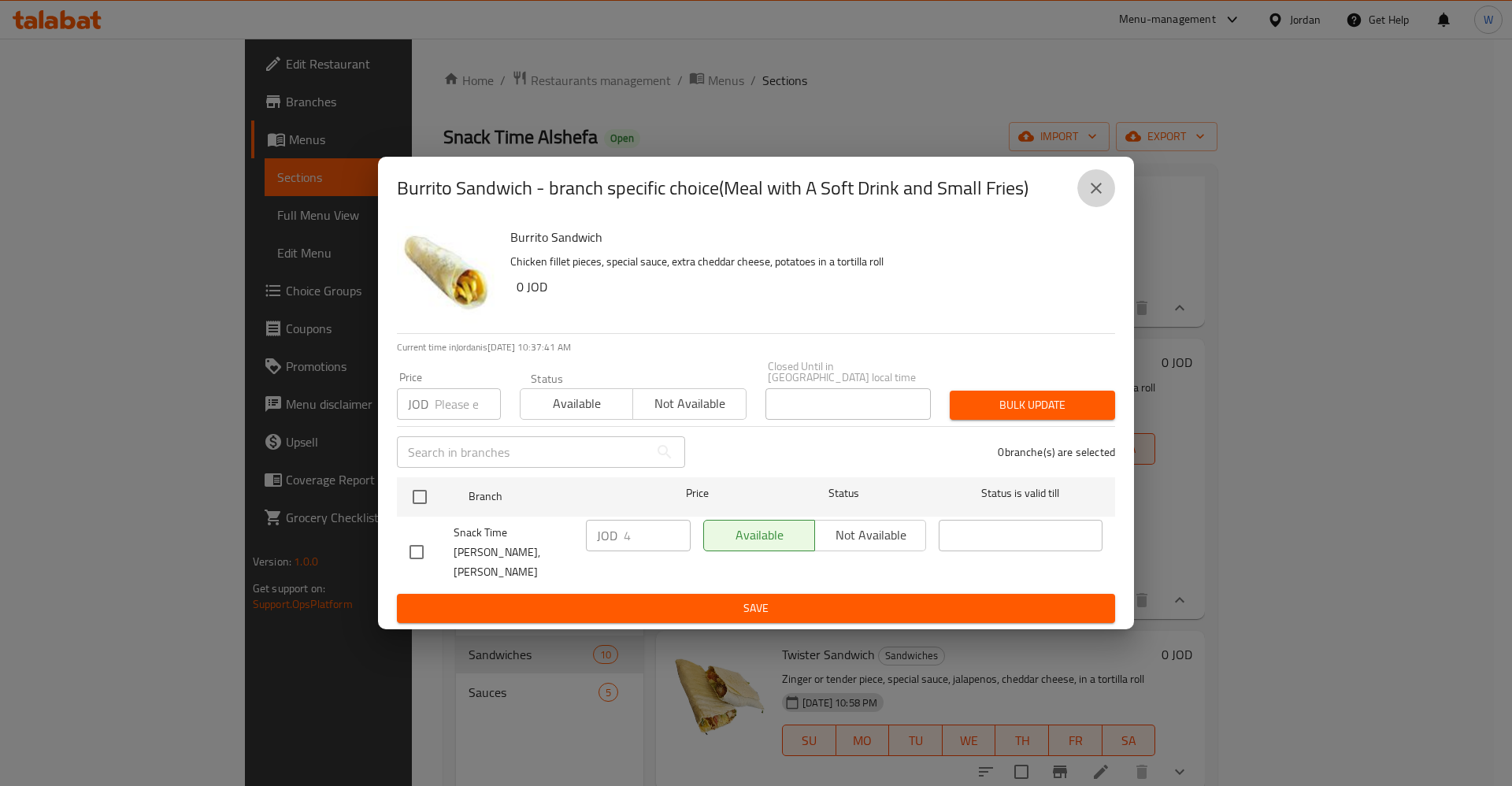
click at [1110, 207] on button "close" at bounding box center [1096, 188] width 38 height 38
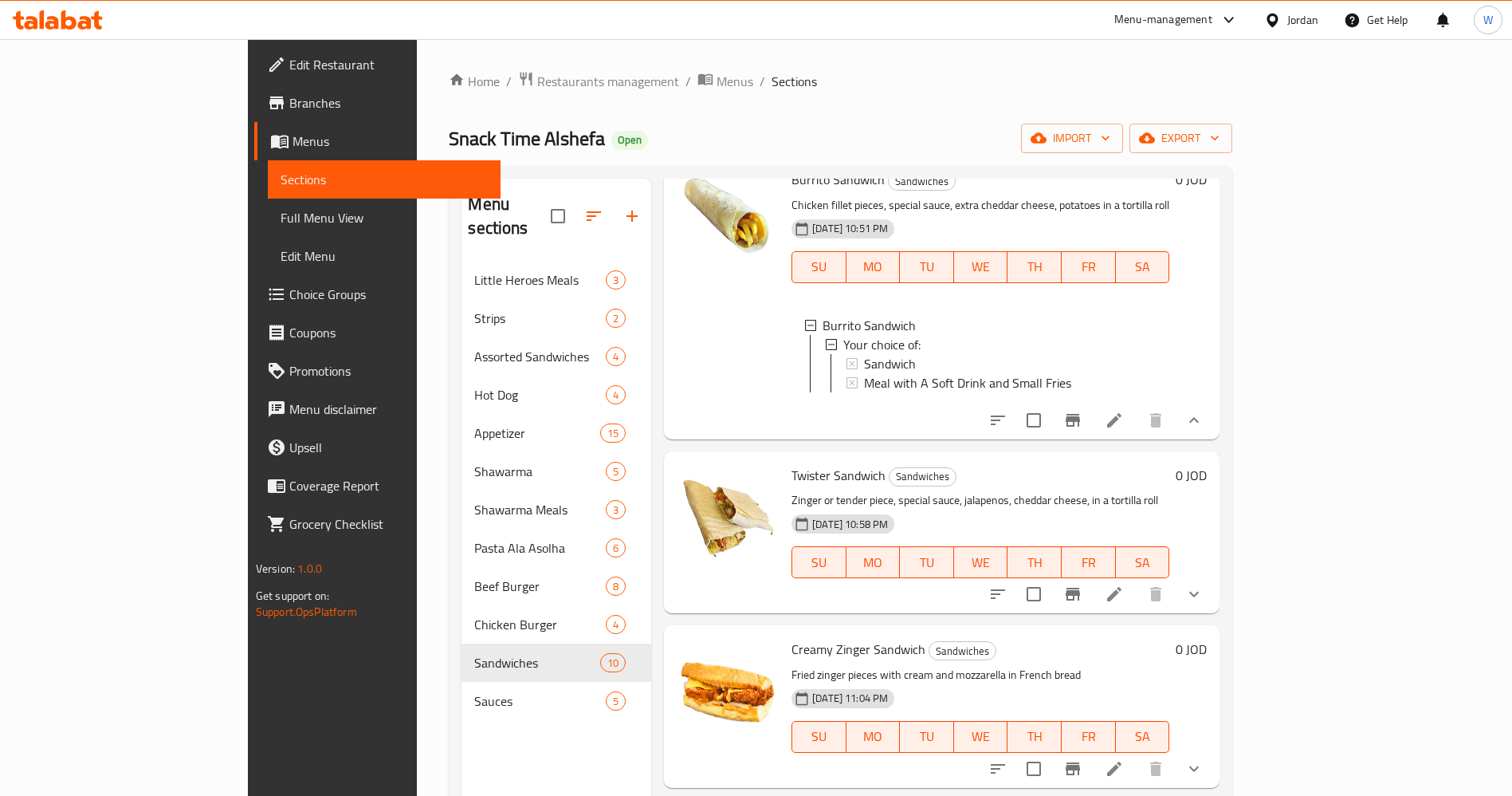
scroll to position [1196, 0]
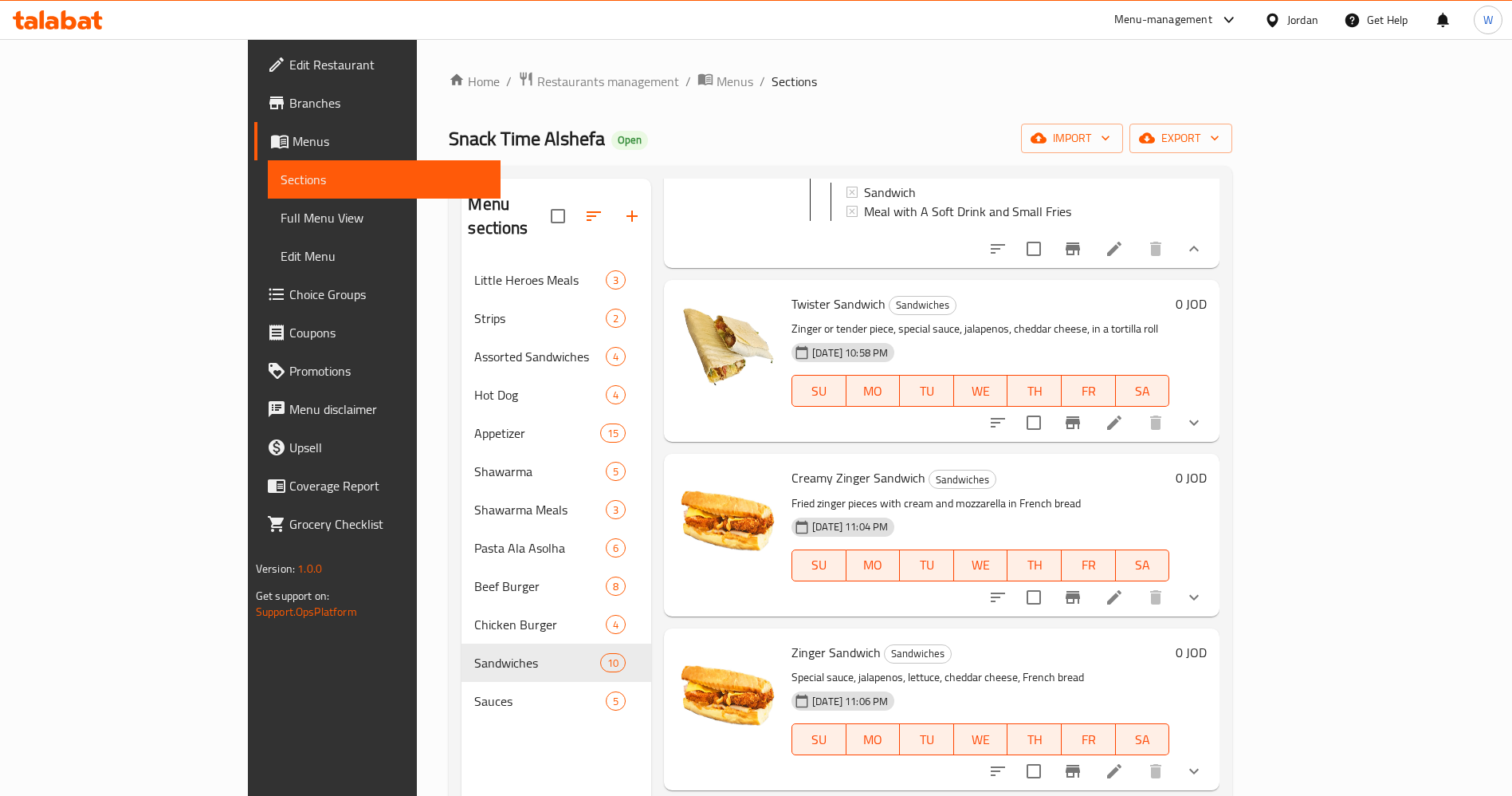
click at [1204, 427] on icon "show more" at bounding box center [1194, 422] width 19 height 19
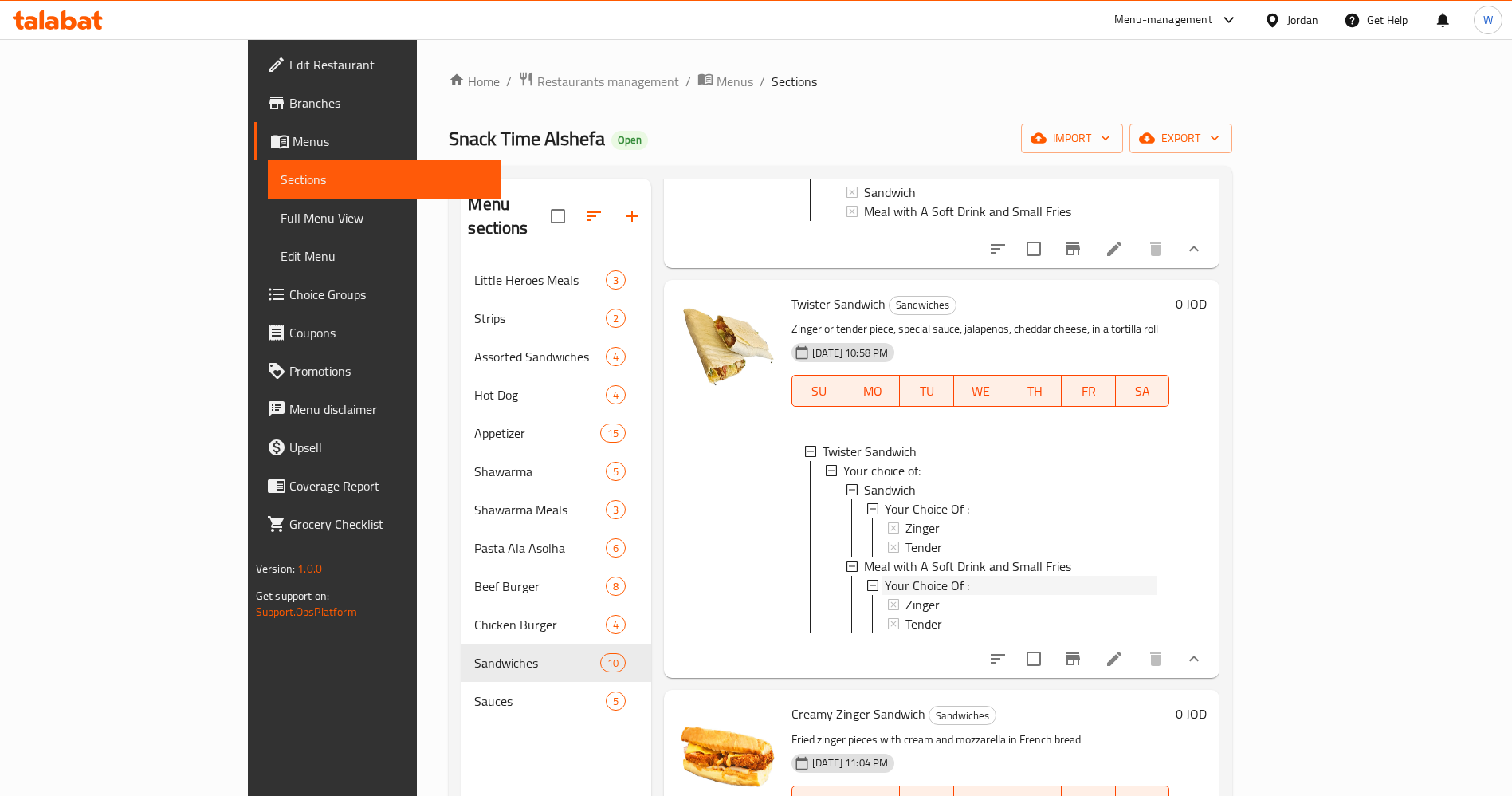
click at [885, 507] on span "Your Choice Of :" at bounding box center [927, 509] width 84 height 19
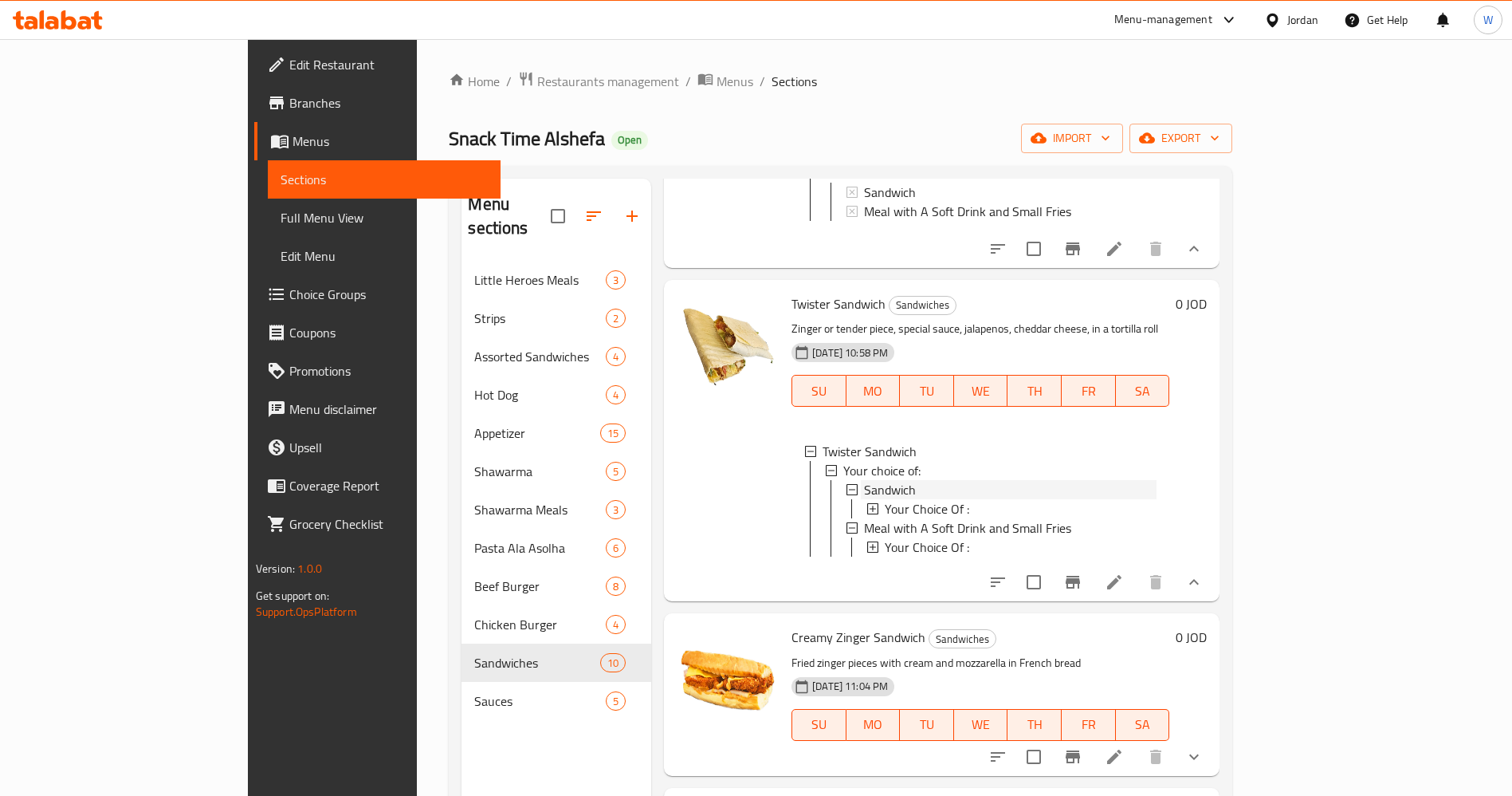
click at [864, 498] on span "Sandwich" at bounding box center [890, 489] width 52 height 19
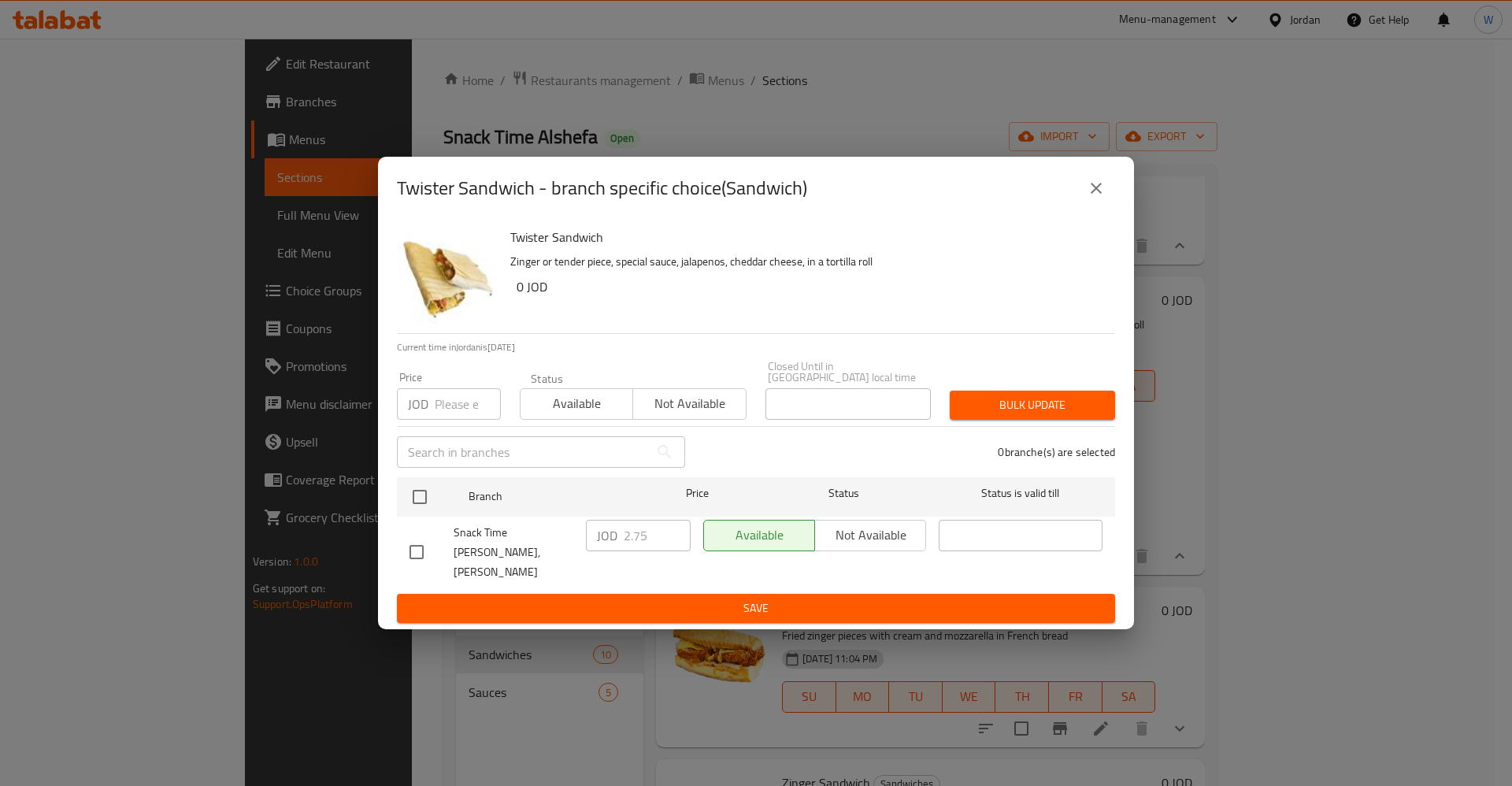
click at [1089, 196] on icon "close" at bounding box center [1096, 188] width 19 height 19
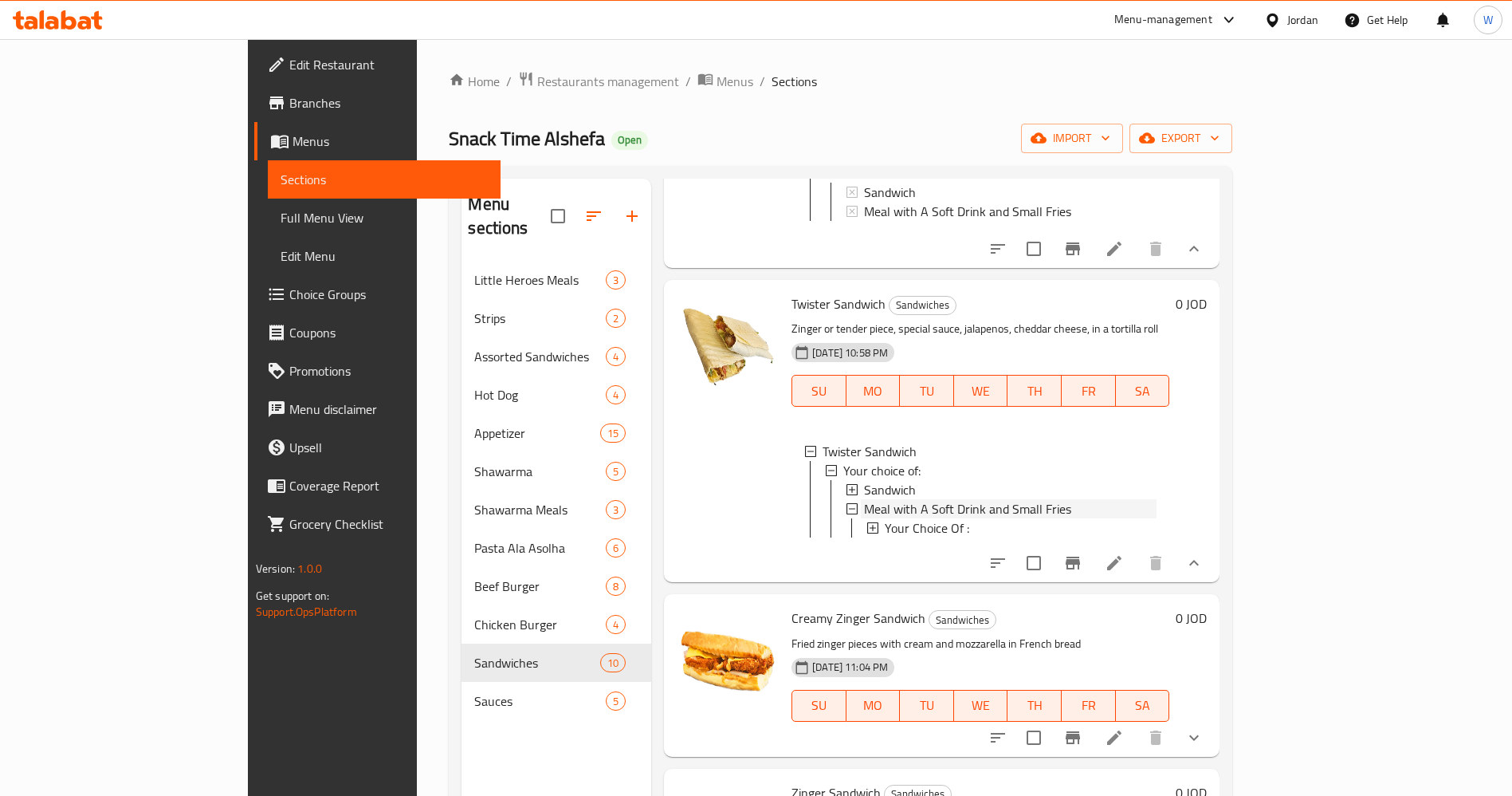
click at [864, 514] on span "Meal with A Soft Drink and Small Fries" at bounding box center [968, 509] width 207 height 19
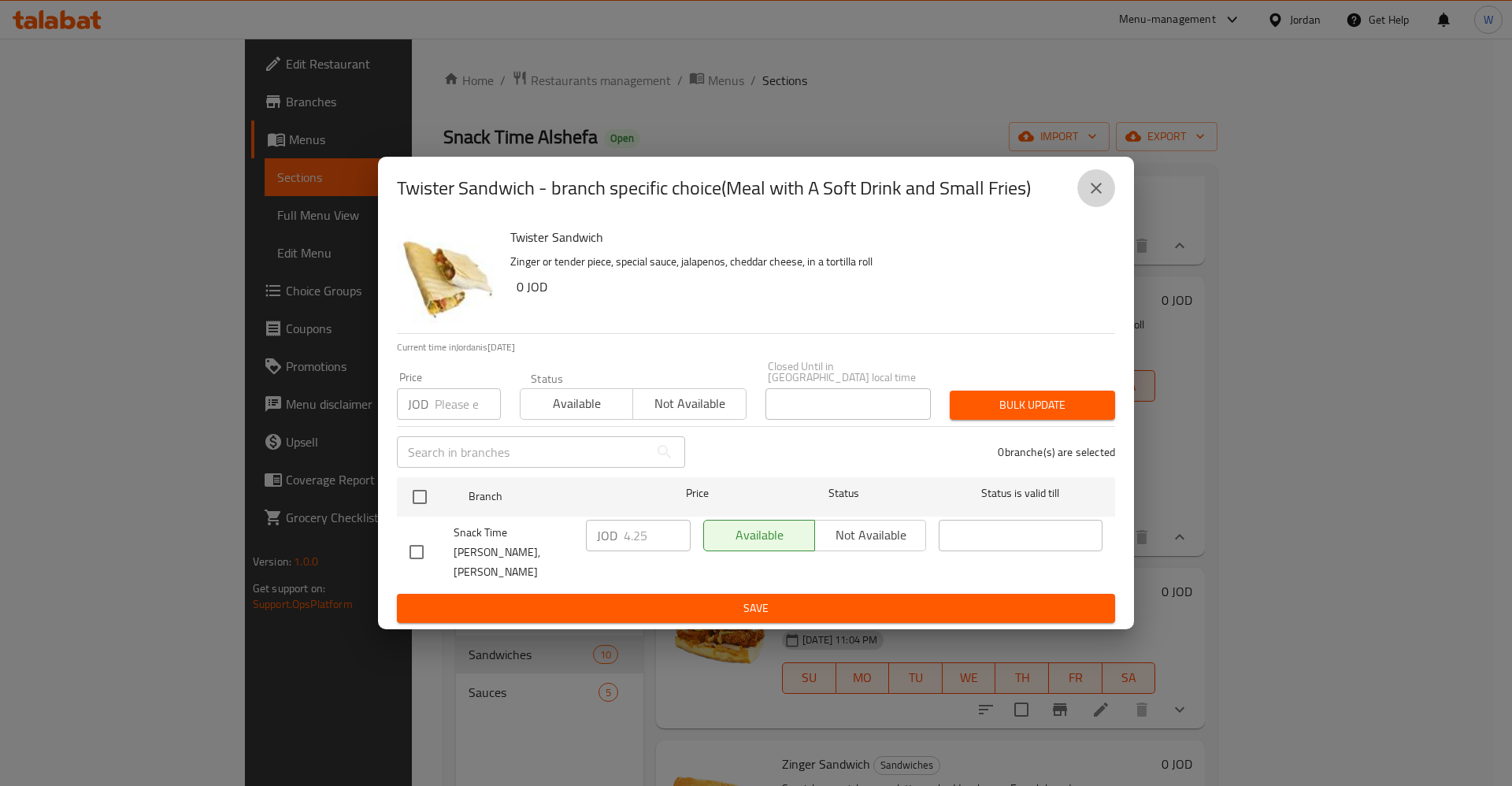
click at [1099, 197] on icon "close" at bounding box center [1096, 188] width 19 height 19
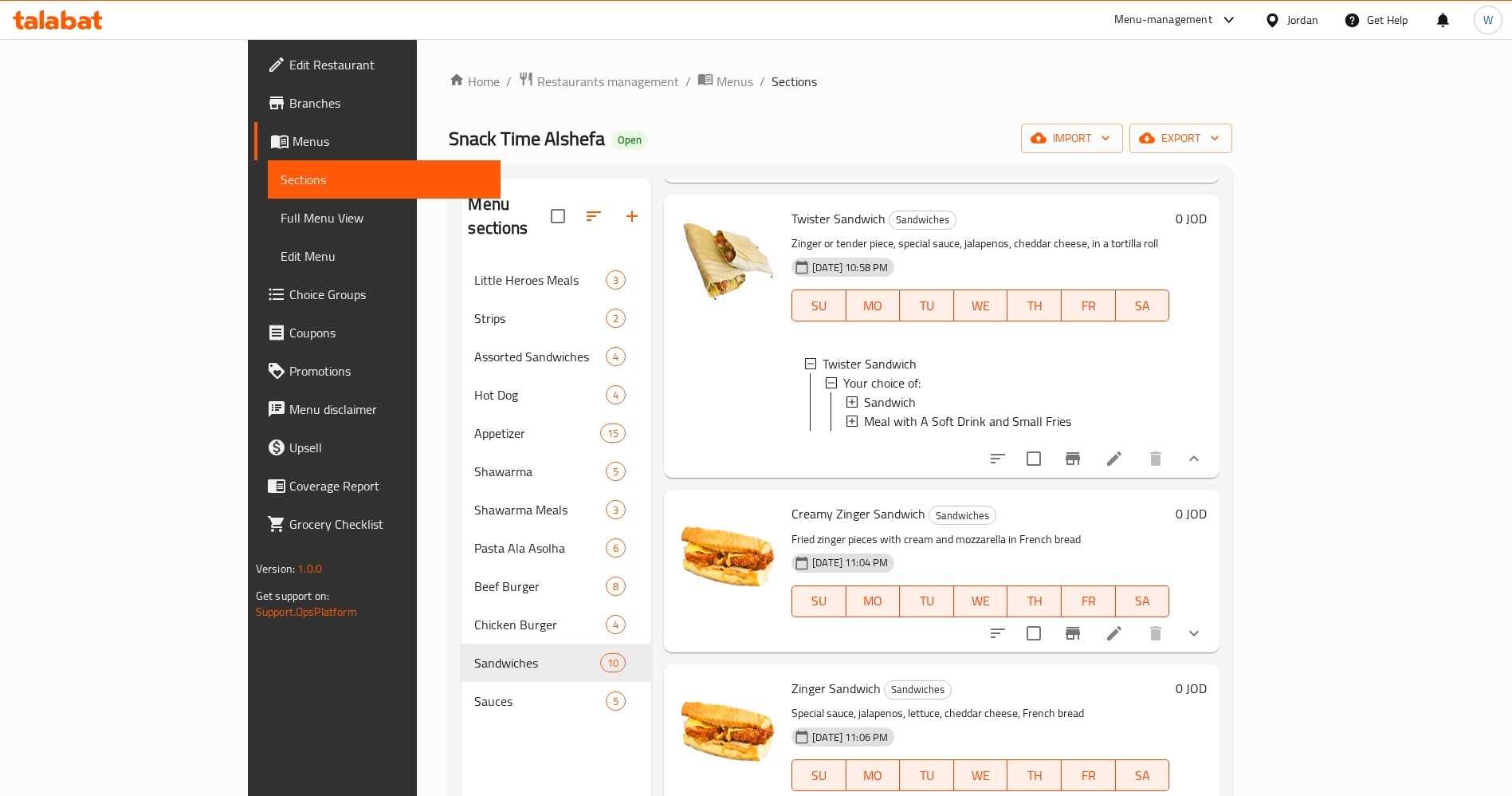
scroll to position [1435, 0]
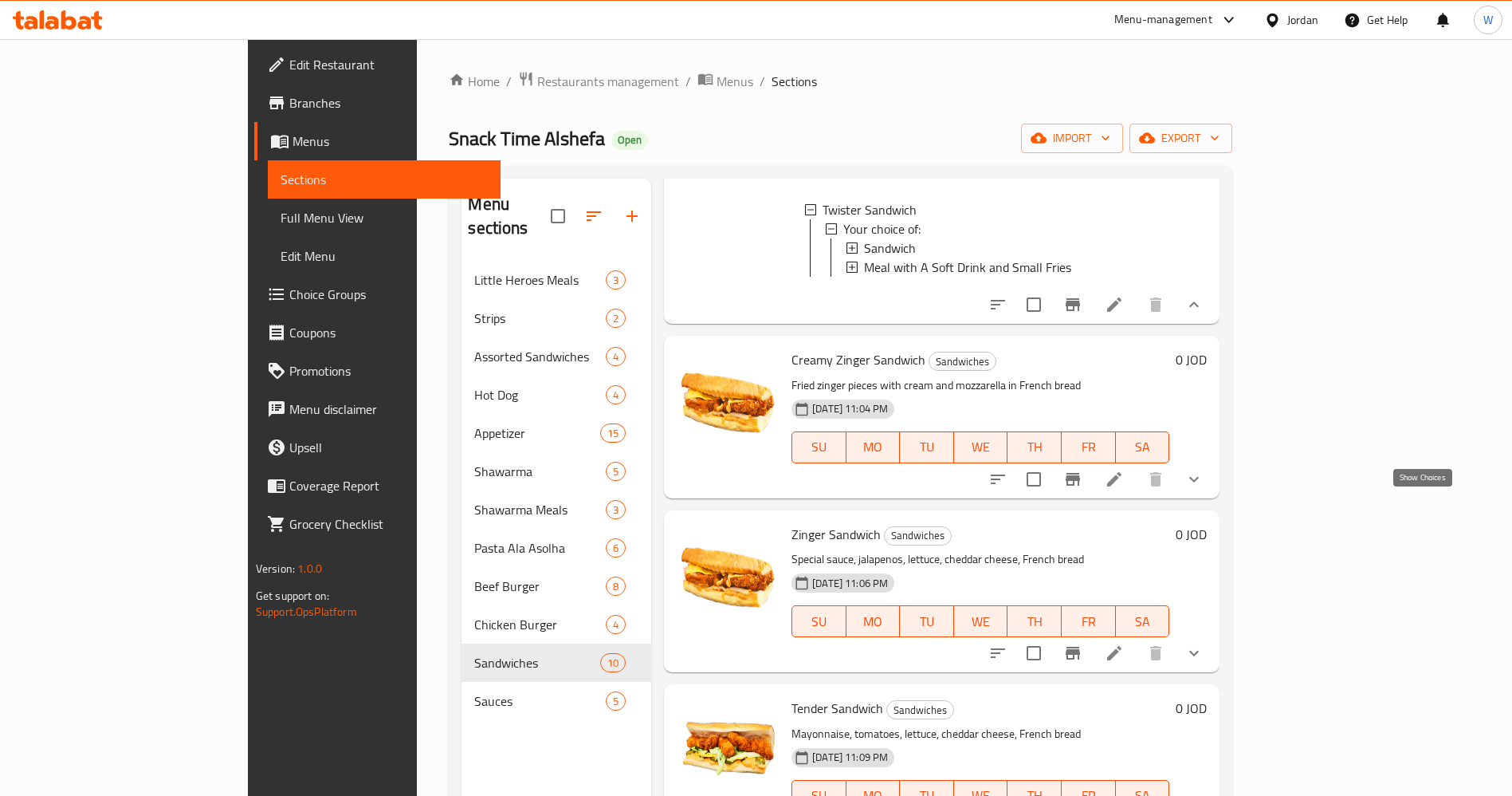
click at [1204, 489] on icon "show more" at bounding box center [1194, 479] width 19 height 19
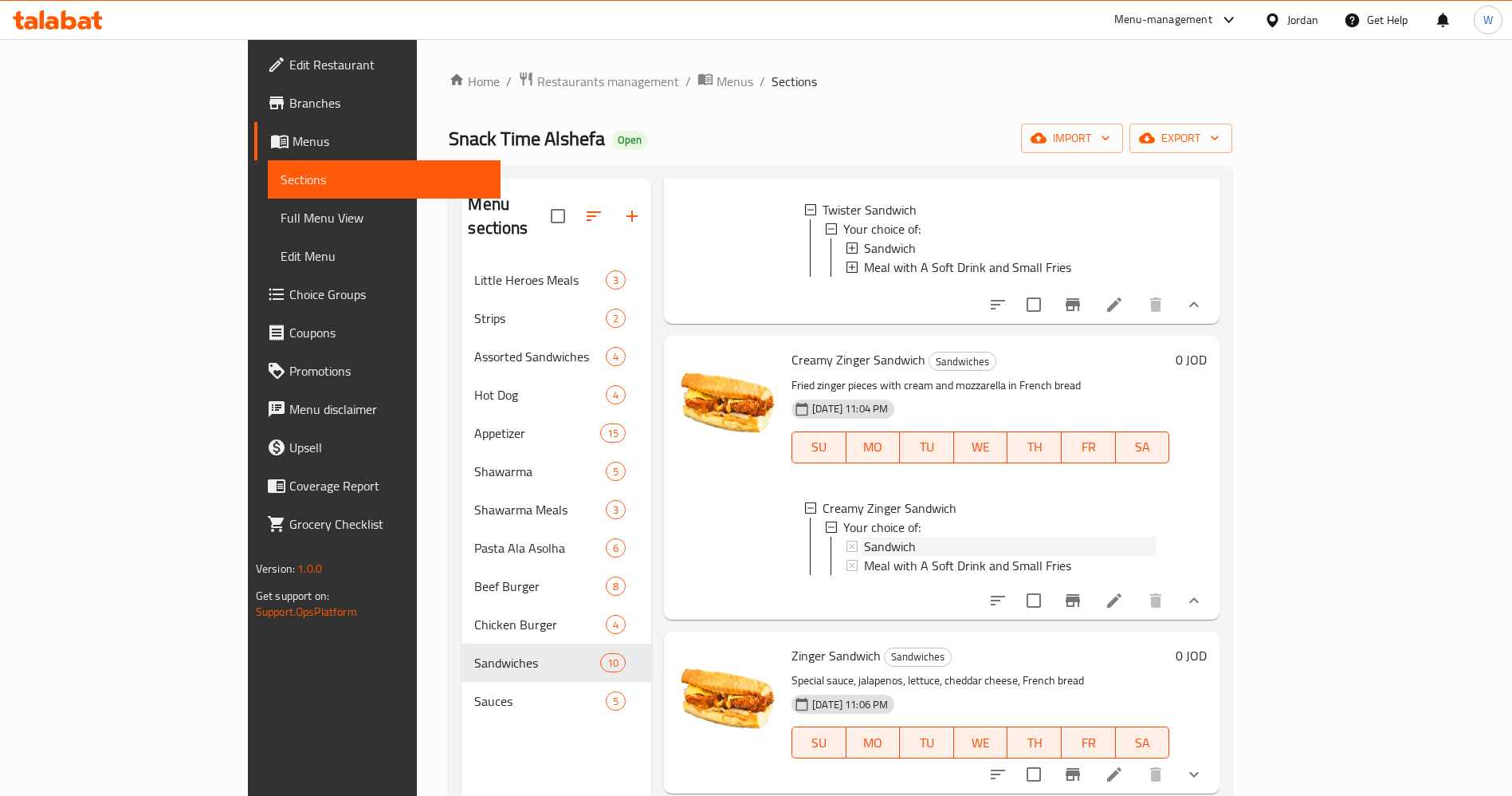
click at [864, 556] on span "Sandwich" at bounding box center [890, 546] width 52 height 19
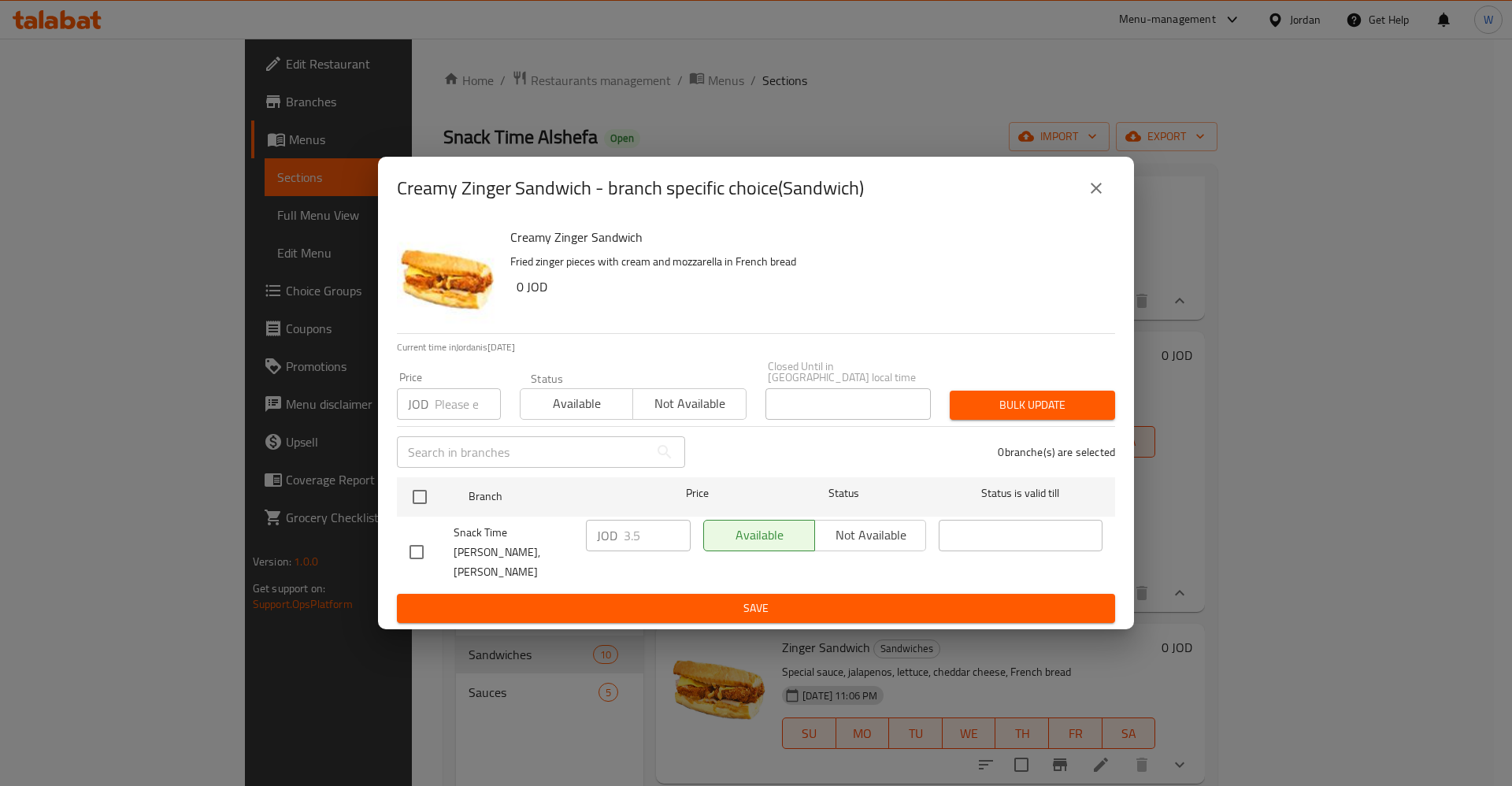
click at [1100, 197] on icon "close" at bounding box center [1096, 188] width 19 height 19
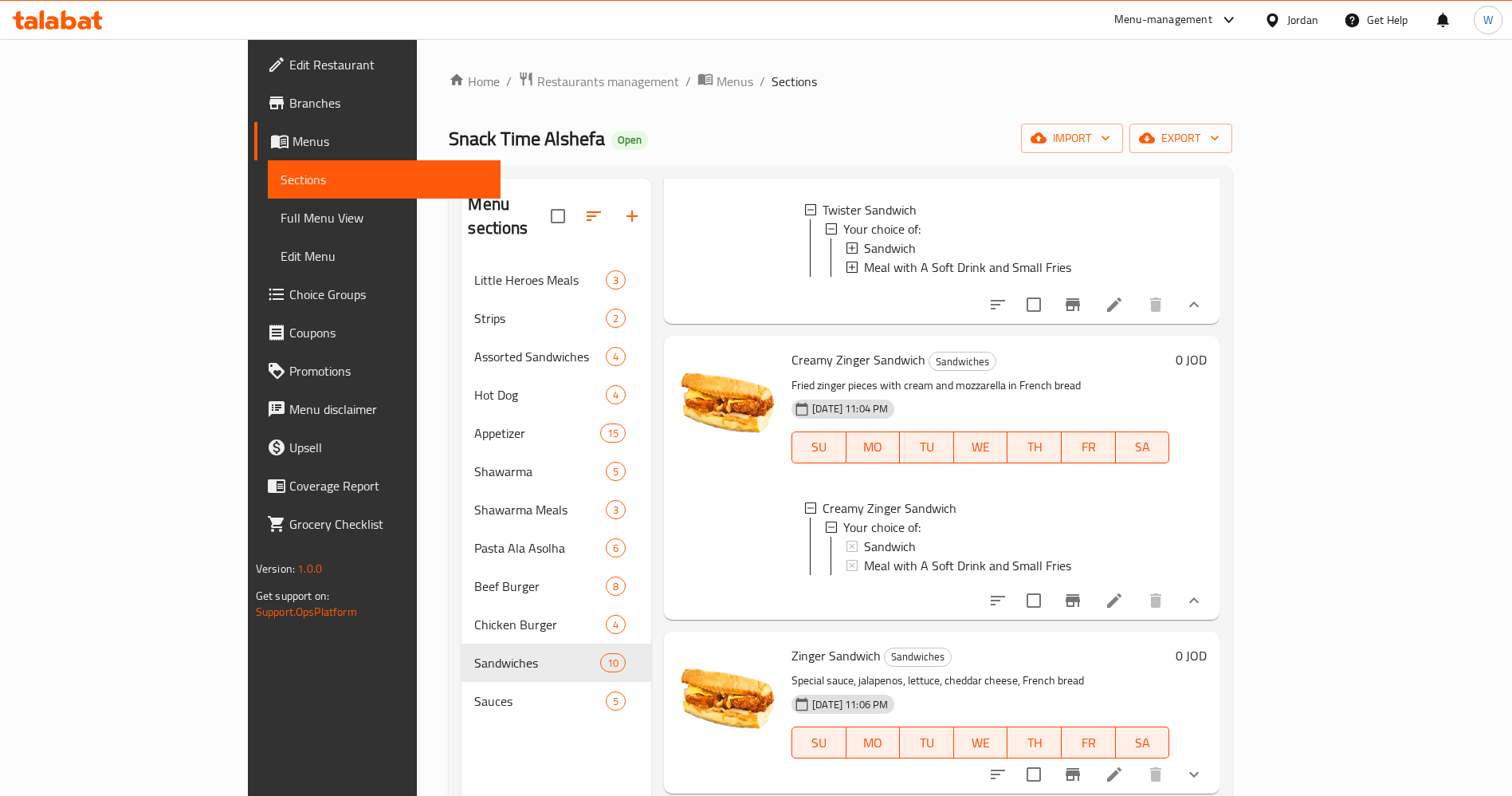
scroll to position [1794, 0]
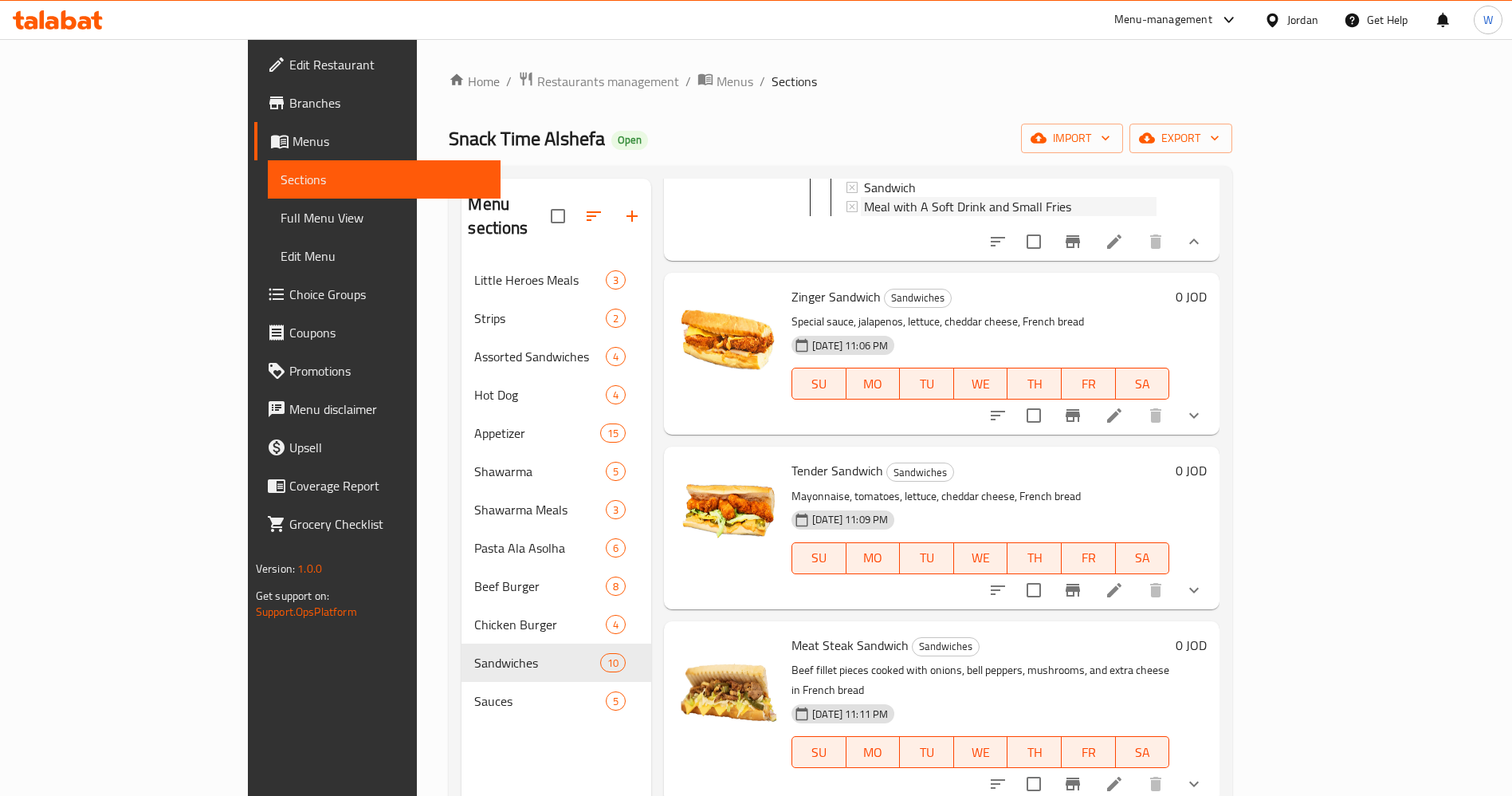
click at [864, 216] on span "Meal with A Soft Drink and Small Fries" at bounding box center [968, 207] width 207 height 19
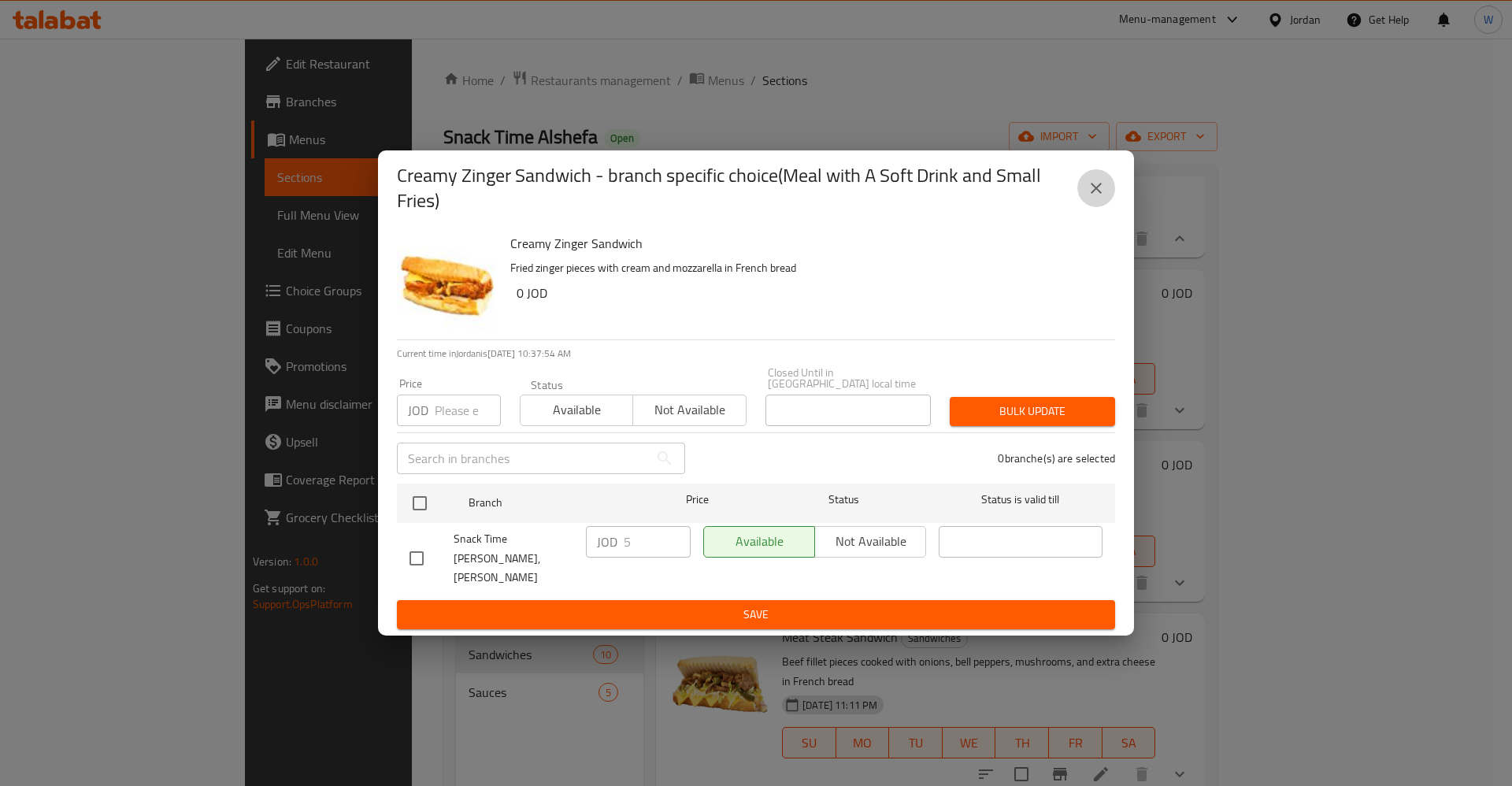
click at [1099, 194] on icon "close" at bounding box center [1096, 188] width 11 height 11
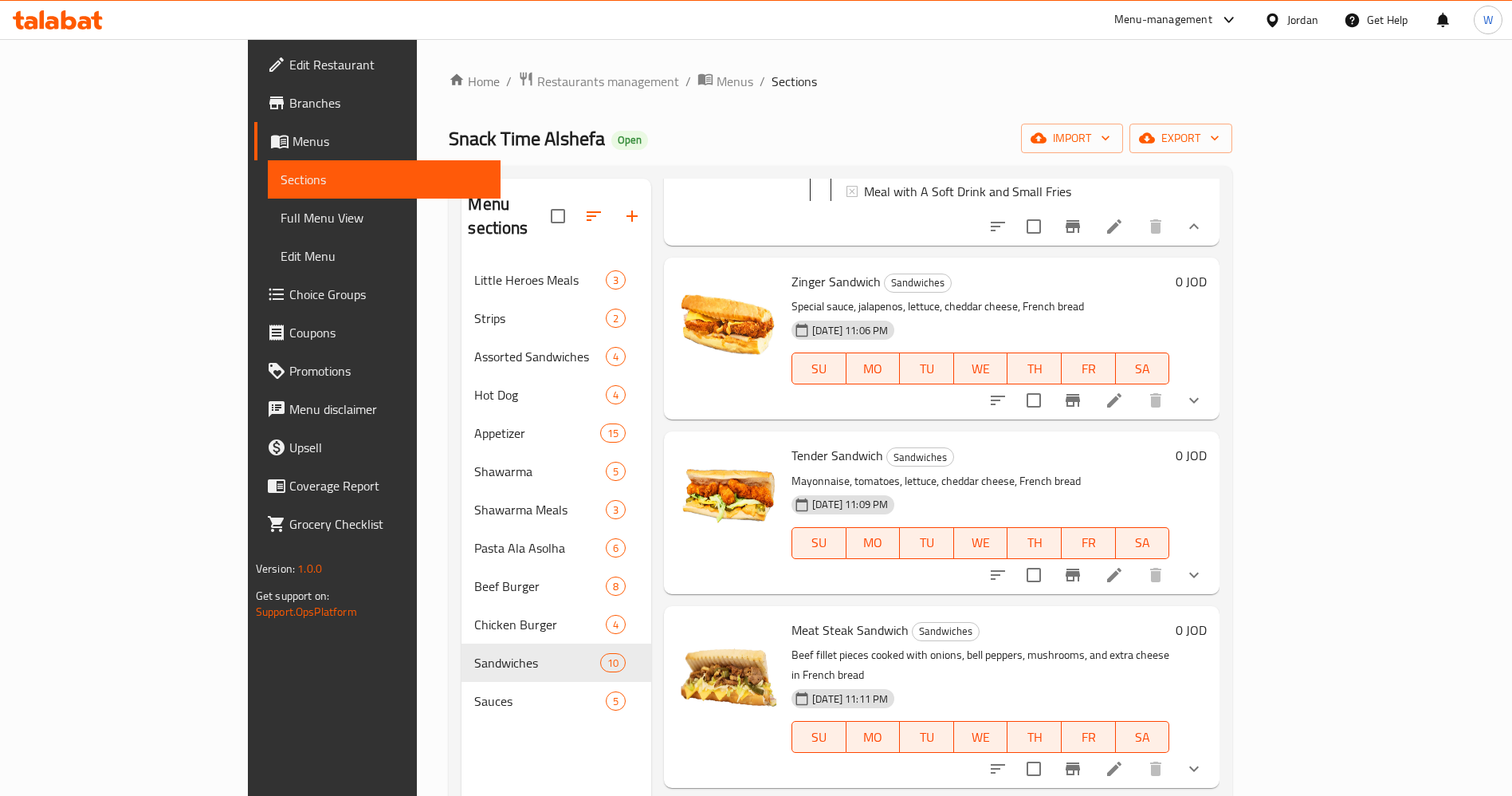
scroll to position [1823, 0]
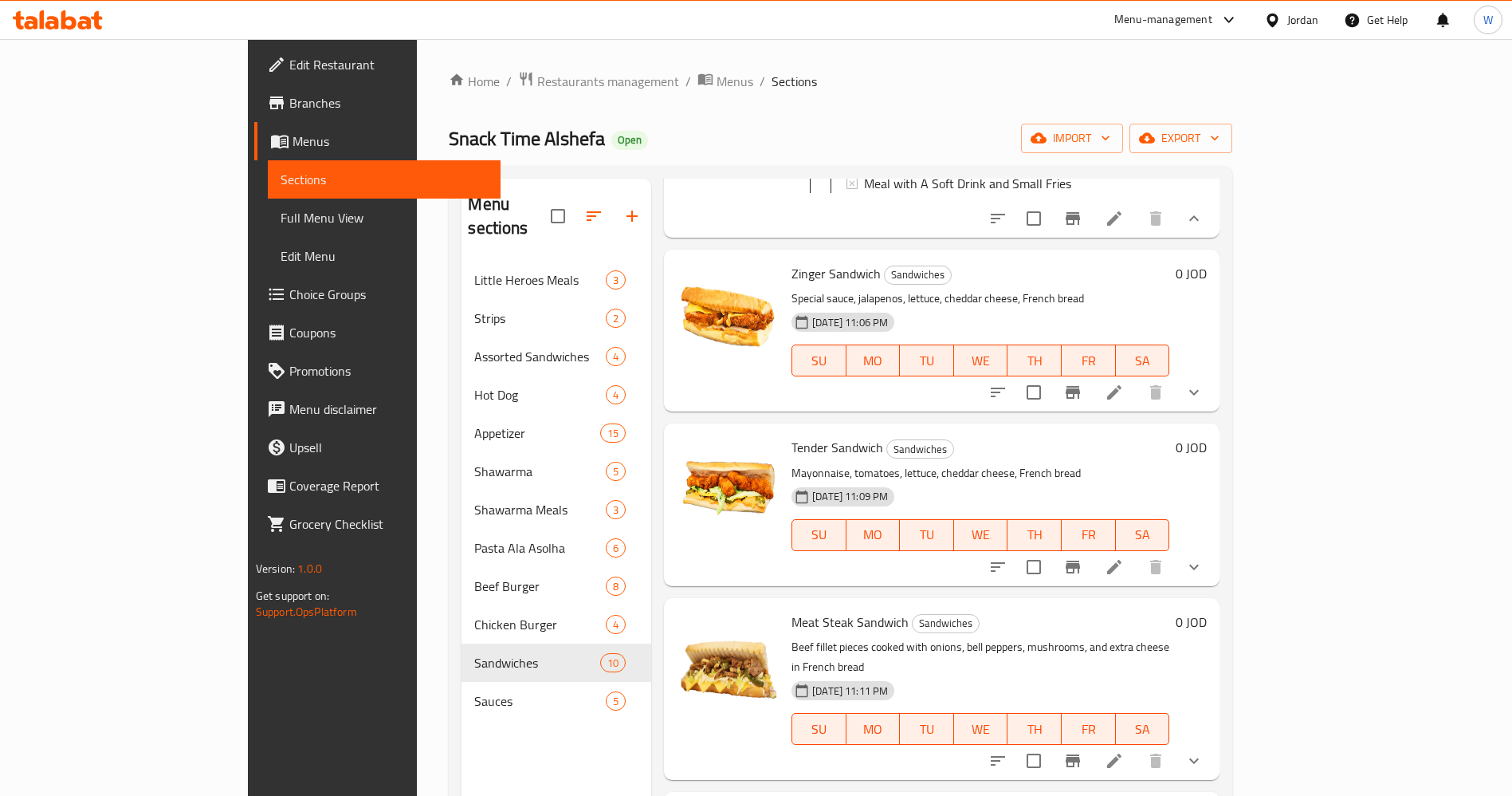
click at [1204, 402] on icon "show more" at bounding box center [1194, 392] width 19 height 19
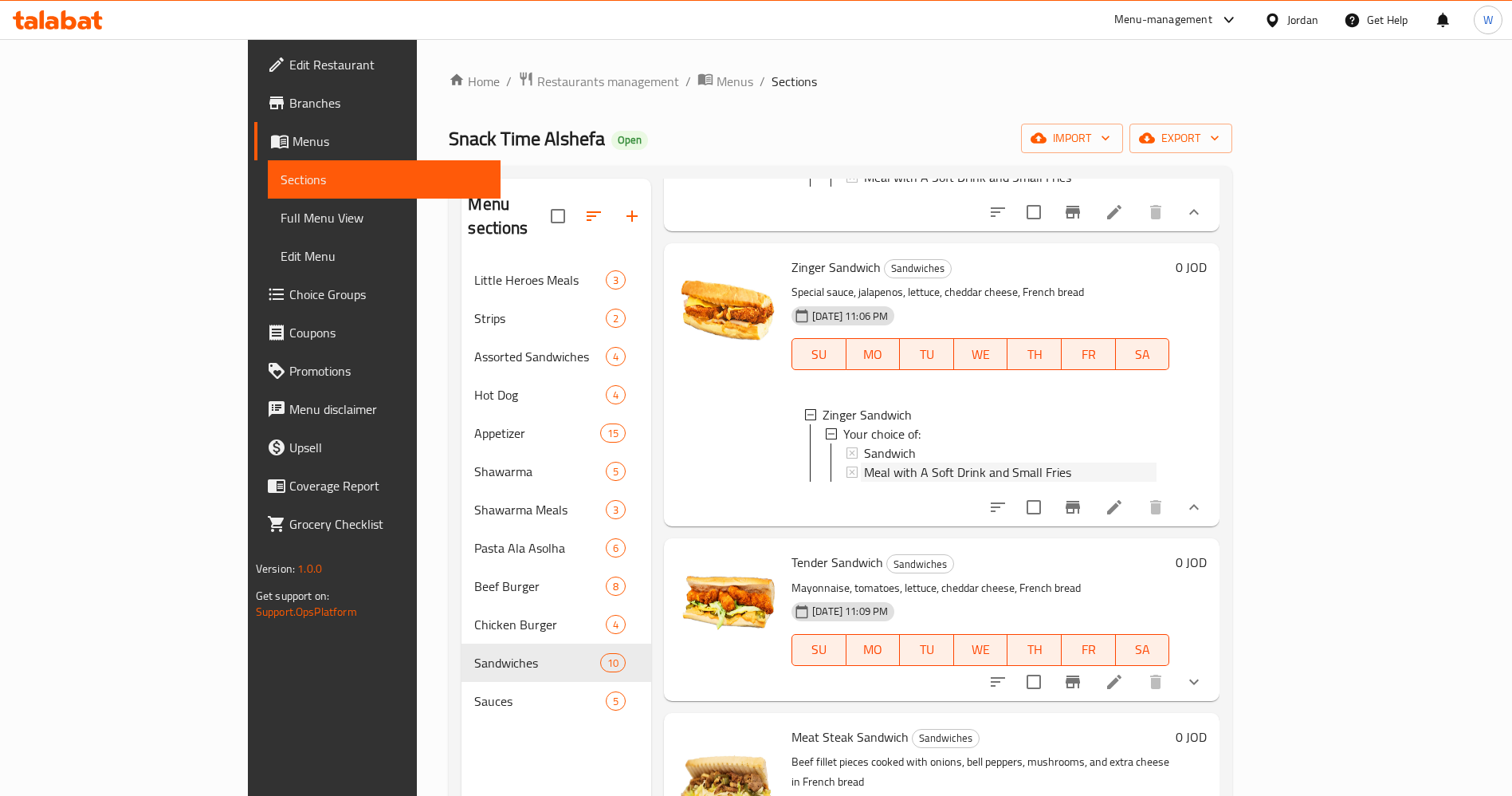
click at [864, 482] on span "Meal with A Soft Drink and Small Fries" at bounding box center [968, 472] width 207 height 19
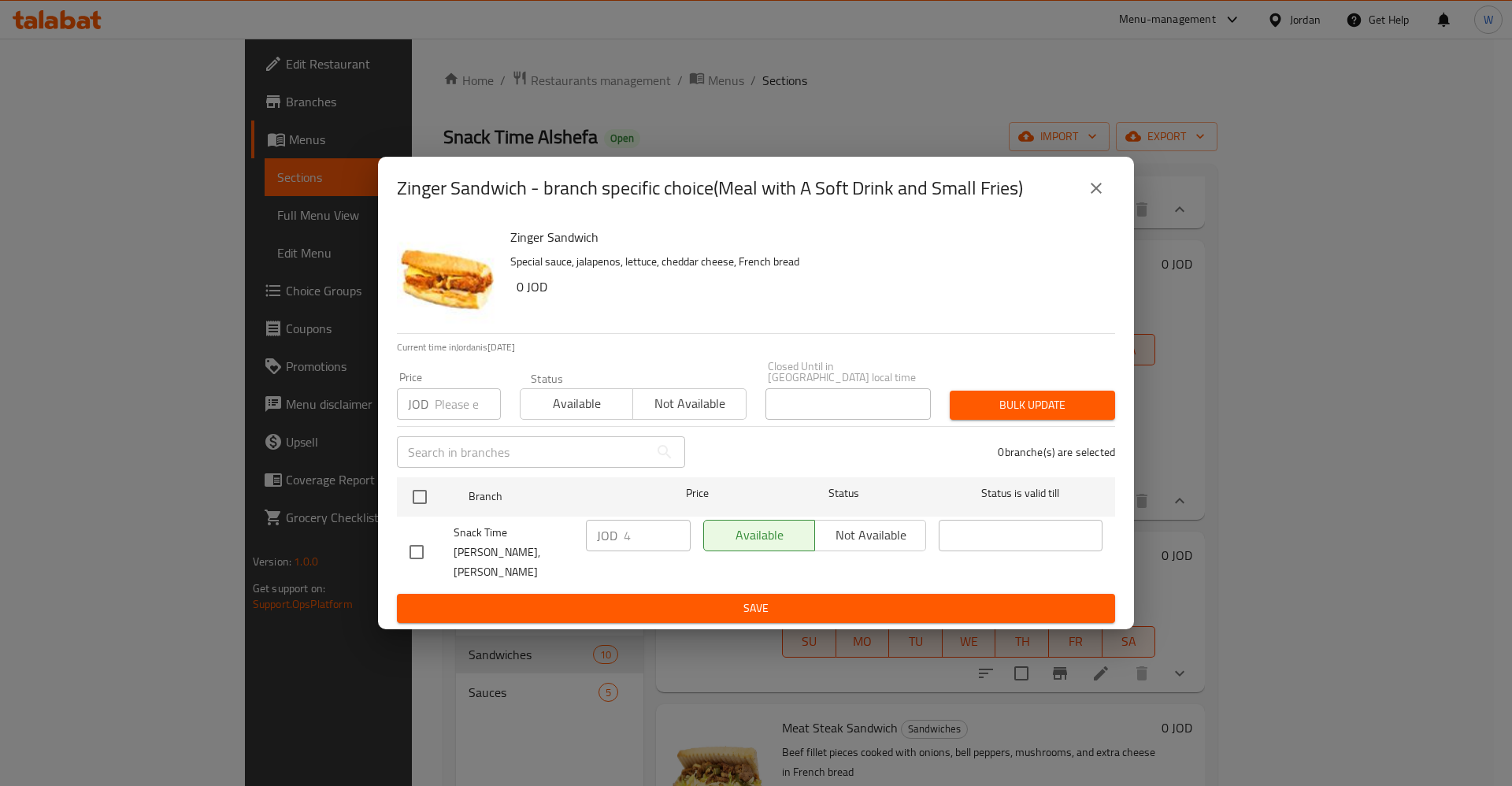
drag, startPoint x: 1108, startPoint y: 204, endPoint x: 1079, endPoint y: 254, distance: 57.8
click at [1106, 204] on button "close" at bounding box center [1096, 188] width 38 height 38
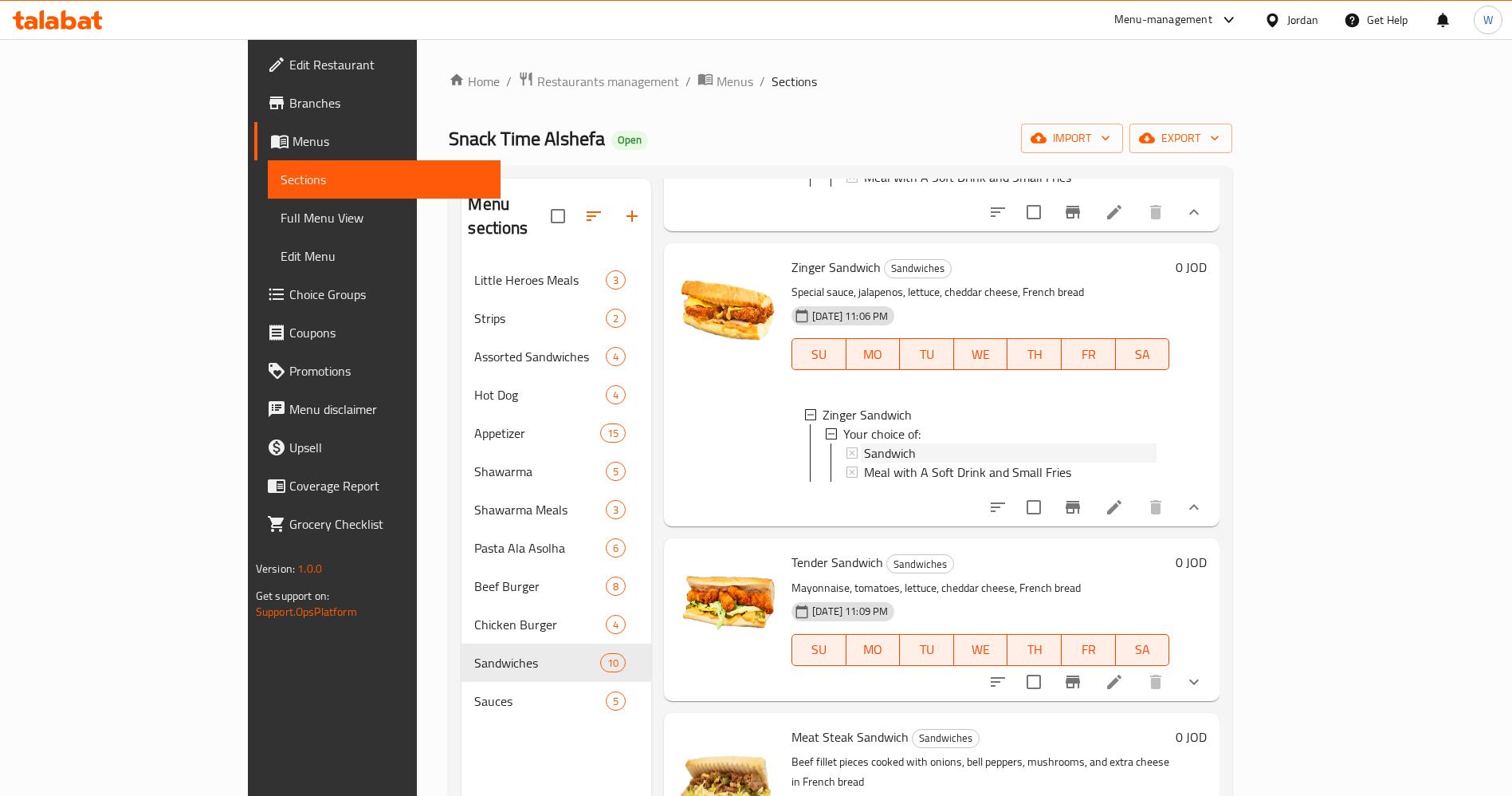
click at [864, 463] on span "Sandwich" at bounding box center [890, 452] width 52 height 19
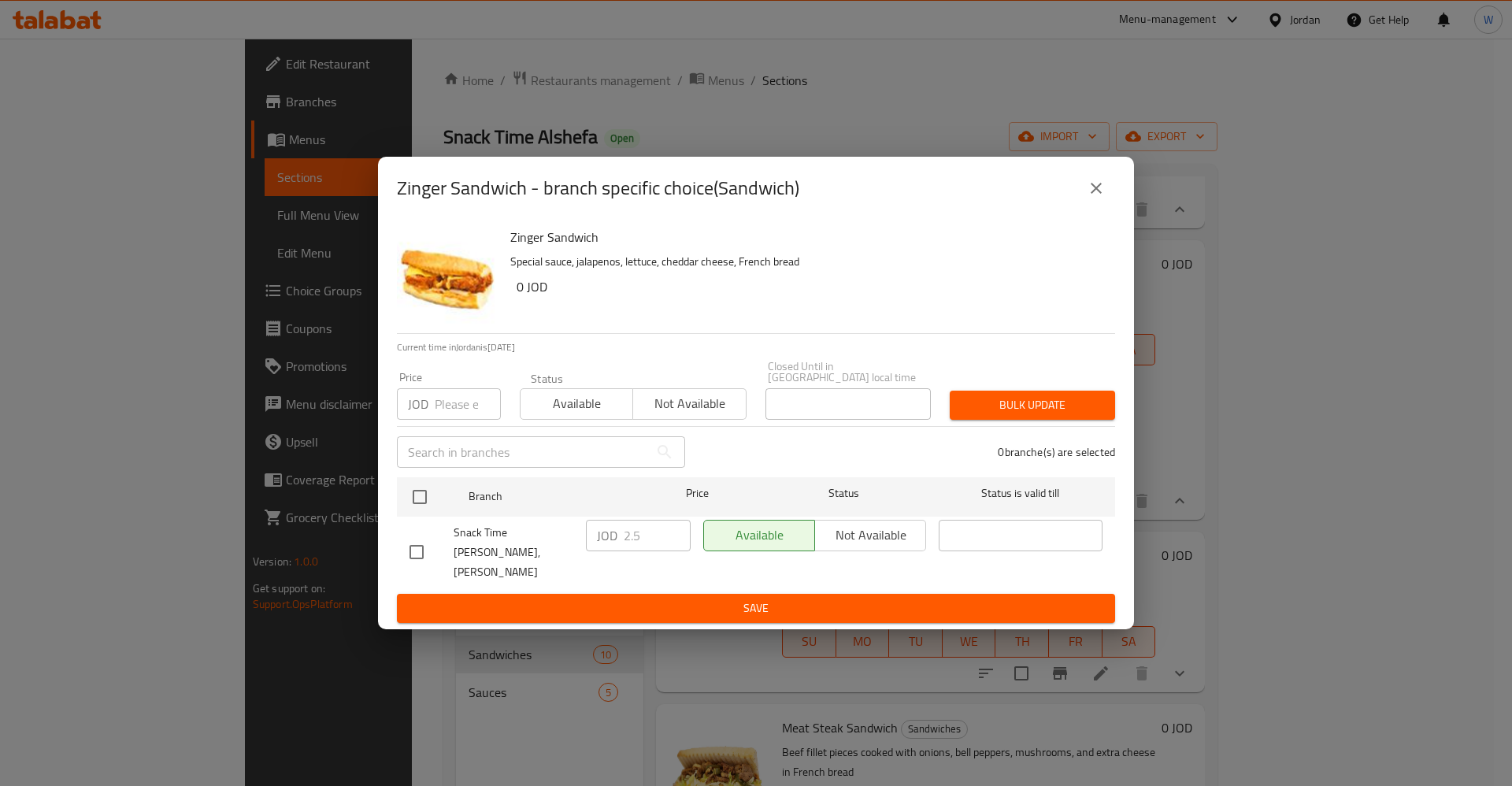
click at [1093, 197] on icon "close" at bounding box center [1096, 188] width 19 height 19
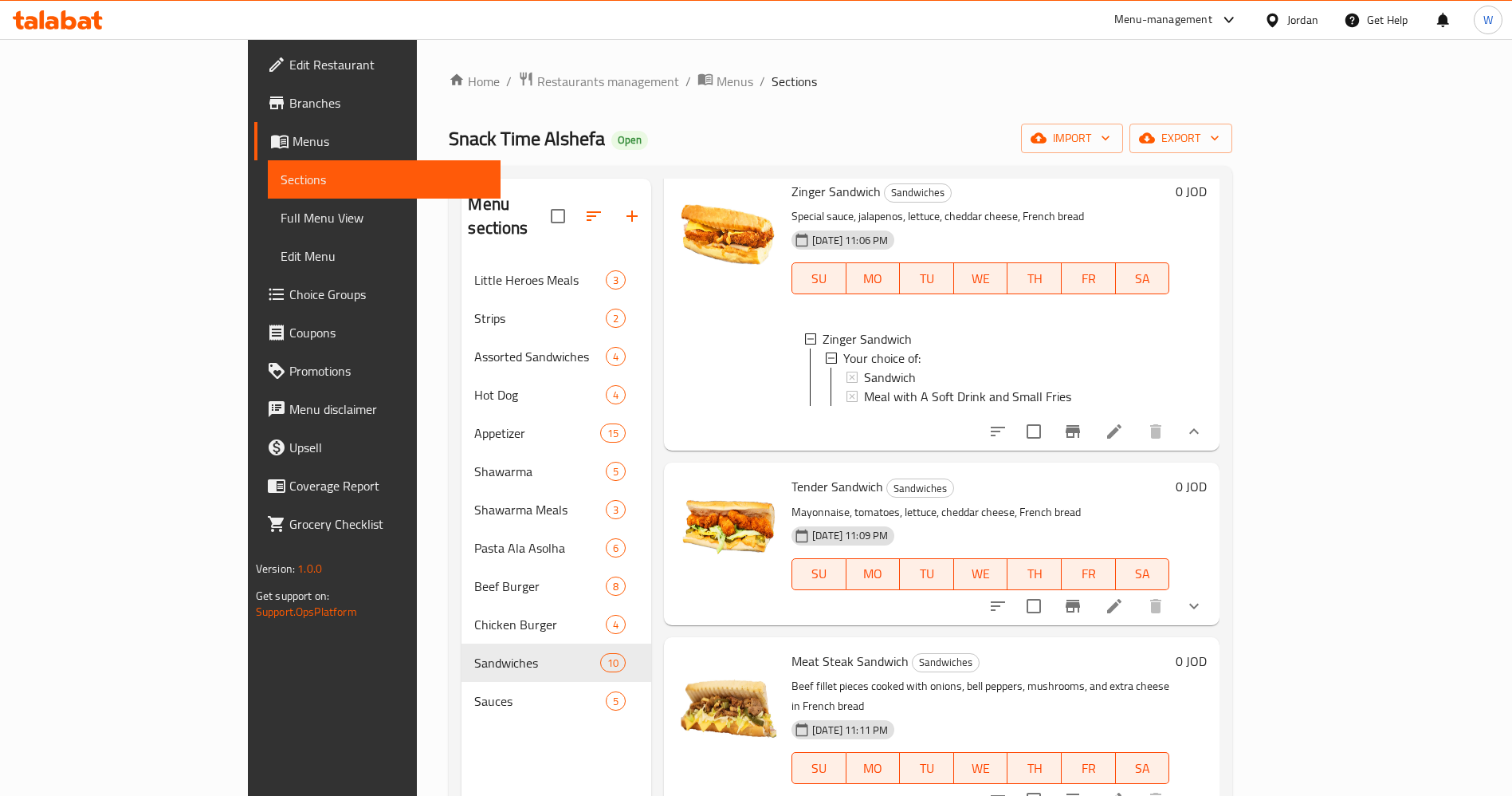
scroll to position [1963, 0]
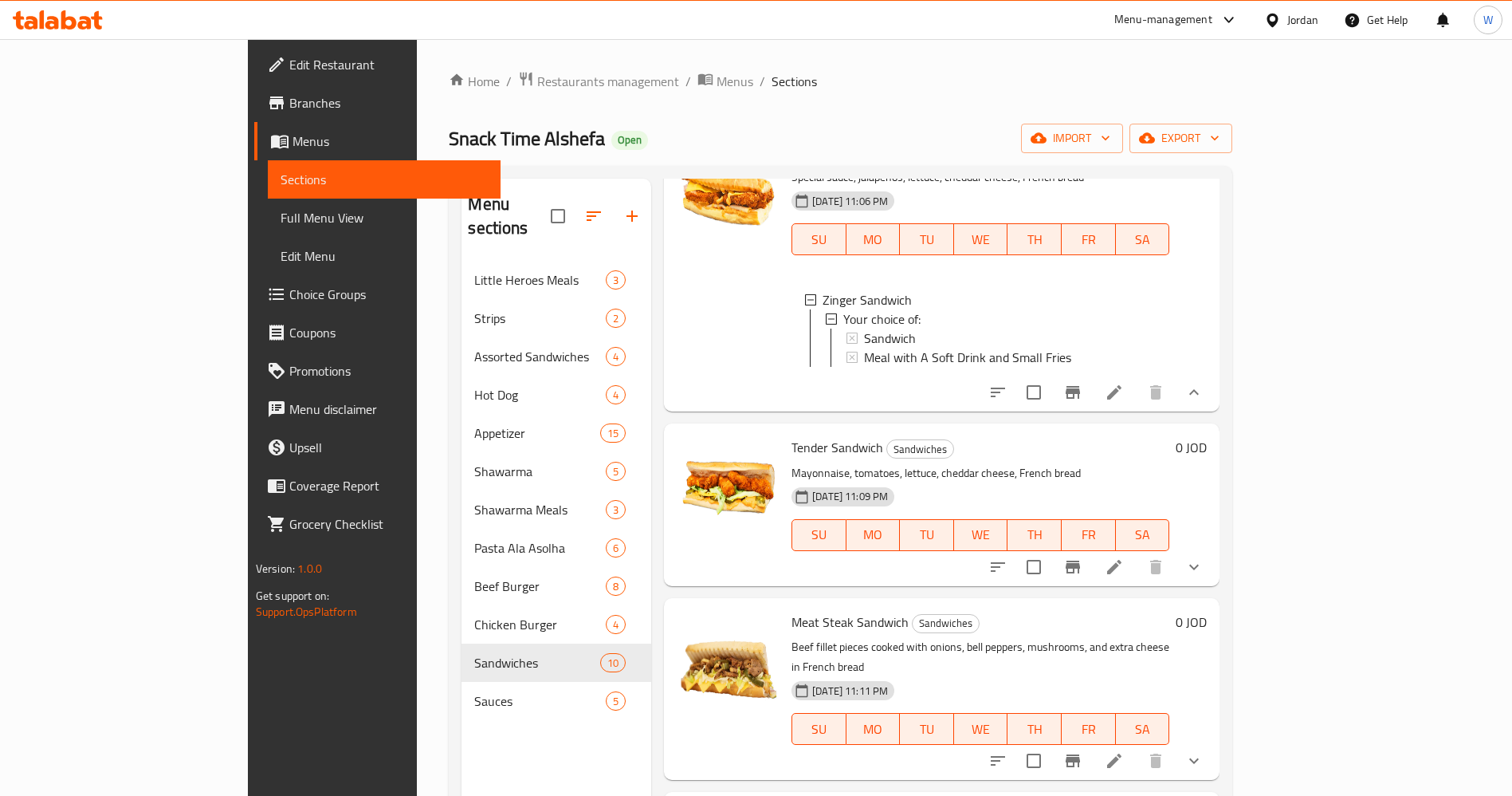
click at [1204, 576] on icon "show more" at bounding box center [1194, 567] width 19 height 19
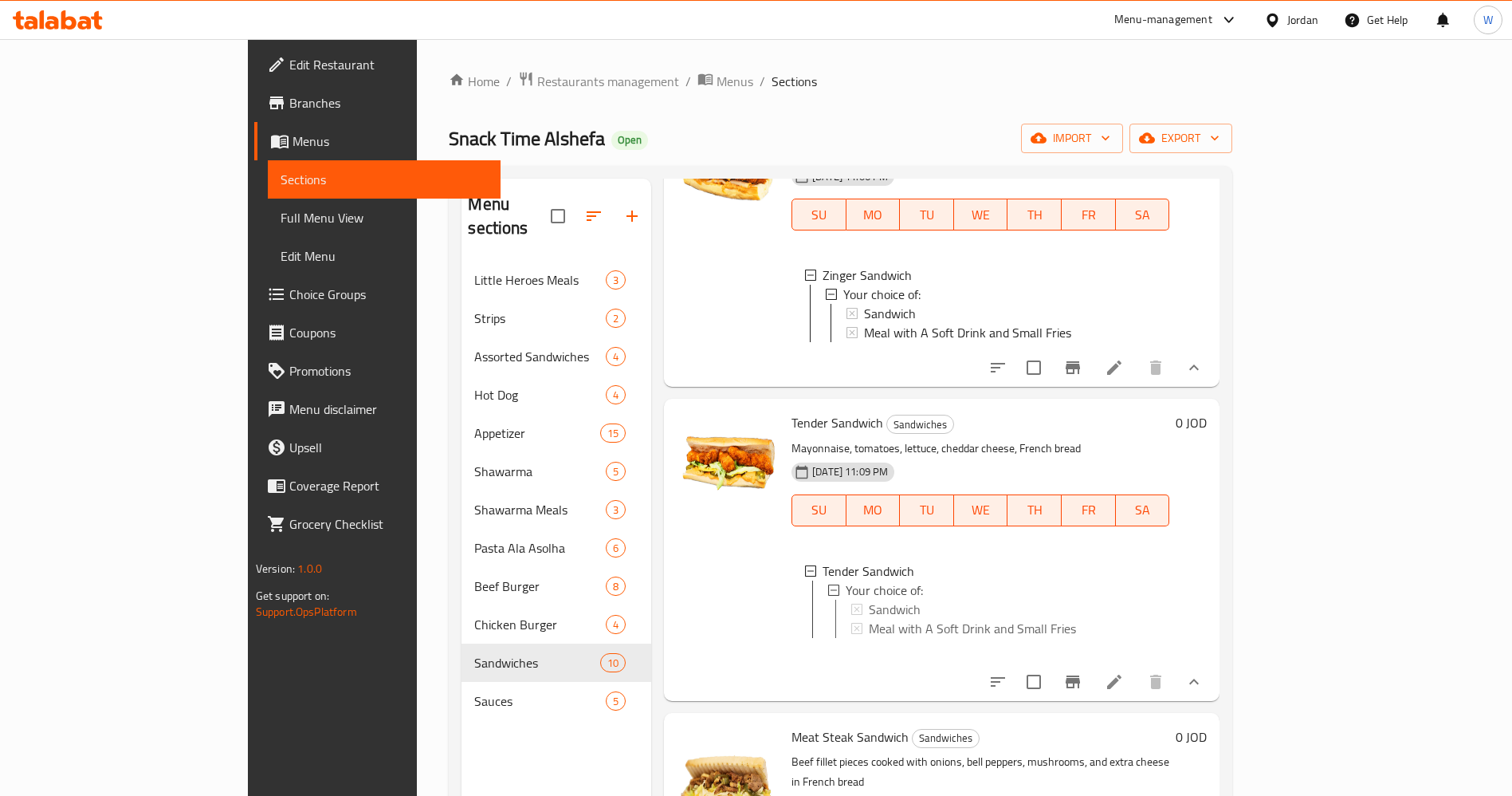
scroll to position [2103, 0]
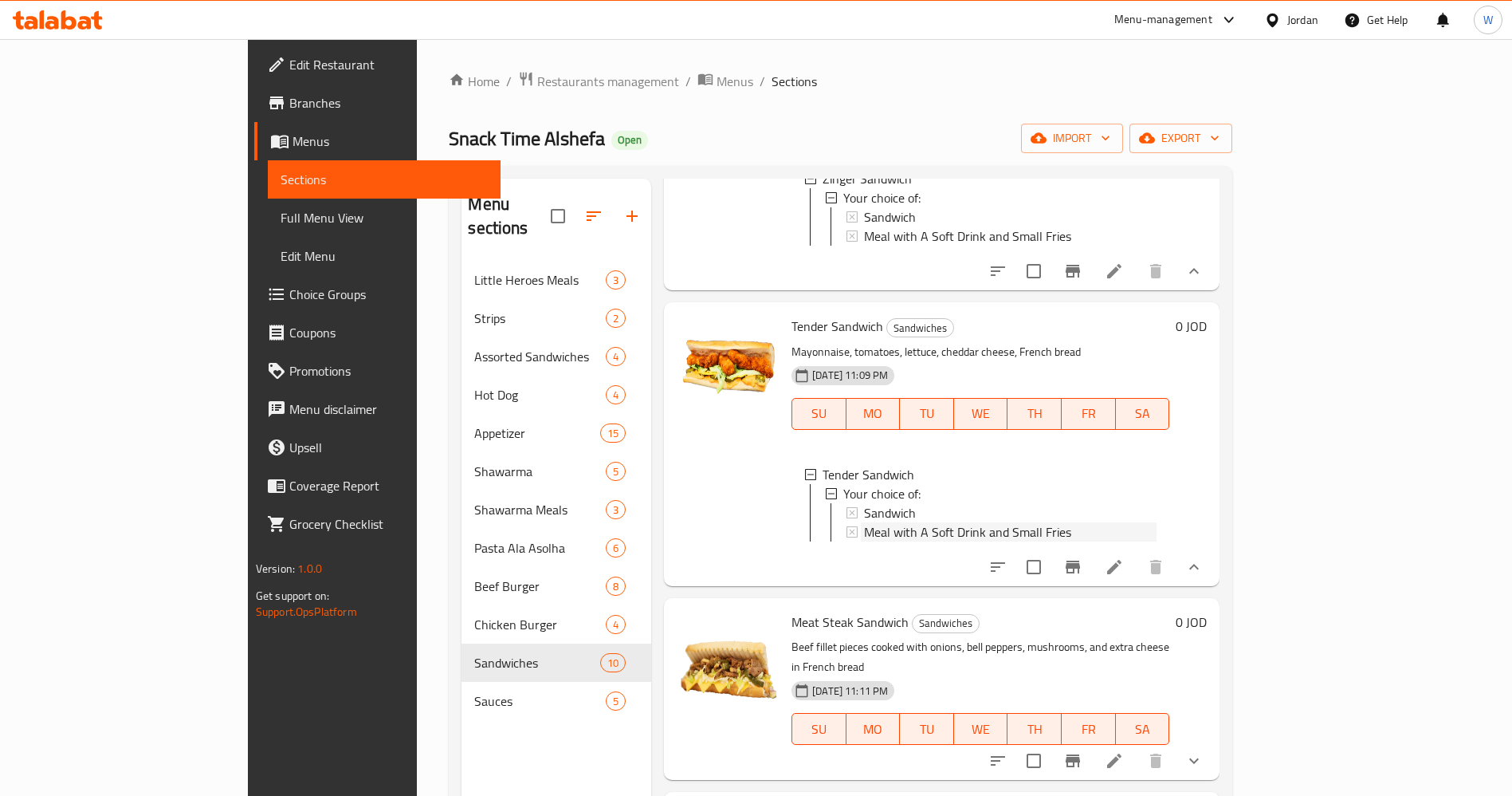
click at [864, 542] on span "Meal with A Soft Drink and Small Fries" at bounding box center [968, 531] width 207 height 19
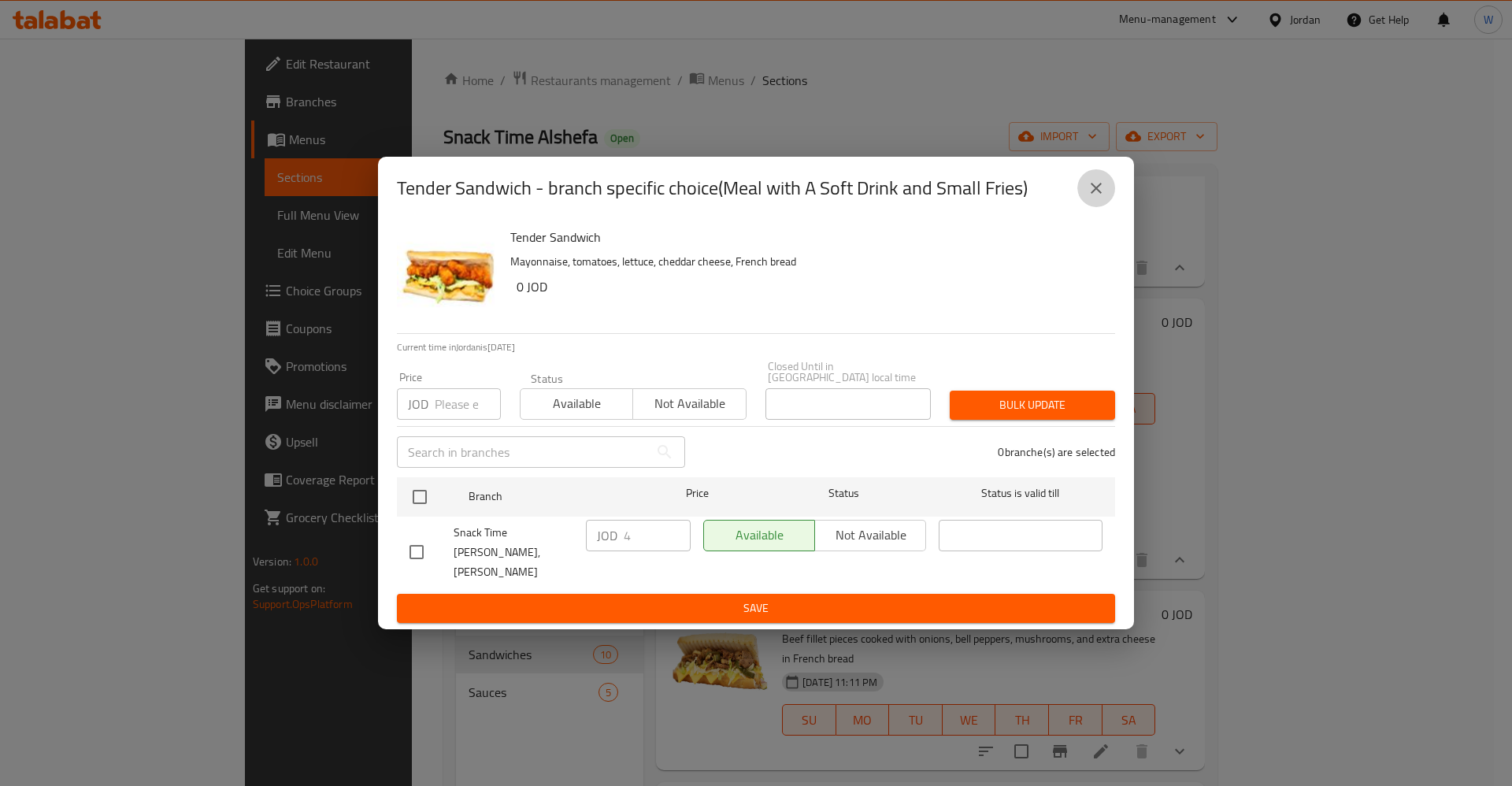
click at [1095, 197] on icon "close" at bounding box center [1096, 188] width 19 height 19
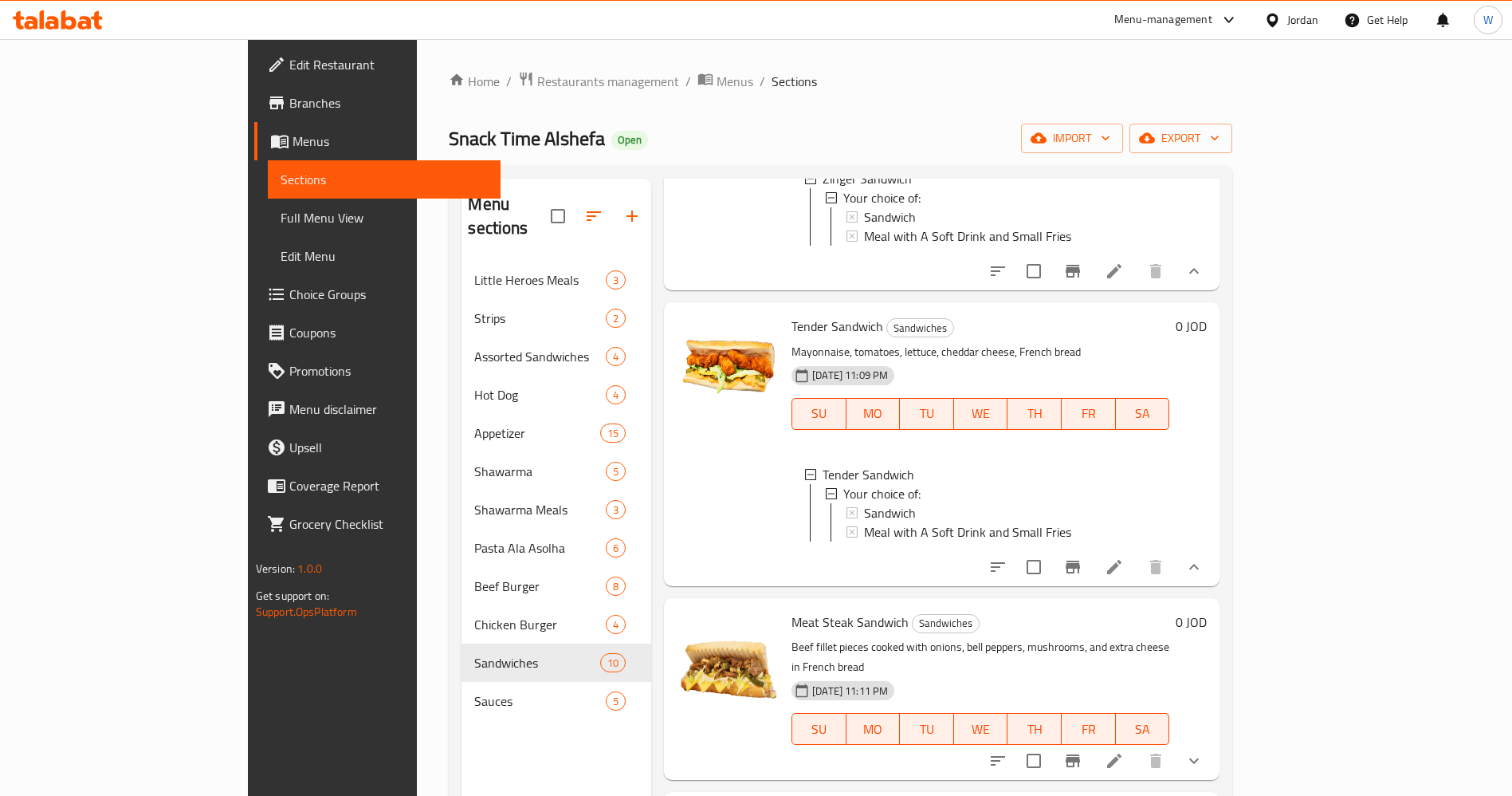
click at [864, 542] on span "Meal with A Soft Drink and Small Fries" at bounding box center [968, 531] width 207 height 19
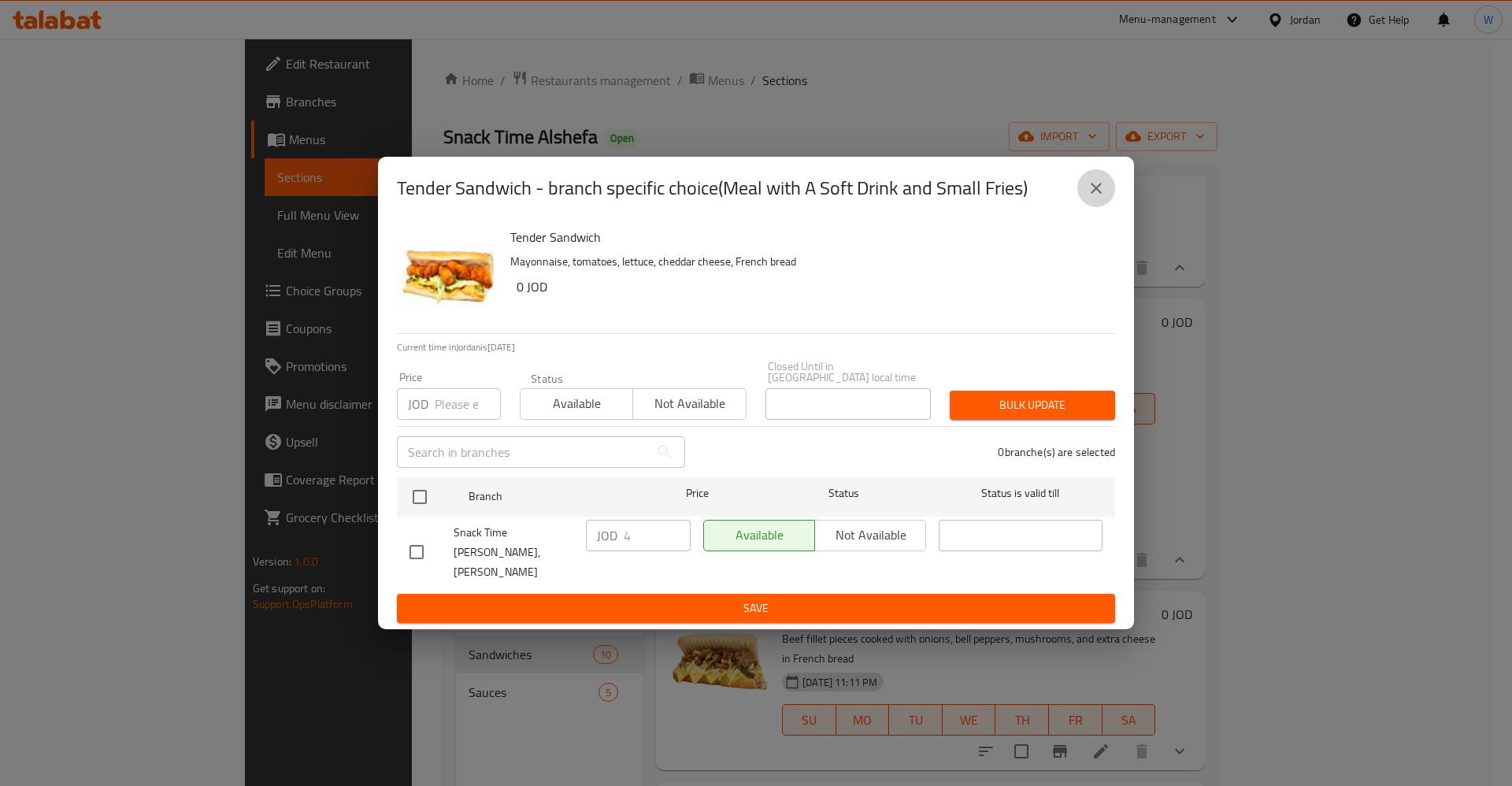
click at [1098, 196] on icon "close" at bounding box center [1096, 188] width 19 height 19
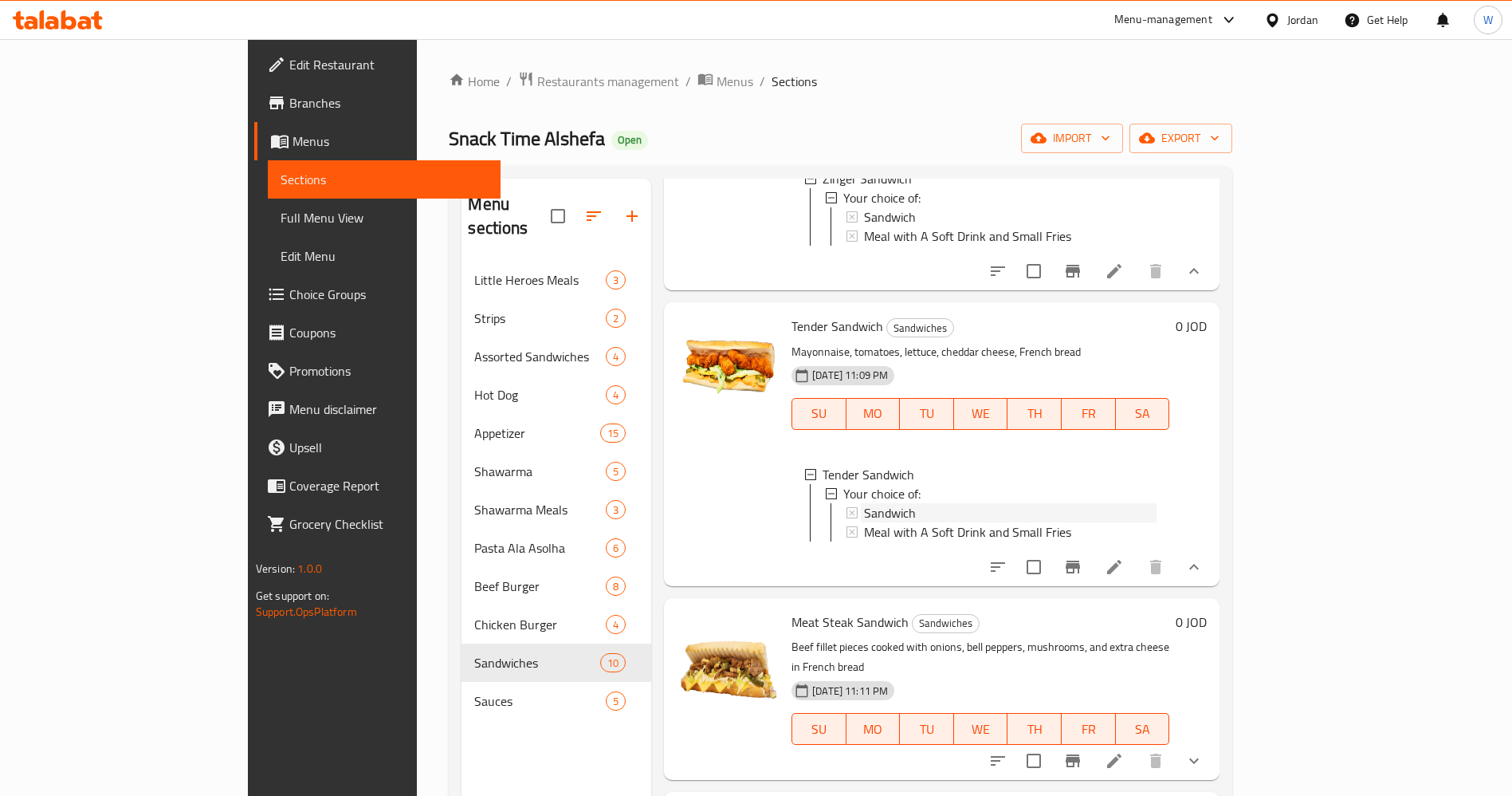
click at [865, 522] on div "Sandwich" at bounding box center [1011, 513] width 293 height 19
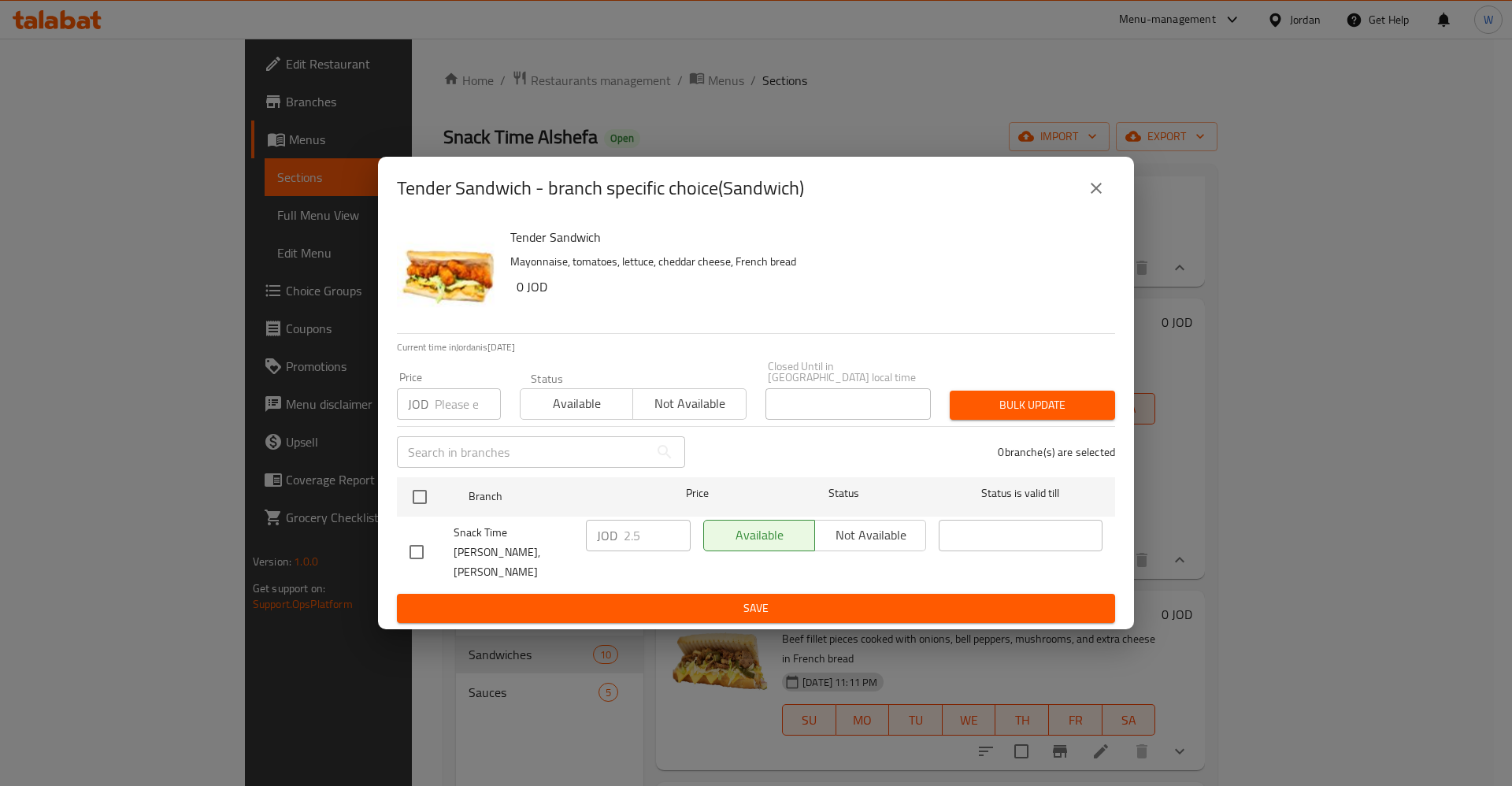
click at [1088, 197] on icon "close" at bounding box center [1096, 188] width 19 height 19
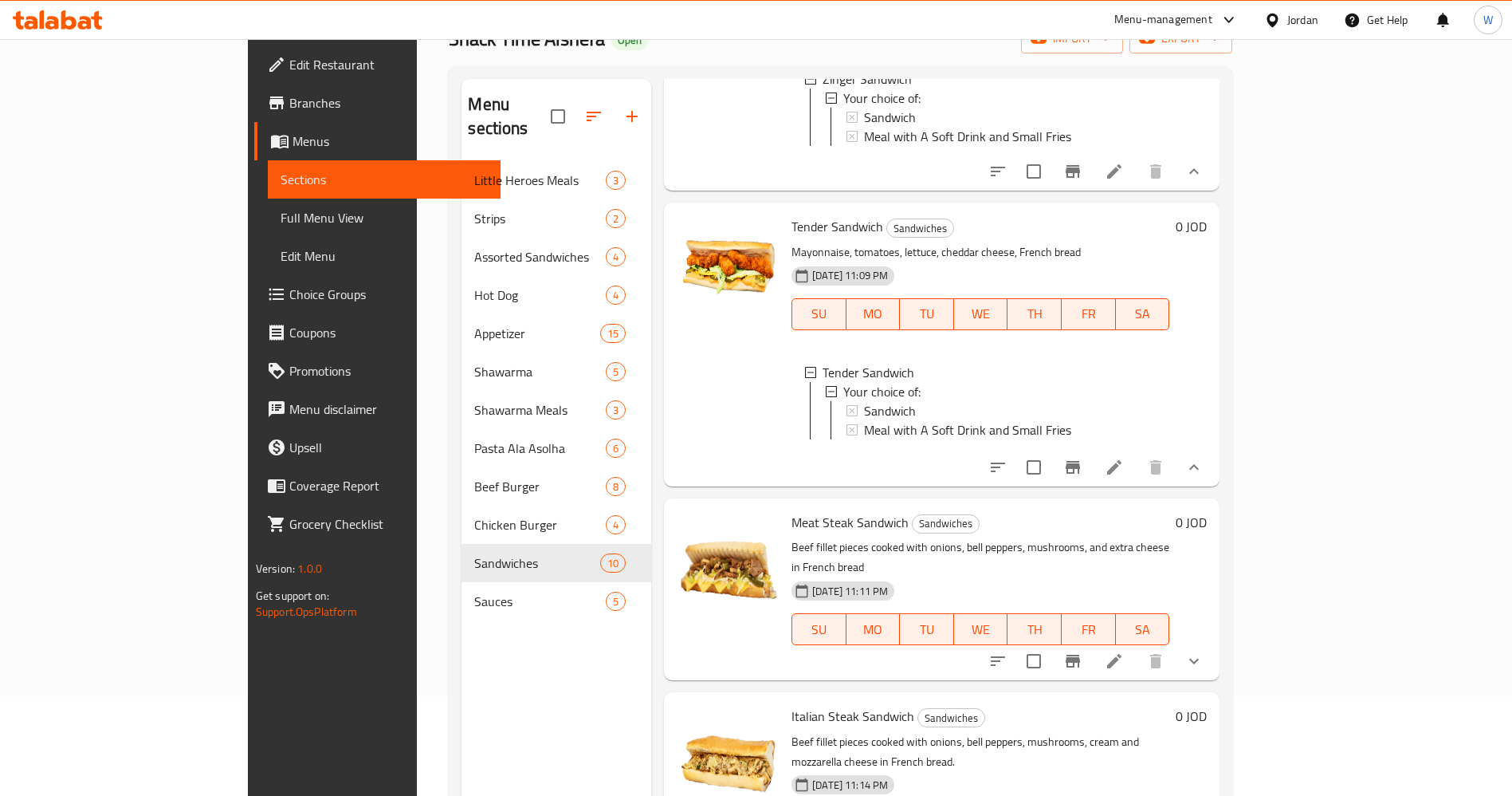
scroll to position [223, 0]
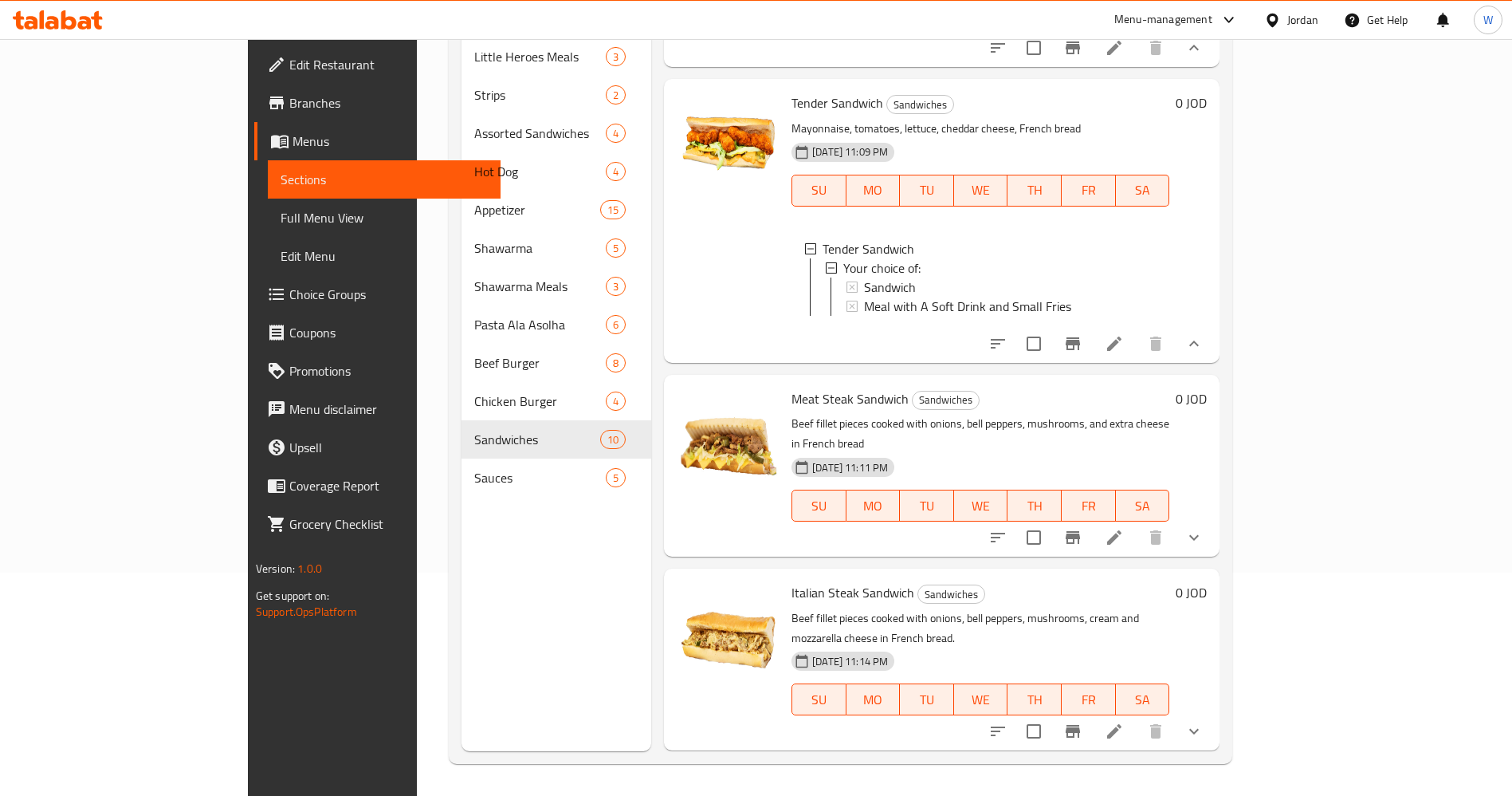
click at [1204, 547] on icon "show more" at bounding box center [1194, 537] width 19 height 19
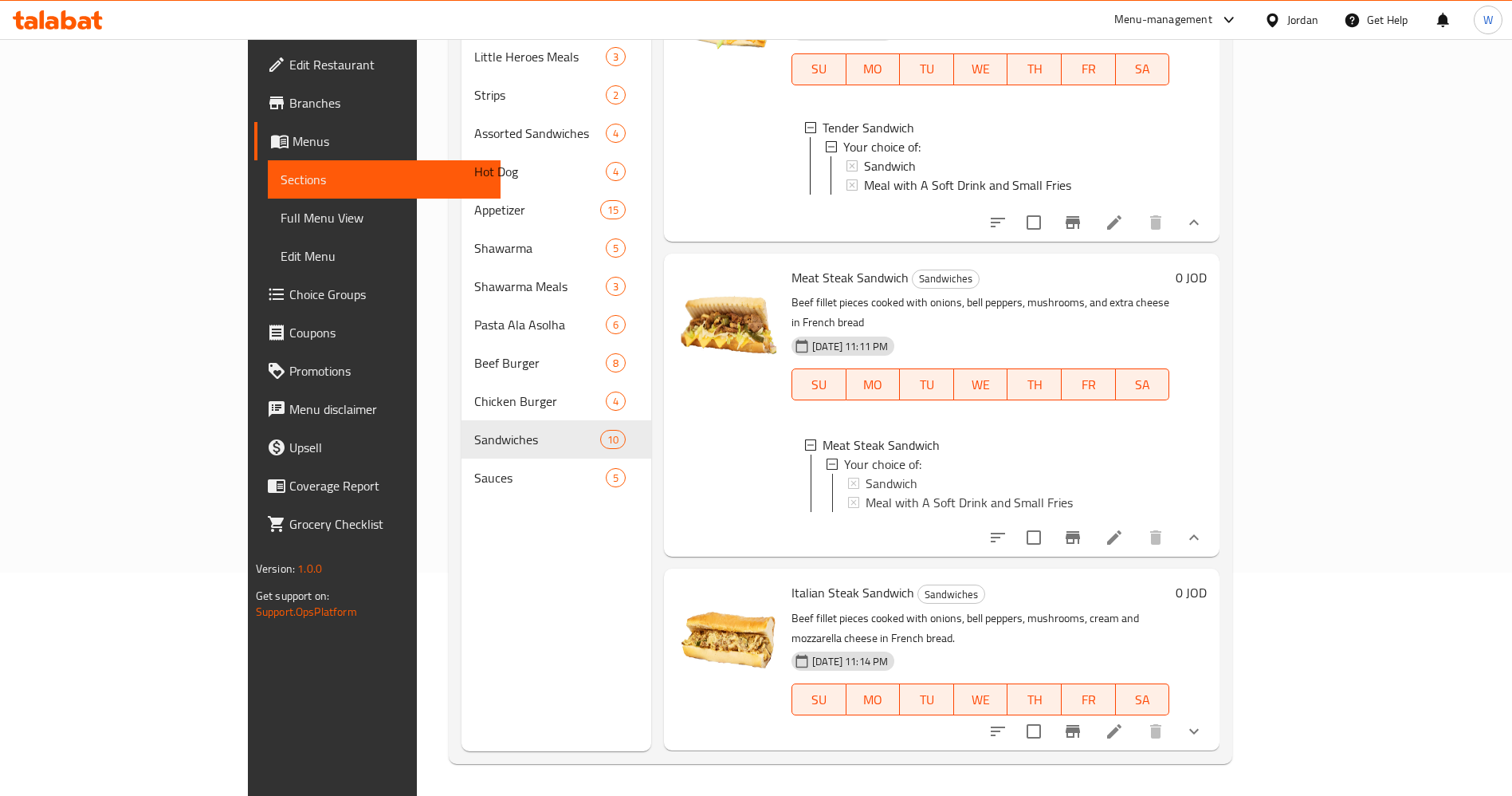
scroll to position [2242, 0]
click at [864, 484] on span "Sandwich" at bounding box center [890, 483] width 52 height 19
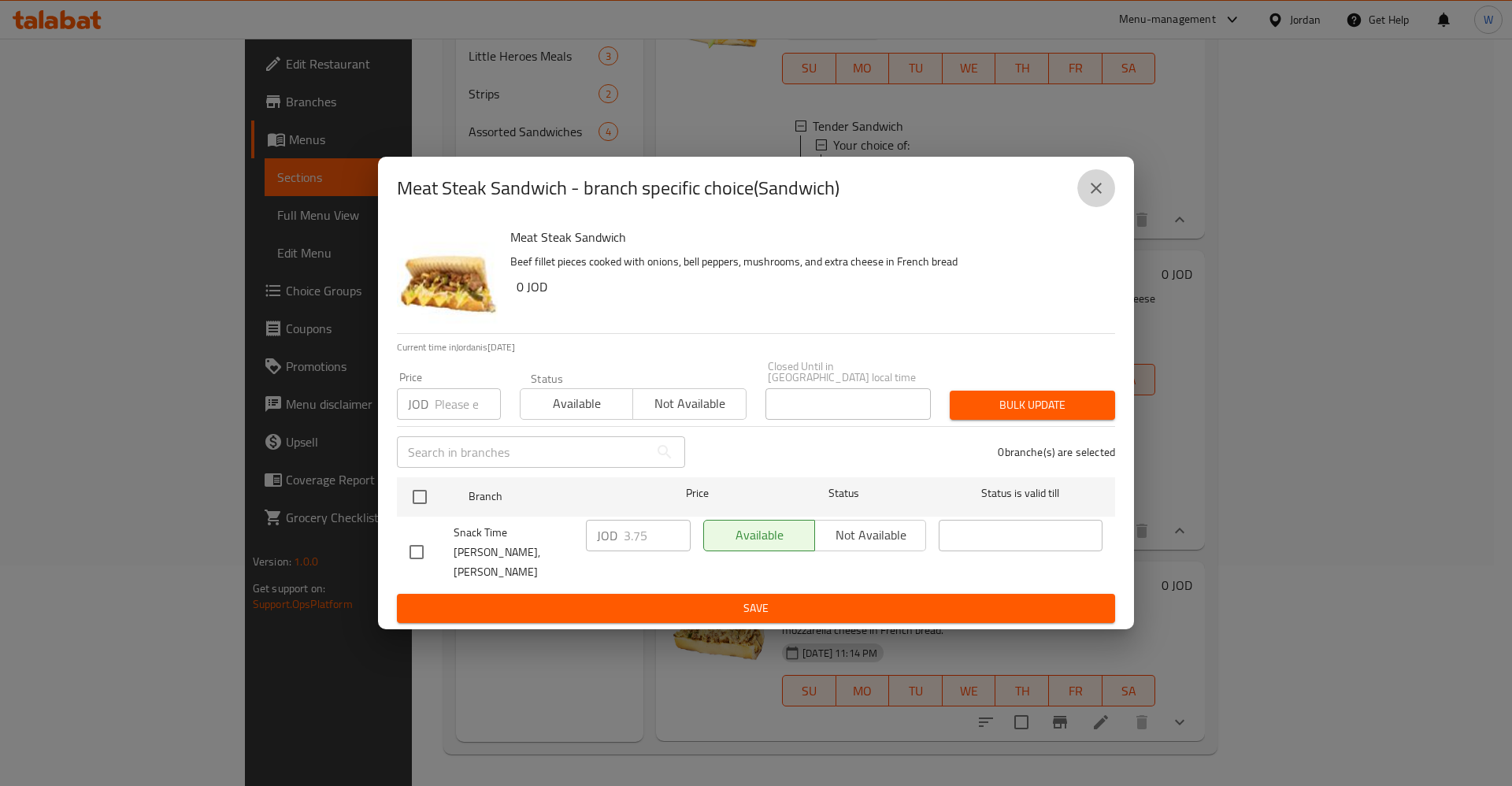
click at [1096, 197] on icon "close" at bounding box center [1096, 188] width 19 height 19
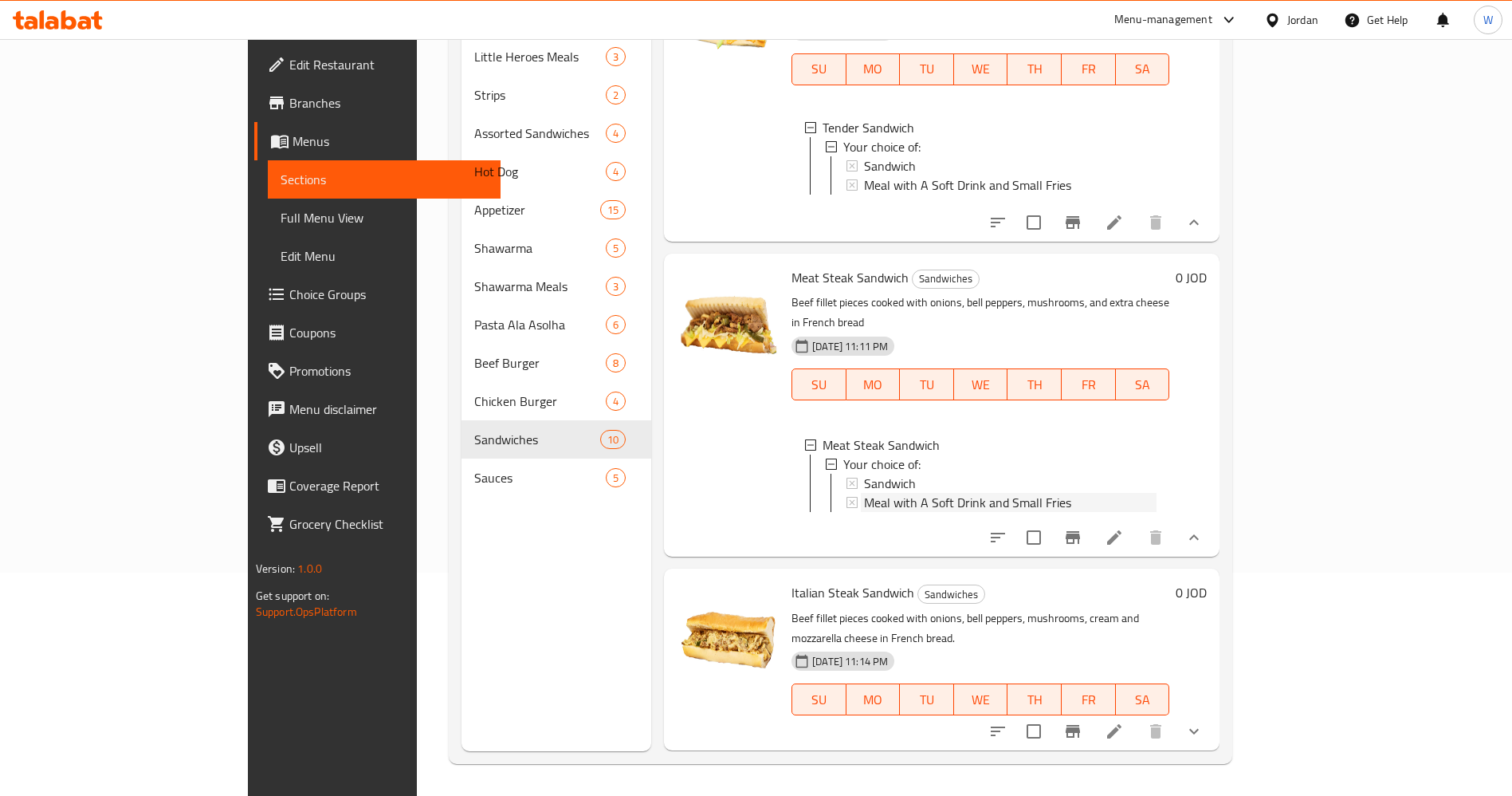
click at [864, 512] on span "Meal with A Soft Drink and Small Fries" at bounding box center [968, 502] width 207 height 19
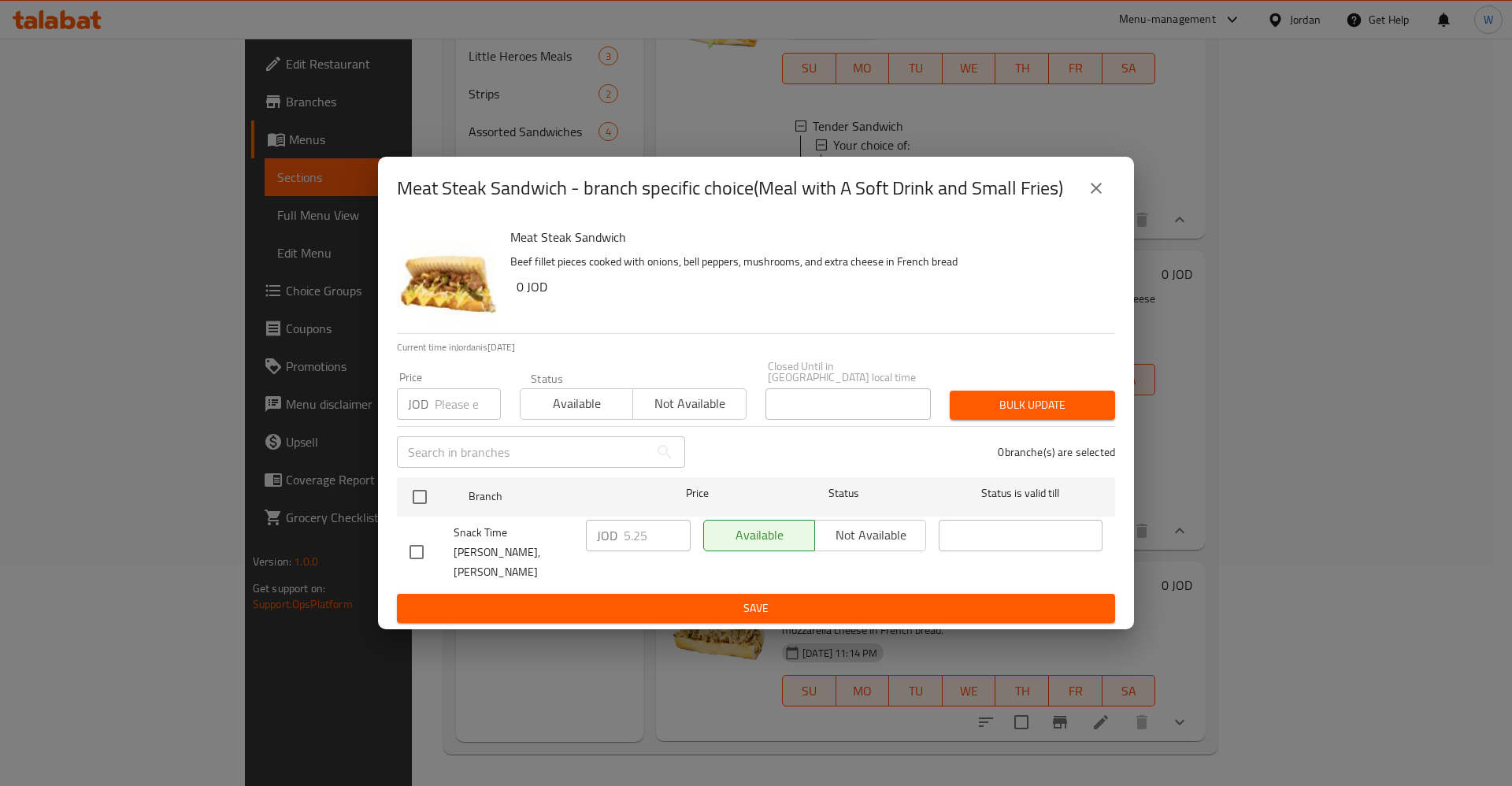
click at [1104, 197] on icon "close" at bounding box center [1096, 188] width 19 height 19
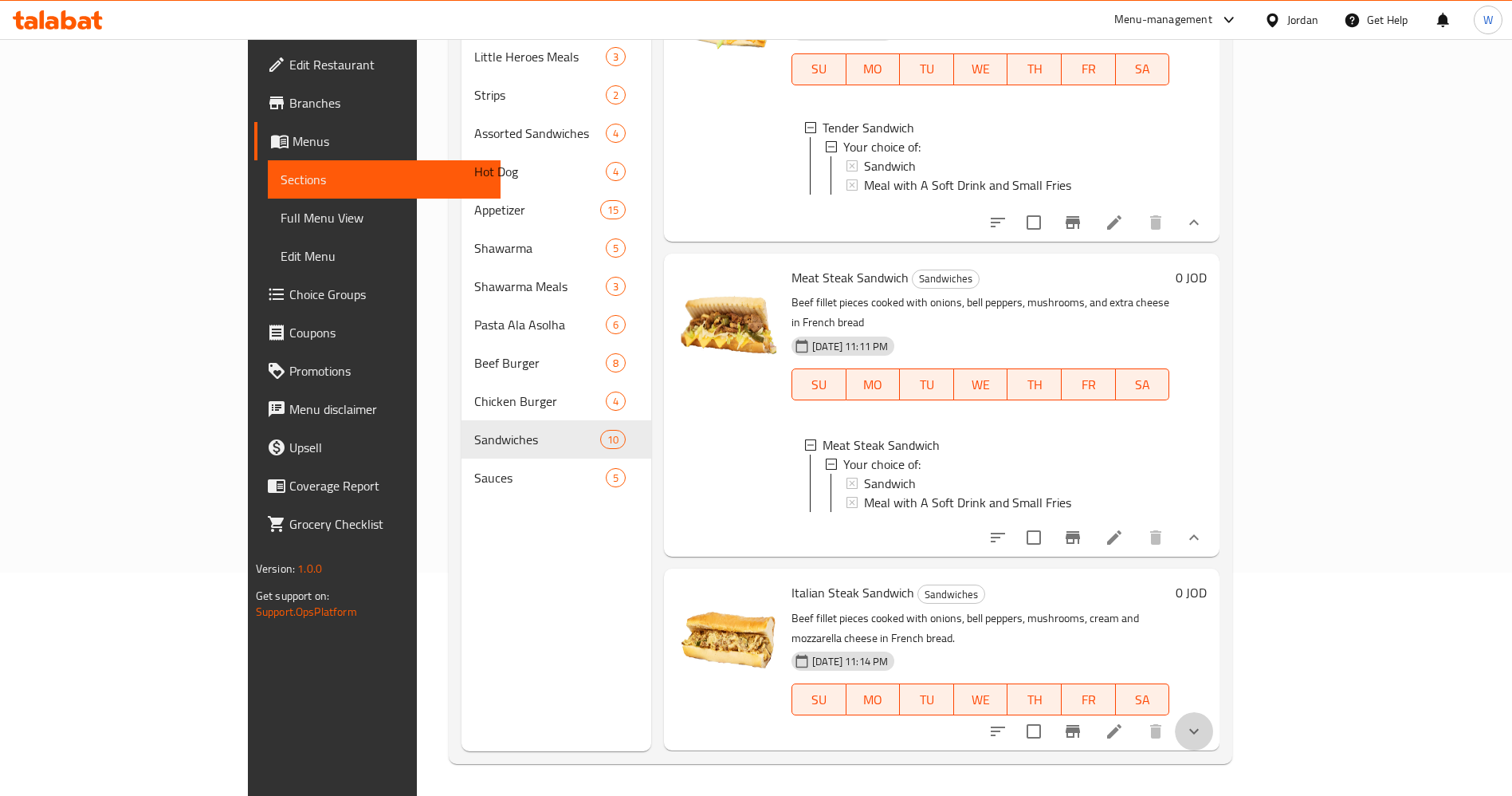
click at [1214, 743] on button "show more" at bounding box center [1194, 730] width 38 height 38
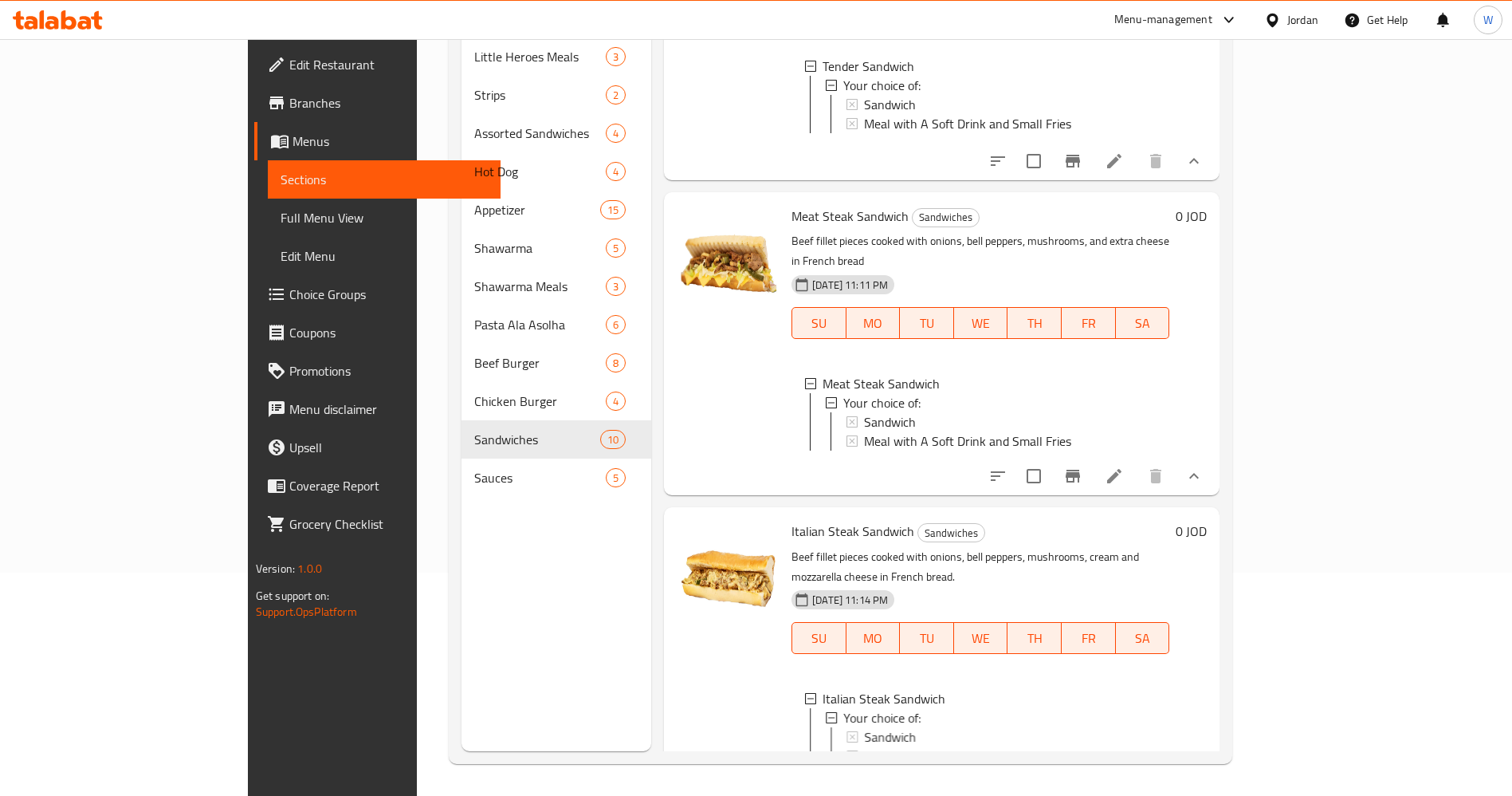
scroll to position [2381, 0]
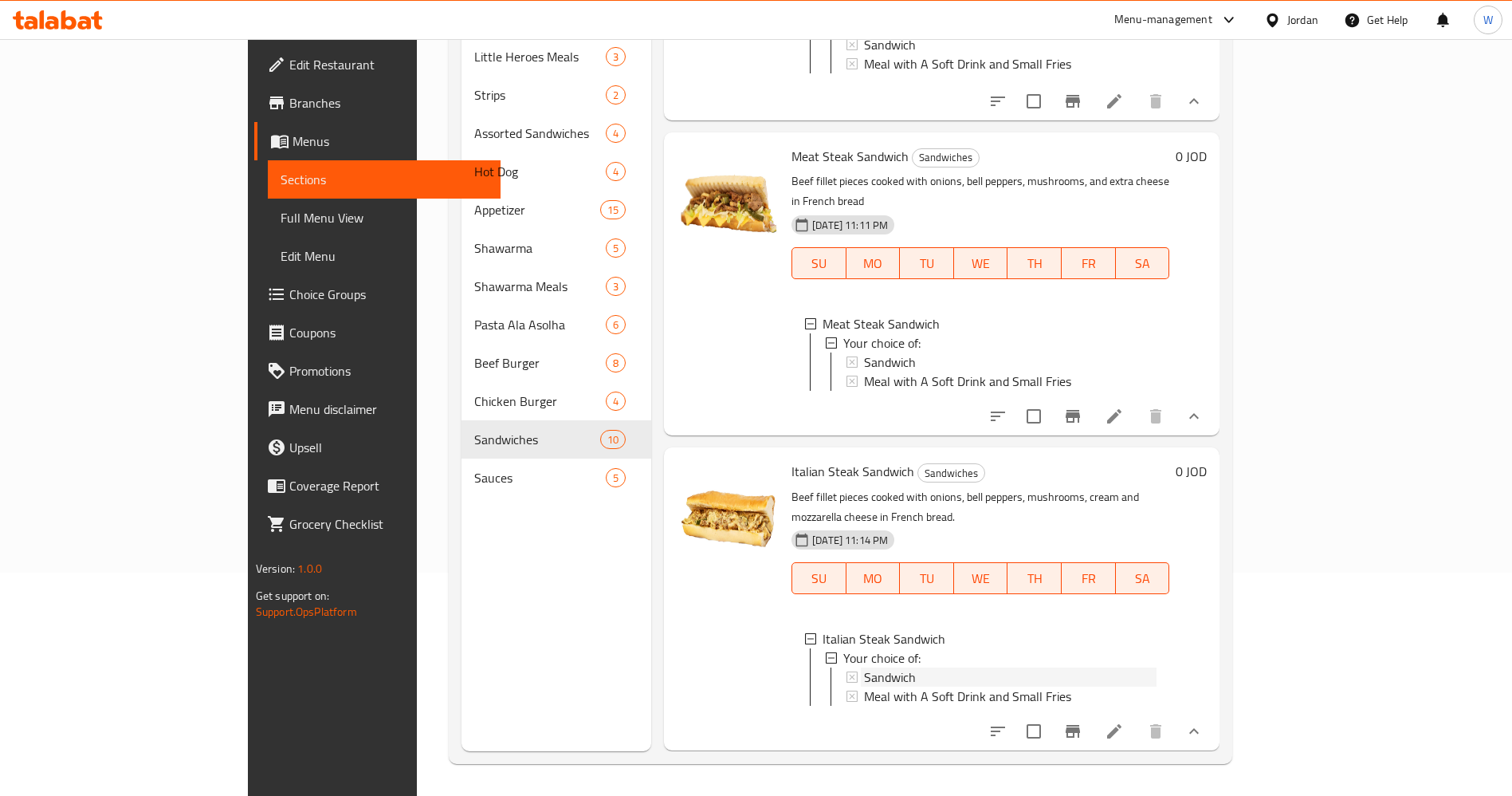
click at [864, 667] on span "Sandwich" at bounding box center [890, 677] width 52 height 19
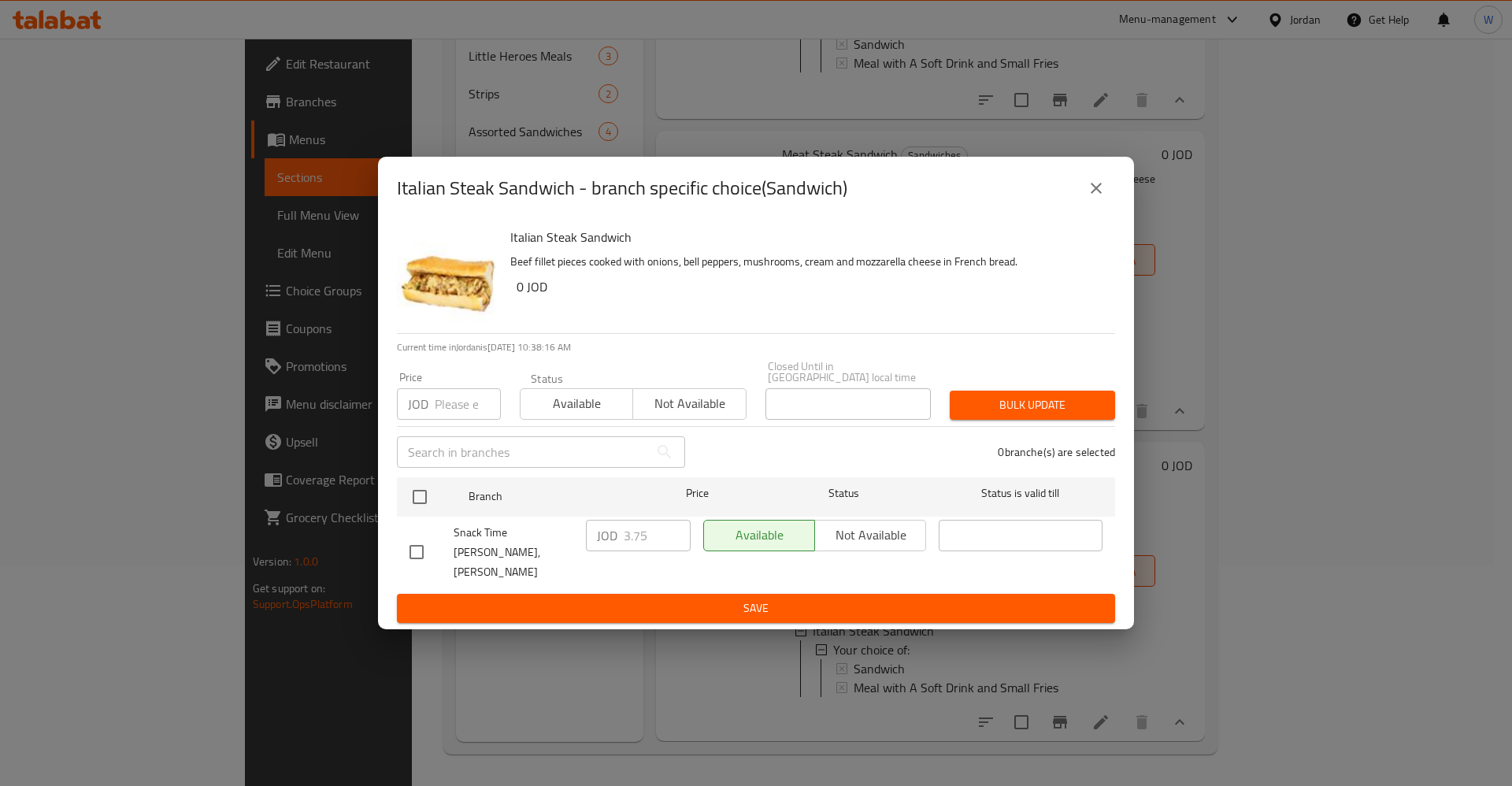
click at [1100, 197] on icon "close" at bounding box center [1096, 188] width 19 height 19
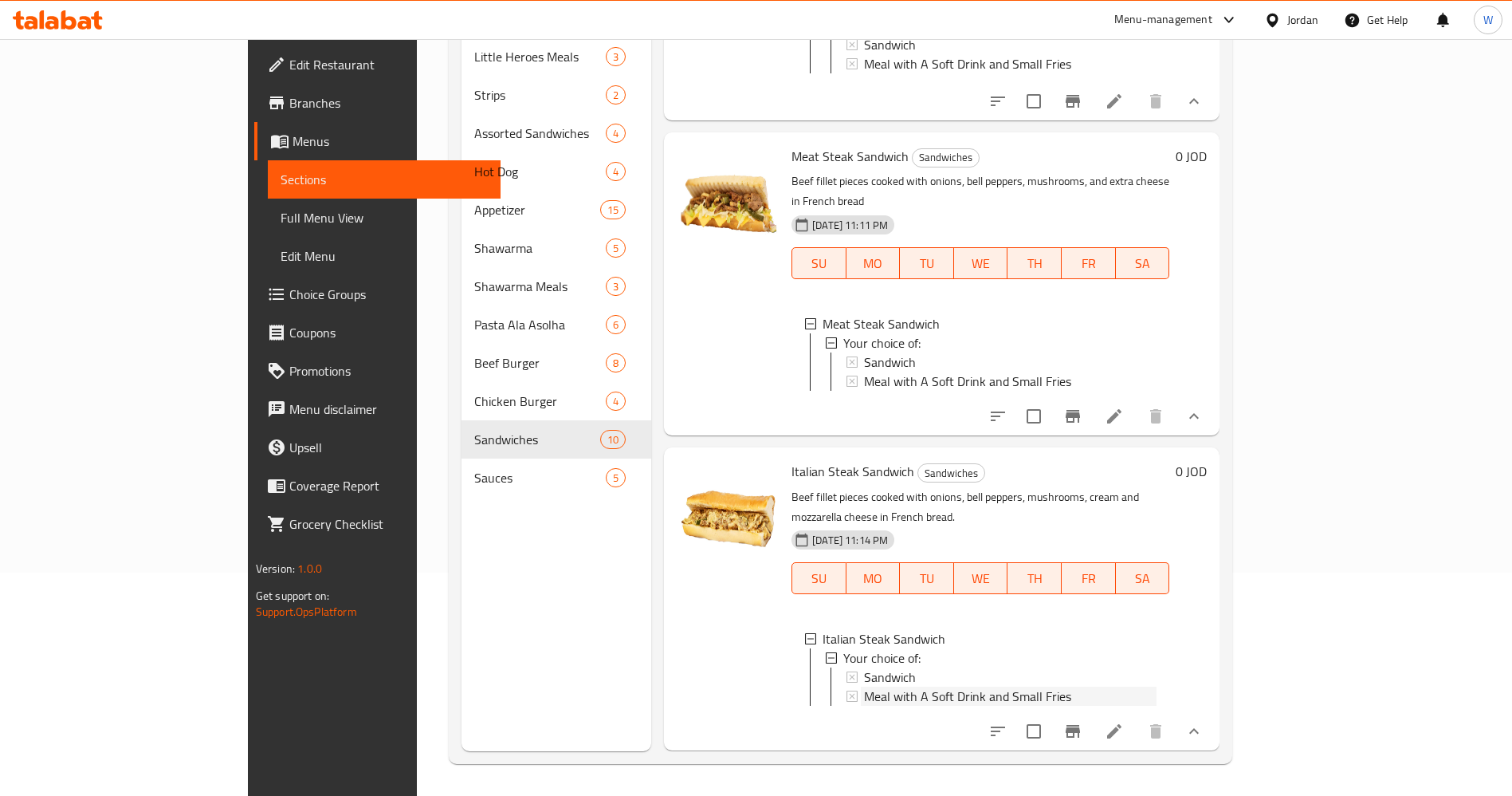
click at [928, 686] on span "Meal with A Soft Drink and Small Fries" at bounding box center [968, 696] width 207 height 19
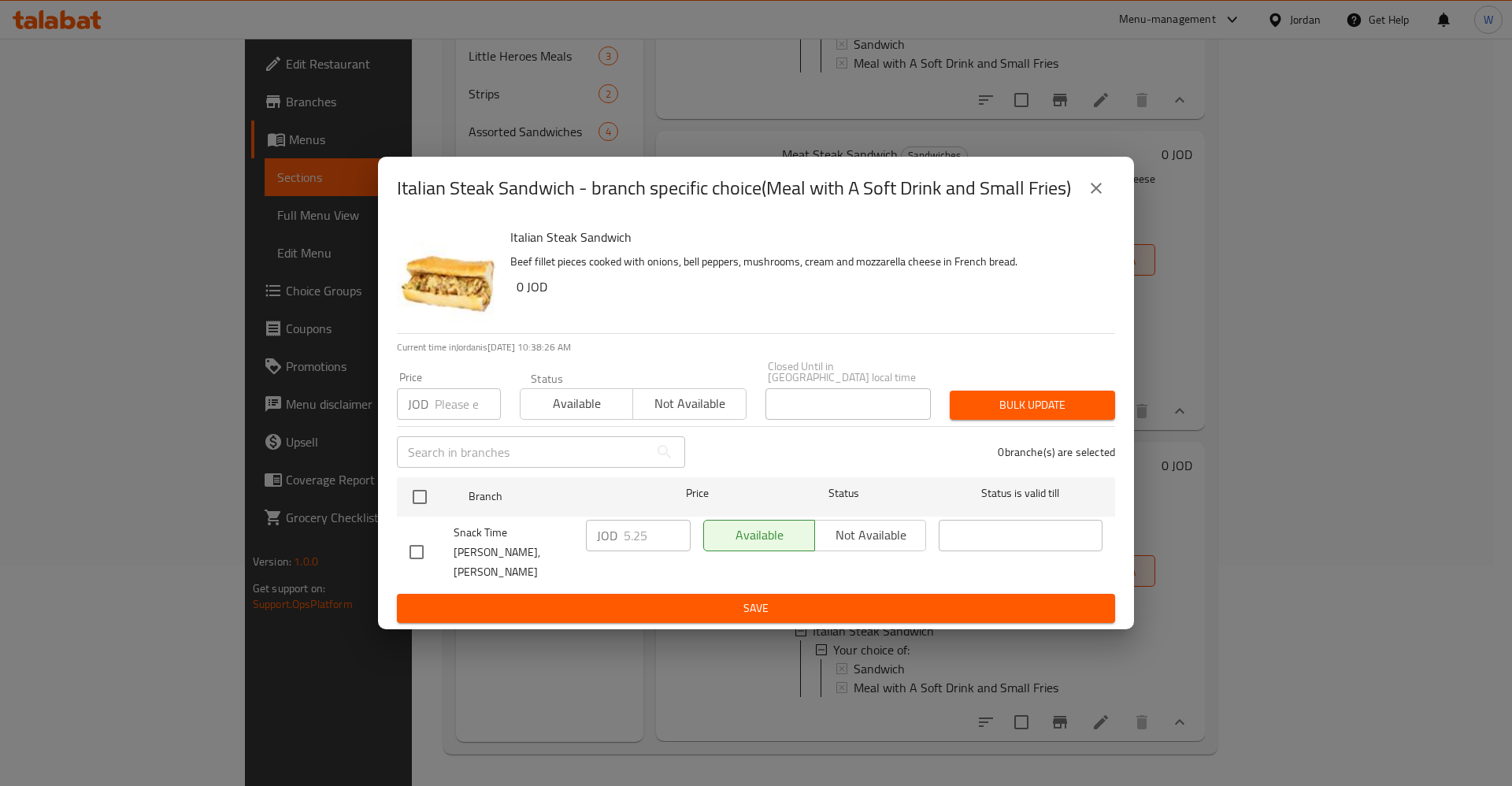
click at [1103, 197] on icon "close" at bounding box center [1096, 188] width 19 height 19
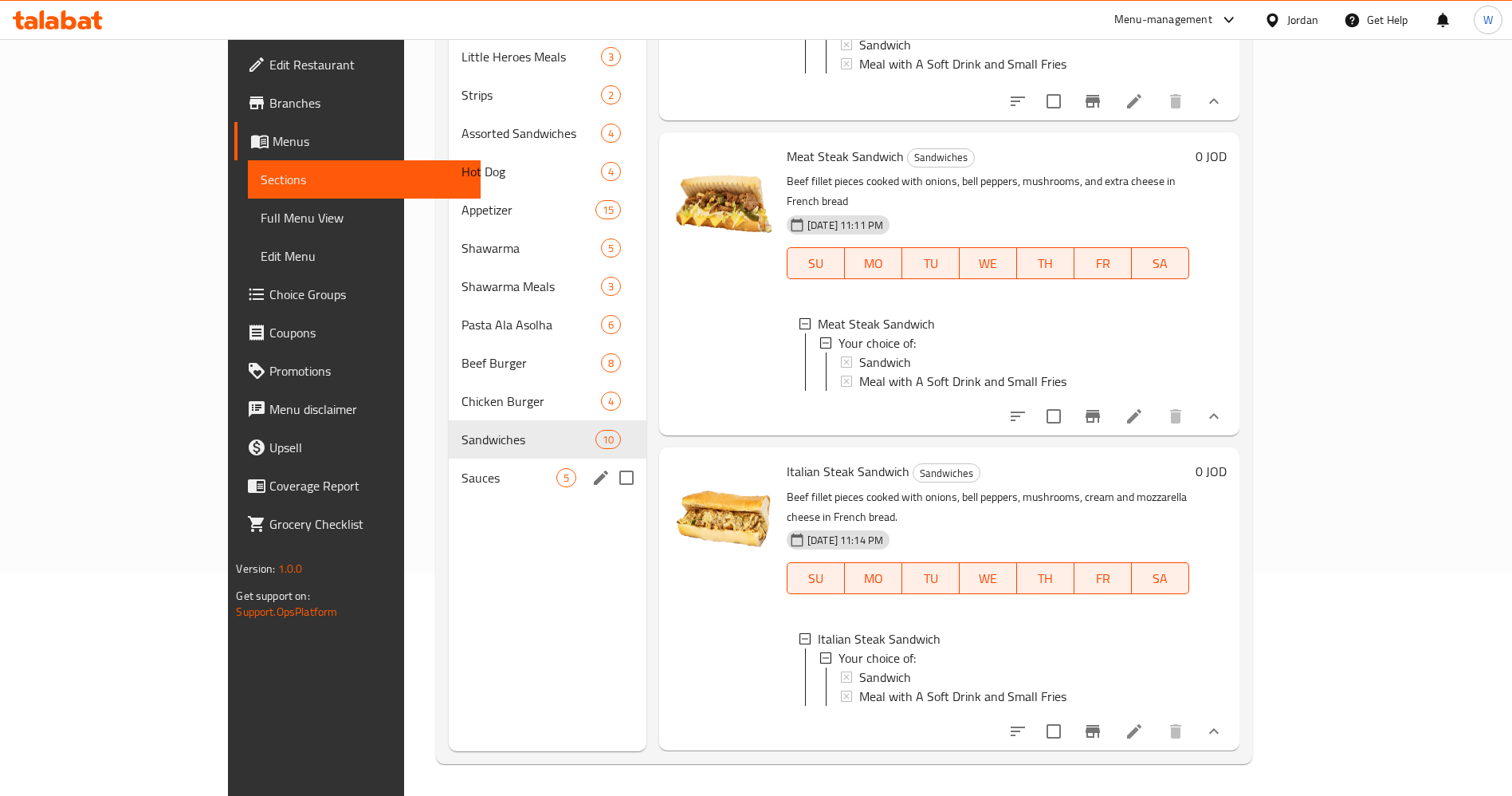
click at [462, 468] on span "Sauces" at bounding box center [509, 478] width 95 height 19
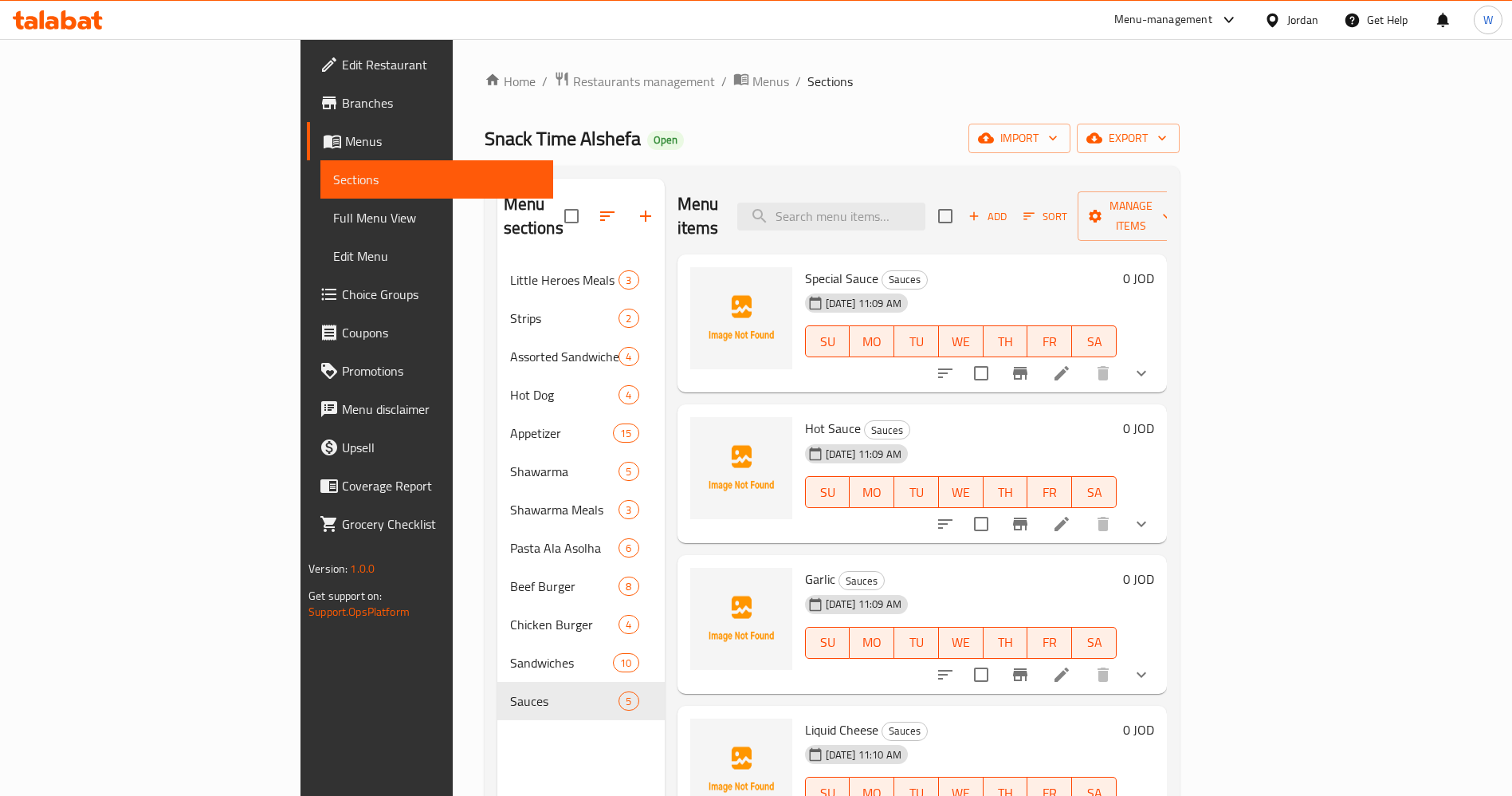
click at [1151, 363] on icon "show more" at bounding box center [1141, 373] width 19 height 19
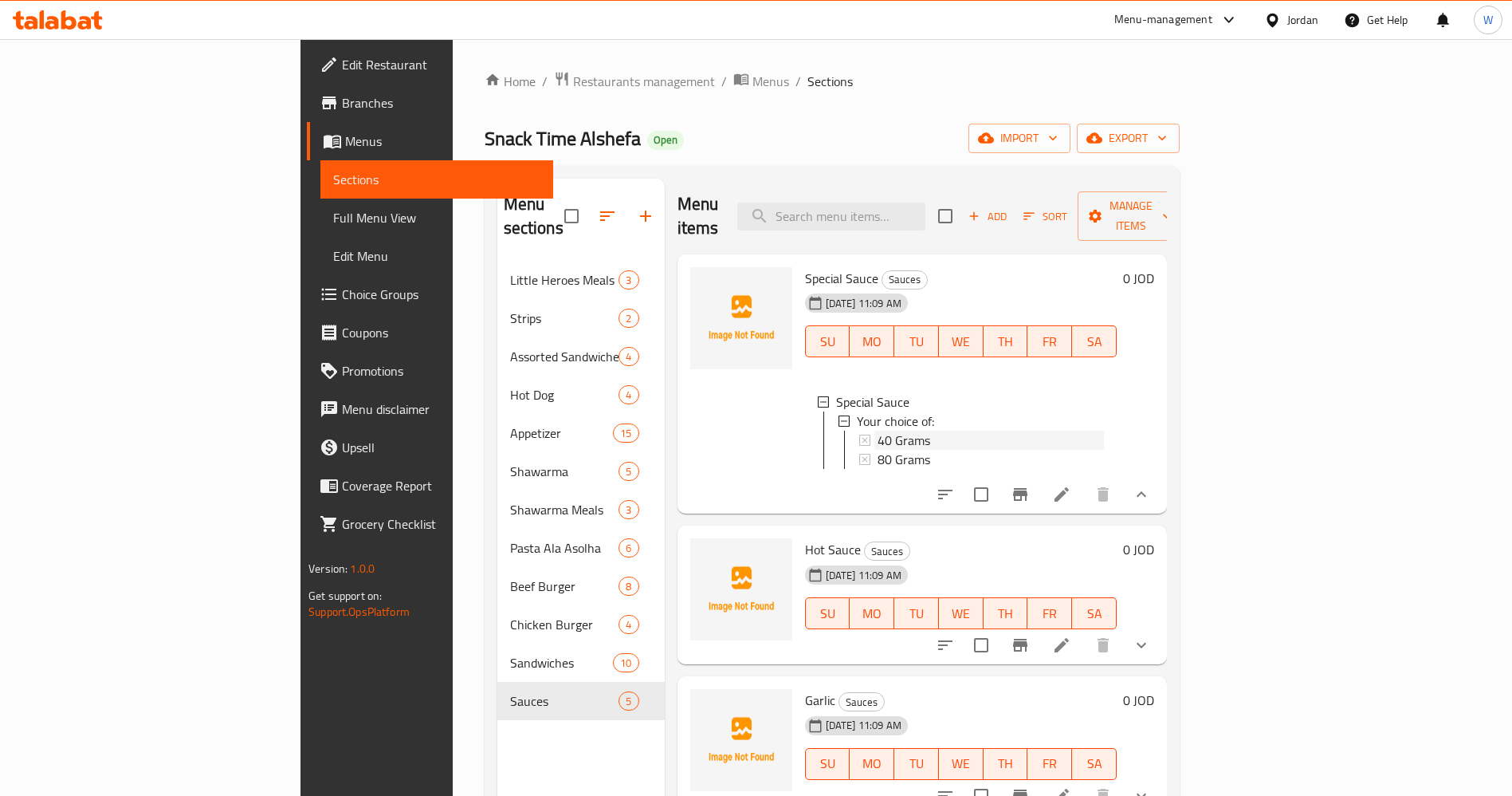
click at [931, 431] on div "40 Grams" at bounding box center [990, 440] width 226 height 19
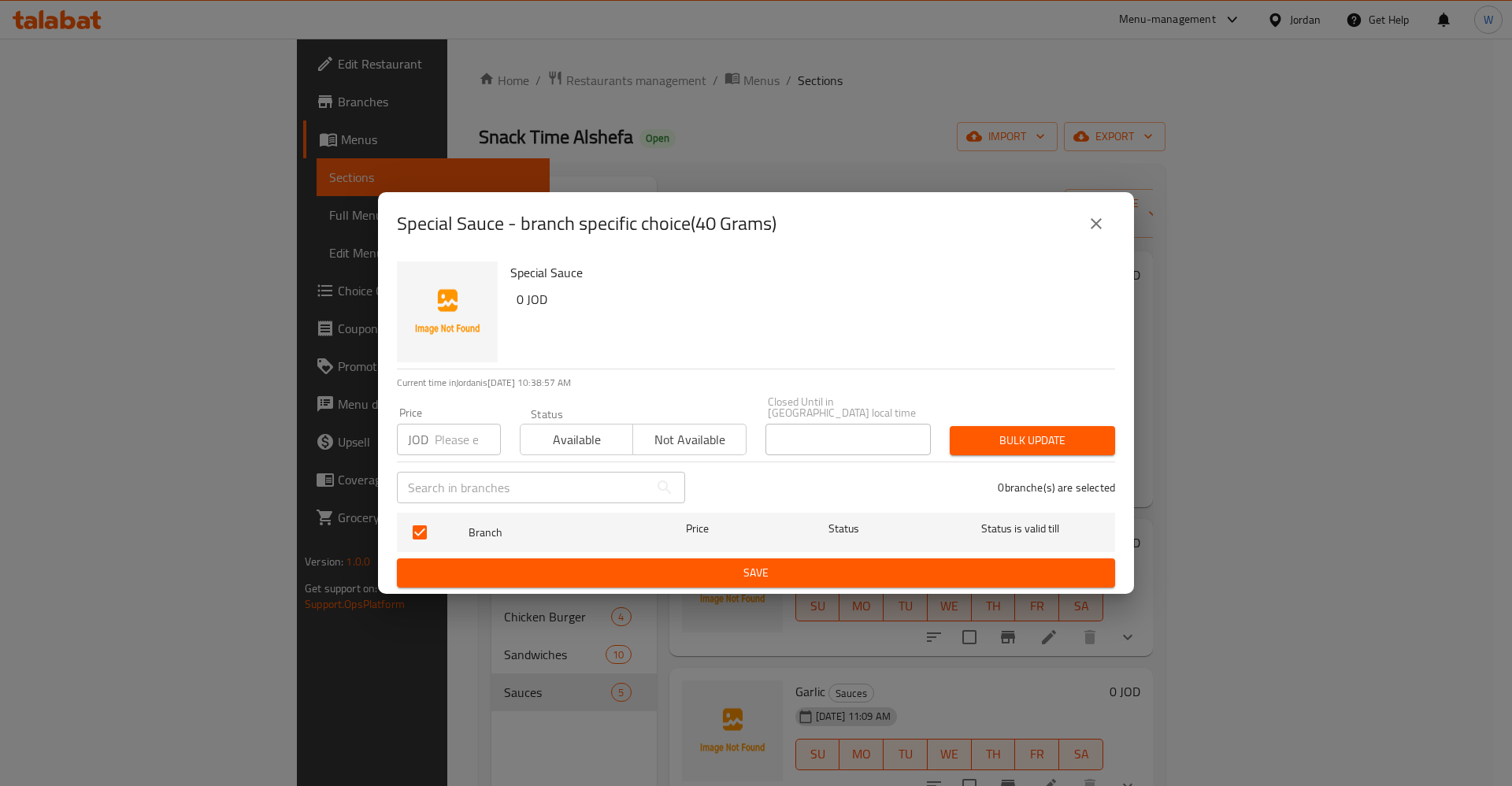
click at [1102, 228] on icon "close" at bounding box center [1096, 223] width 19 height 19
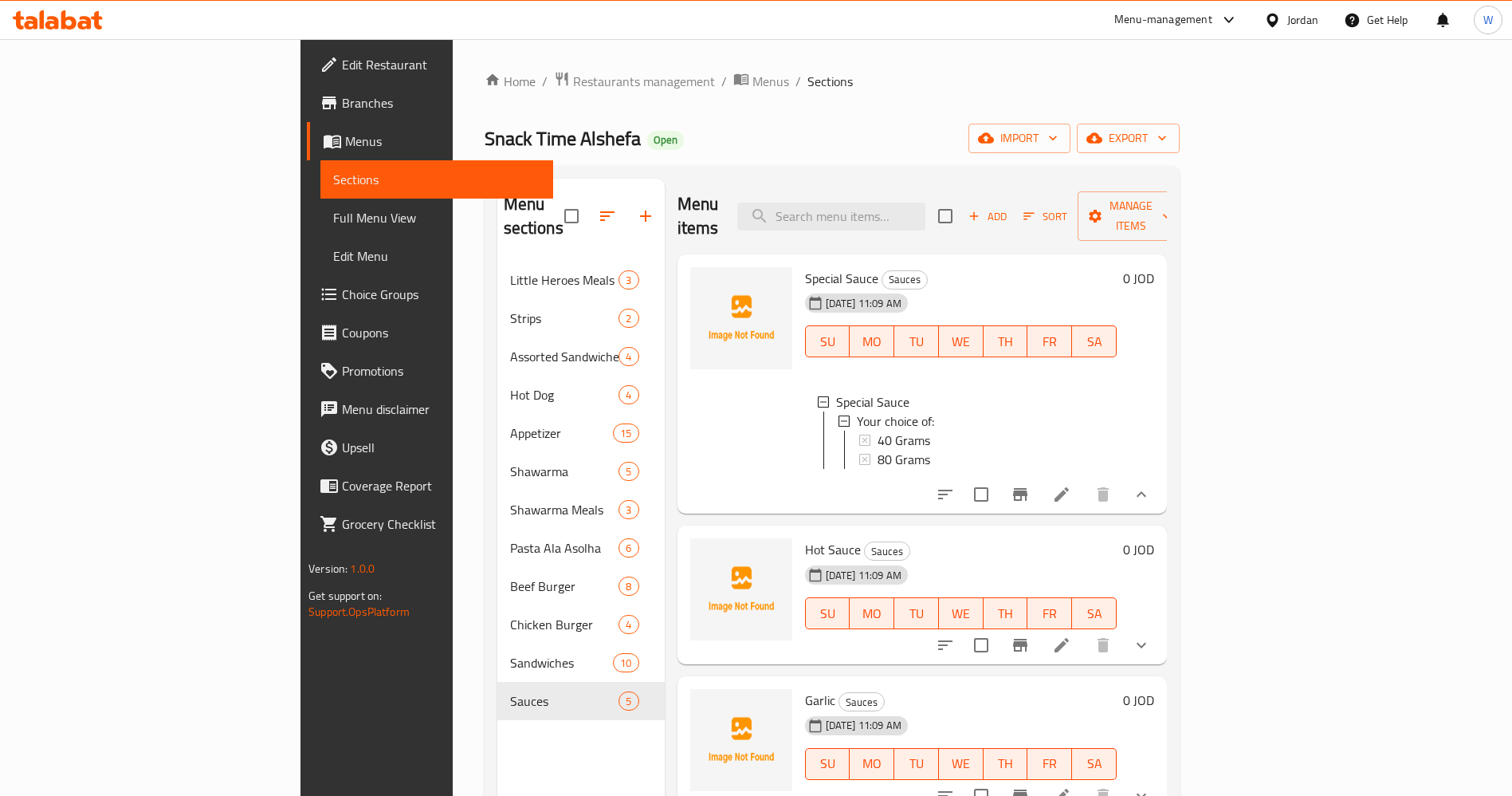
click at [1072, 484] on icon at bounding box center [1061, 494] width 19 height 19
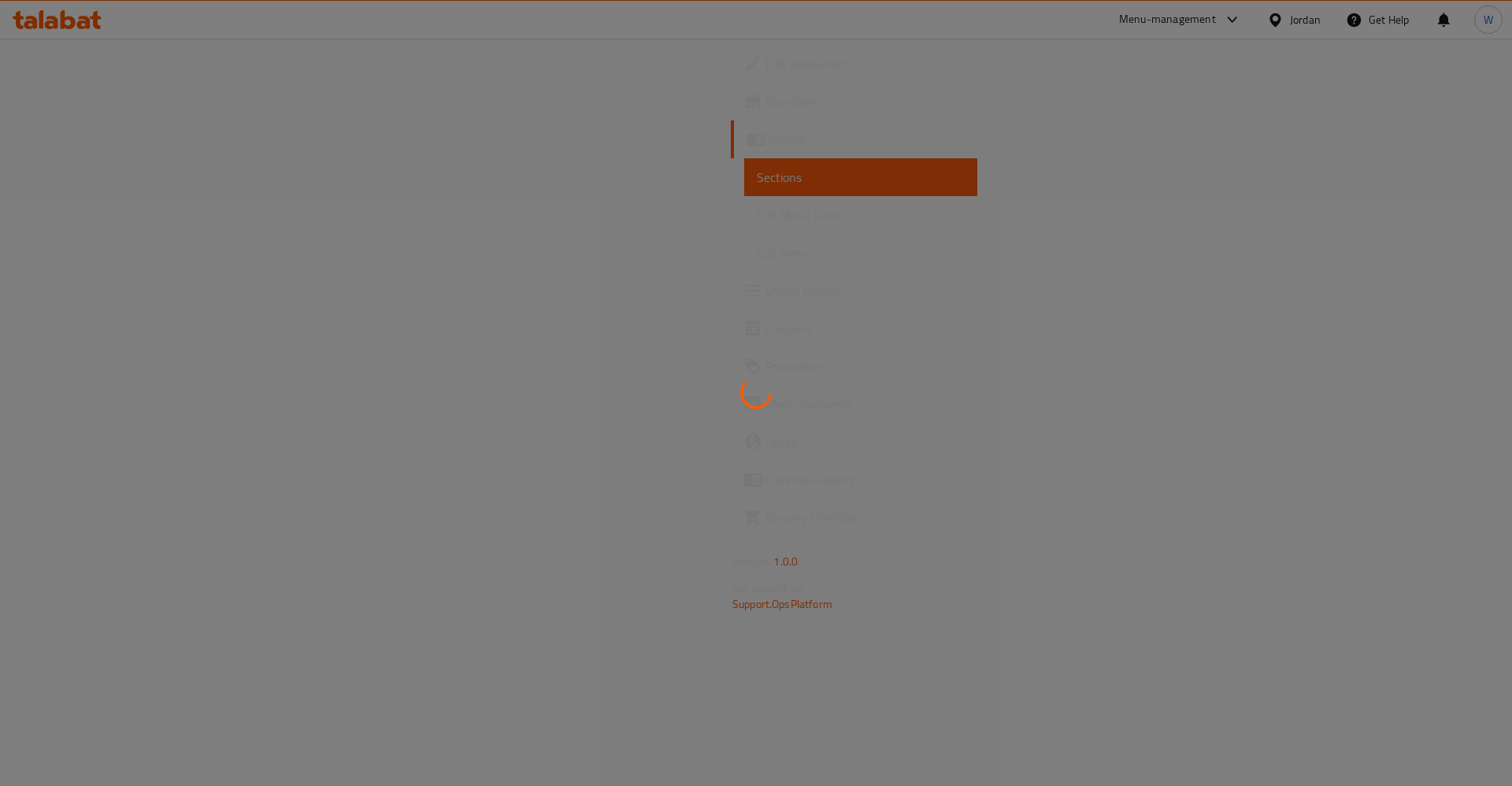
click at [106, 685] on div at bounding box center [756, 393] width 1512 height 786
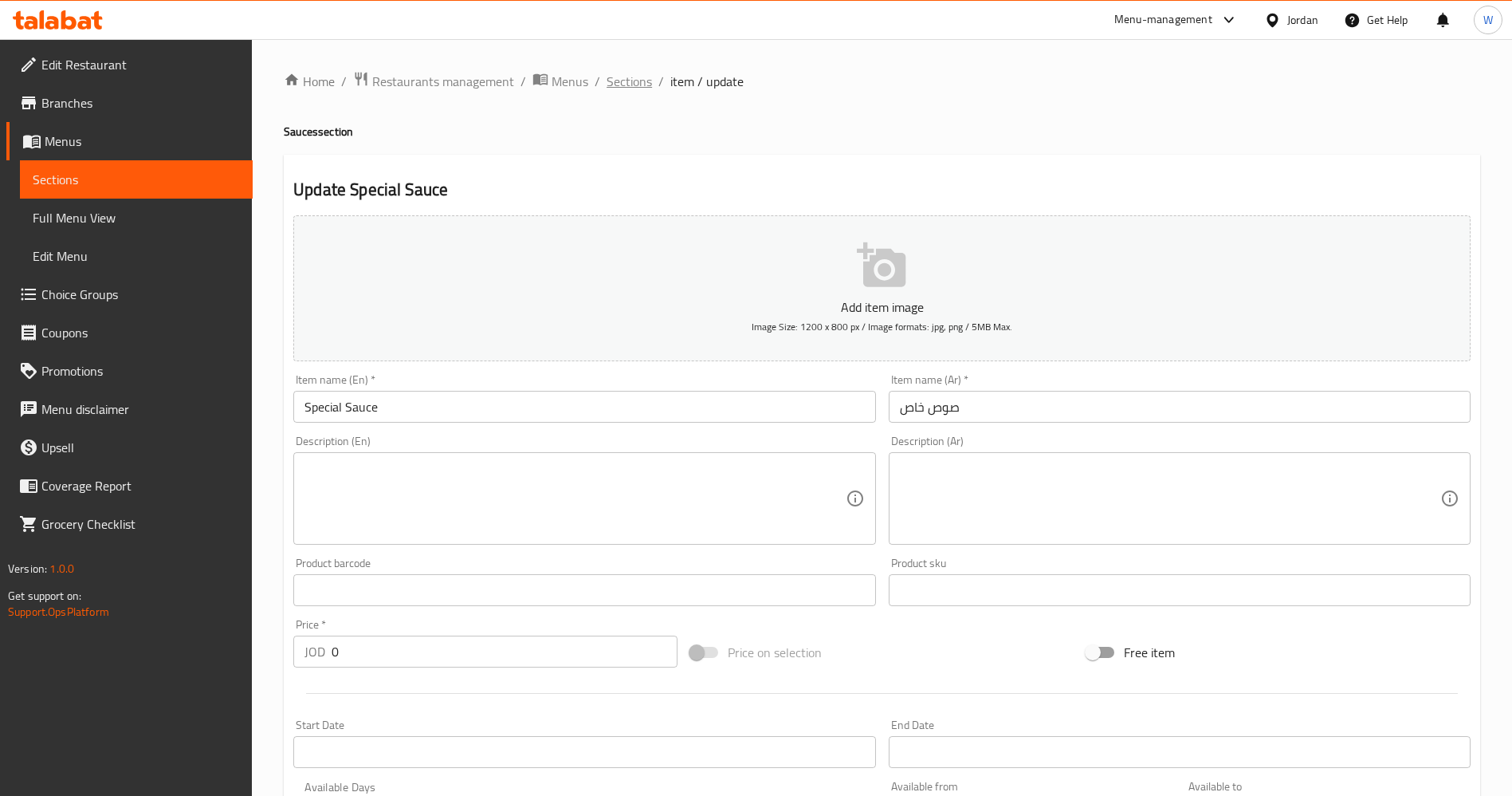
click at [627, 77] on span "Sections" at bounding box center [629, 81] width 45 height 19
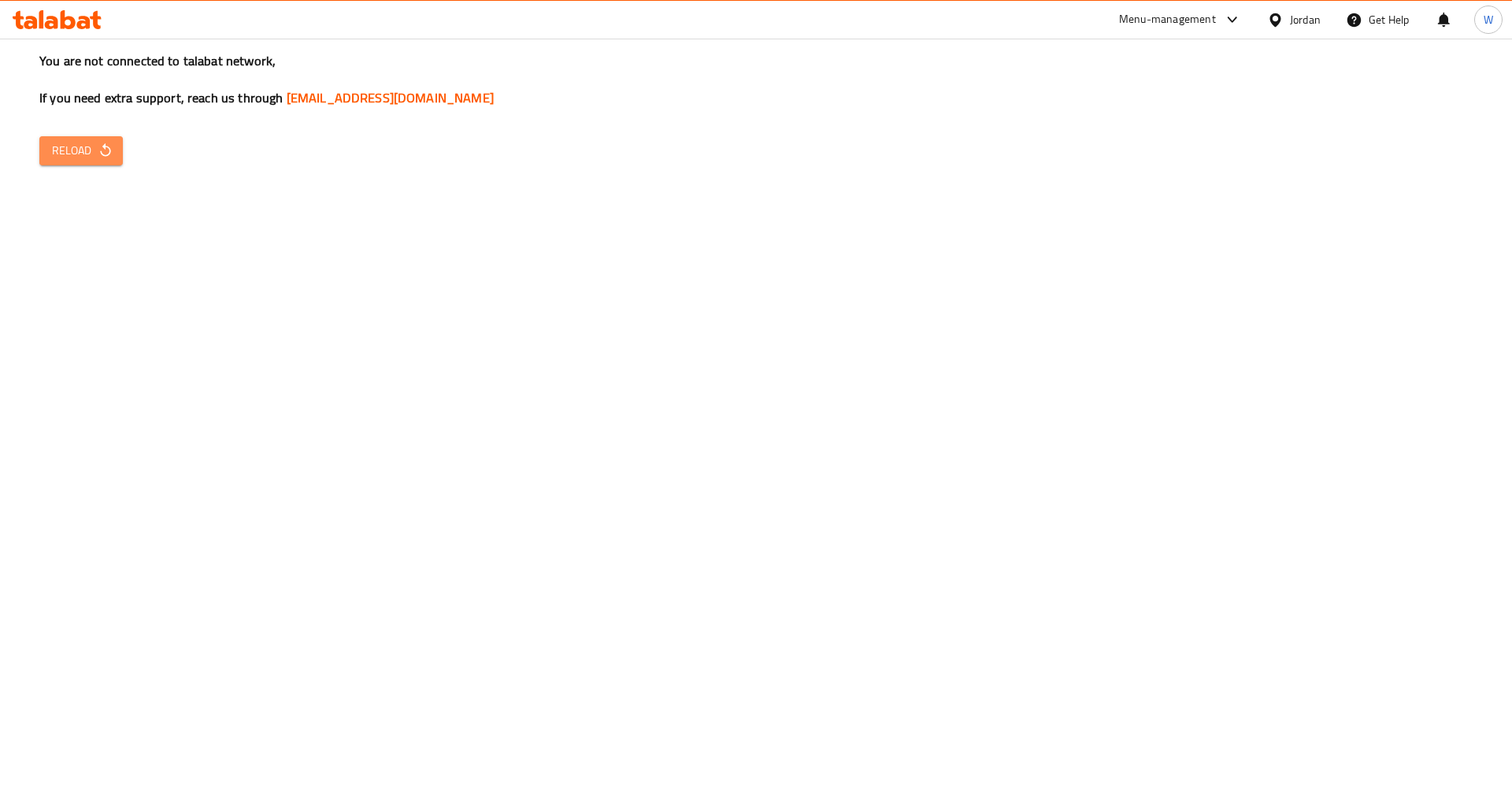
click at [94, 141] on span "Reload" at bounding box center [81, 150] width 58 height 19
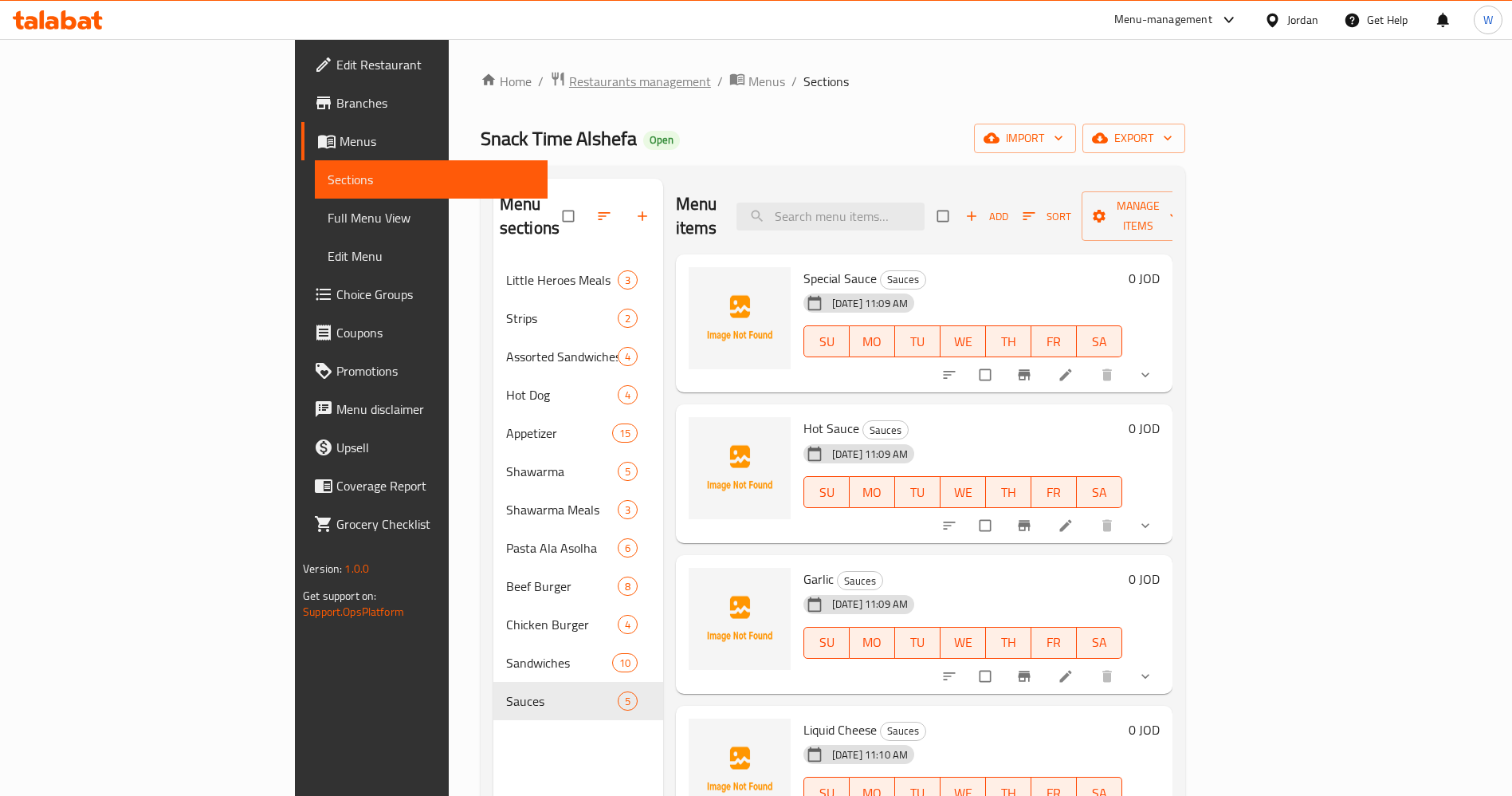
click at [569, 83] on span "Restaurants management" at bounding box center [639, 81] width 142 height 19
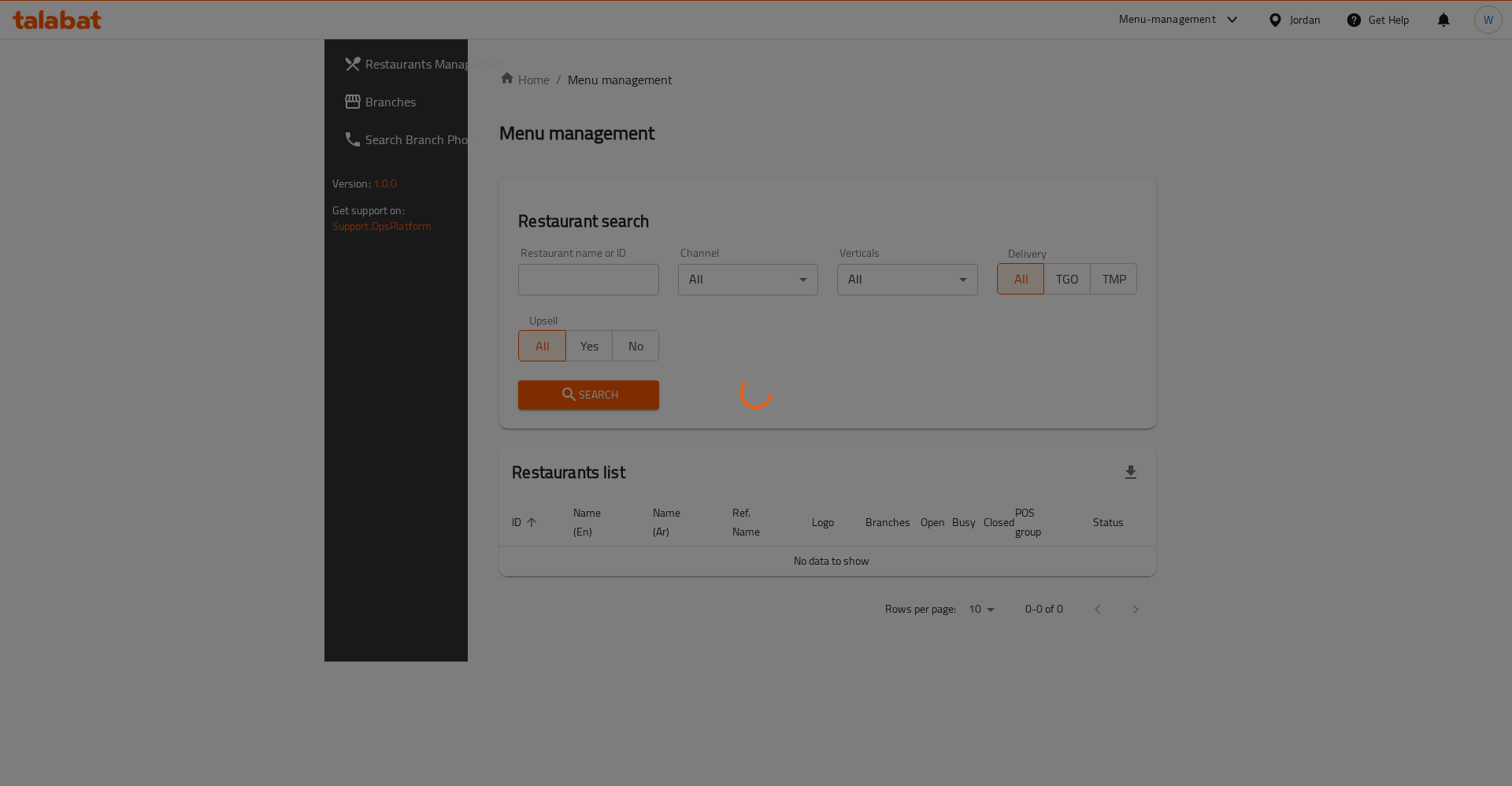
click at [393, 276] on div at bounding box center [756, 393] width 1512 height 786
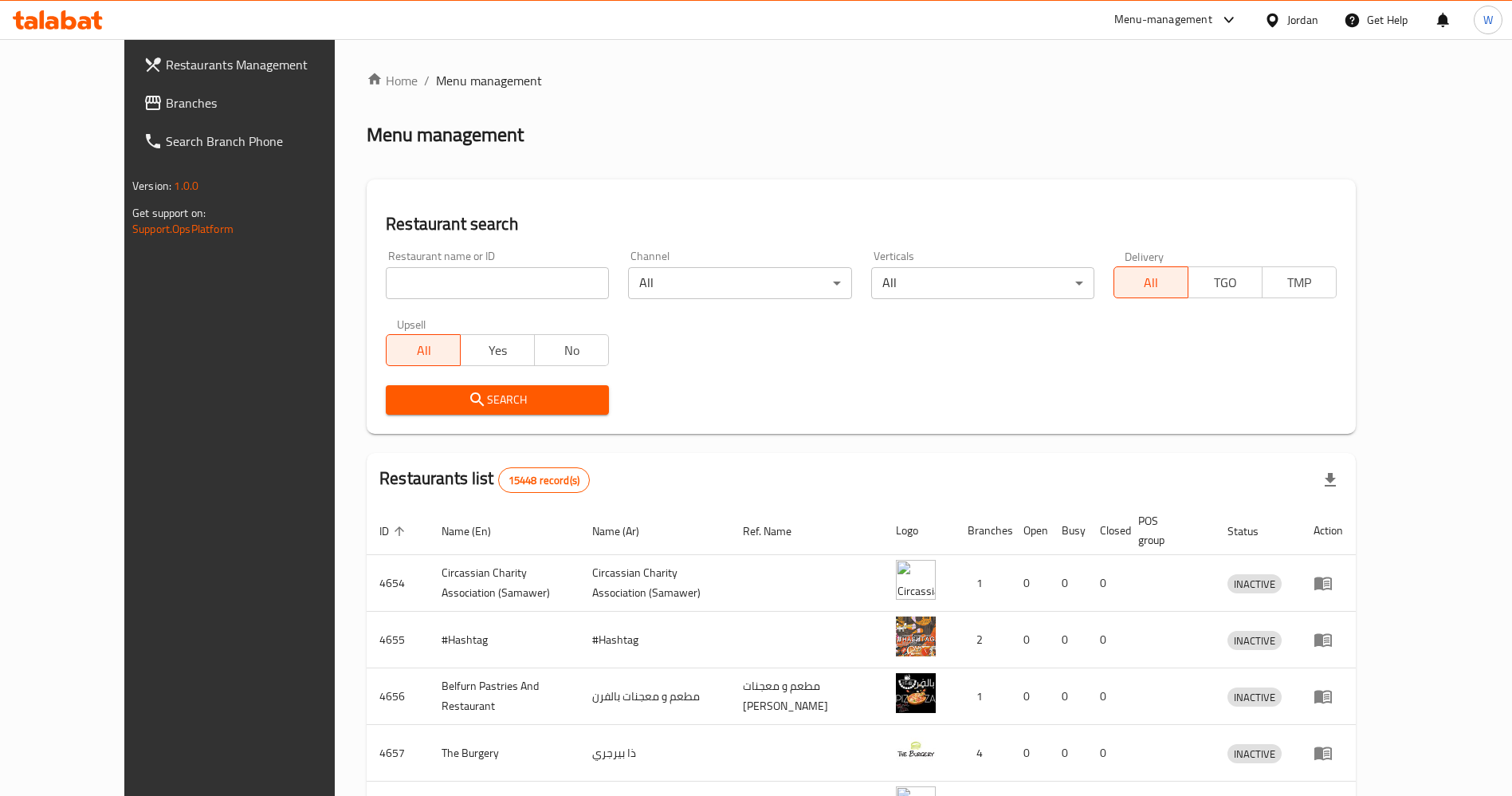
click at [386, 283] on input "search" at bounding box center [497, 283] width 223 height 32
type input "."
click button "Search" at bounding box center [497, 399] width 223 height 29
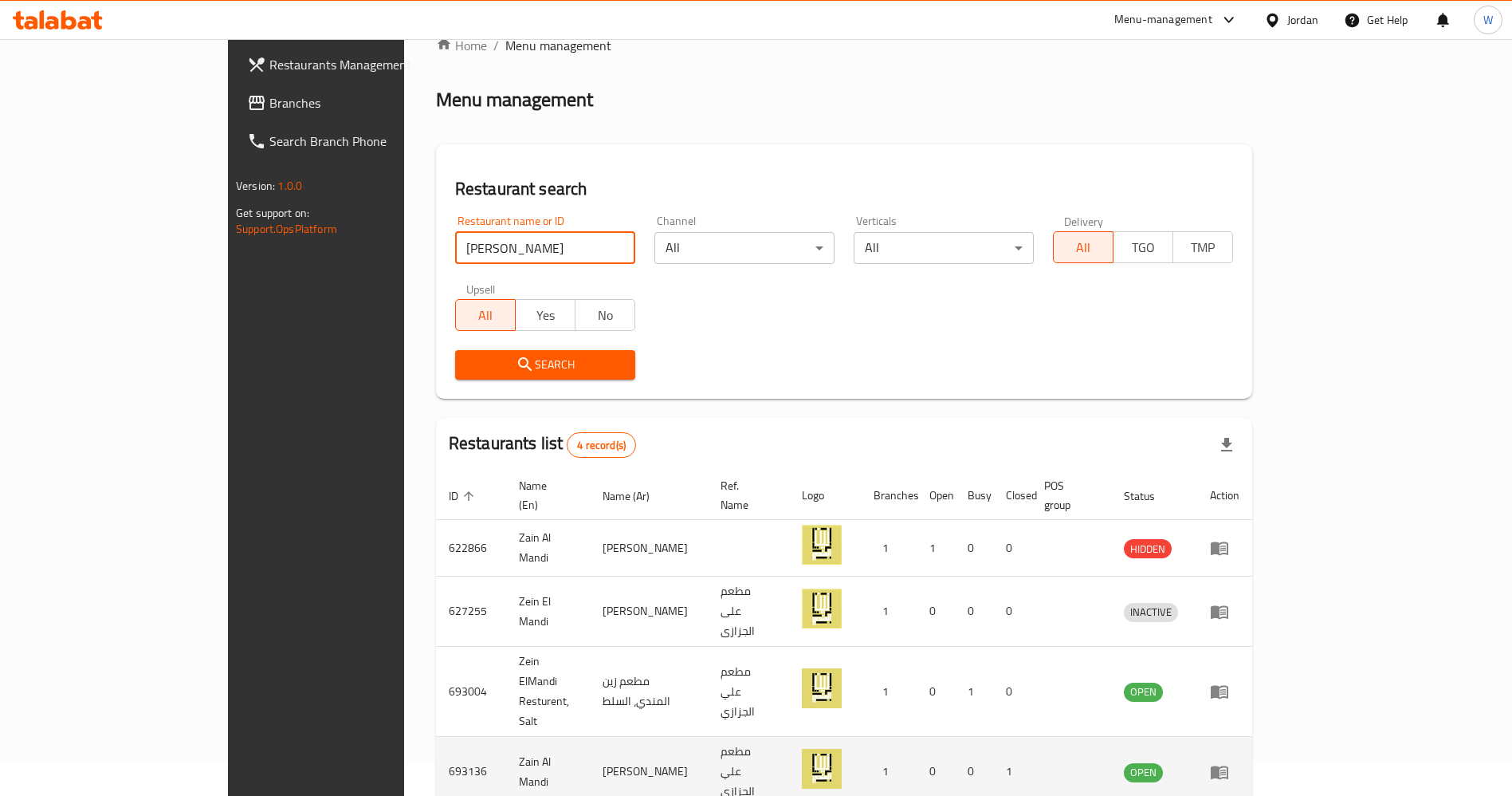
scroll to position [54, 0]
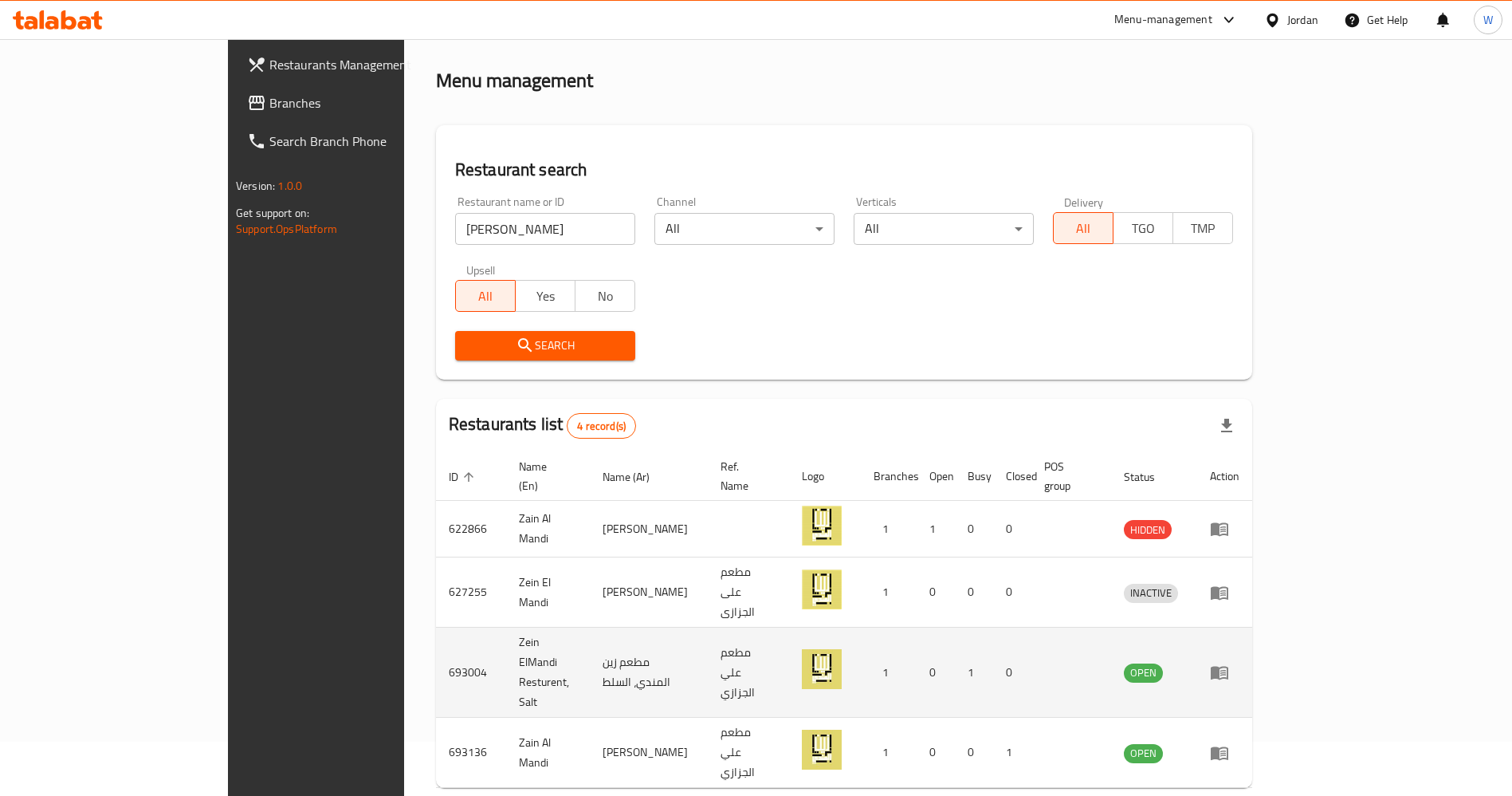
click at [506, 627] on td "Zein ElMandi Resturent, Salt" at bounding box center [547, 672] width 84 height 90
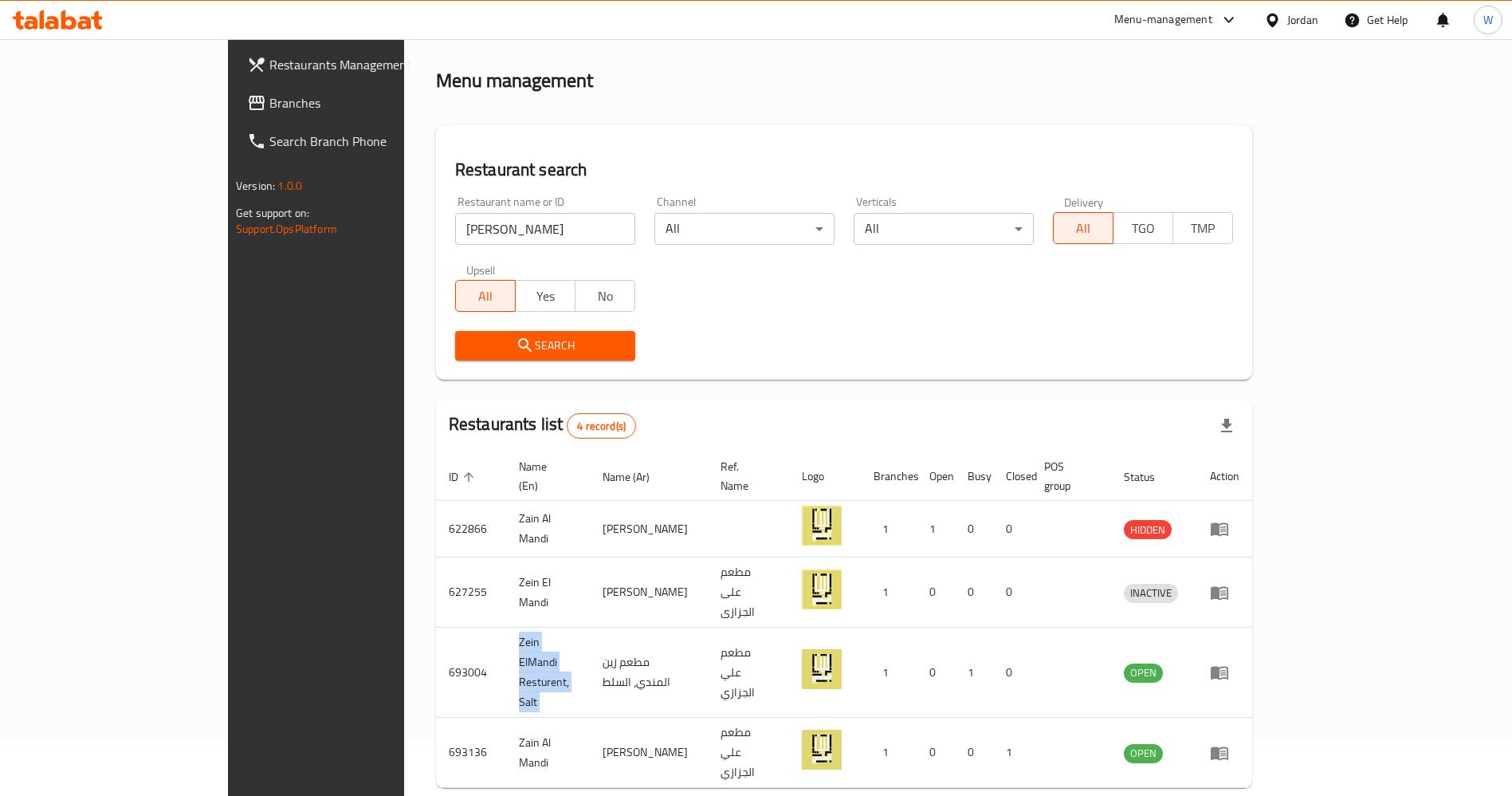
copy td "Zein ElMandi Resturent, Salt"
click at [455, 235] on input "[PERSON_NAME]" at bounding box center [545, 229] width 180 height 32
paste input "[PERSON_NAME]"
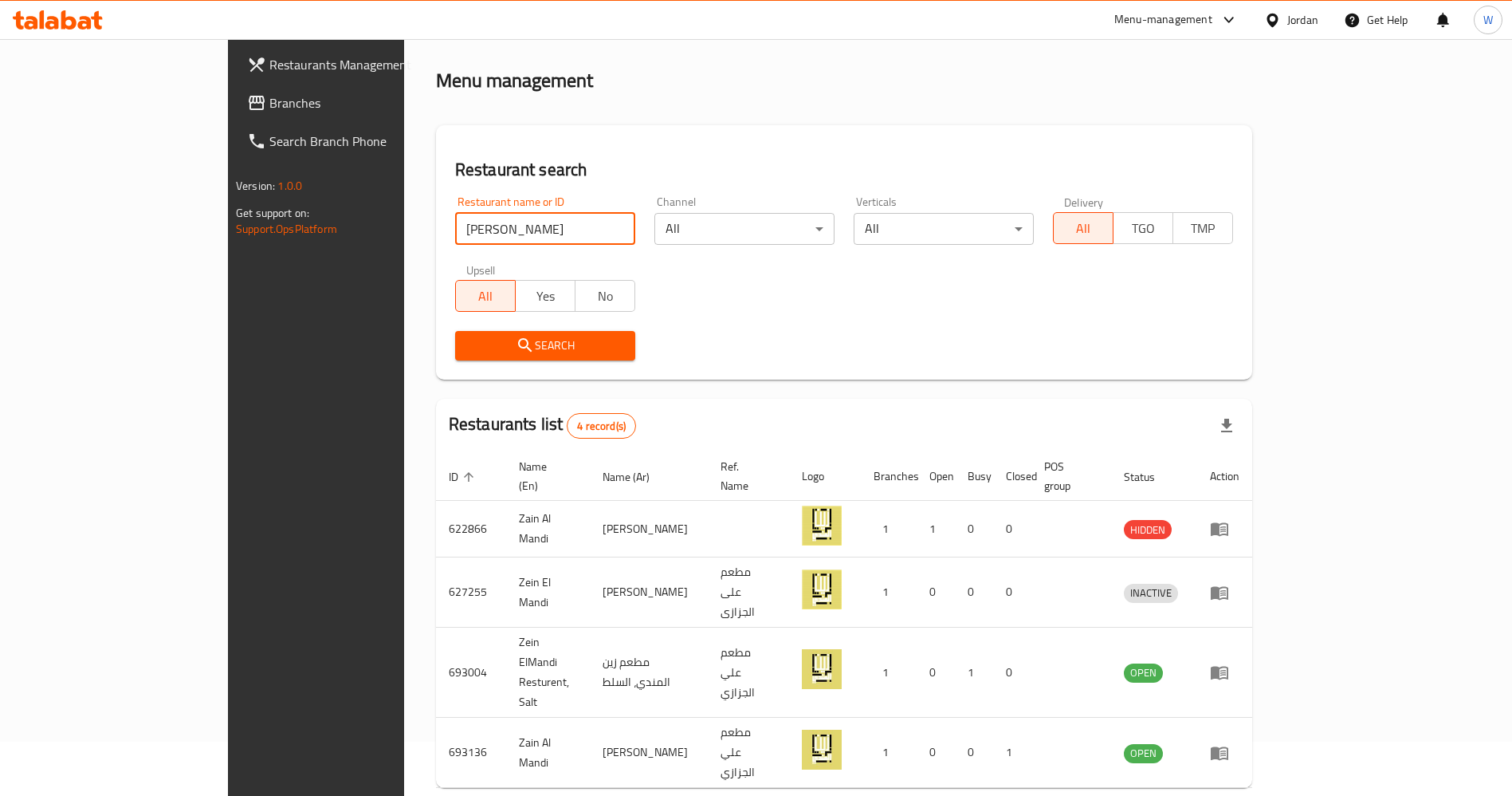
type input "[PERSON_NAME]"
click button "Search" at bounding box center [545, 344] width 180 height 29
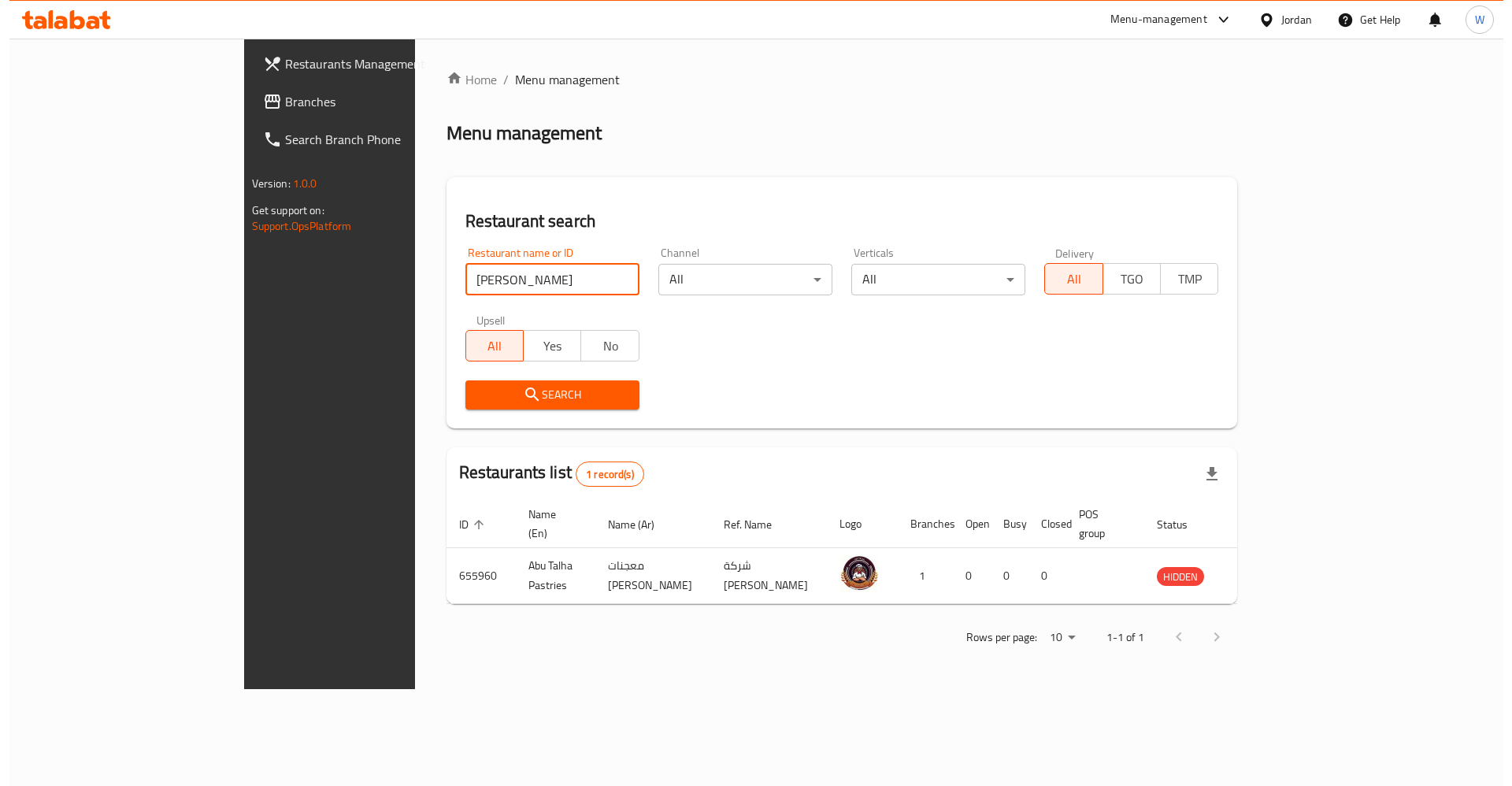
scroll to position [0, 0]
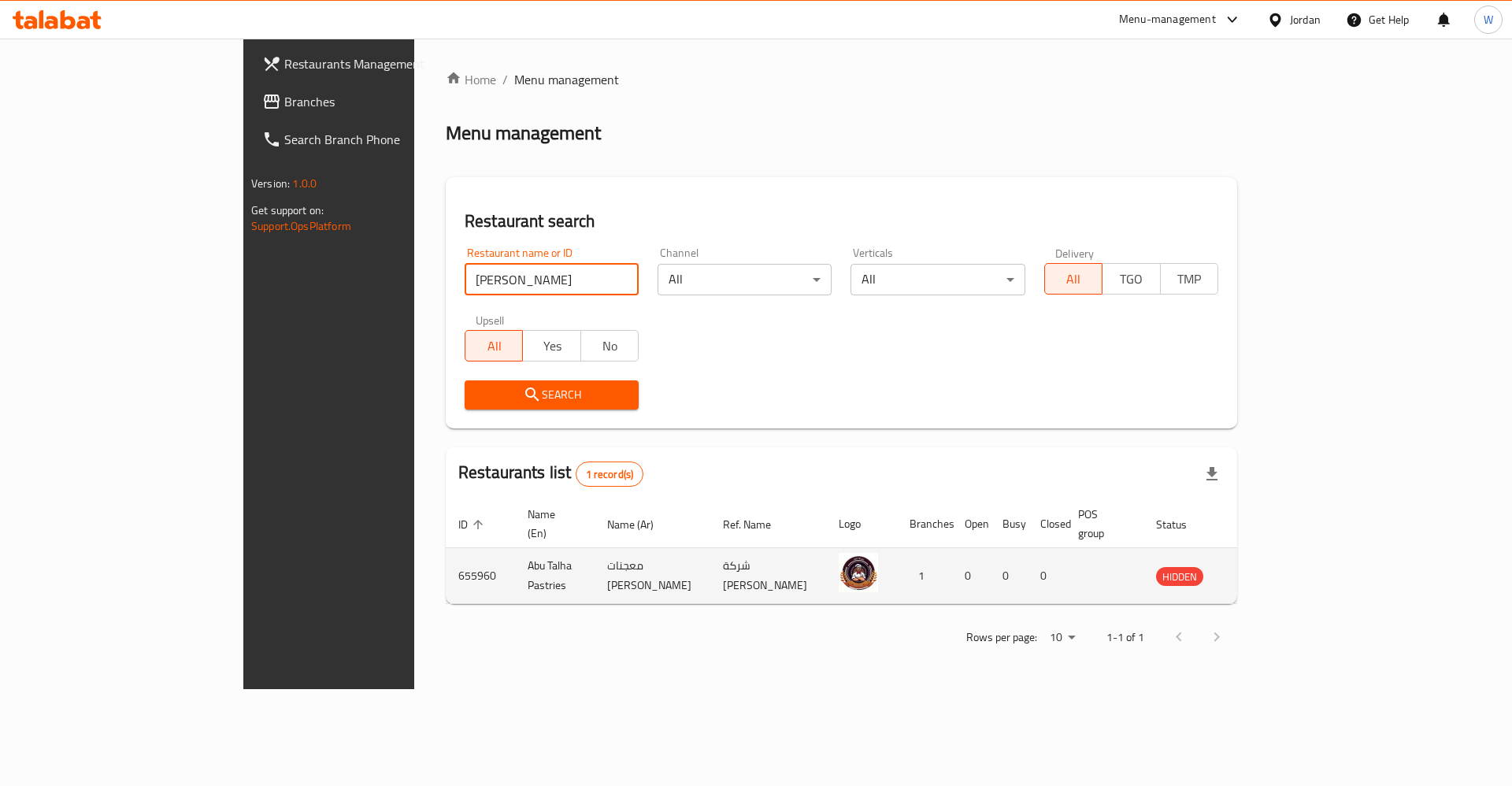
click at [1257, 566] on icon "enhanced table" at bounding box center [1248, 576] width 19 height 19
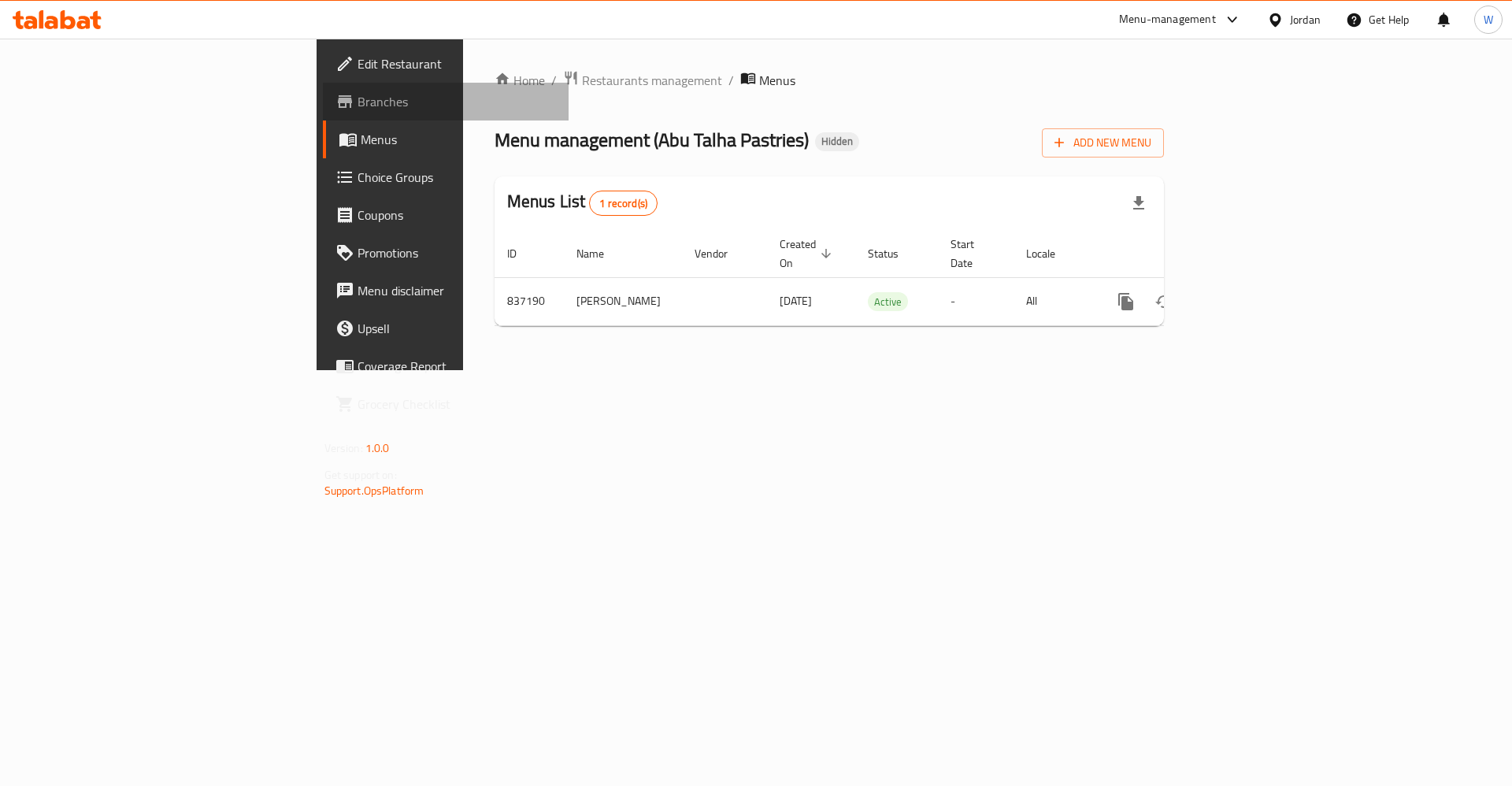
click at [358, 103] on span "Branches" at bounding box center [457, 101] width 199 height 19
